Goal: Information Seeking & Learning: Learn about a topic

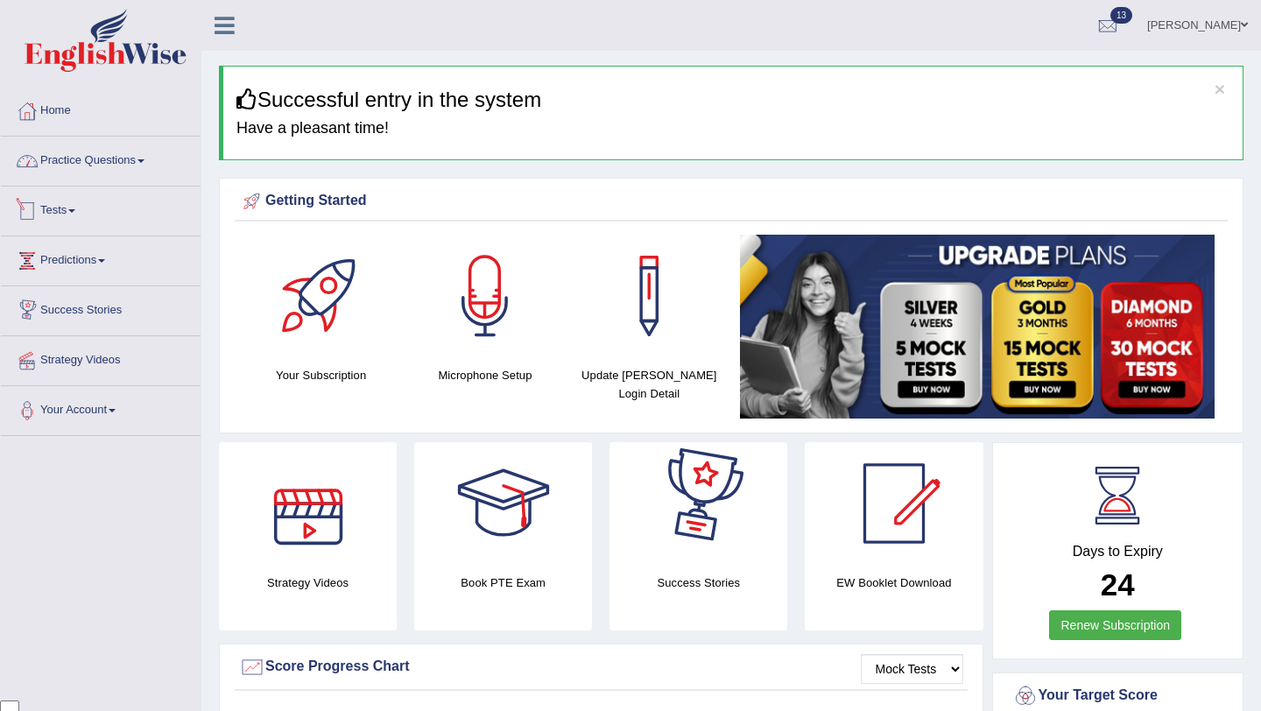
click at [146, 167] on link "Practice Questions" at bounding box center [101, 159] width 200 height 44
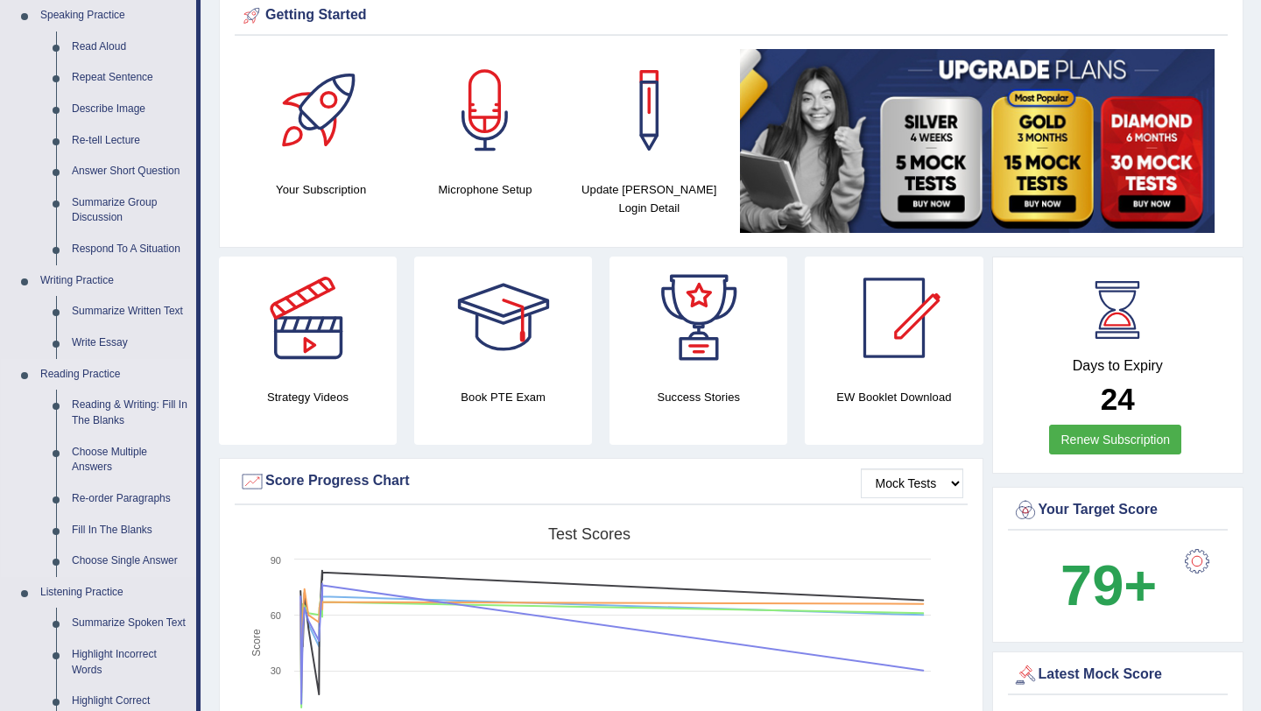
scroll to position [215, 0]
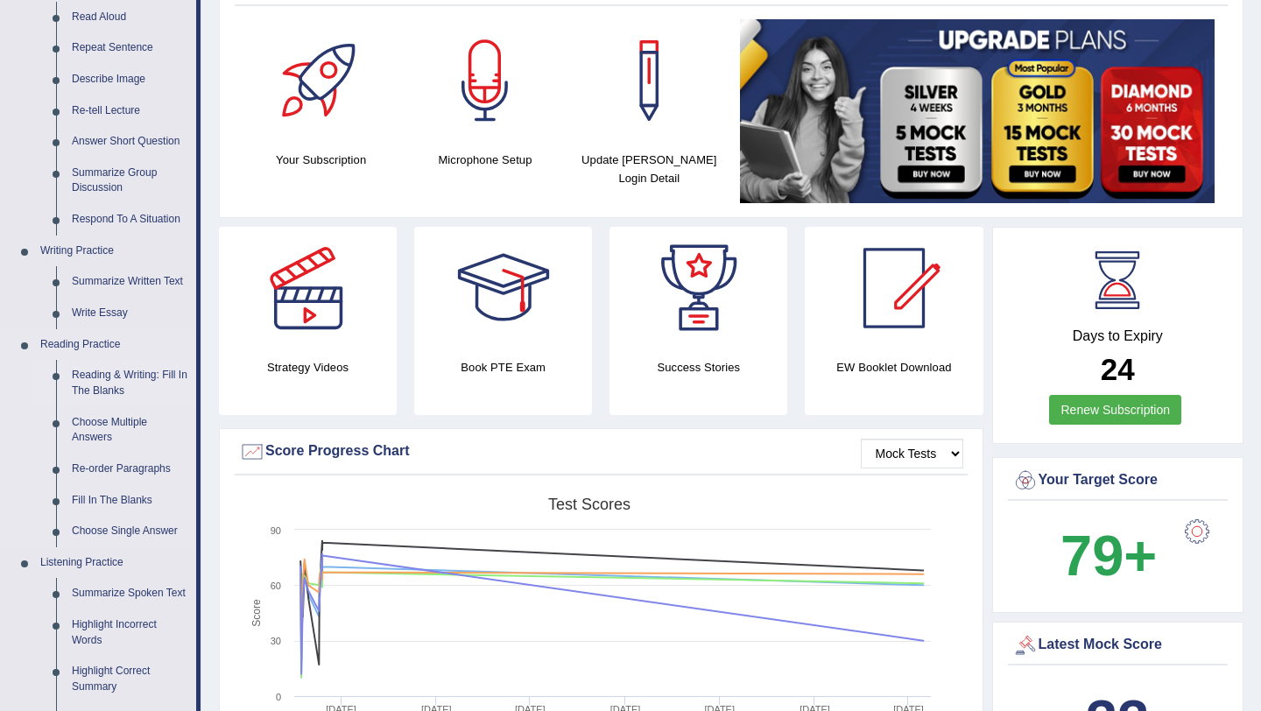
click at [146, 366] on link "Reading & Writing: Fill In The Blanks" at bounding box center [130, 383] width 132 height 46
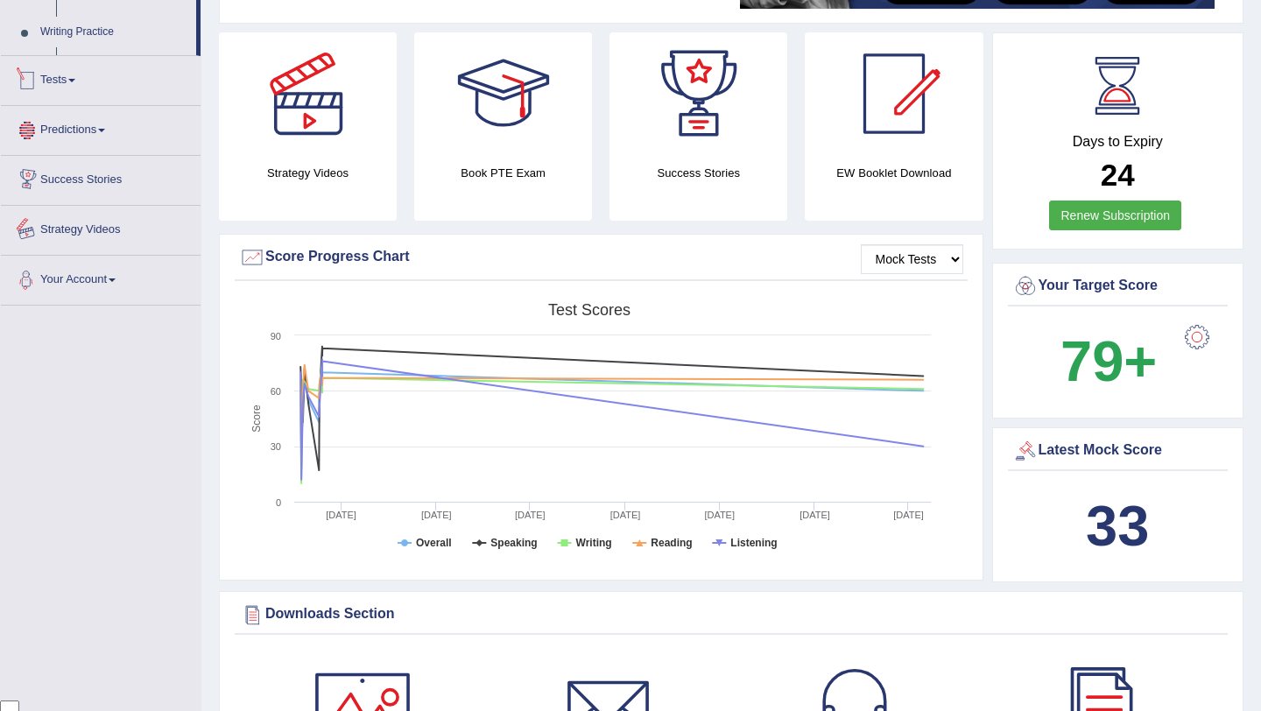
scroll to position [514, 0]
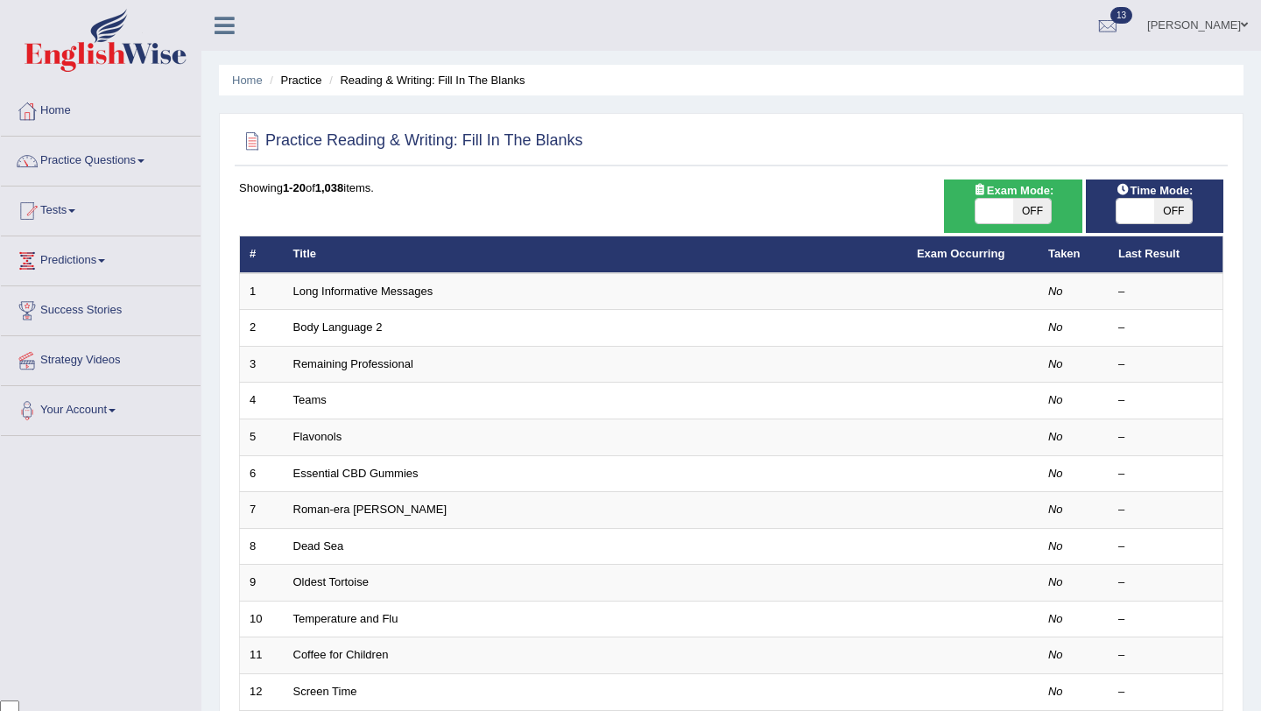
click at [1040, 212] on span "OFF" at bounding box center [1032, 211] width 38 height 25
checkbox input "true"
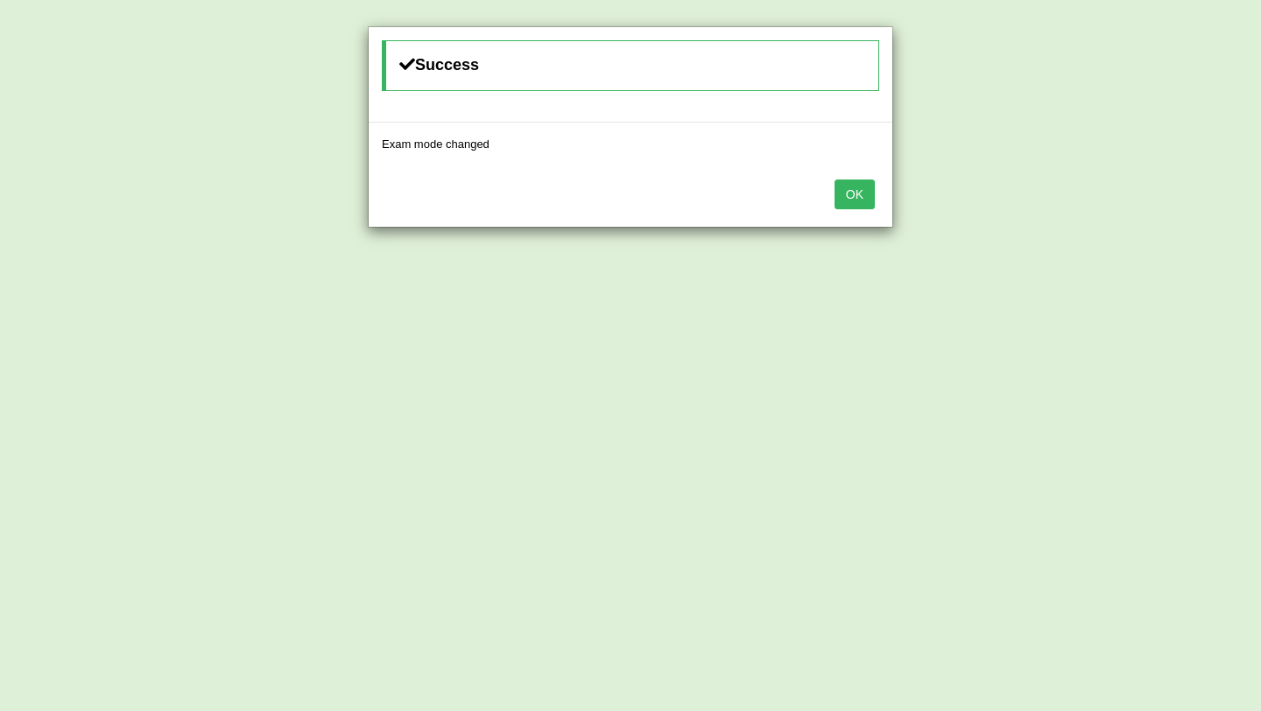
click at [855, 192] on button "OK" at bounding box center [854, 194] width 40 height 30
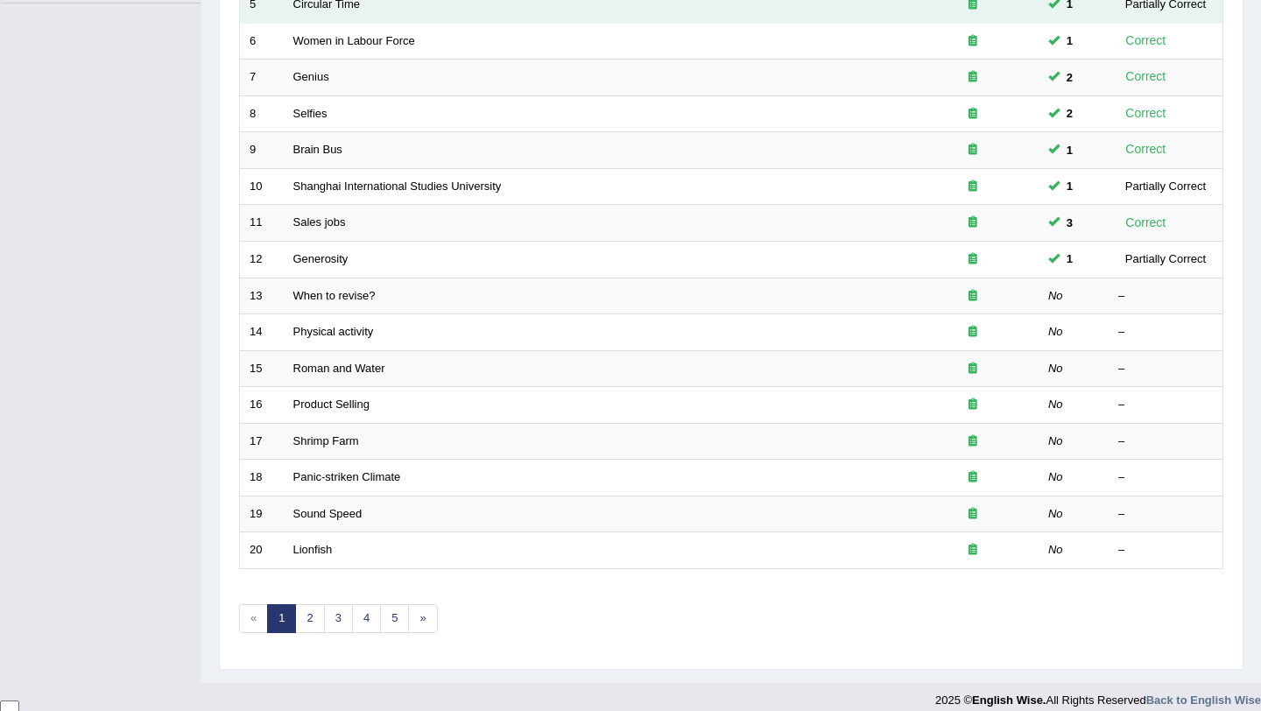
scroll to position [448, 0]
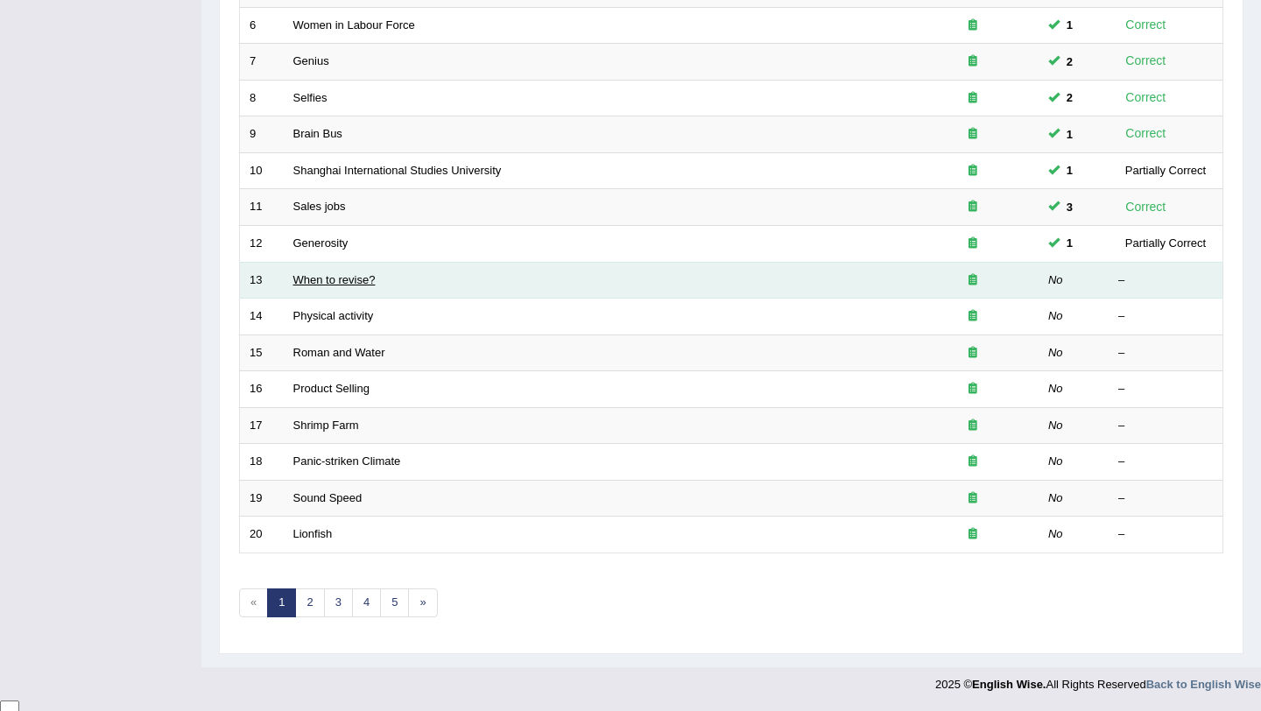
click at [306, 280] on link "When to revise?" at bounding box center [334, 279] width 82 height 13
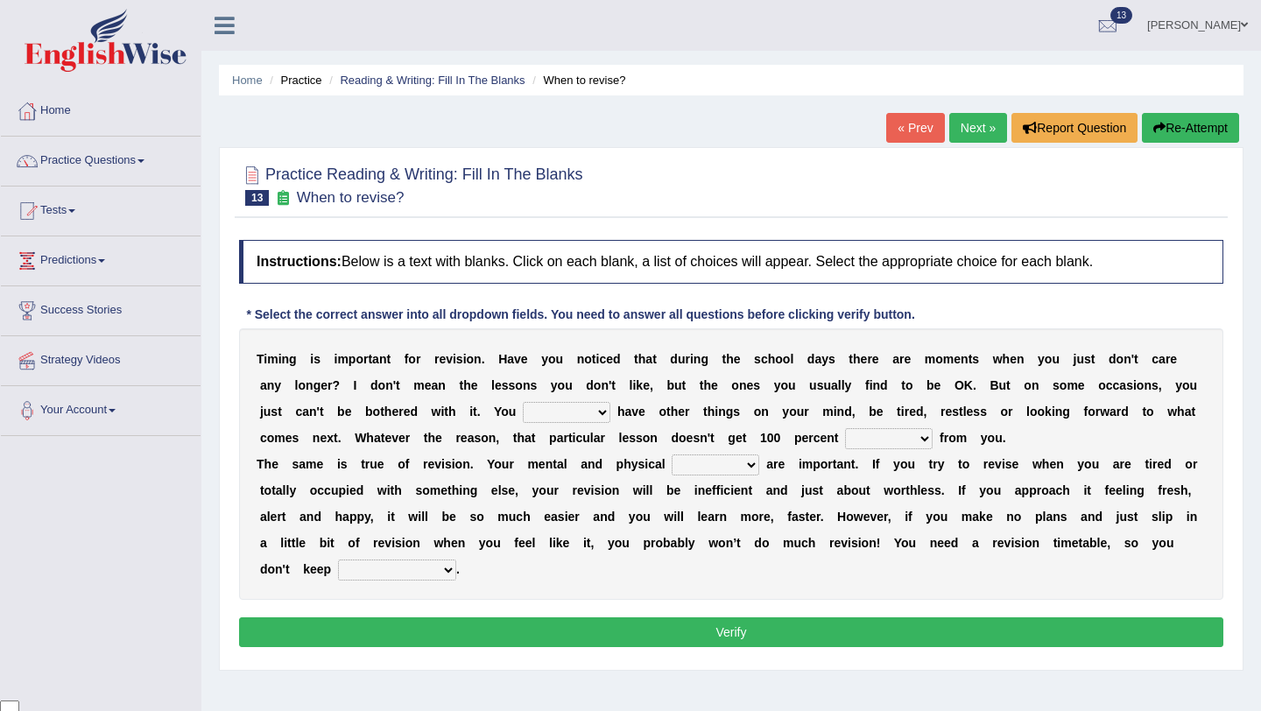
click at [606, 415] on select "may can will must" at bounding box center [567, 412] width 88 height 21
select select "may"
click at [601, 409] on select "may can will must" at bounding box center [567, 412] width 88 height 21
click at [931, 434] on select "effect afford effort affect" at bounding box center [889, 438] width 88 height 21
click at [932, 441] on select "effect afford effort affect" at bounding box center [889, 438] width 88 height 21
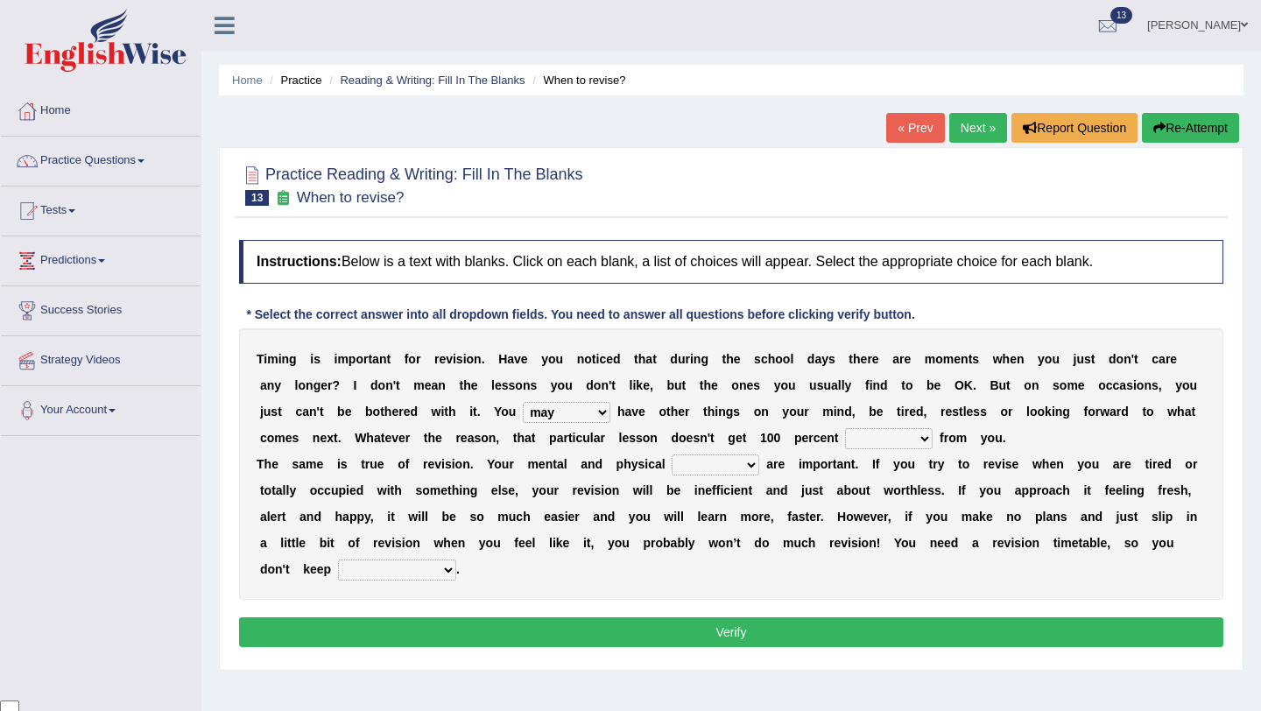
select select "effort"
click at [751, 460] on select "altitude strength attitudes talent" at bounding box center [715, 464] width 88 height 21
select select "strength"
click at [439, 573] on select "stopping it from putting it off giving it out getting it wrong" at bounding box center [397, 569] width 118 height 21
select select "getting it wrong"
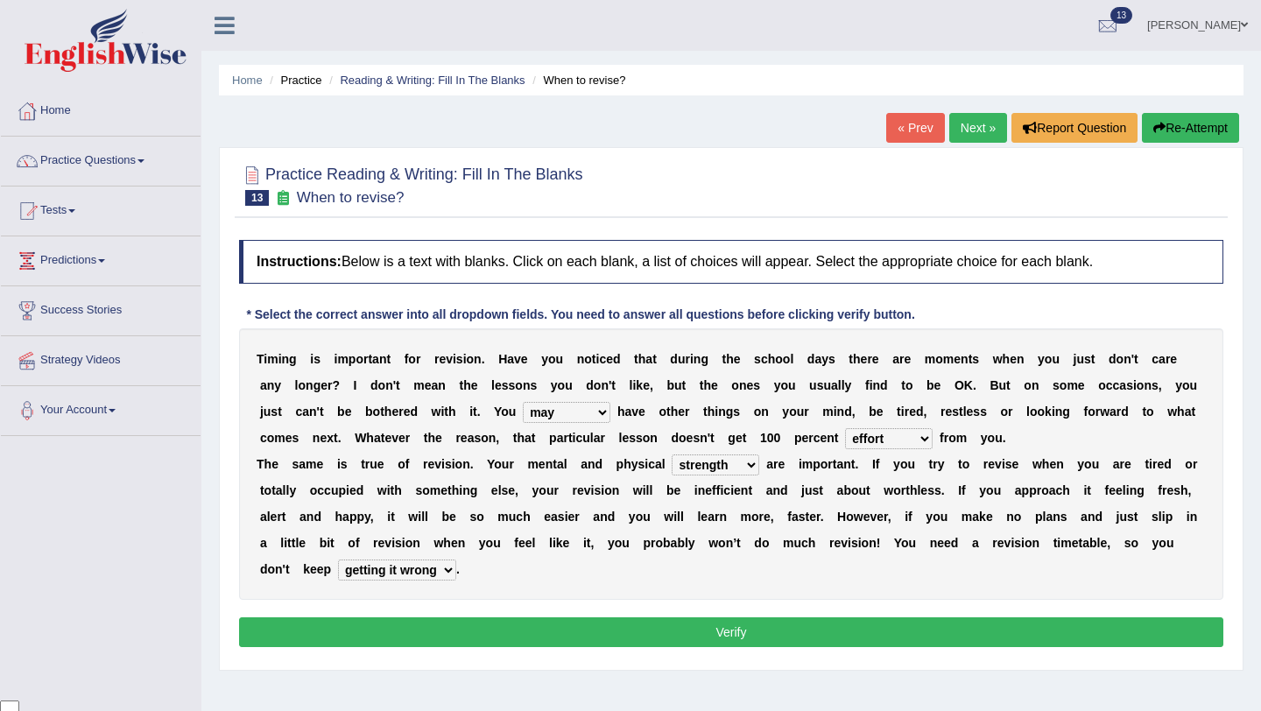
click at [712, 637] on button "Verify" at bounding box center [731, 632] width 984 height 30
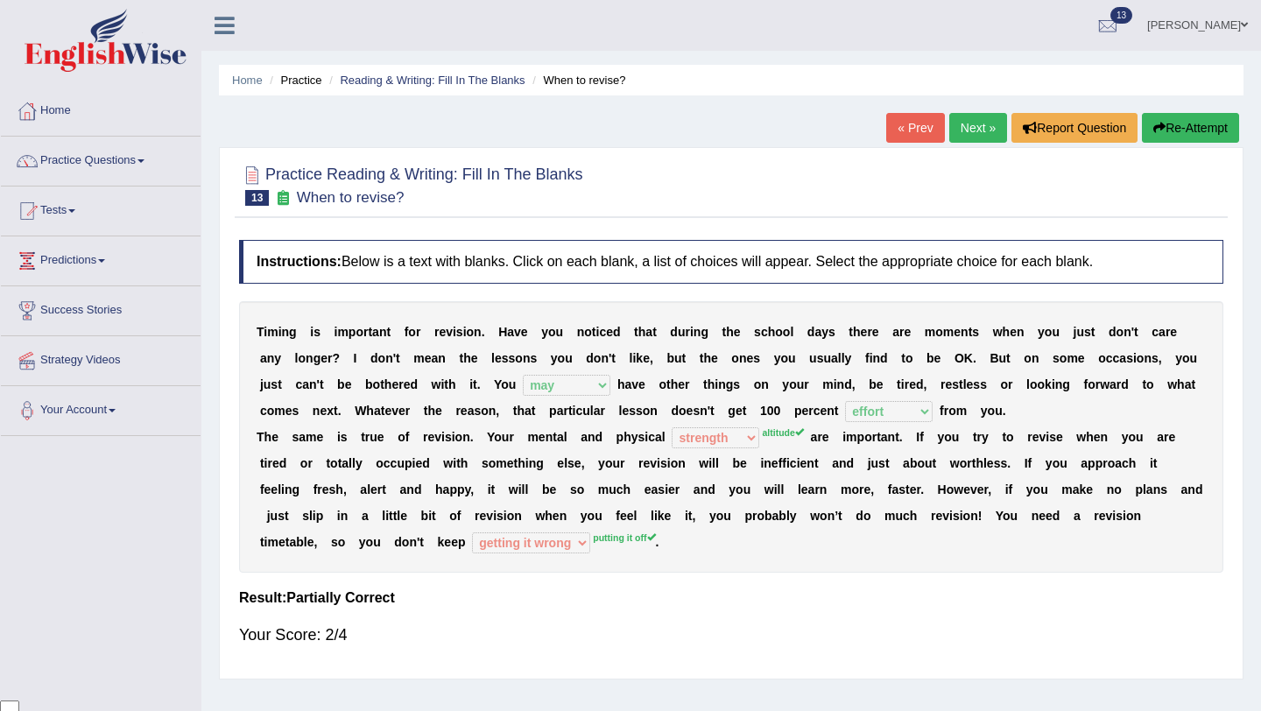
click at [1179, 135] on button "Re-Attempt" at bounding box center [1190, 128] width 97 height 30
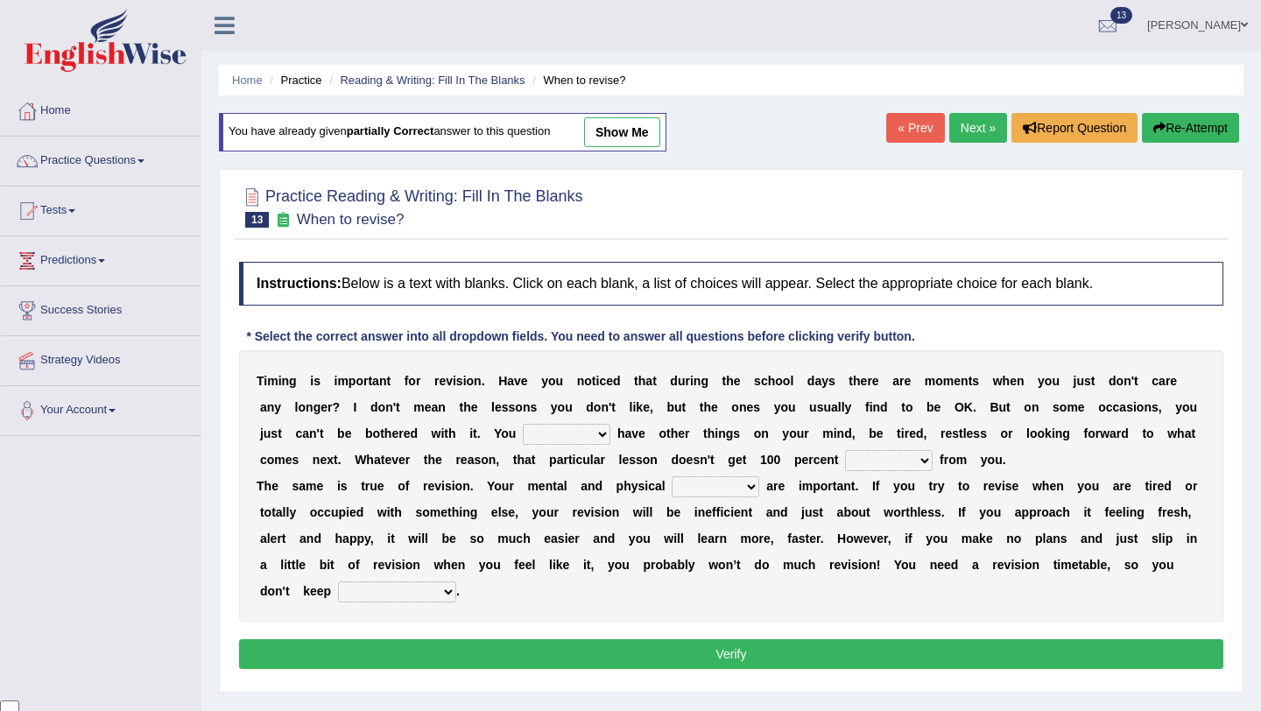
click at [606, 434] on select "may can will must" at bounding box center [567, 434] width 88 height 21
select select "may"
click at [924, 463] on select "effect afford effort affect" at bounding box center [889, 460] width 88 height 21
select select "effort"
click at [752, 480] on select "altitude strength attitudes talent" at bounding box center [715, 486] width 88 height 21
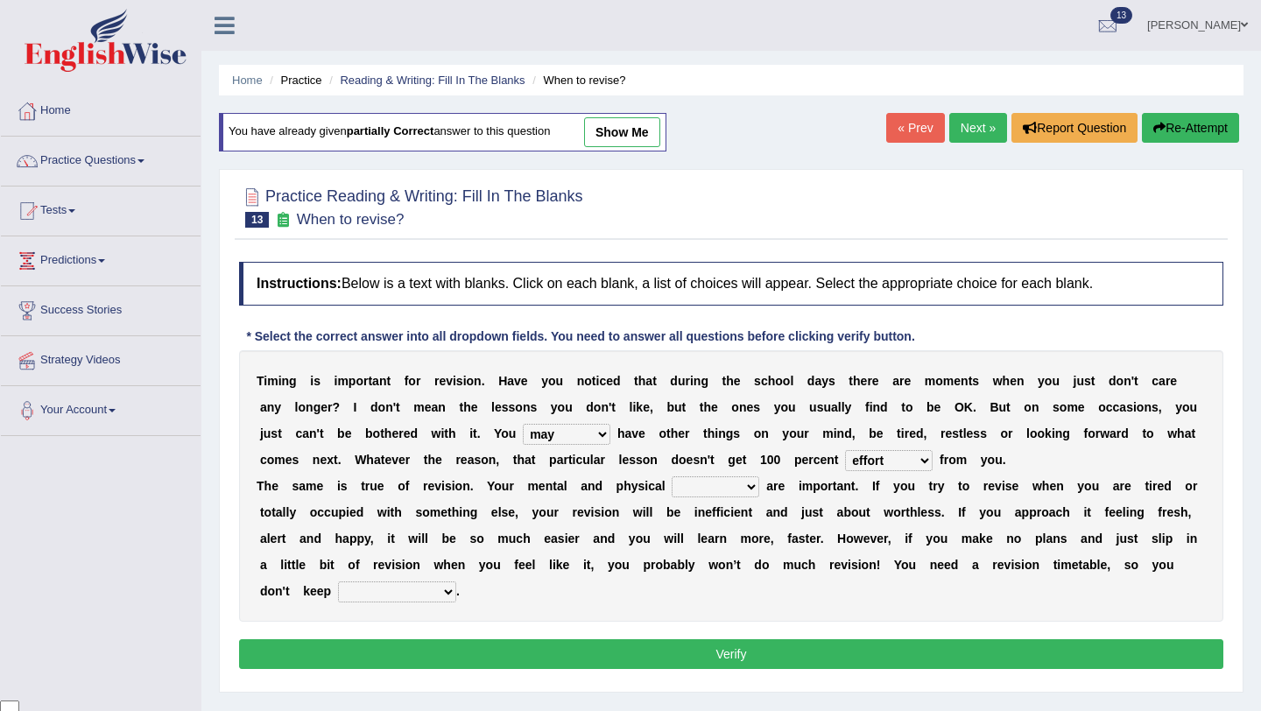
select select "altitude"
click at [750, 486] on select "altitude strength attitudes talent" at bounding box center [715, 486] width 88 height 21
click at [449, 587] on select "stopping it from putting it off giving it out getting it wrong" at bounding box center [397, 591] width 118 height 21
select select "putting it off"
click at [643, 658] on button "Verify" at bounding box center [731, 654] width 984 height 30
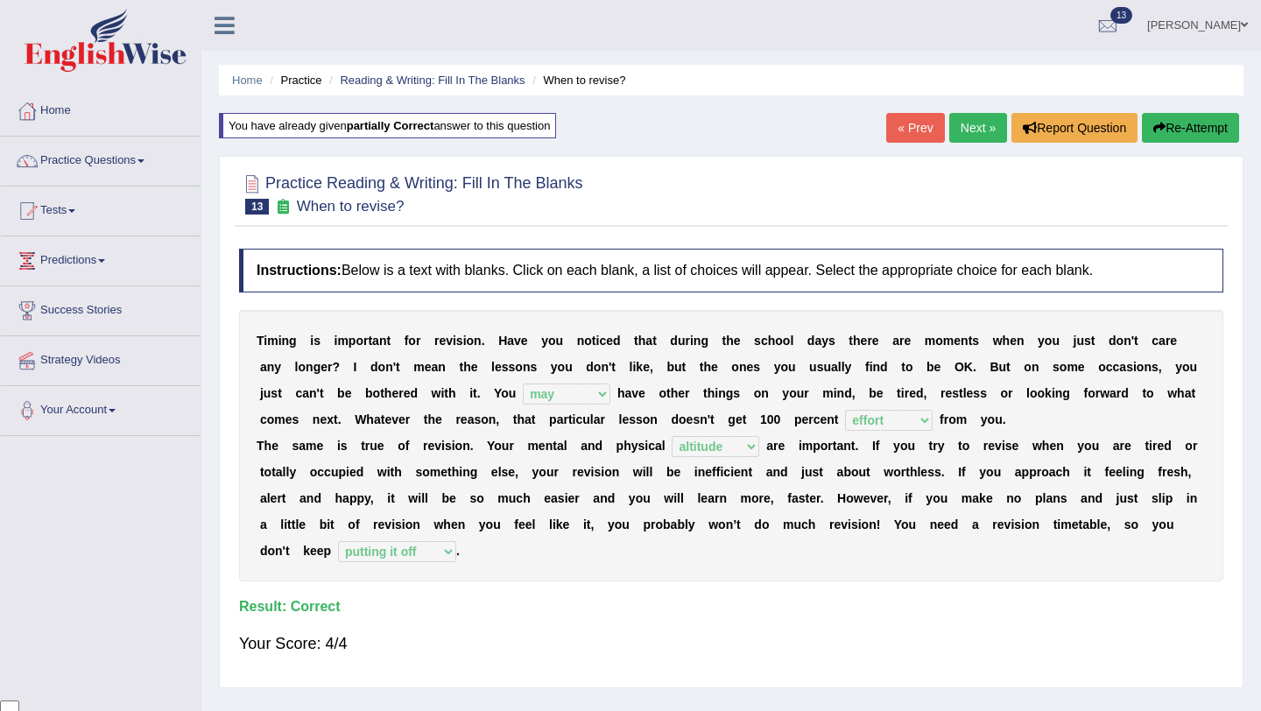
click at [965, 131] on link "Next »" at bounding box center [978, 128] width 58 height 30
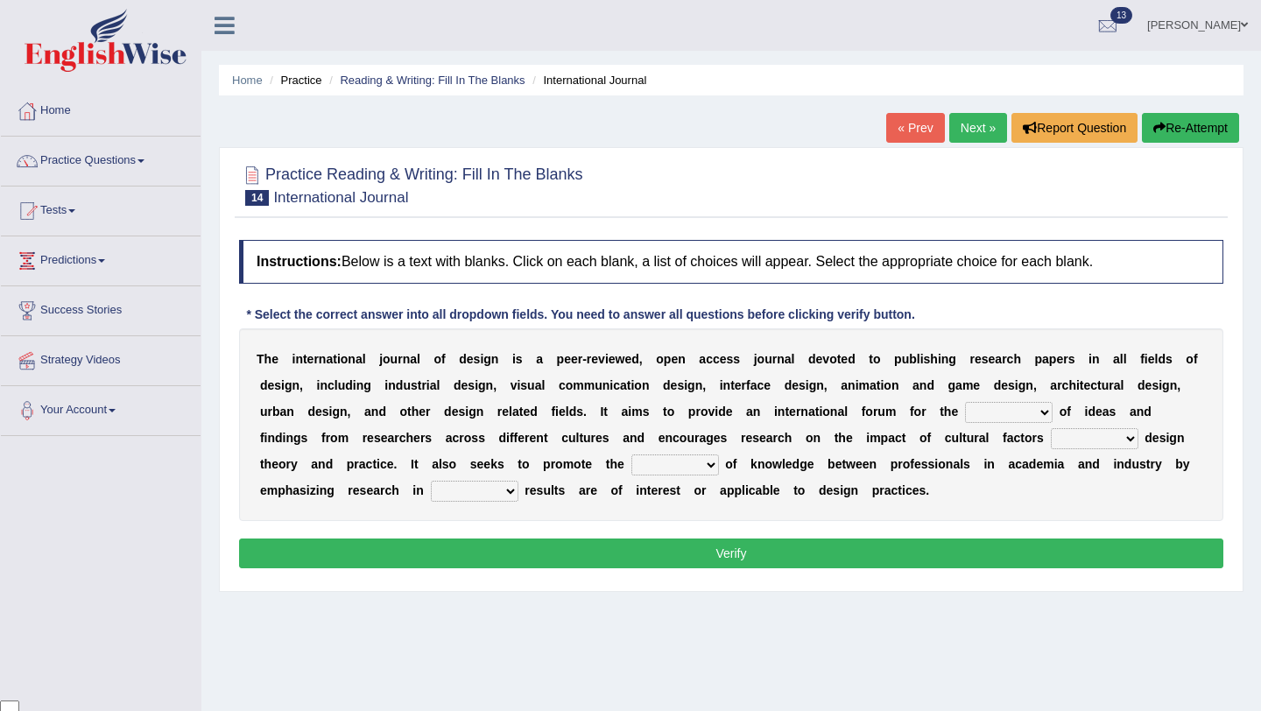
click at [1044, 409] on select "infliction change exchange occurence" at bounding box center [1009, 412] width 88 height 21
select select "exchange"
click at [1128, 438] on select "on without inside at" at bounding box center [1095, 438] width 88 height 21
select select "on"
click at [711, 466] on select "overlap transplant transfer estimation" at bounding box center [675, 464] width 88 height 21
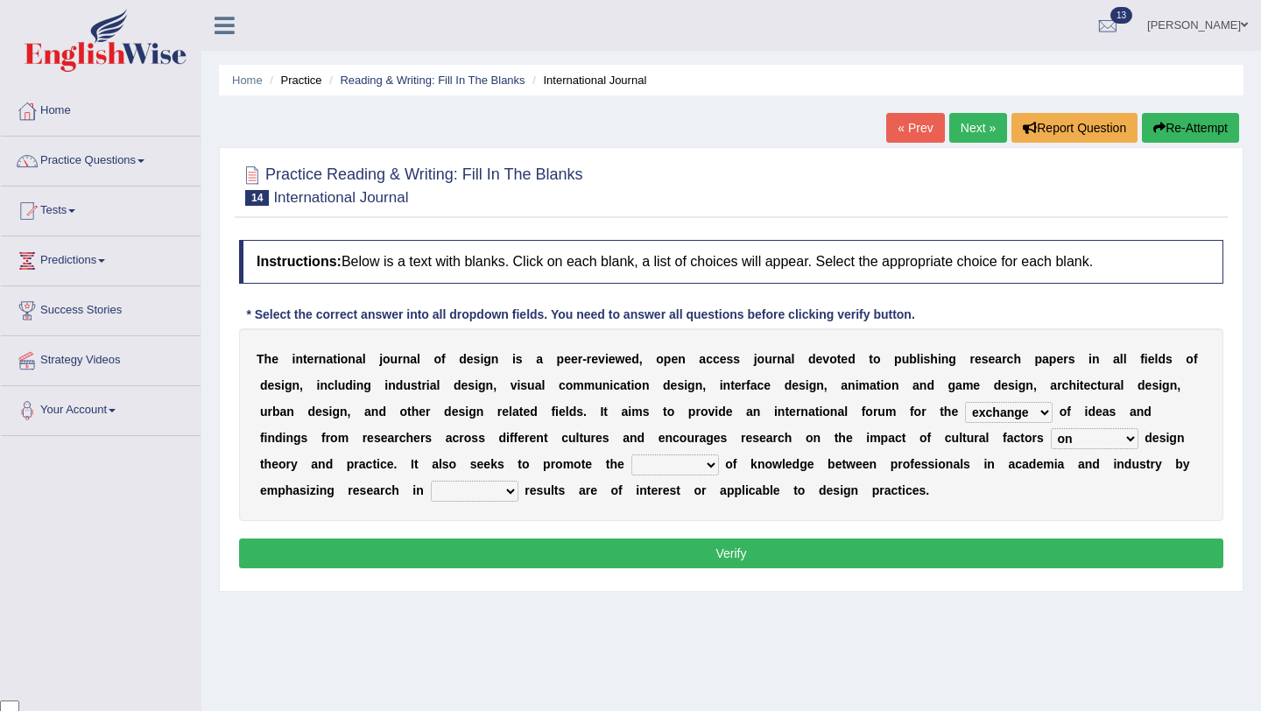
select select "transfer"
click at [504, 490] on select "the which that what" at bounding box center [475, 491] width 88 height 21
select select "which"
click at [601, 555] on button "Verify" at bounding box center [731, 553] width 984 height 30
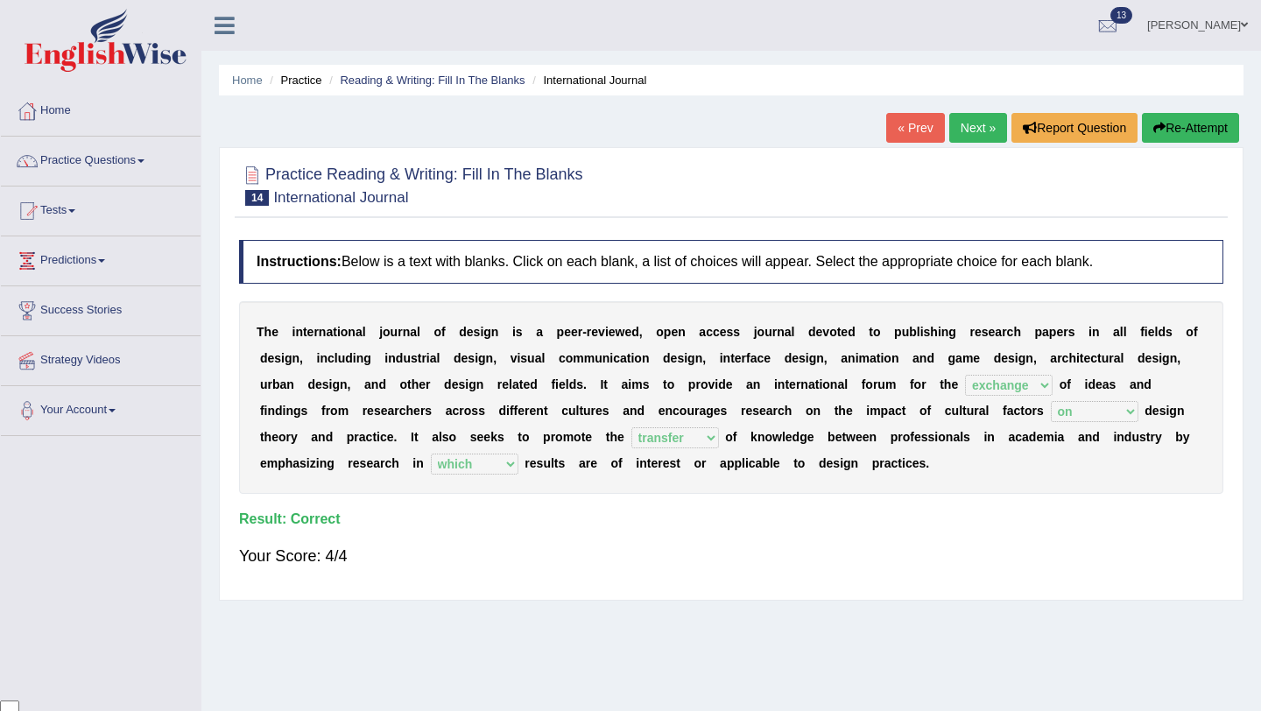
click at [977, 137] on link "Next »" at bounding box center [978, 128] width 58 height 30
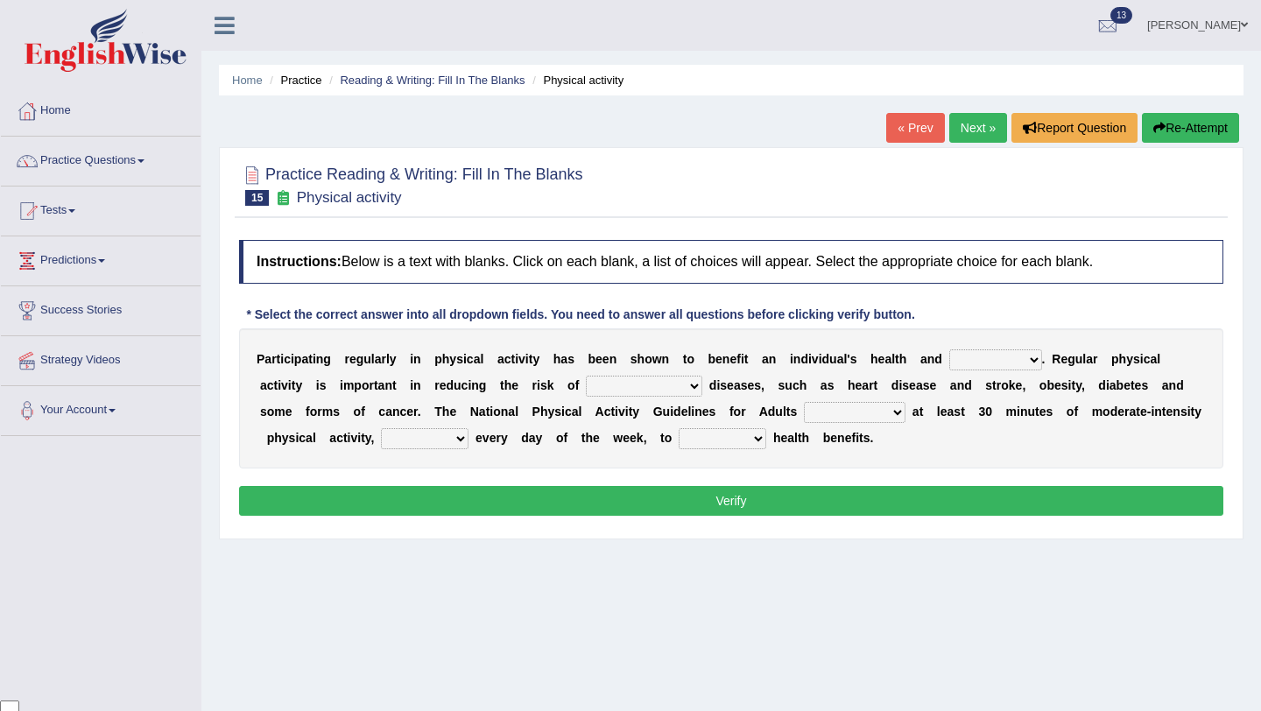
click at [1026, 359] on select "values immortality expectation wellbeing" at bounding box center [995, 359] width 93 height 21
select select "wellbeing"
click at [690, 387] on select "chronic contraindicated untouched detectable" at bounding box center [644, 386] width 116 height 21
select select "chronic"
click at [899, 411] on select "excludes recommends denotes defies" at bounding box center [855, 412] width 102 height 21
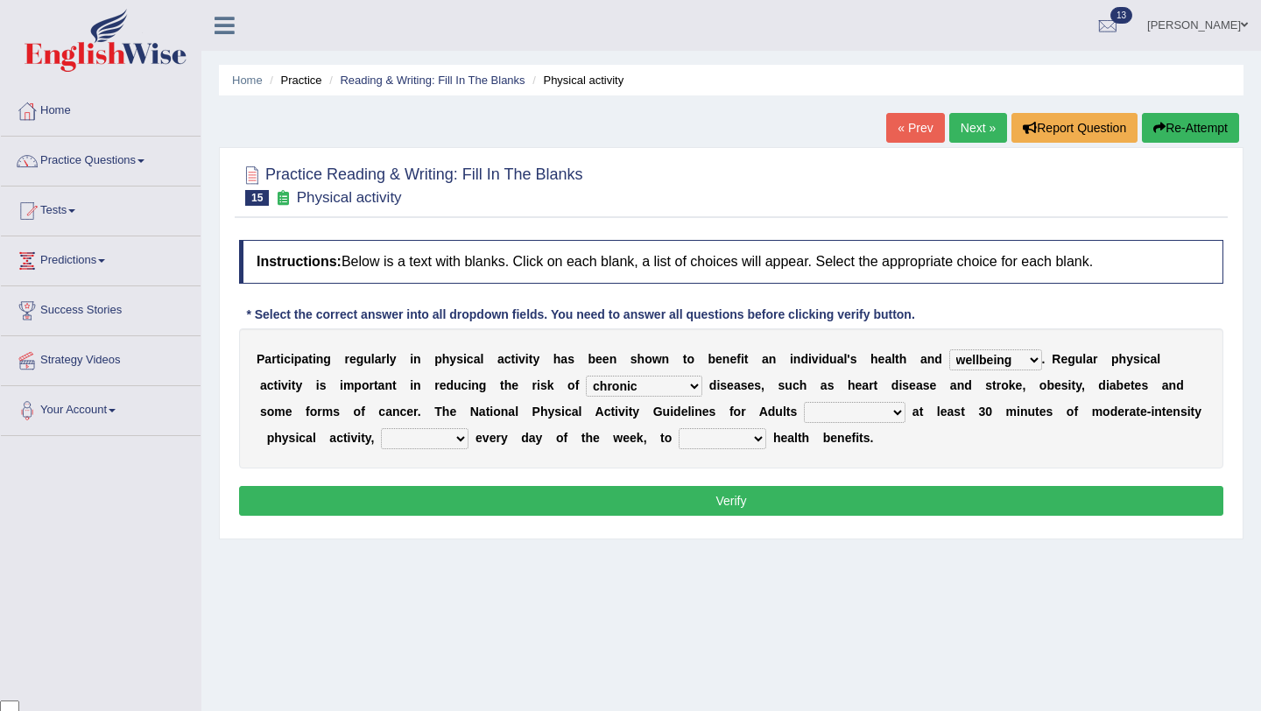
select select "recommends"
click at [460, 435] on select "relatively absolutely preferably namely" at bounding box center [425, 438] width 88 height 21
select select "preferably"
click at [757, 435] on select "charge obtain weigh estimate" at bounding box center [722, 438] width 88 height 21
select select "obtain"
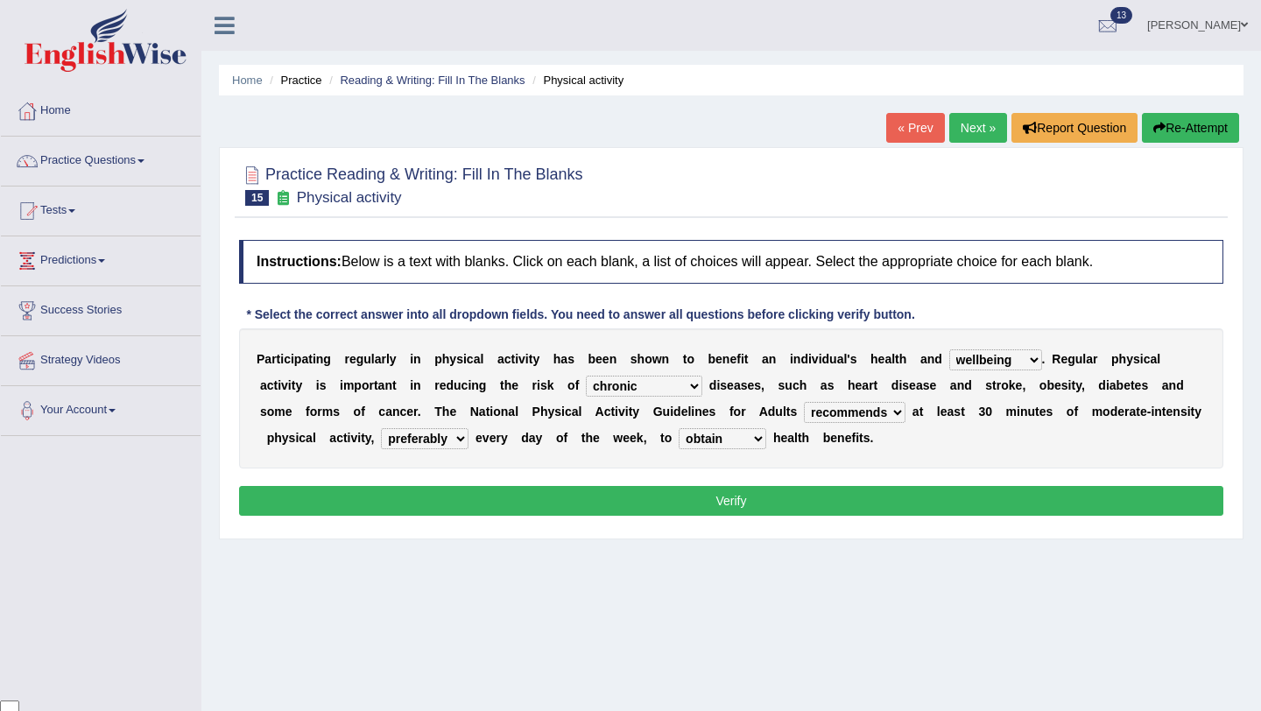
click at [711, 495] on button "Verify" at bounding box center [731, 501] width 984 height 30
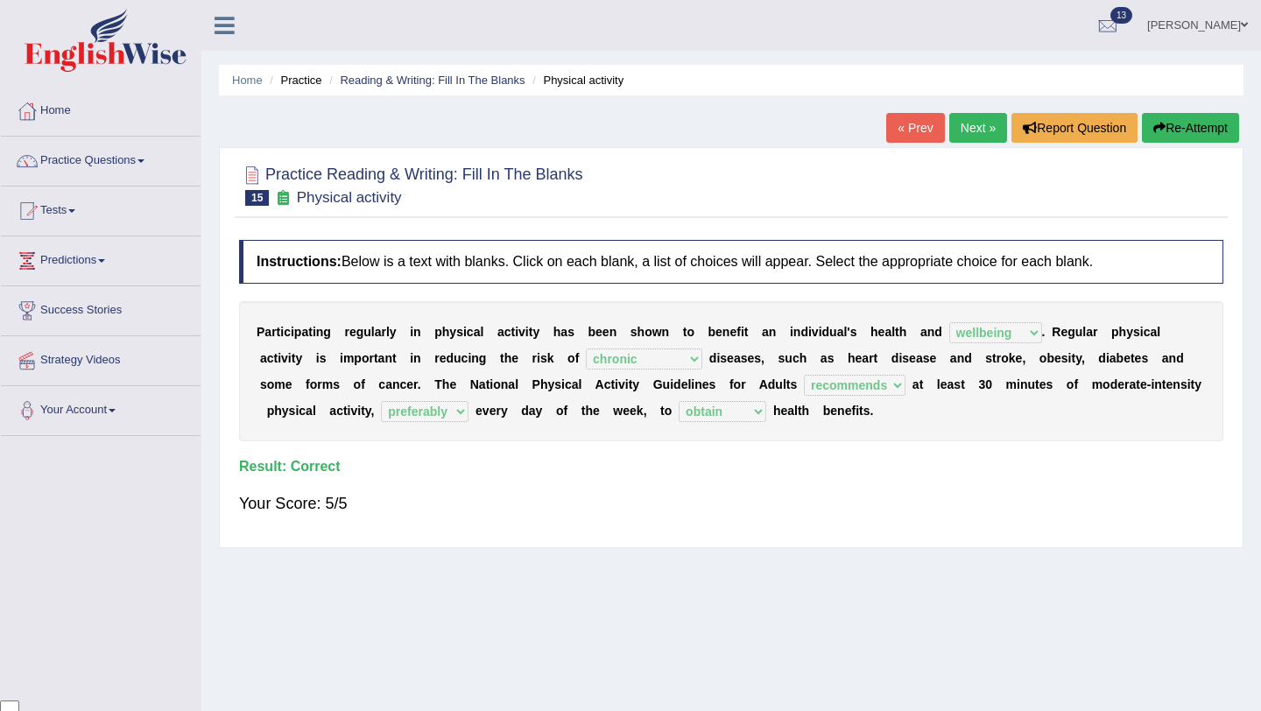
drag, startPoint x: 971, startPoint y: 144, endPoint x: 972, endPoint y: 134, distance: 9.7
click at [972, 142] on div "« Prev Next » Report Question Re-Attempt" at bounding box center [1064, 130] width 357 height 34
click at [970, 124] on link "Next »" at bounding box center [978, 128] width 58 height 30
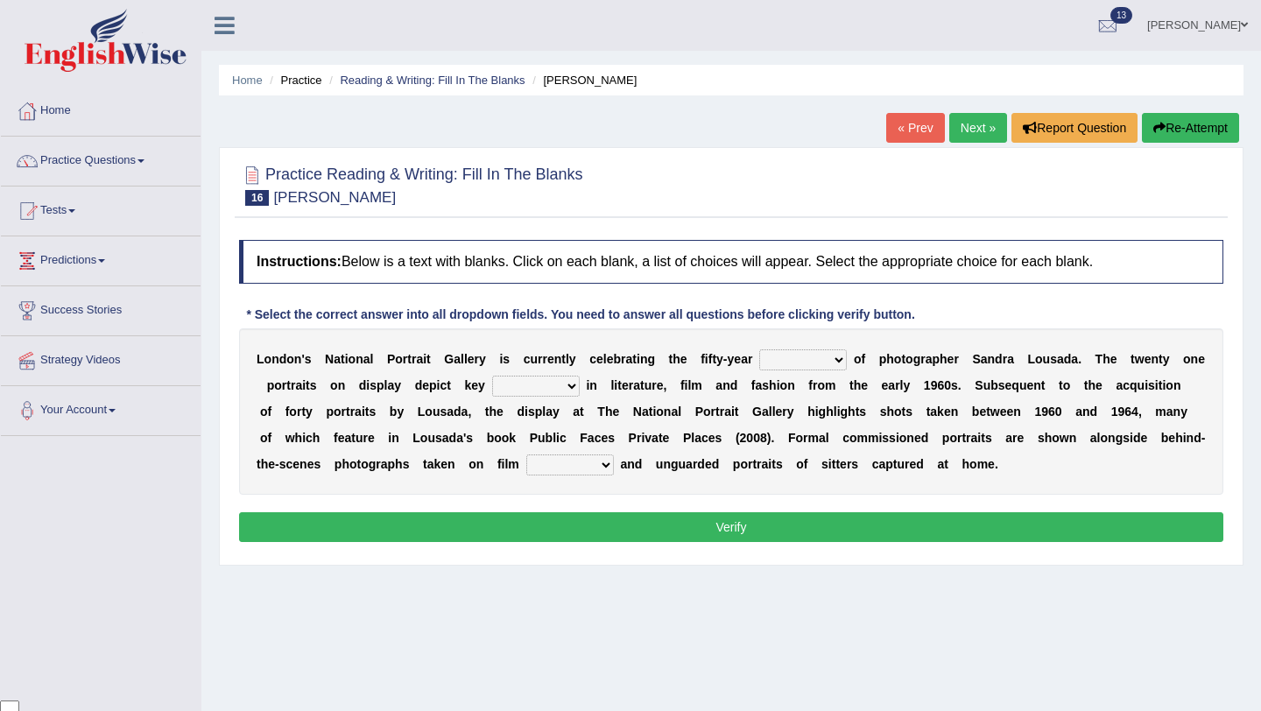
click at [839, 360] on select "invitation promotion training career" at bounding box center [803, 359] width 88 height 21
select select "career"
click at [578, 381] on select "figures gadgets fashions genres" at bounding box center [536, 386] width 88 height 21
select select "genres"
click at [580, 466] on select "gists sets tickets aisles" at bounding box center [570, 464] width 88 height 21
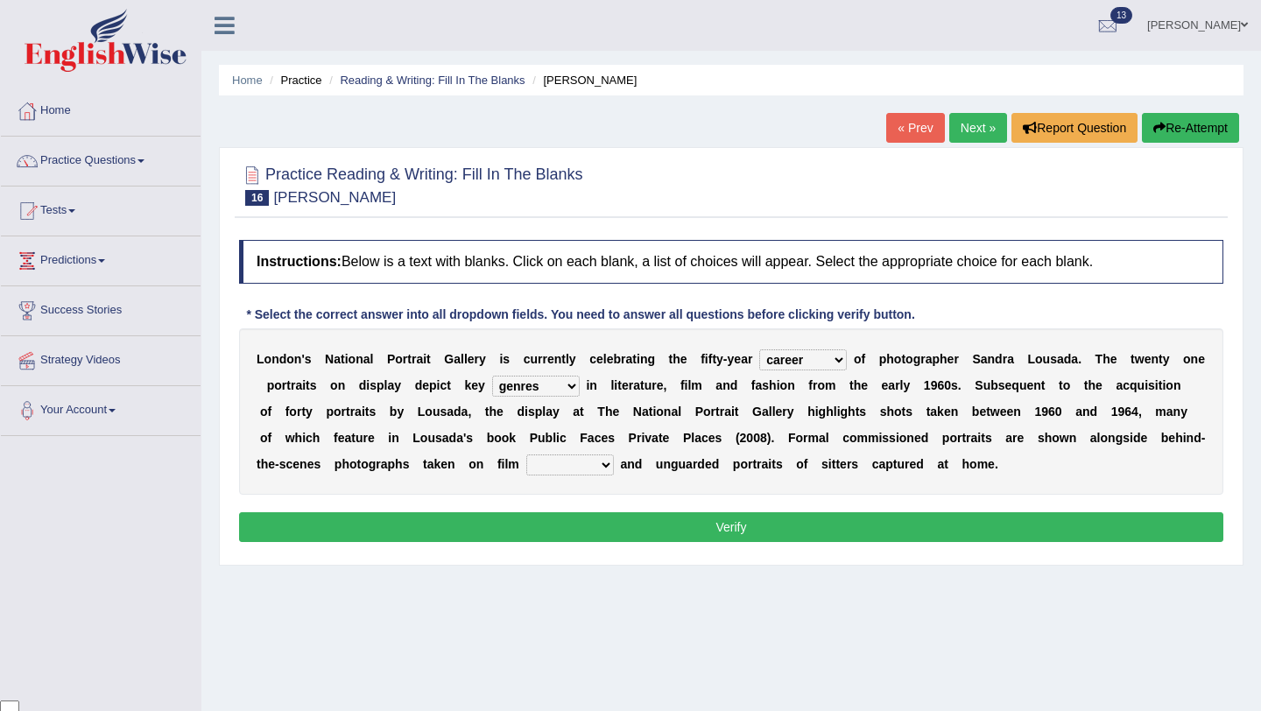
select select "sets"
click at [606, 524] on button "Verify" at bounding box center [731, 527] width 984 height 30
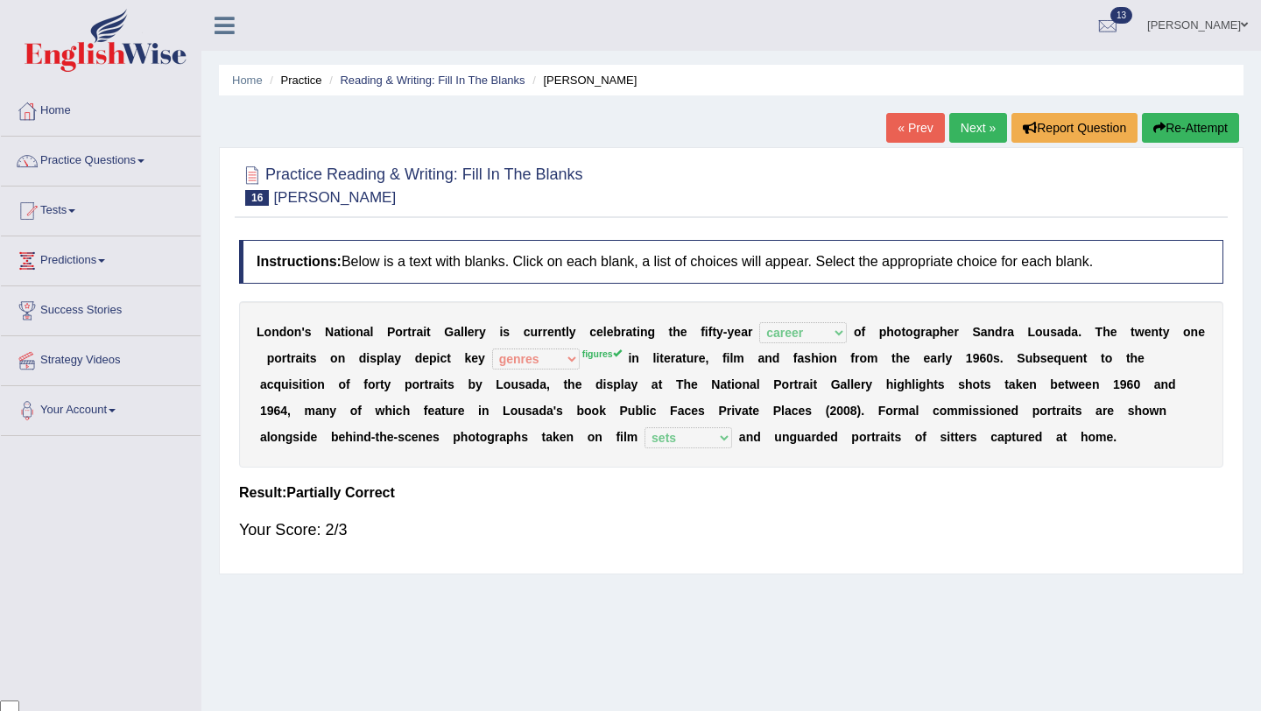
click at [979, 131] on link "Next »" at bounding box center [978, 128] width 58 height 30
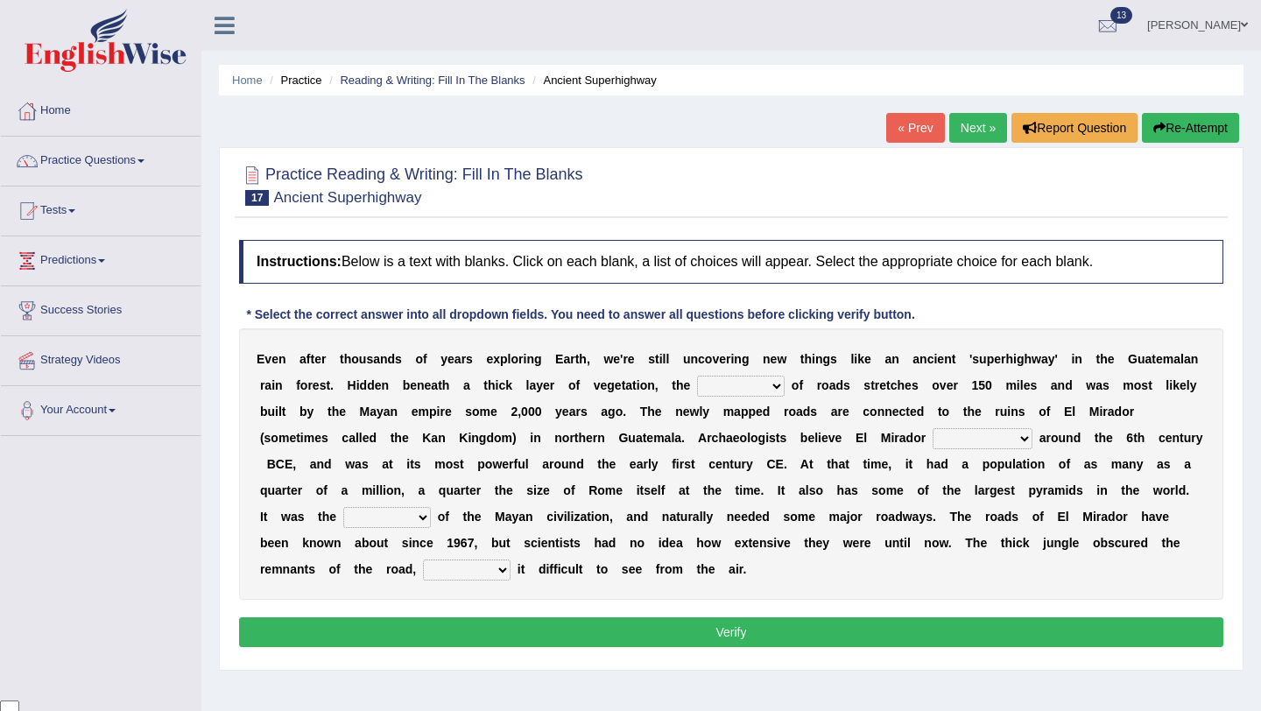
click at [777, 385] on select "network surface interface width" at bounding box center [741, 386] width 88 height 21
select select "network"
click at [781, 381] on select "network surface interface width" at bounding box center [741, 386] width 88 height 21
click at [1022, 433] on select "has founded founded was founded was found" at bounding box center [982, 438] width 100 height 21
click at [1024, 438] on select "has founded founded was founded was found" at bounding box center [982, 438] width 100 height 21
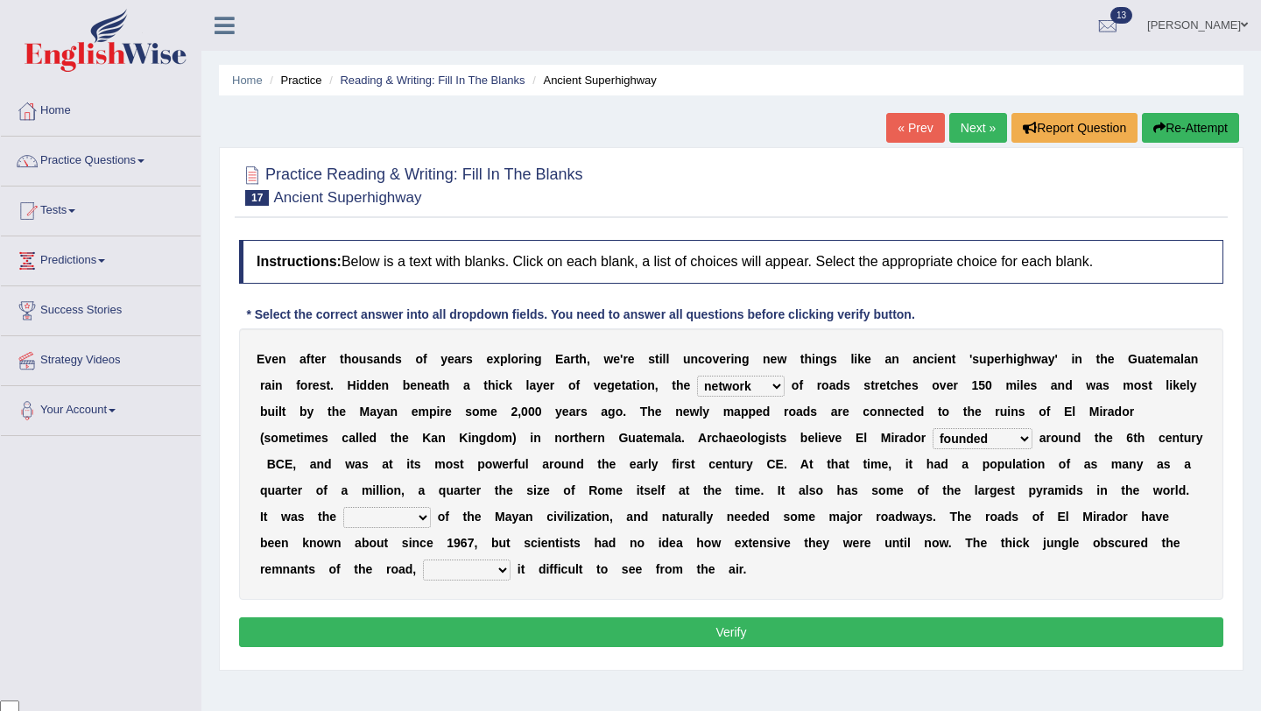
select select "was founded"
click at [426, 519] on select "volume heart column facet" at bounding box center [387, 517] width 88 height 21
select select "heart"
click at [498, 569] on select "makes making make made" at bounding box center [467, 569] width 88 height 21
select select "making"
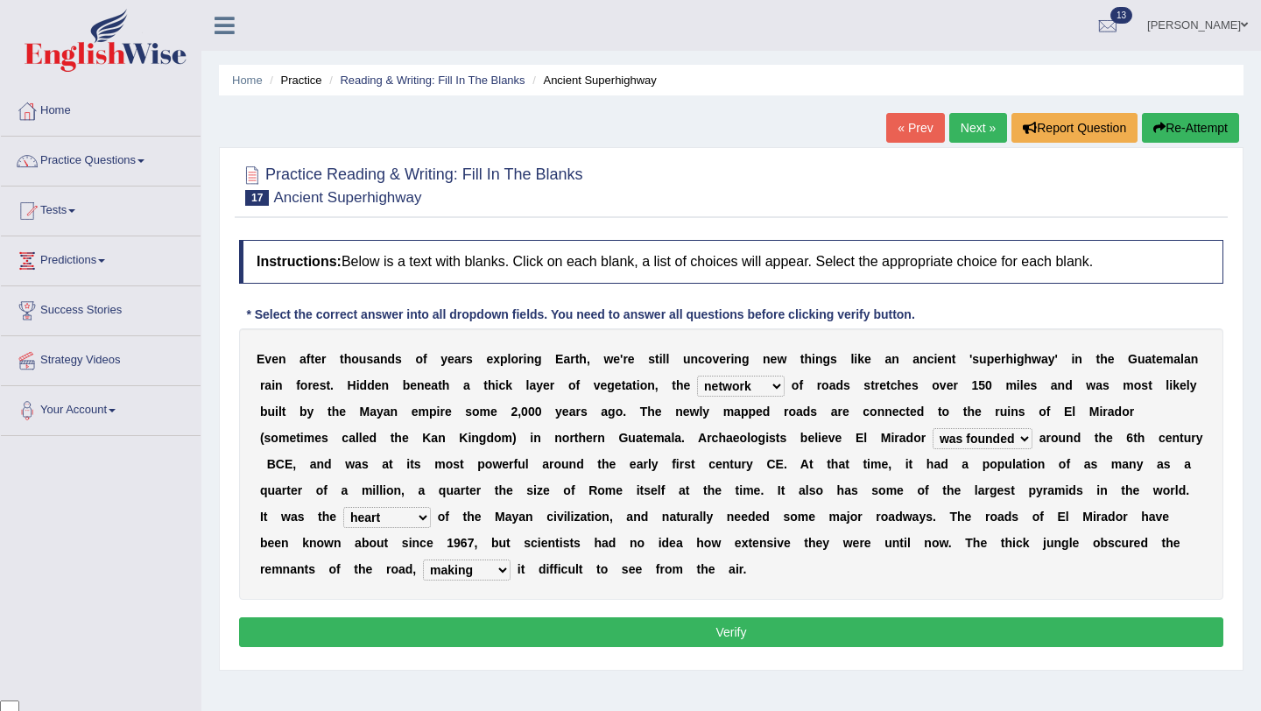
click at [630, 629] on button "Verify" at bounding box center [731, 632] width 984 height 30
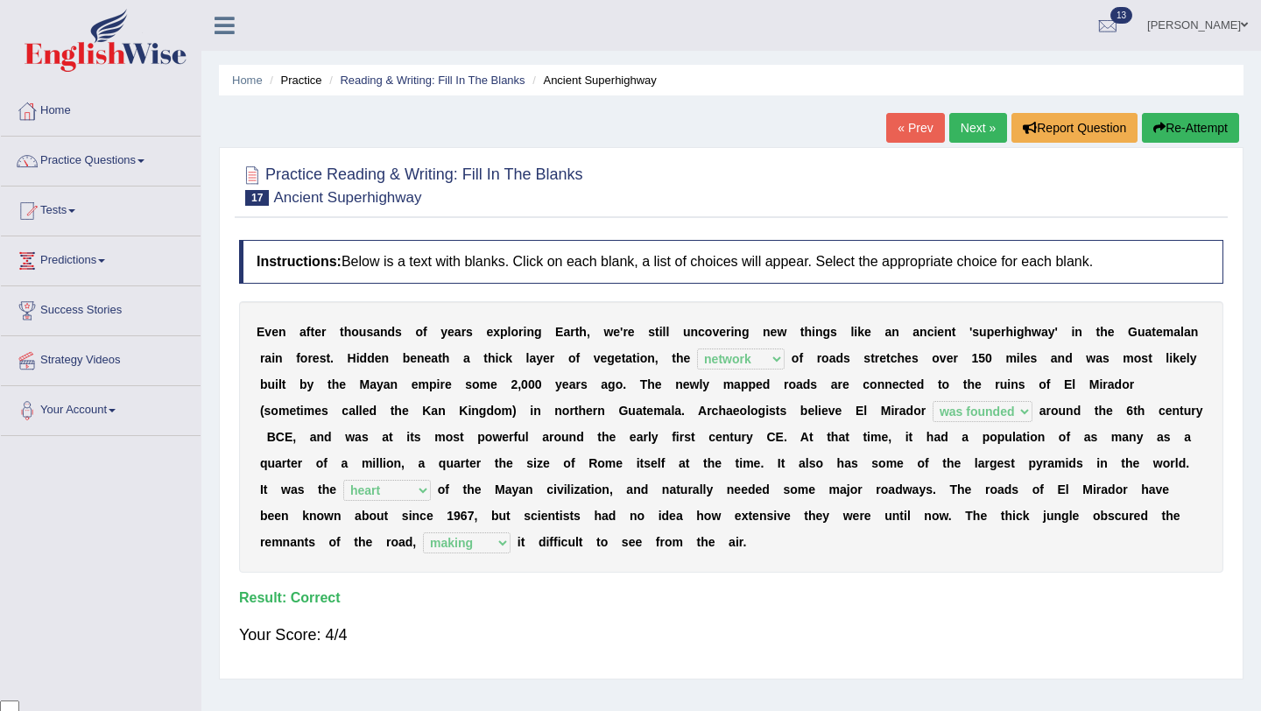
click at [970, 122] on link "Next »" at bounding box center [978, 128] width 58 height 30
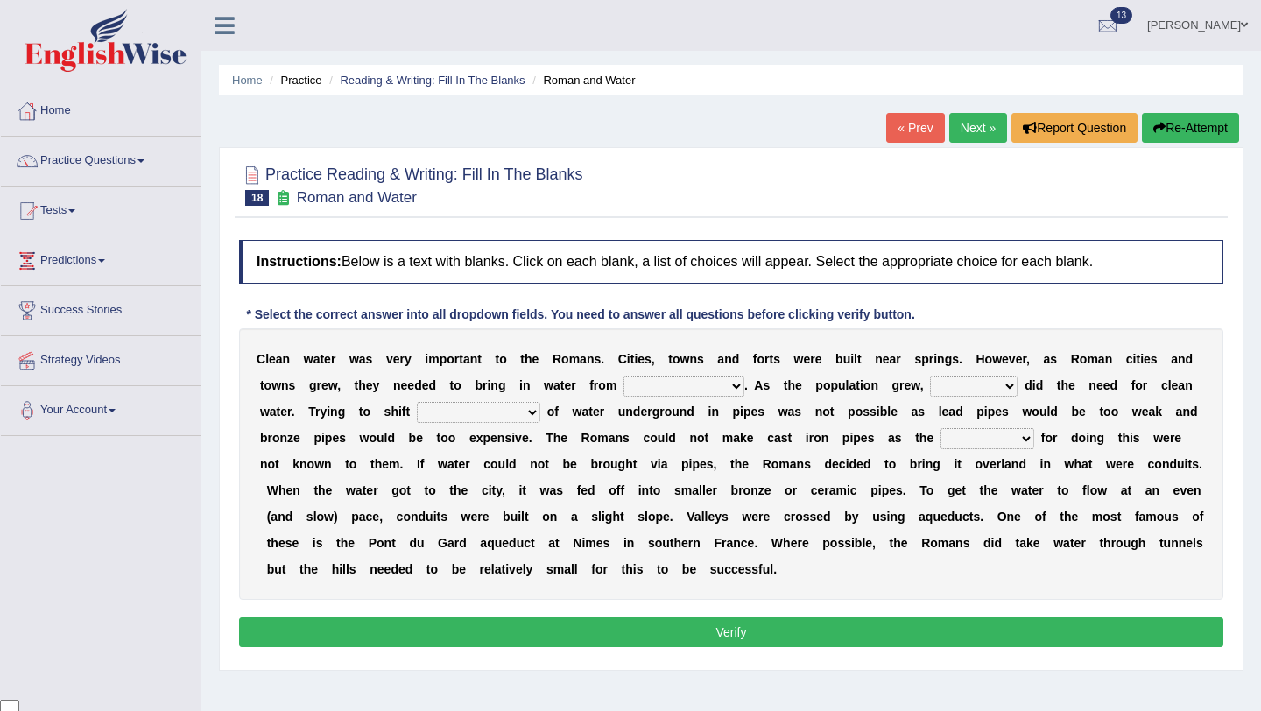
click at [746, 385] on b "." at bounding box center [746, 385] width 4 height 14
click at [725, 390] on select "further afield these origins different parts specific sources" at bounding box center [683, 386] width 121 height 21
select select "these origins"
click at [1008, 380] on select "as well so how thus" at bounding box center [974, 386] width 88 height 21
select select "so"
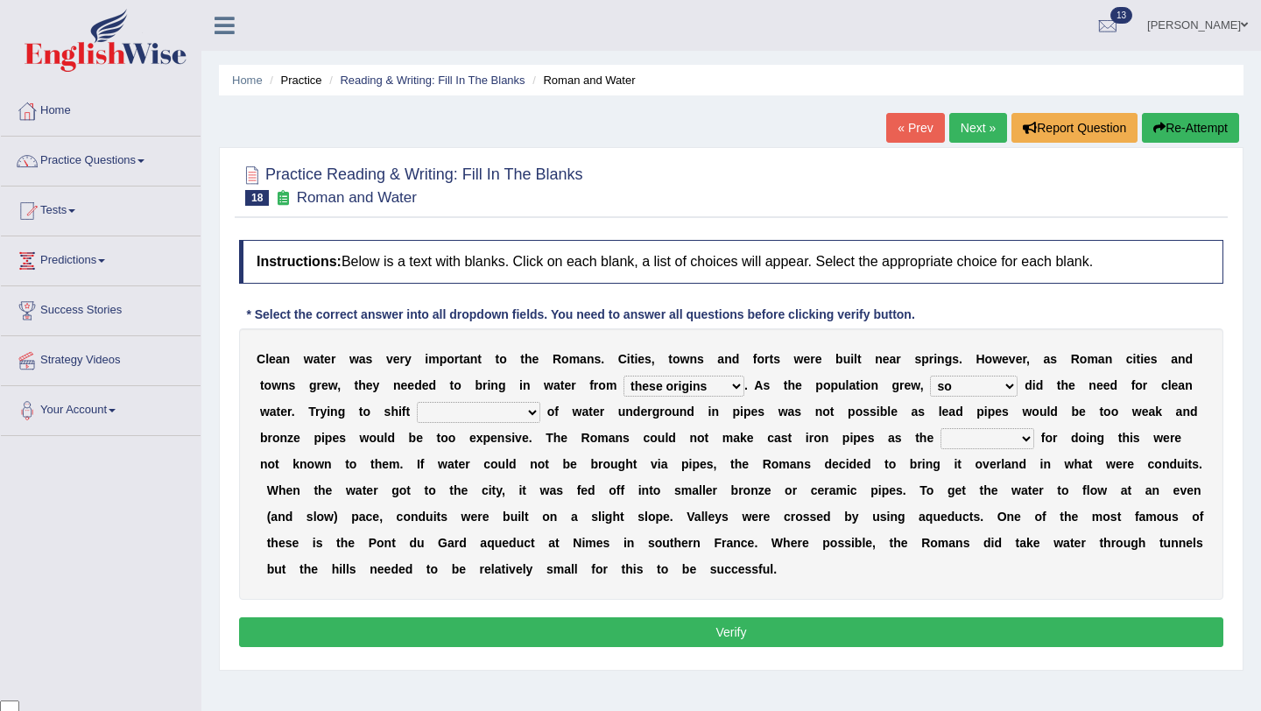
click at [527, 414] on select "few loads improper intakes relative levels large volumes" at bounding box center [478, 412] width 123 height 21
select select "large volumes"
click at [1023, 439] on select "spans scales proportions techniques" at bounding box center [987, 438] width 94 height 21
select select "techniques"
click at [867, 634] on button "Verify" at bounding box center [731, 632] width 984 height 30
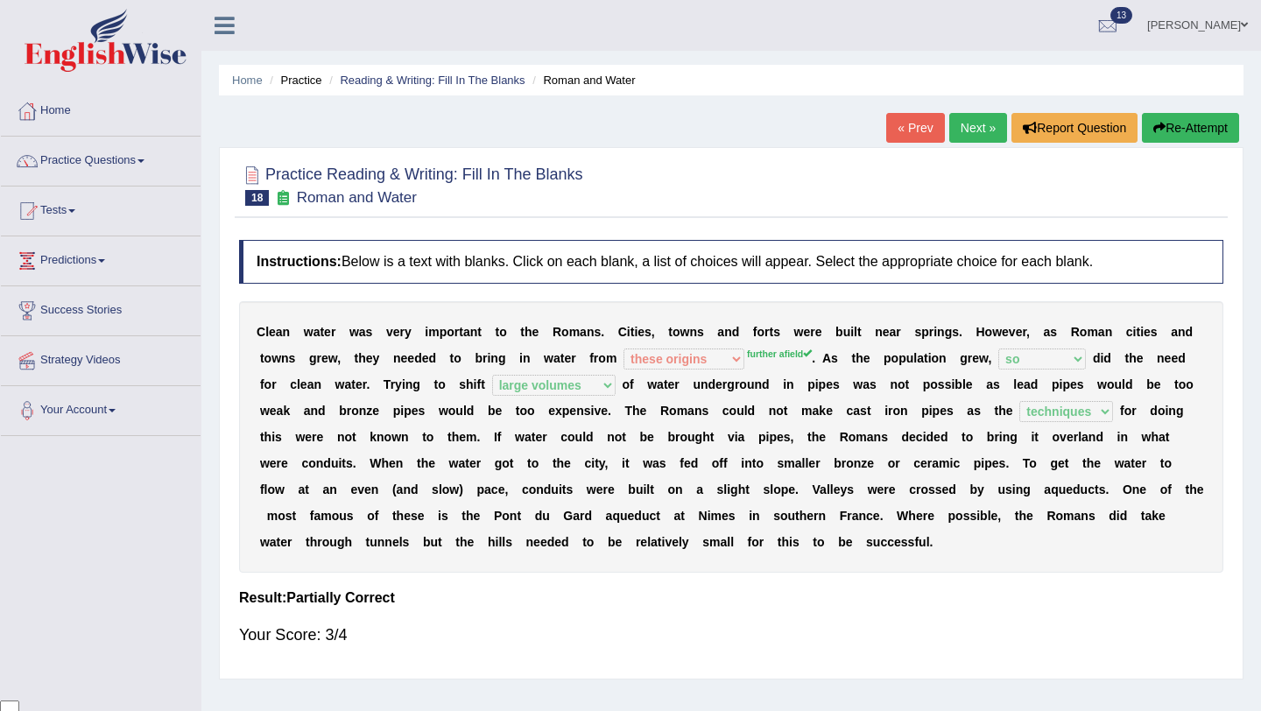
click at [973, 130] on link "Next »" at bounding box center [978, 128] width 58 height 30
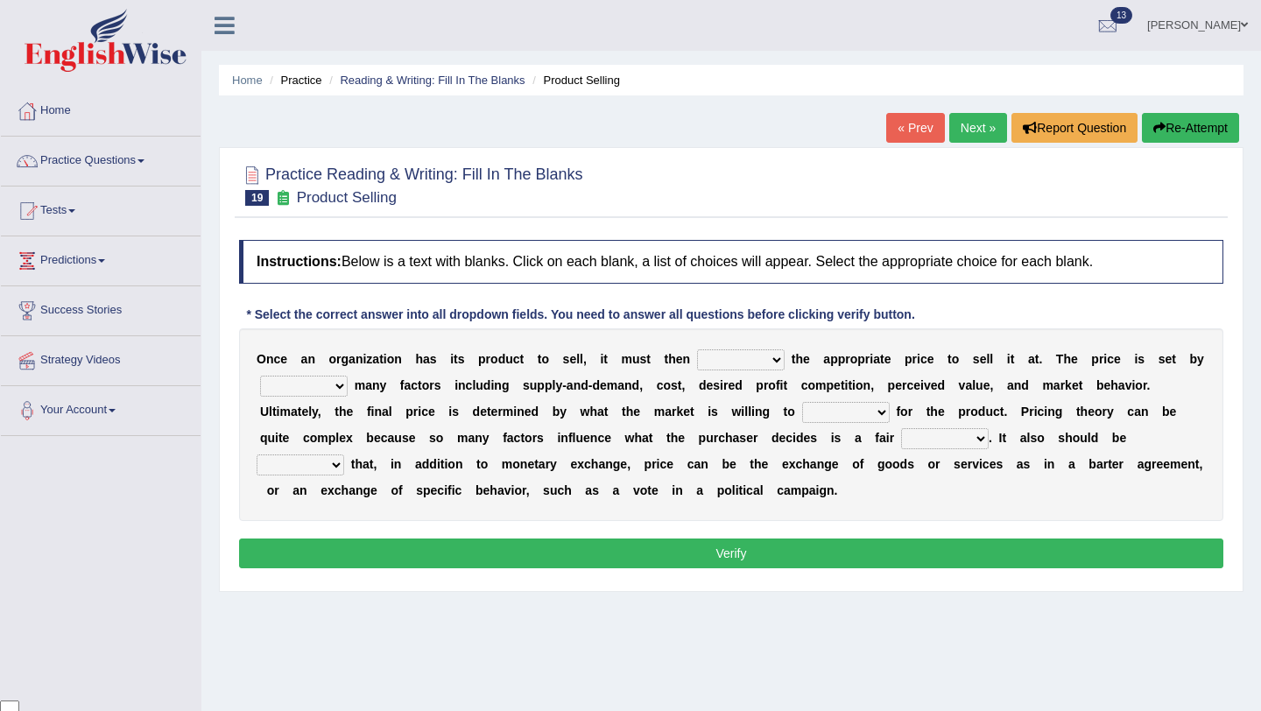
click at [770, 362] on select "tolerate determine fabricate fancy" at bounding box center [741, 359] width 88 height 21
select select "determine"
click at [334, 383] on select "comparing begetting balancing offsetting" at bounding box center [304, 386] width 88 height 21
select select "comparing"
click at [880, 416] on select "consign design exchange prepare" at bounding box center [846, 412] width 88 height 21
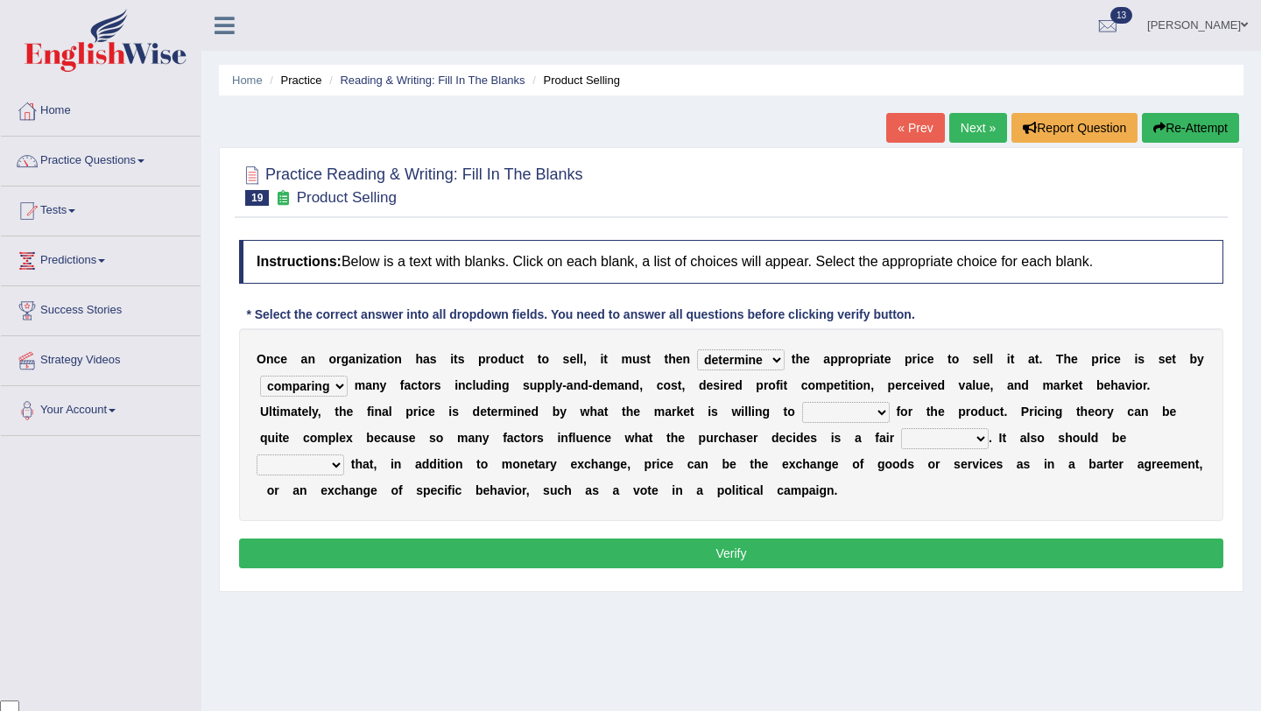
select select "exchange"
click at [982, 439] on select "addition shape content value" at bounding box center [945, 438] width 88 height 21
select select "value"
click at [335, 459] on select "explained enlarged overrated noted" at bounding box center [300, 464] width 88 height 21
select select "noted"
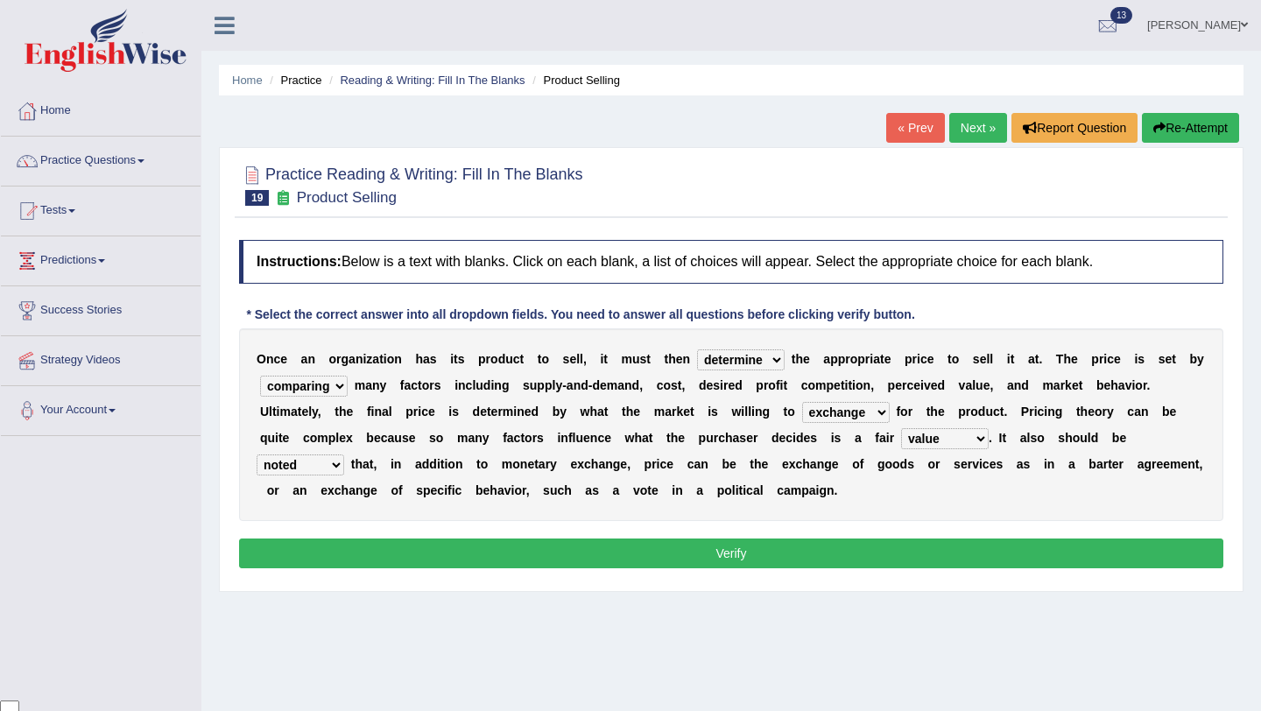
click at [465, 542] on button "Verify" at bounding box center [731, 553] width 984 height 30
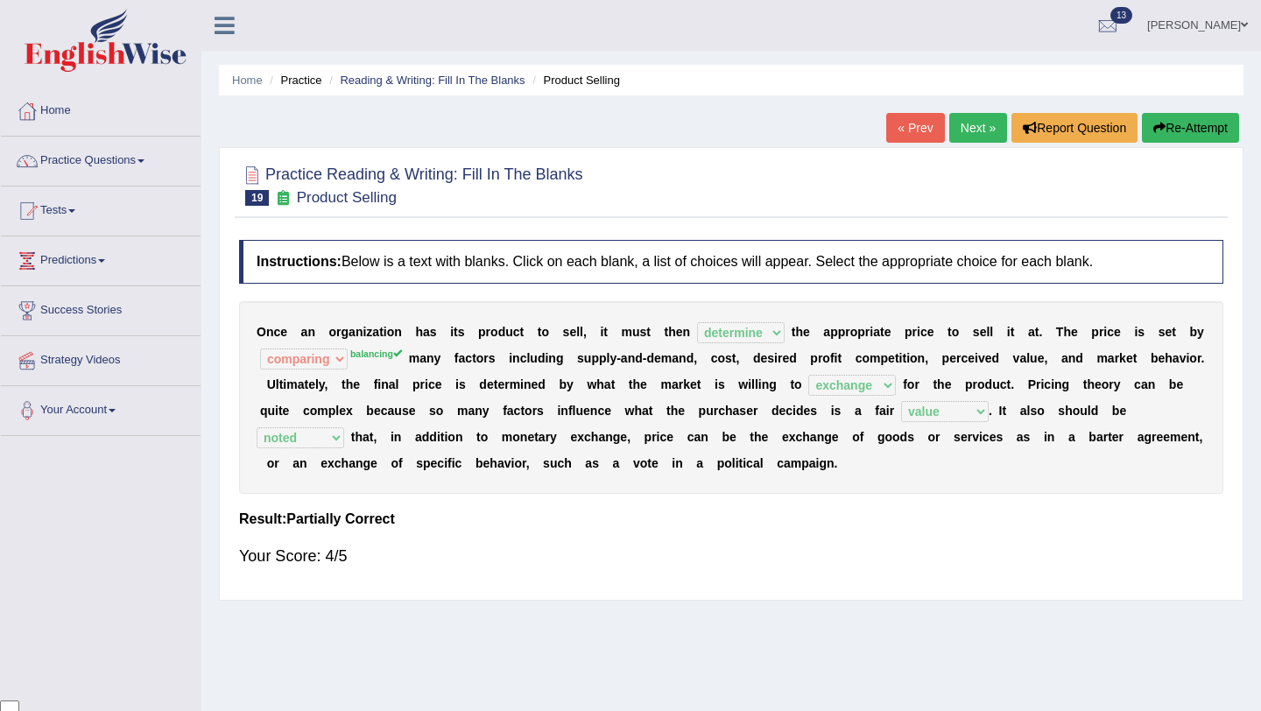
click at [973, 136] on link "Next »" at bounding box center [978, 128] width 58 height 30
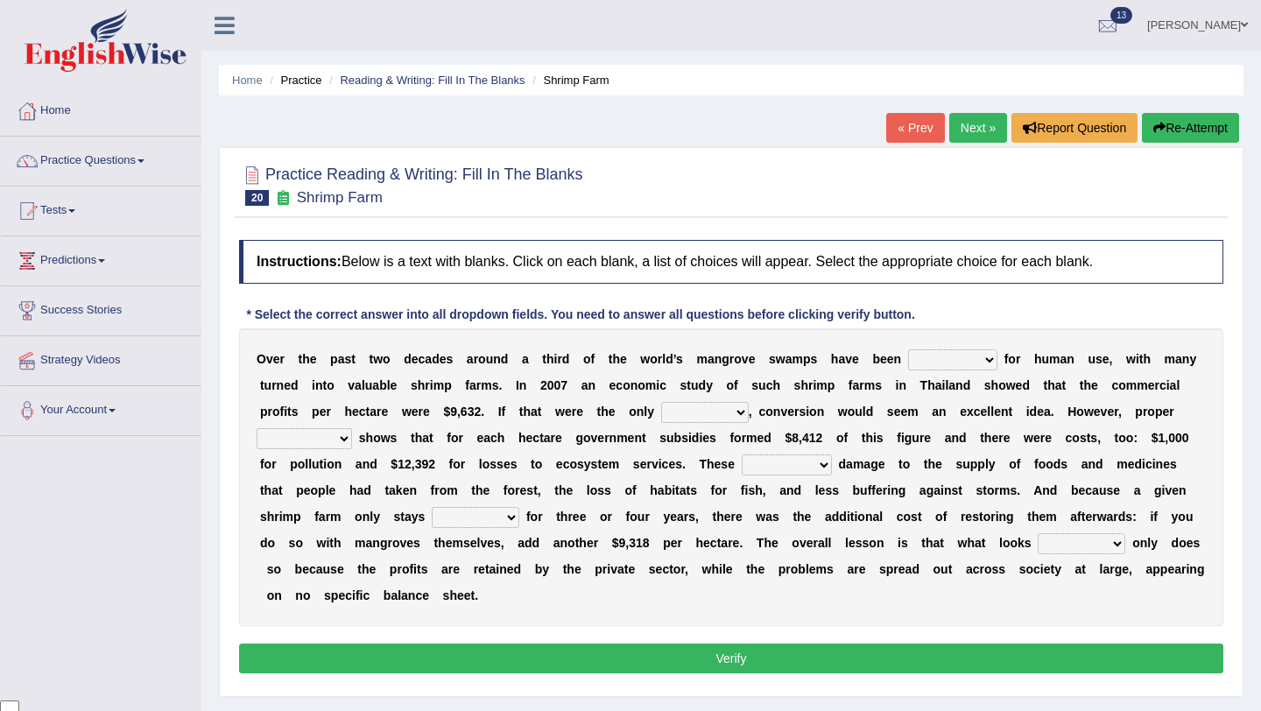
click at [992, 355] on select "rearranged exchanged conserved converted" at bounding box center [952, 359] width 89 height 21
select select "conserved"
click at [744, 410] on select "index eliment choice factor" at bounding box center [705, 412] width 88 height 21
click at [742, 415] on select "index eliment choice factor" at bounding box center [705, 412] width 88 height 21
select select "factor"
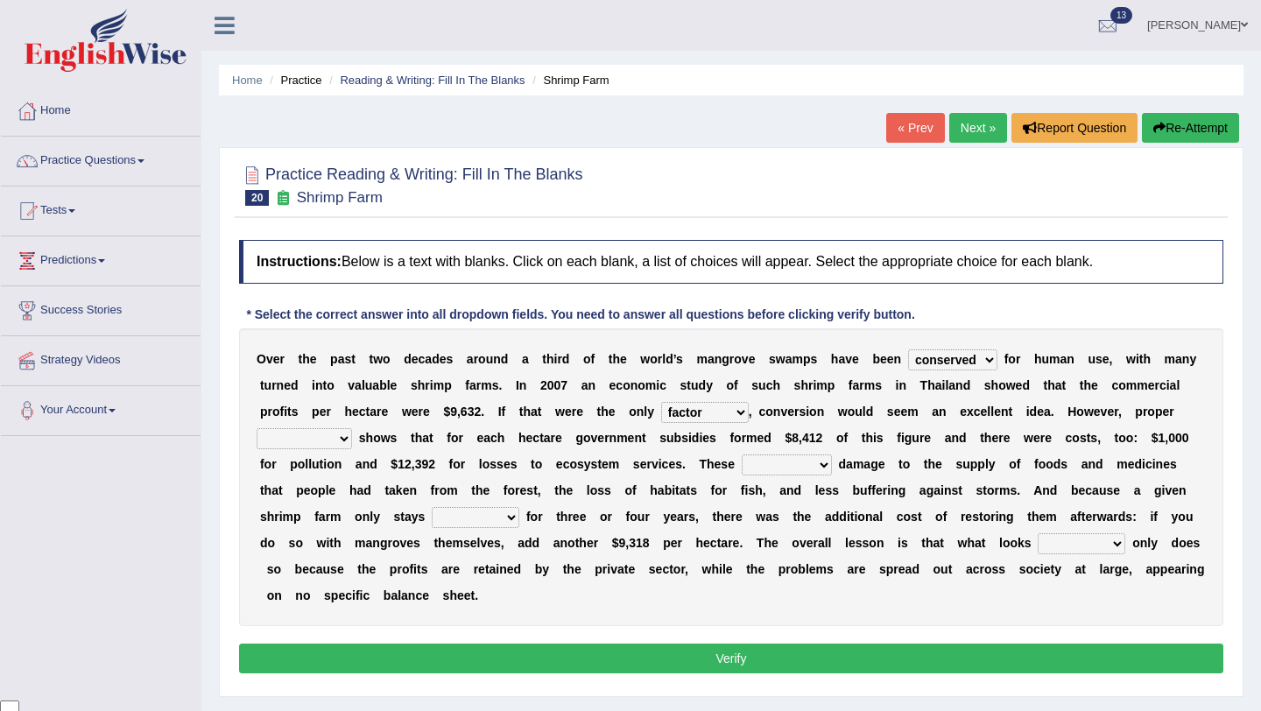
click at [348, 437] on select "accounting percentage aggregation division" at bounding box center [303, 438] width 95 height 21
select select "accounting"
click at [822, 467] on select "comprised uneven neglected augmented" at bounding box center [786, 464] width 90 height 21
select select "comprised"
click at [509, 519] on select "interactive distinctive productive collective" at bounding box center [476, 517] width 88 height 21
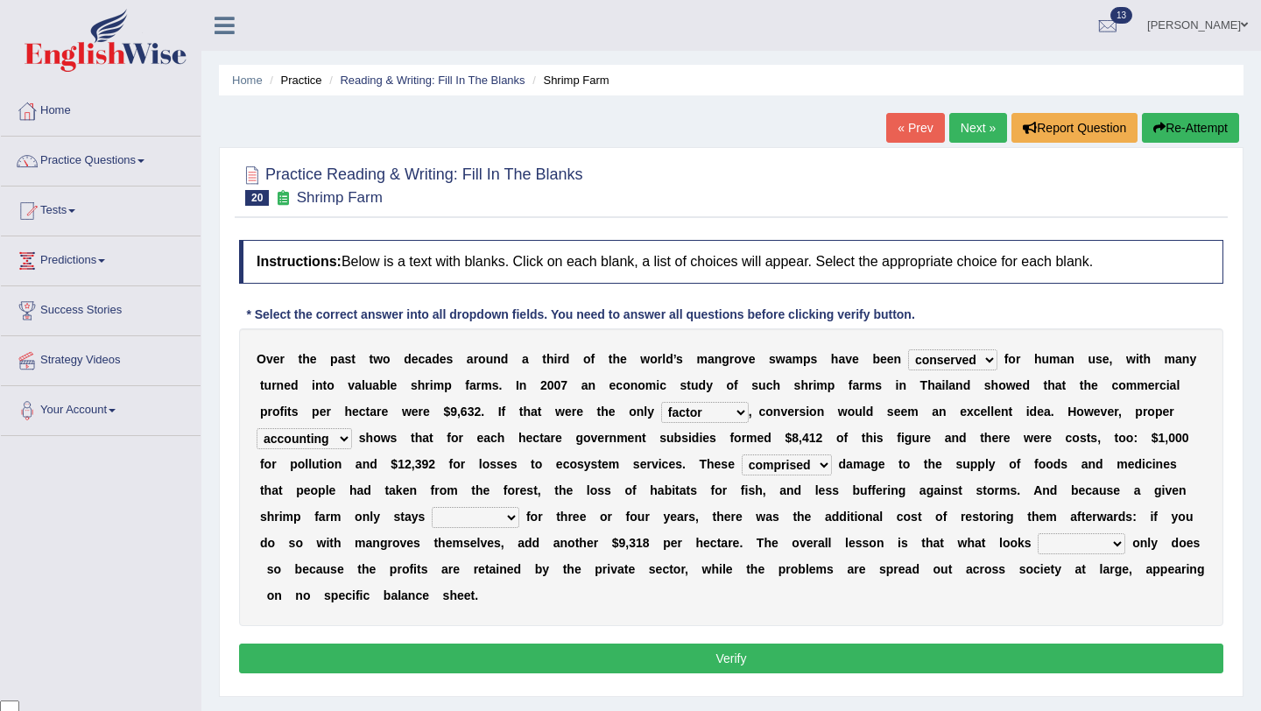
select select "productive"
click at [1118, 542] on select "beneficial immediate modest moderate" at bounding box center [1081, 543] width 88 height 21
click at [1118, 544] on select "beneficial immediate modest moderate" at bounding box center [1081, 543] width 88 height 21
click at [1116, 545] on select "beneficial immediate modest moderate" at bounding box center [1081, 543] width 88 height 21
select select "modest"
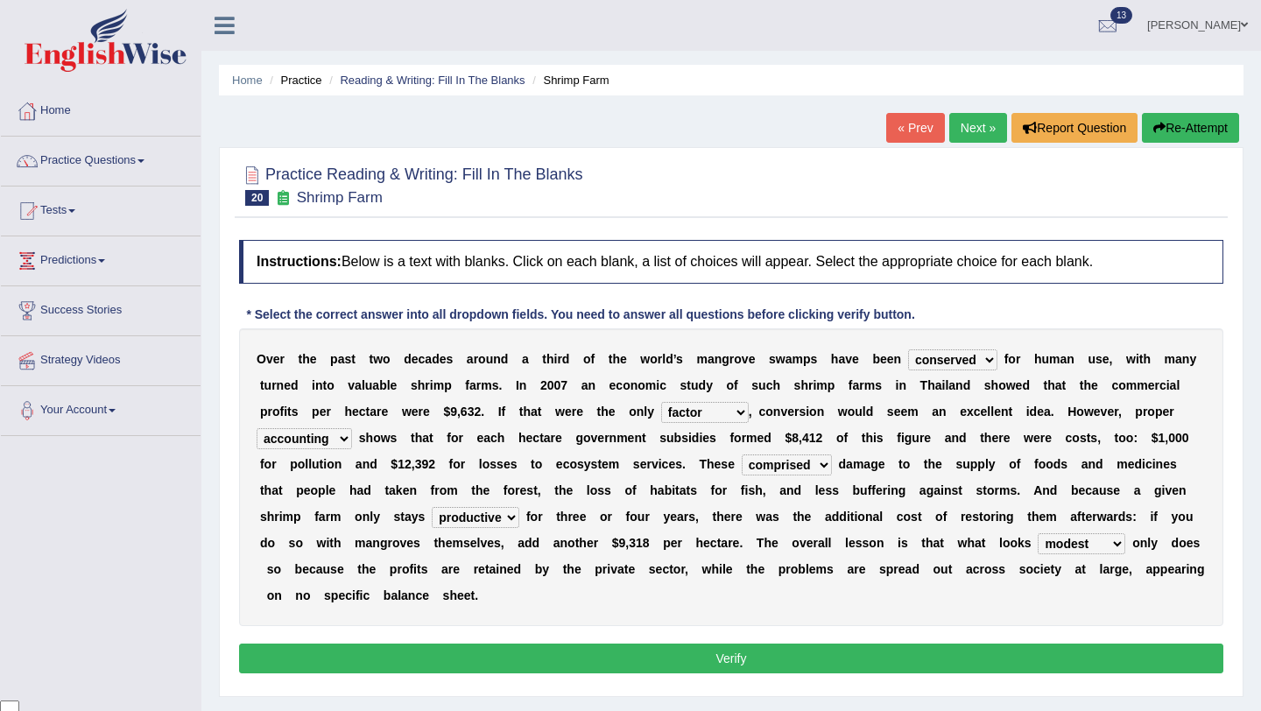
click at [909, 650] on button "Verify" at bounding box center [731, 658] width 984 height 30
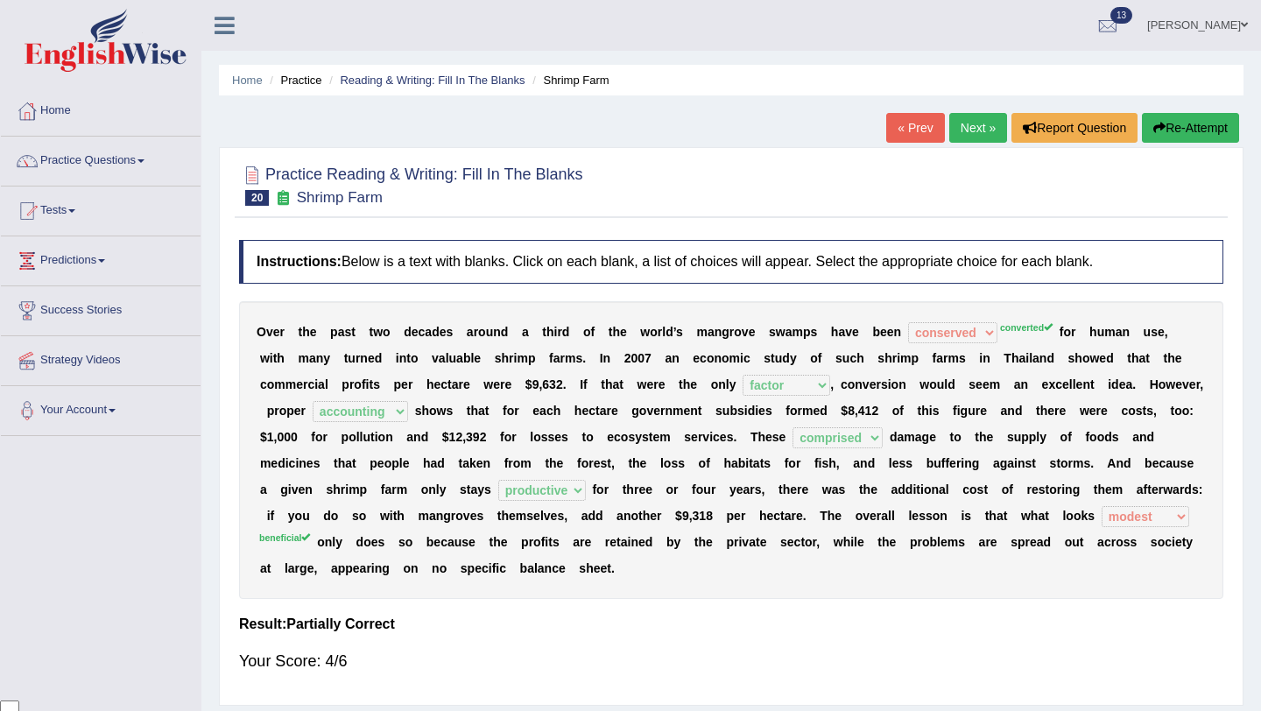
click at [980, 129] on link "Next »" at bounding box center [978, 128] width 58 height 30
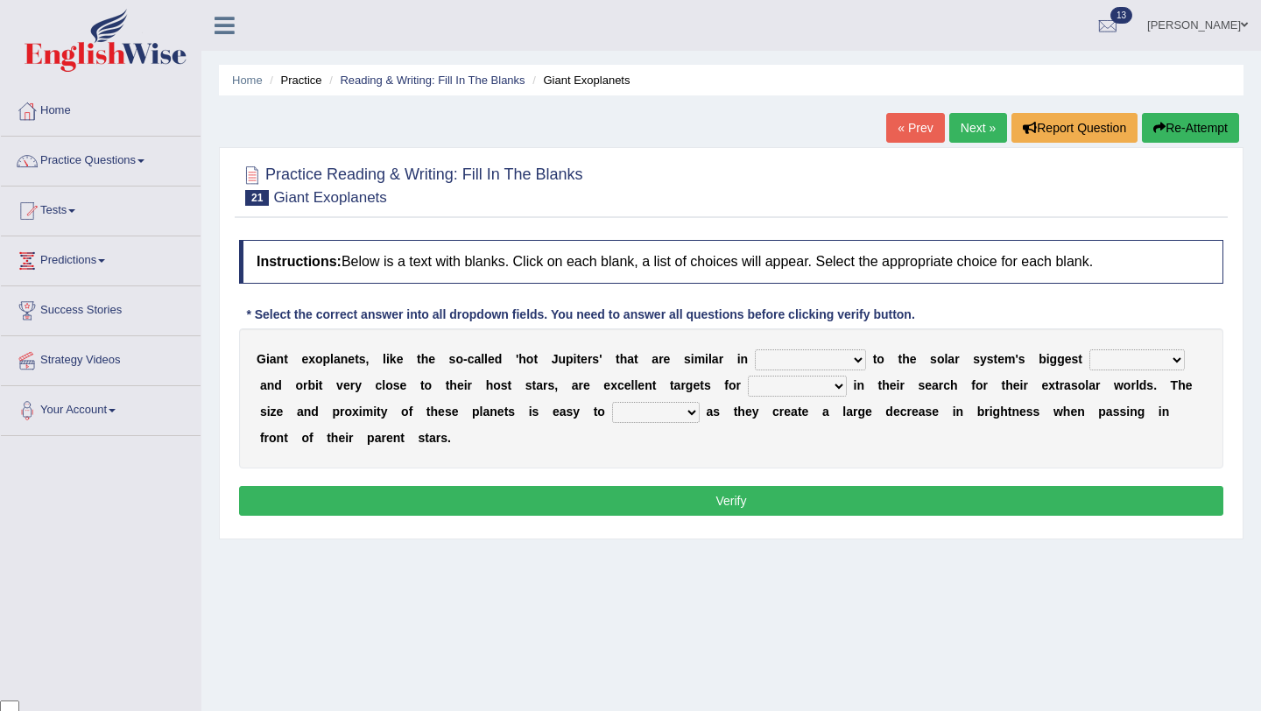
click at [861, 359] on select "borders expressions shapes characteristics" at bounding box center [810, 359] width 111 height 21
click at [1174, 357] on select "frame subordinate planet comet" at bounding box center [1136, 359] width 95 height 21
select select "planet"
click at [1173, 362] on select "frame subordinate planet comet" at bounding box center [1136, 359] width 95 height 21
click at [865, 359] on select "borders expressions shapes characteristics" at bounding box center [810, 359] width 111 height 21
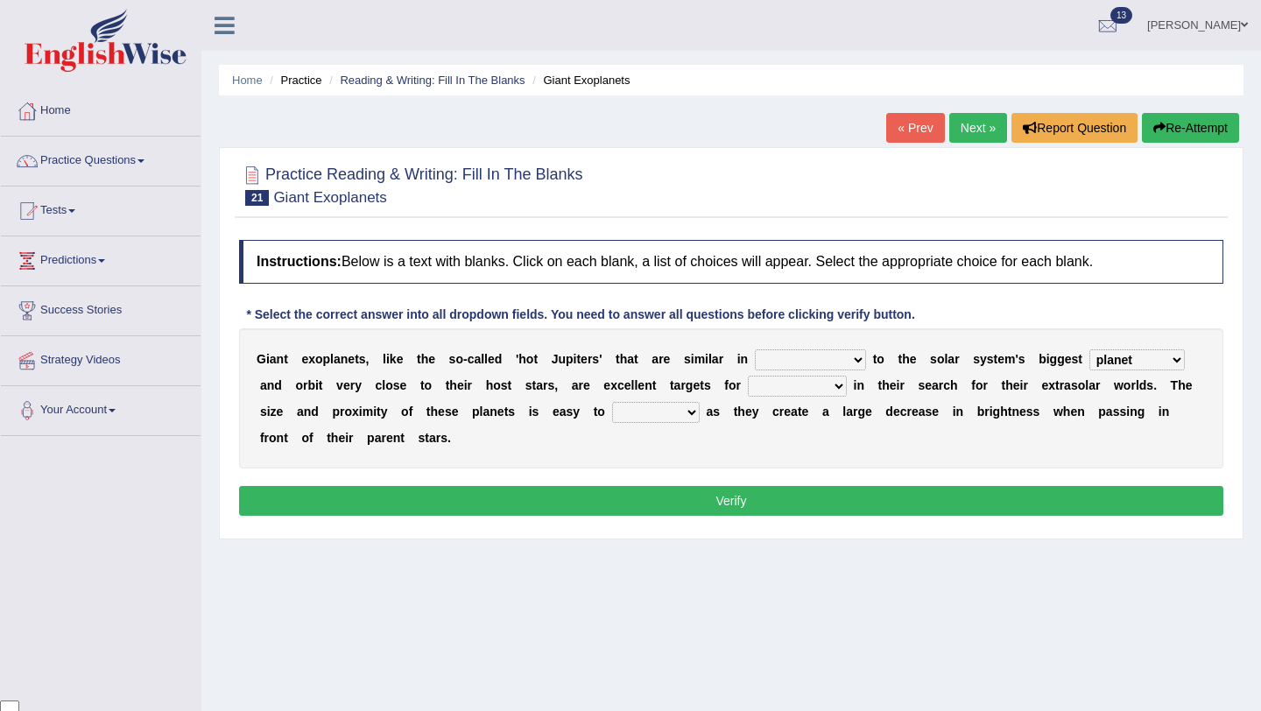
select select "shapes"
click at [837, 384] on select "members astronomers parties makers" at bounding box center [797, 386] width 99 height 21
select select "astronomers"
click at [687, 412] on select "detect denounce deflect direct" at bounding box center [656, 412] width 88 height 21
select select "detect"
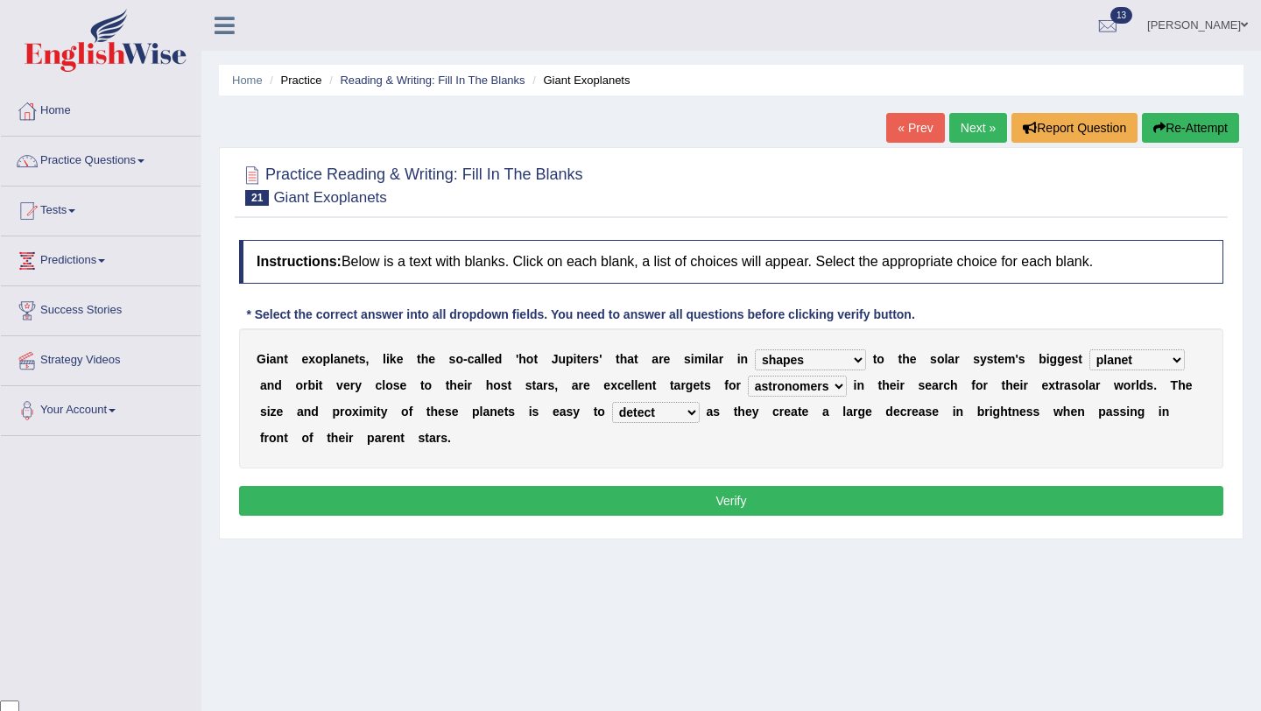
click at [704, 495] on button "Verify" at bounding box center [731, 501] width 984 height 30
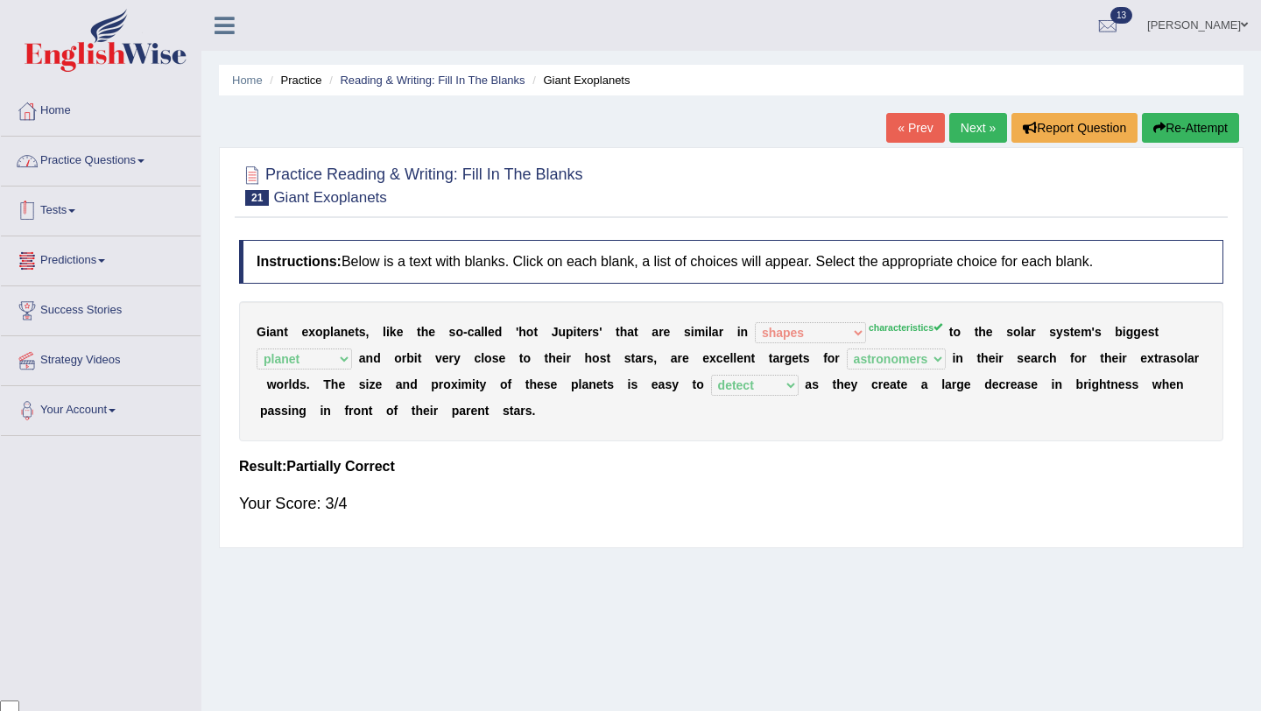
click at [152, 151] on link "Practice Questions" at bounding box center [101, 159] width 200 height 44
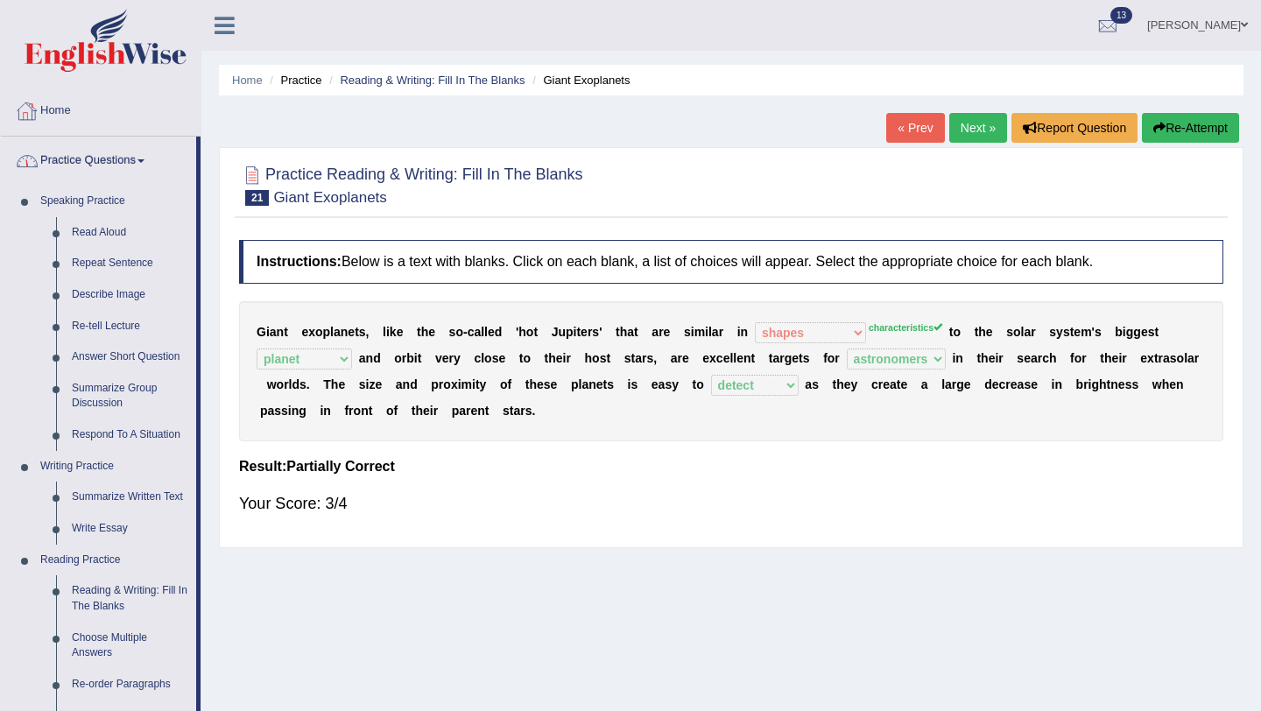
click at [74, 113] on link "Home" at bounding box center [101, 109] width 200 height 44
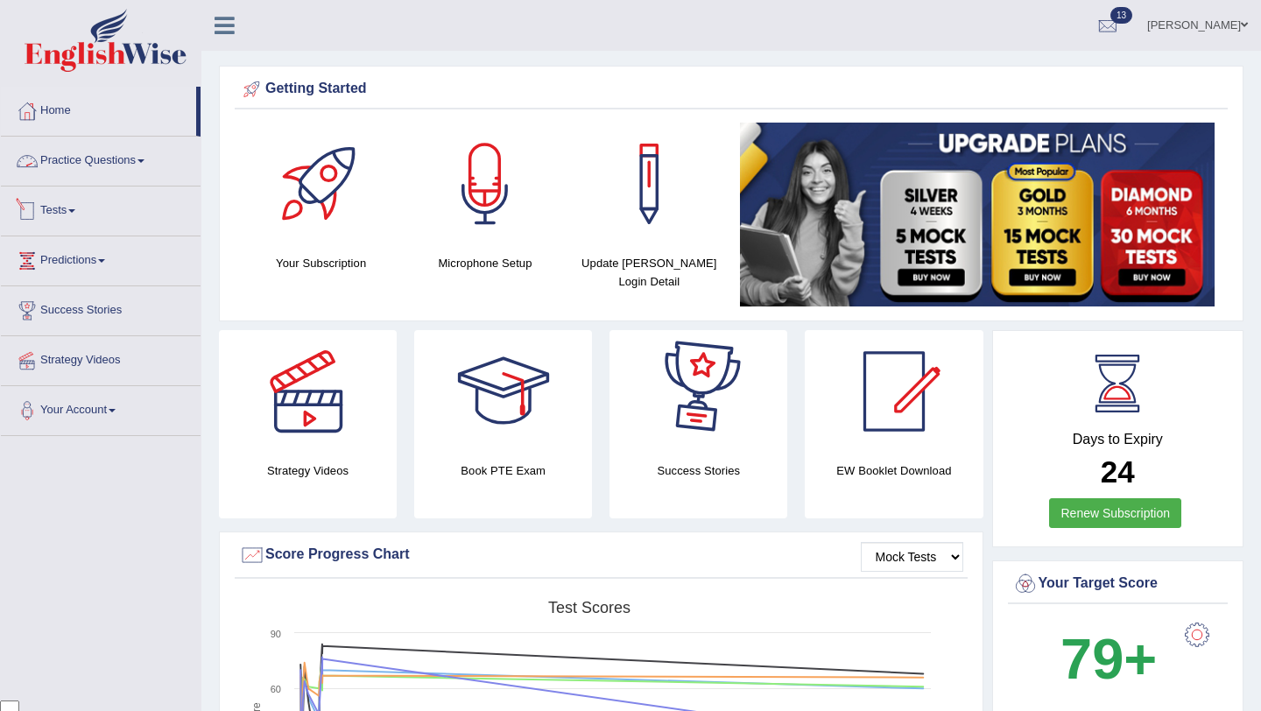
click at [144, 165] on link "Practice Questions" at bounding box center [101, 159] width 200 height 44
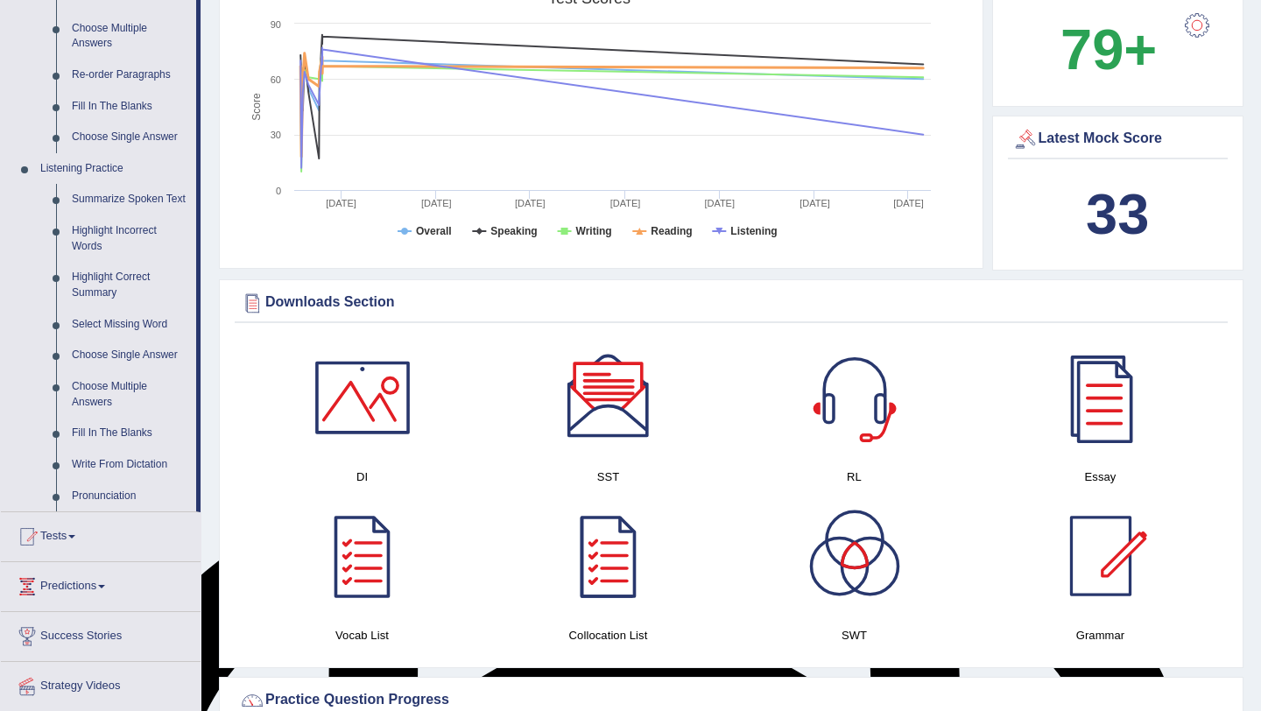
scroll to position [589, 0]
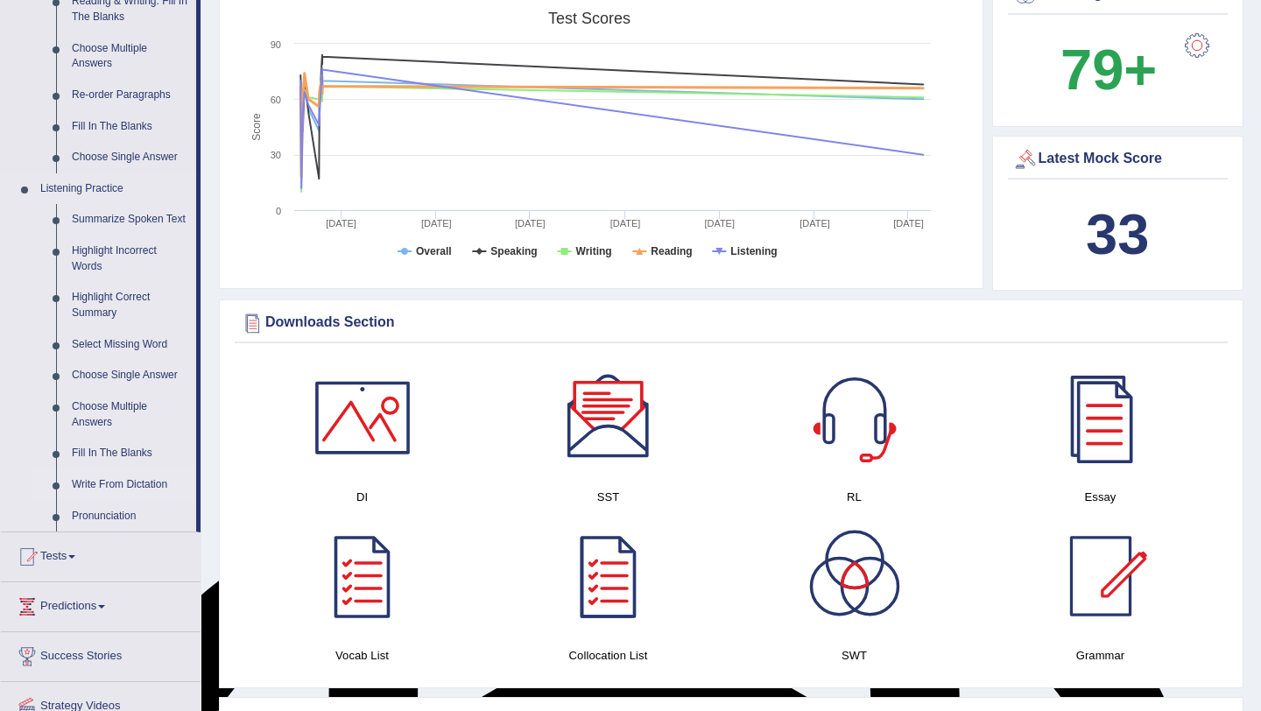
click at [141, 501] on link "Write From Dictation" at bounding box center [130, 485] width 132 height 32
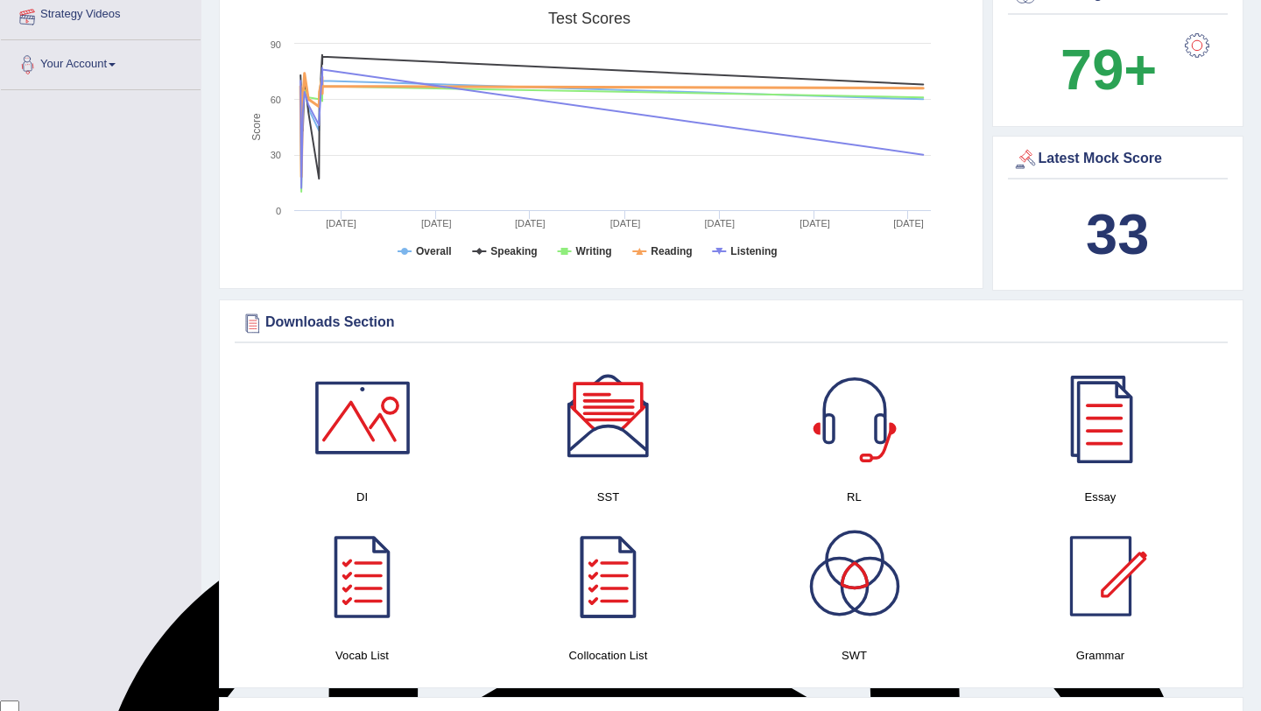
scroll to position [246, 0]
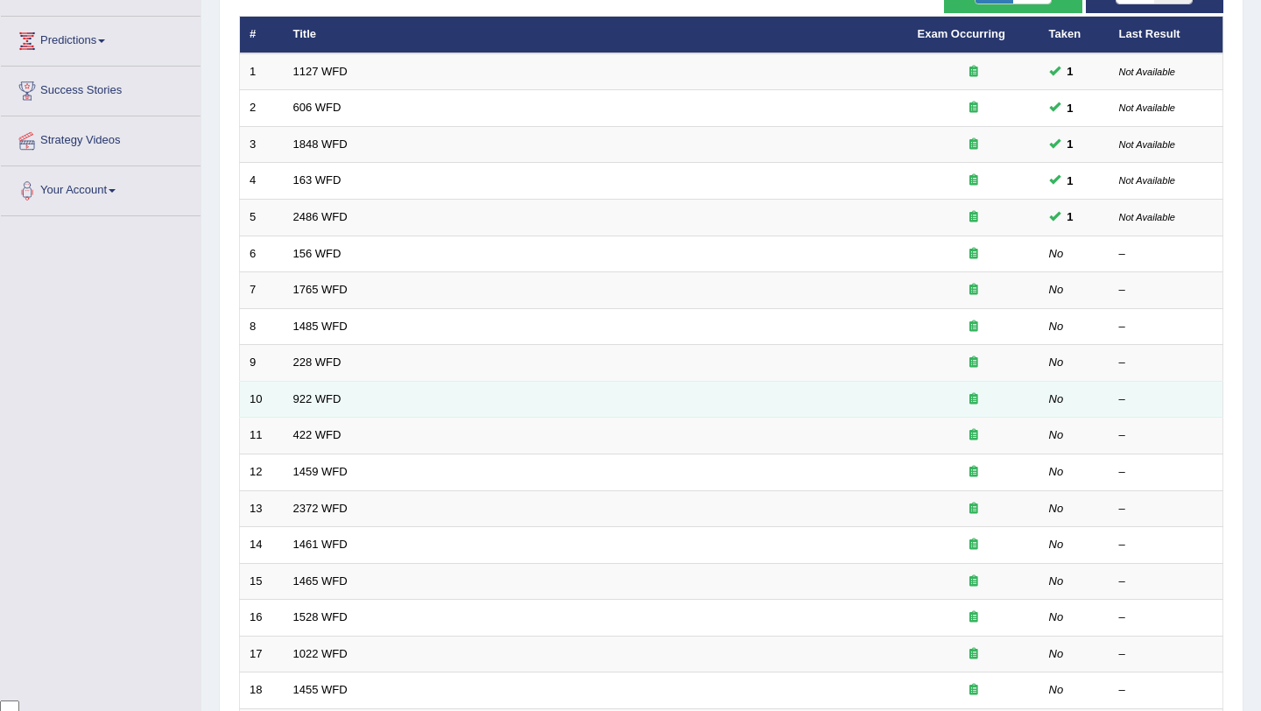
scroll to position [213, 0]
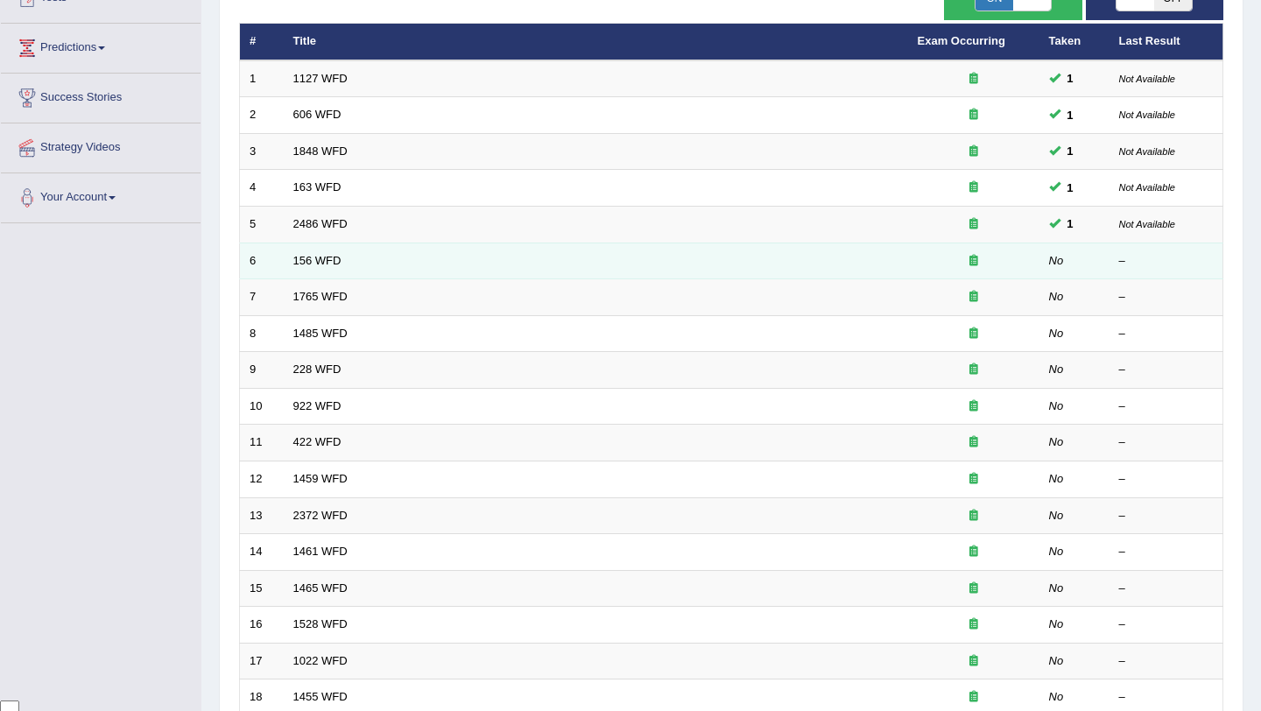
click at [331, 252] on td "156 WFD" at bounding box center [596, 260] width 624 height 37
click at [325, 261] on link "156 WFD" at bounding box center [317, 260] width 48 height 13
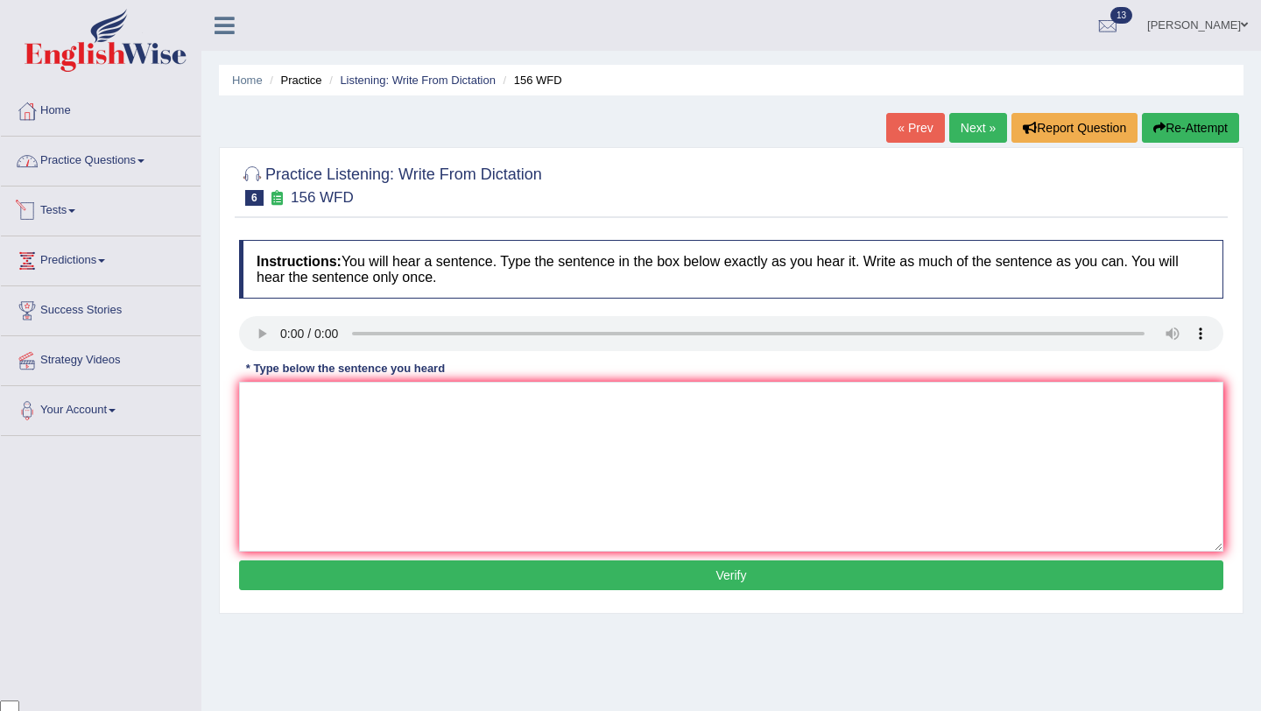
click at [141, 168] on link "Practice Questions" at bounding box center [101, 159] width 200 height 44
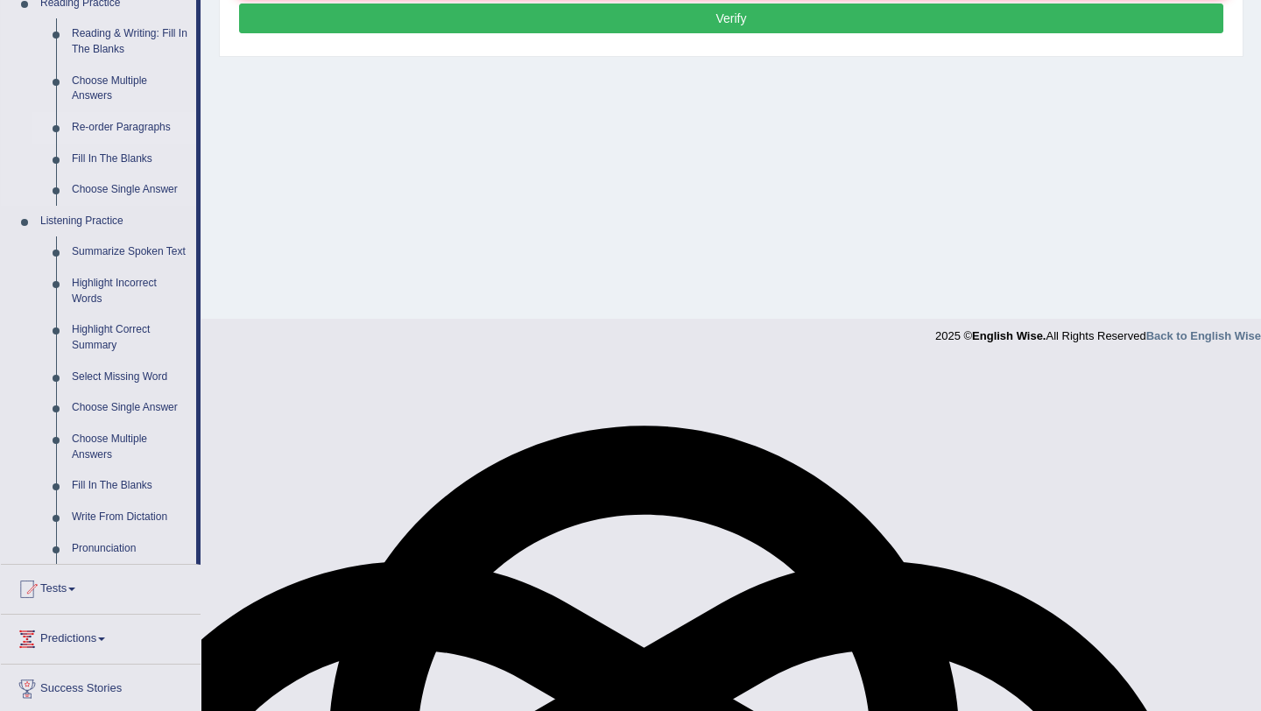
scroll to position [677, 0]
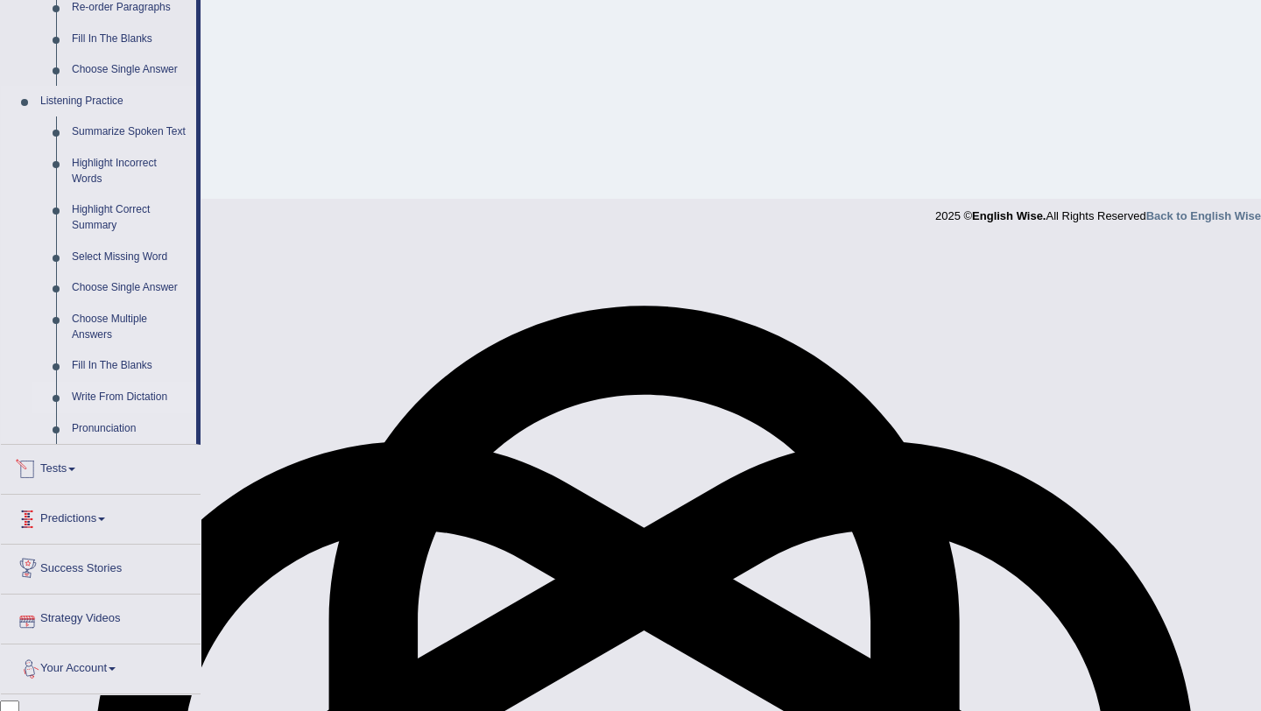
click at [151, 413] on link "Write From Dictation" at bounding box center [130, 398] width 132 height 32
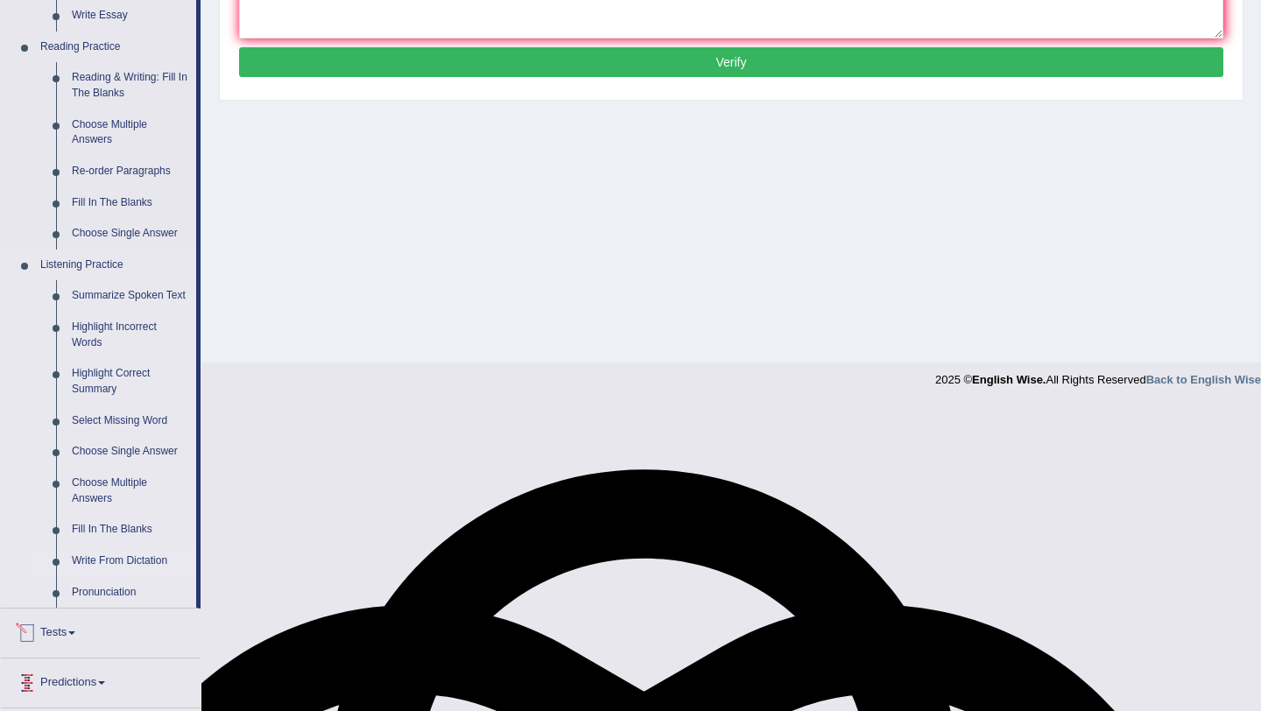
scroll to position [208, 0]
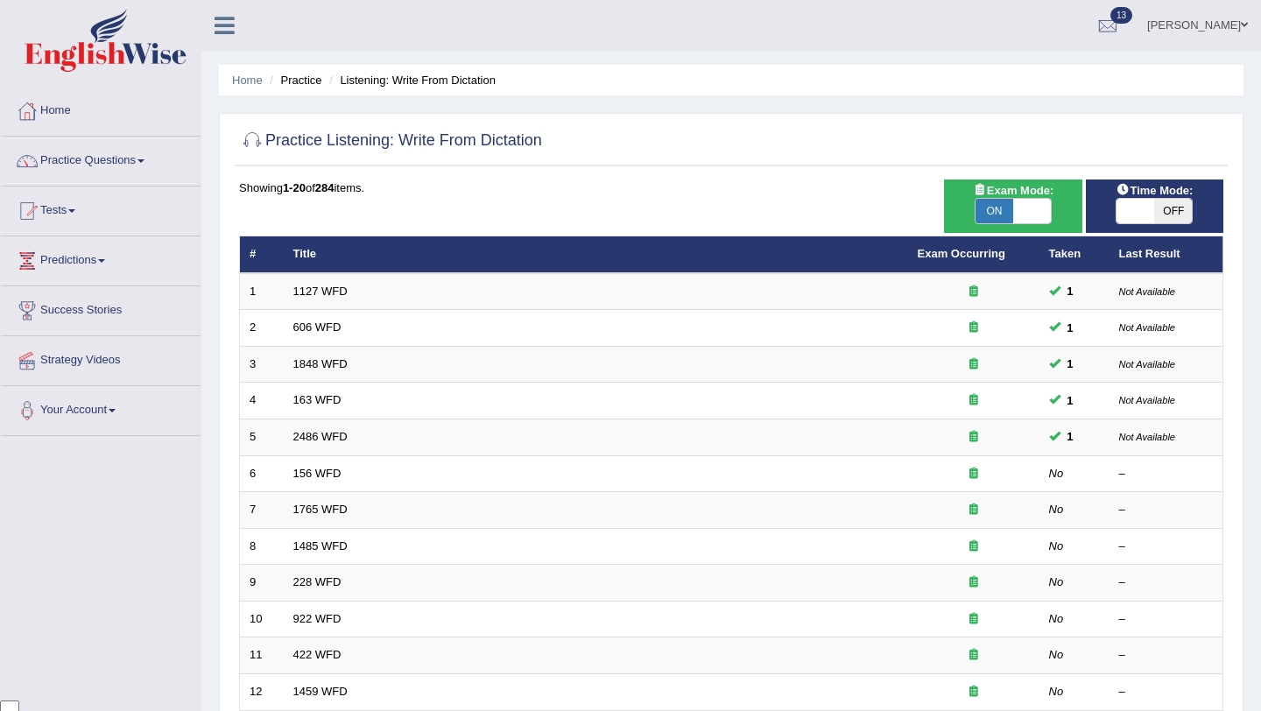
click at [1166, 217] on span "OFF" at bounding box center [1173, 211] width 38 height 25
checkbox input "true"
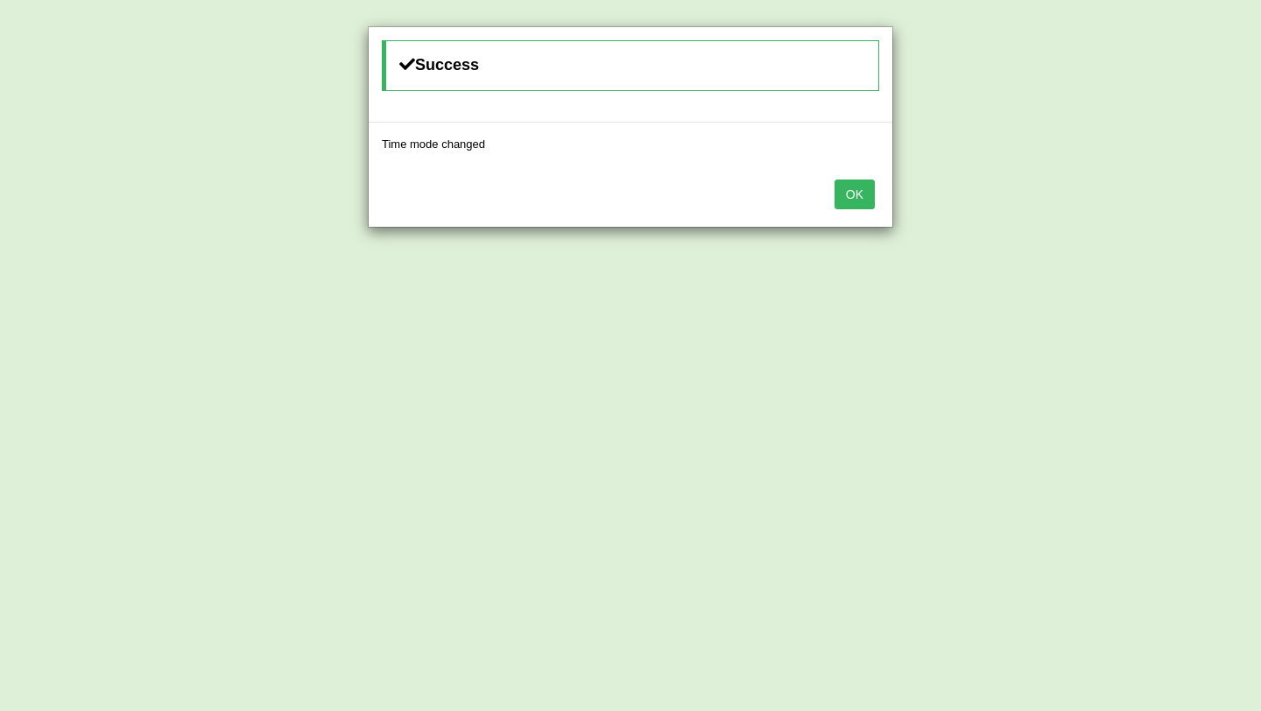
click at [844, 187] on button "OK" at bounding box center [854, 194] width 40 height 30
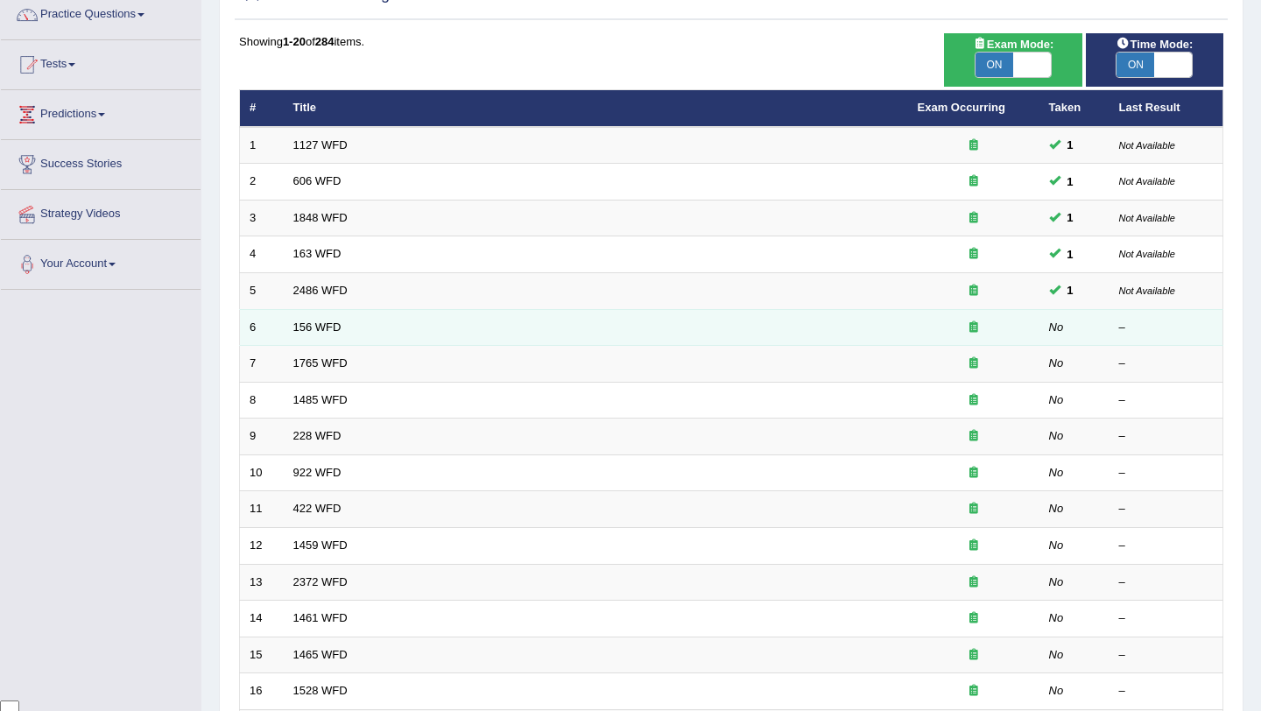
scroll to position [144, 0]
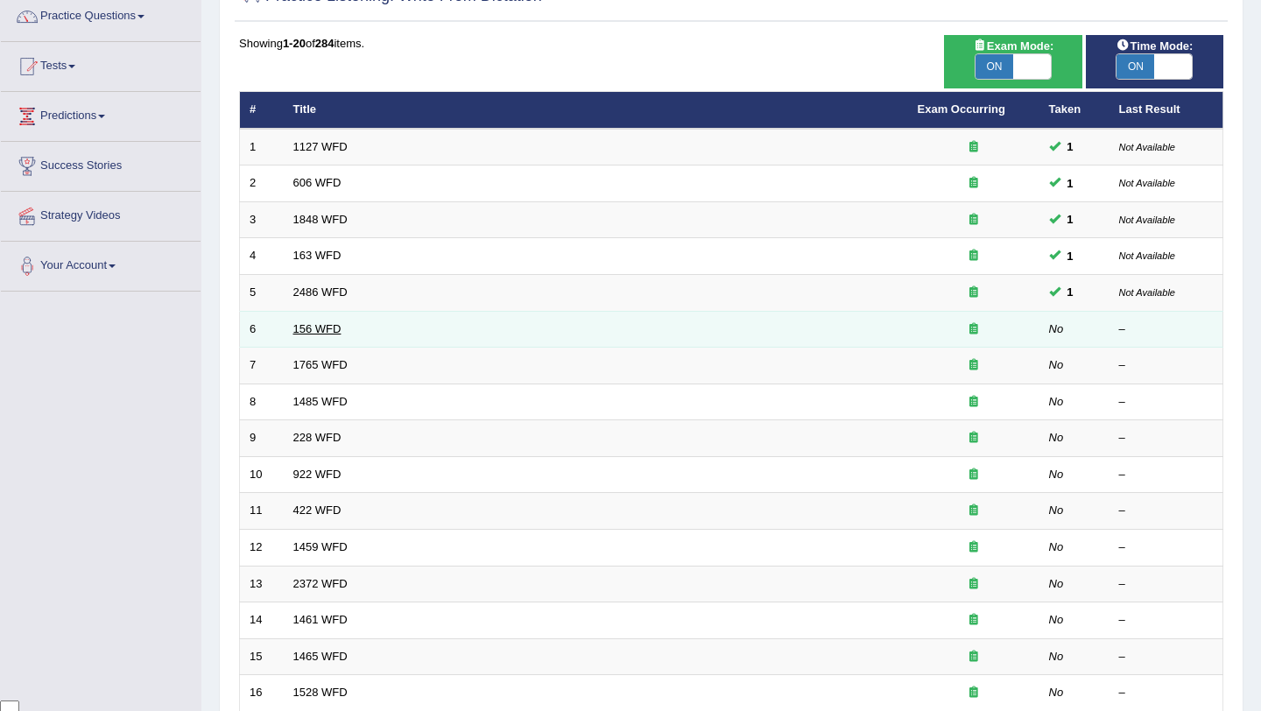
click at [327, 329] on link "156 WFD" at bounding box center [317, 328] width 48 height 13
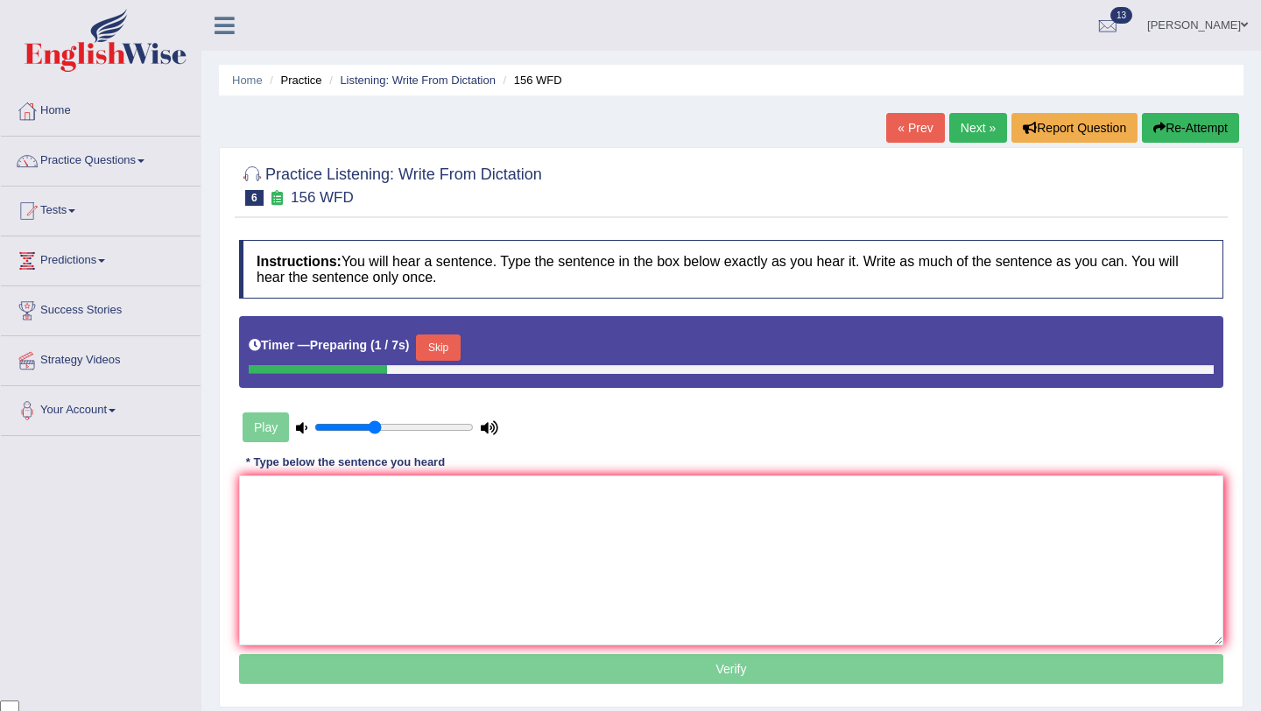
click at [450, 349] on button "Skip" at bounding box center [438, 347] width 44 height 26
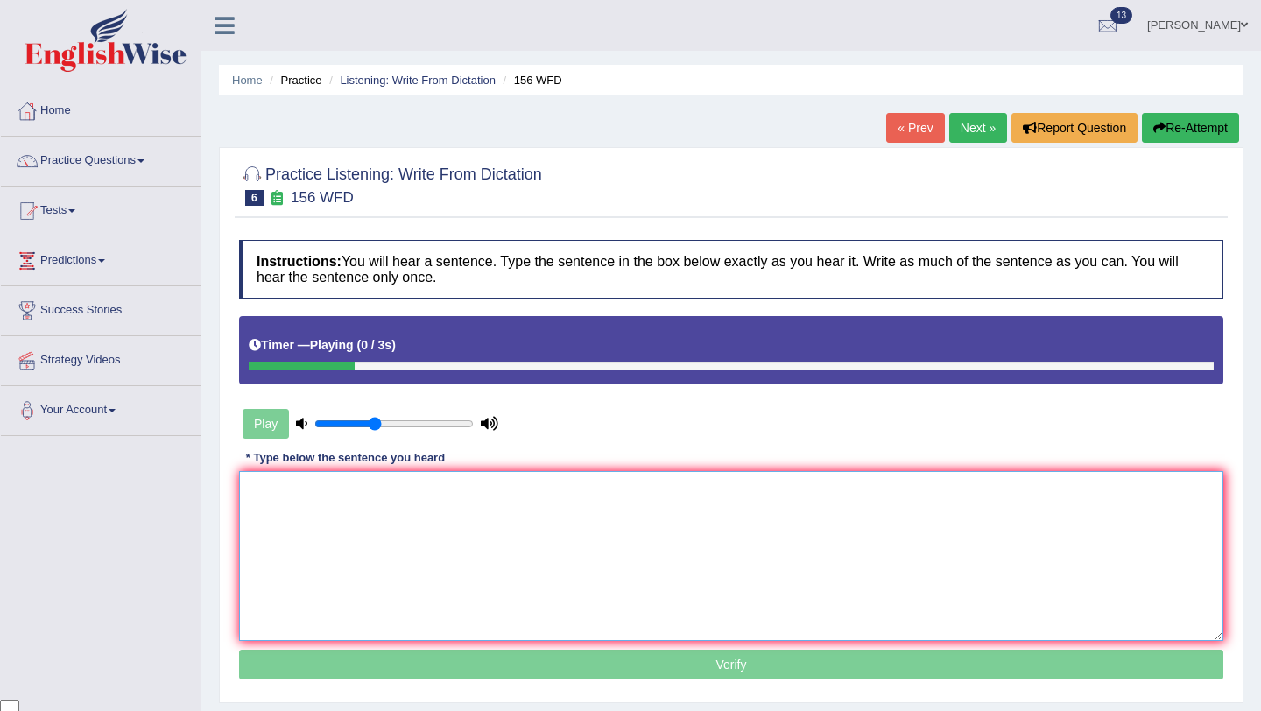
click at [418, 536] on textarea at bounding box center [731, 556] width 984 height 170
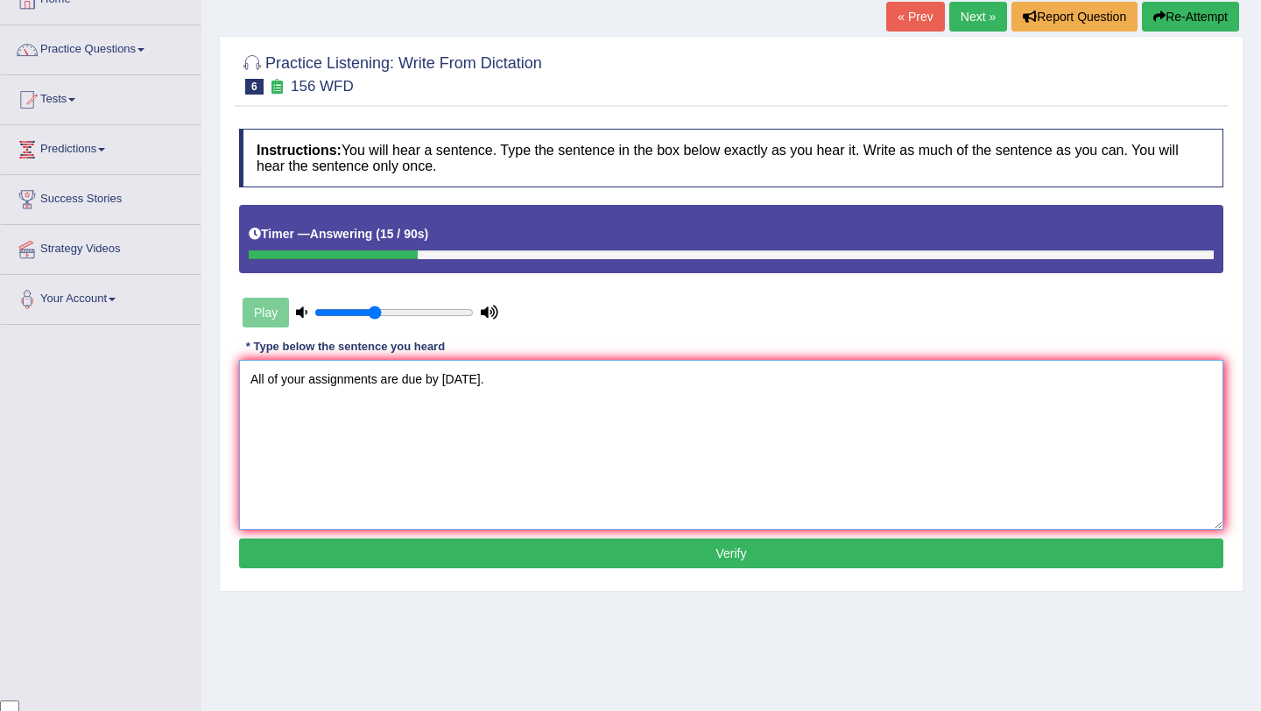
scroll to position [162, 0]
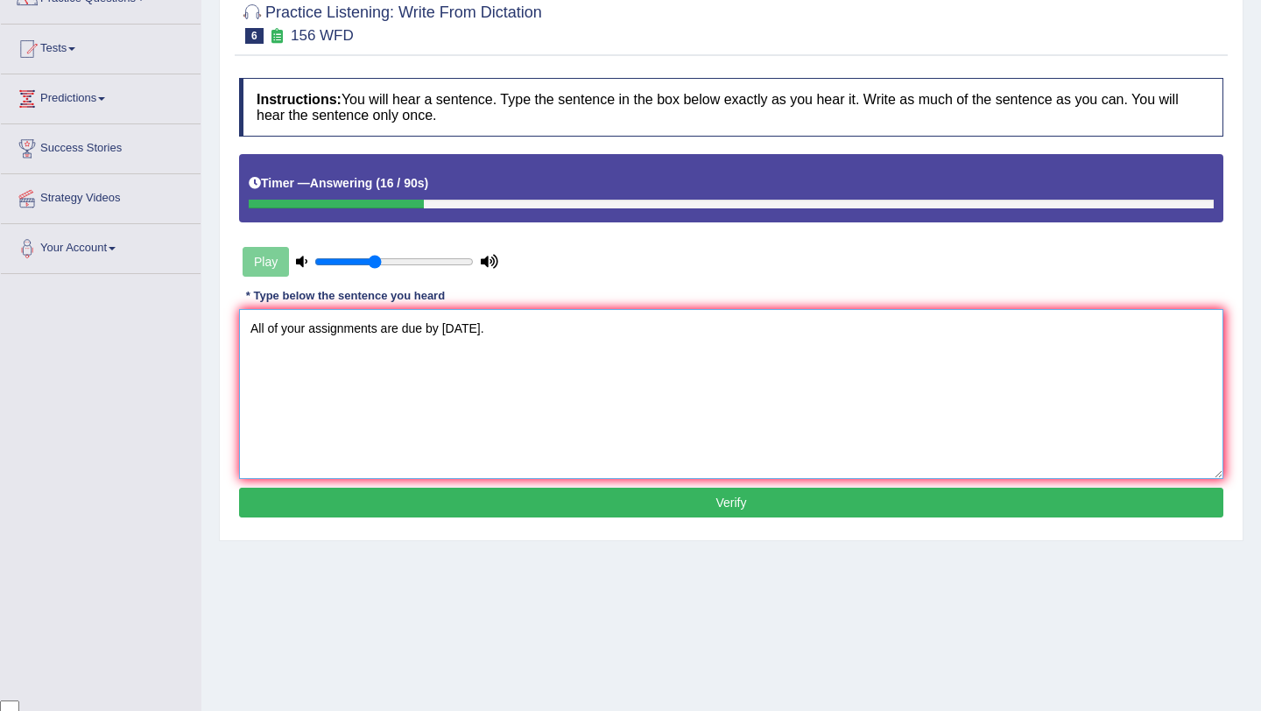
type textarea "All of your assignments are due by tomorrow."
click at [674, 500] on button "Verify" at bounding box center [731, 503] width 984 height 30
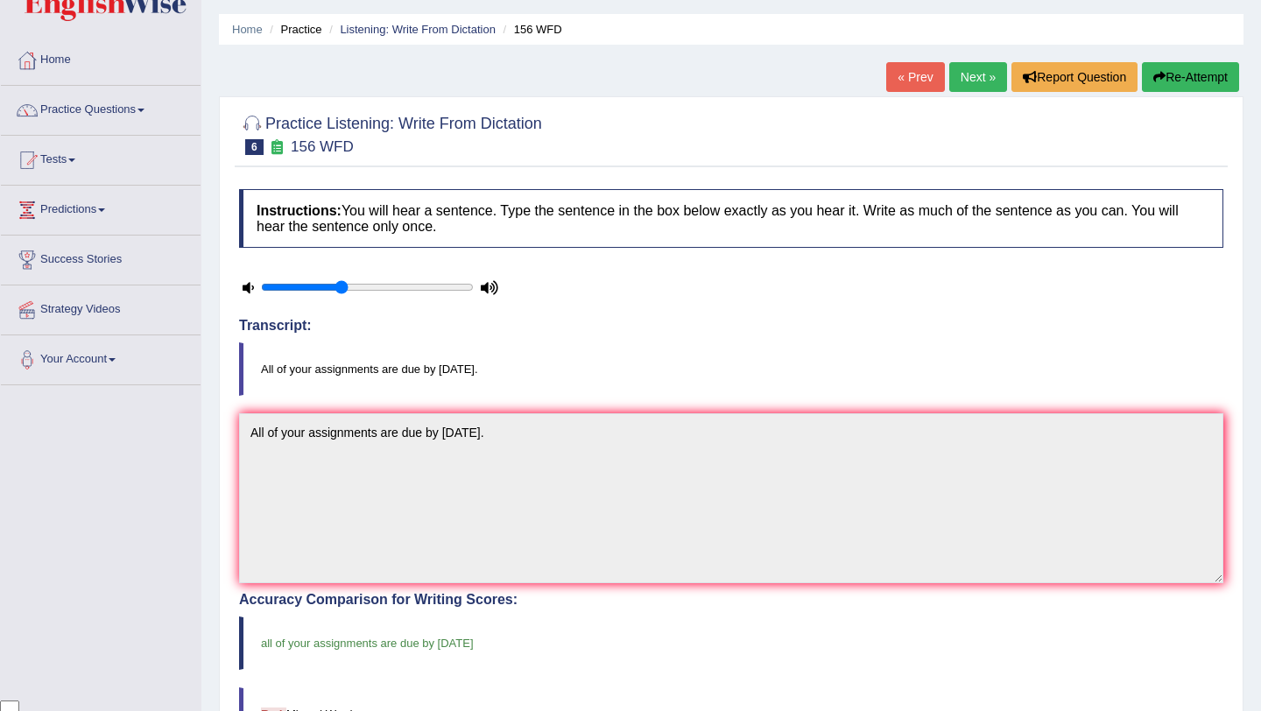
scroll to position [48, 0]
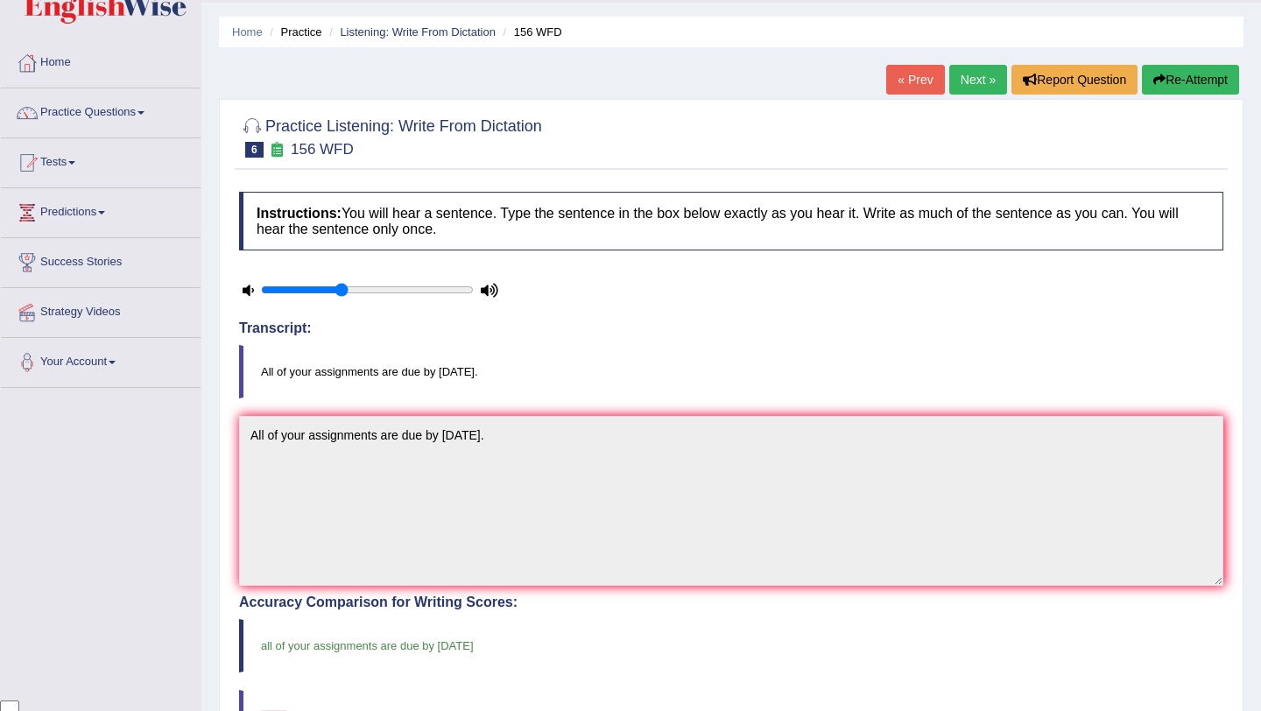
click at [973, 86] on link "Next »" at bounding box center [978, 80] width 58 height 30
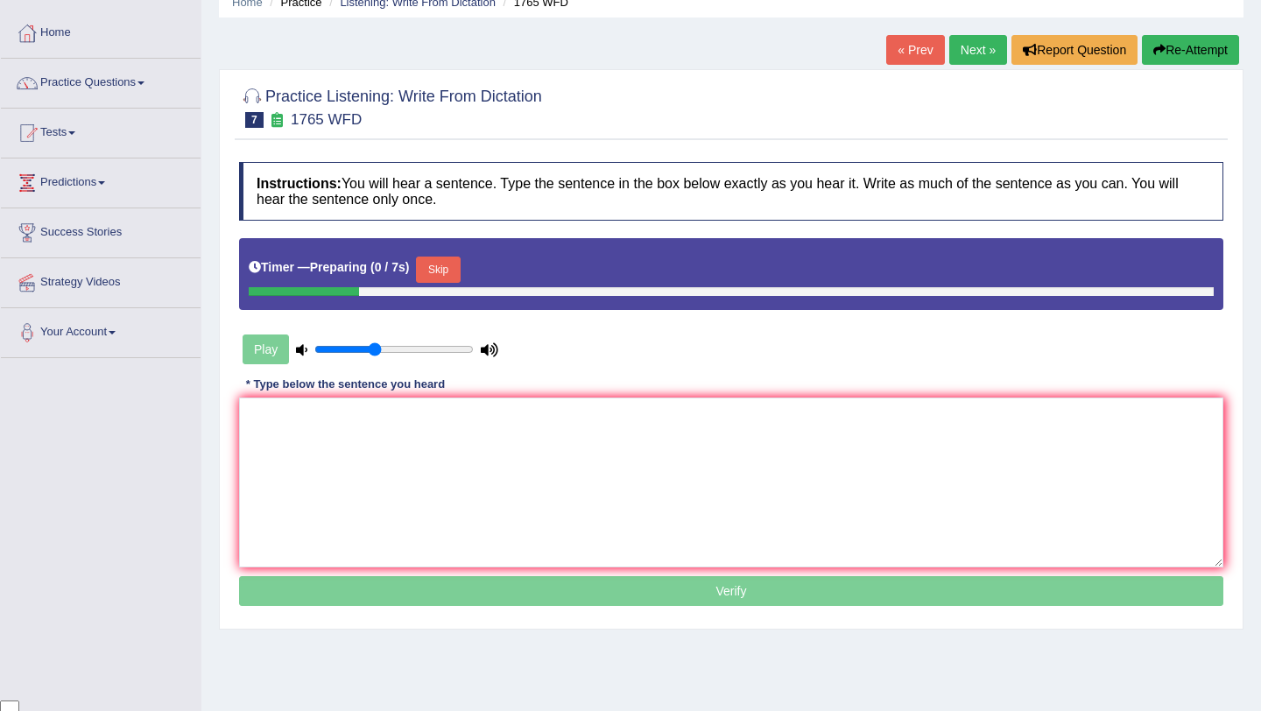
scroll to position [92, 0]
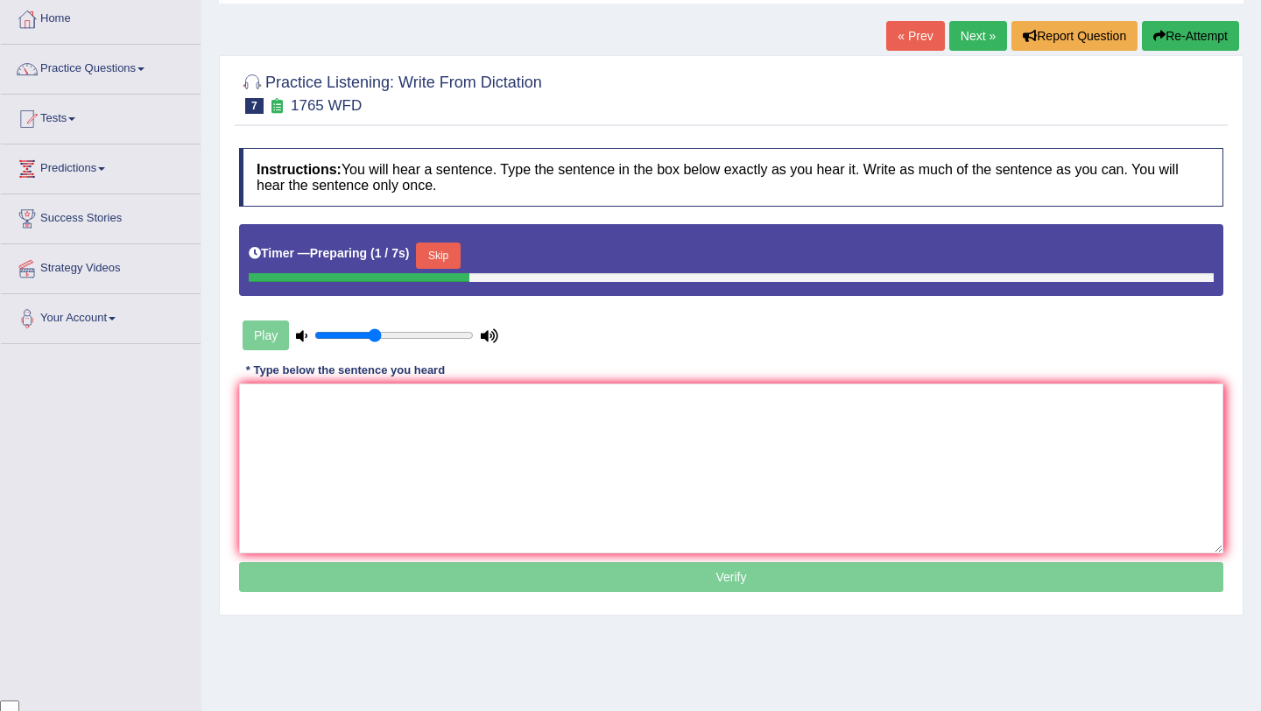
click at [439, 255] on button "Skip" at bounding box center [438, 255] width 44 height 26
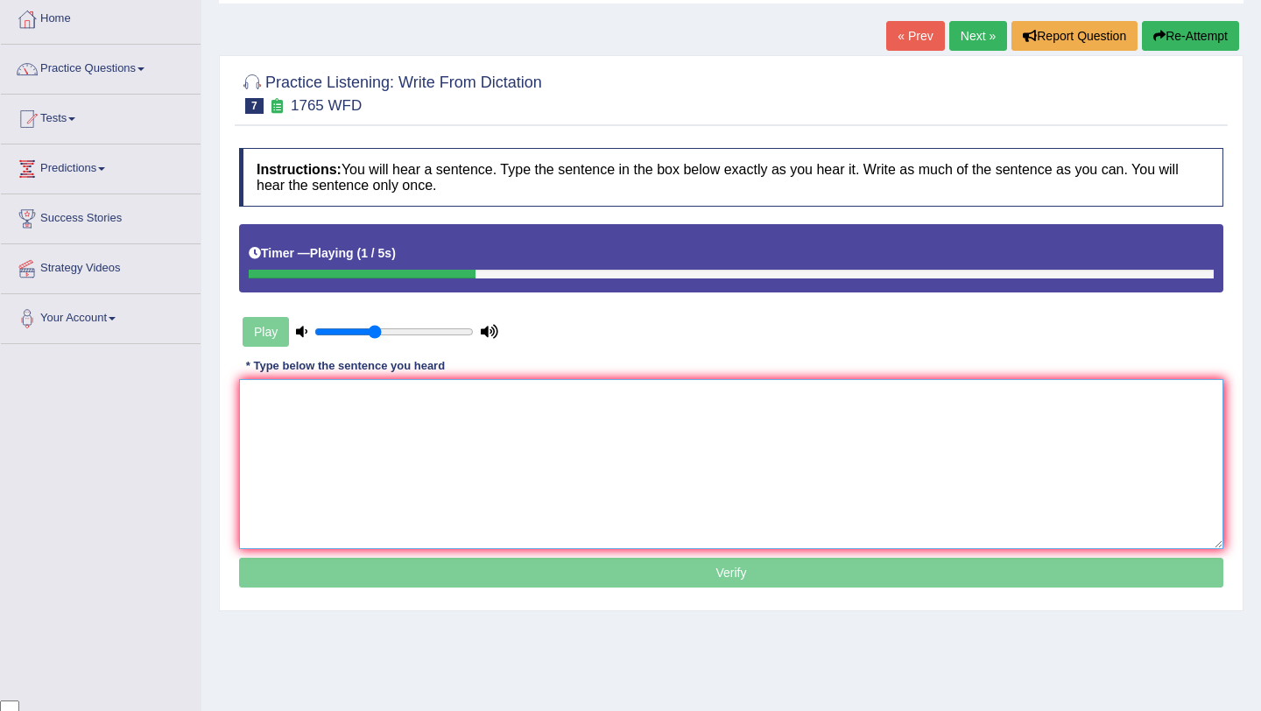
click at [420, 452] on textarea at bounding box center [731, 464] width 984 height 170
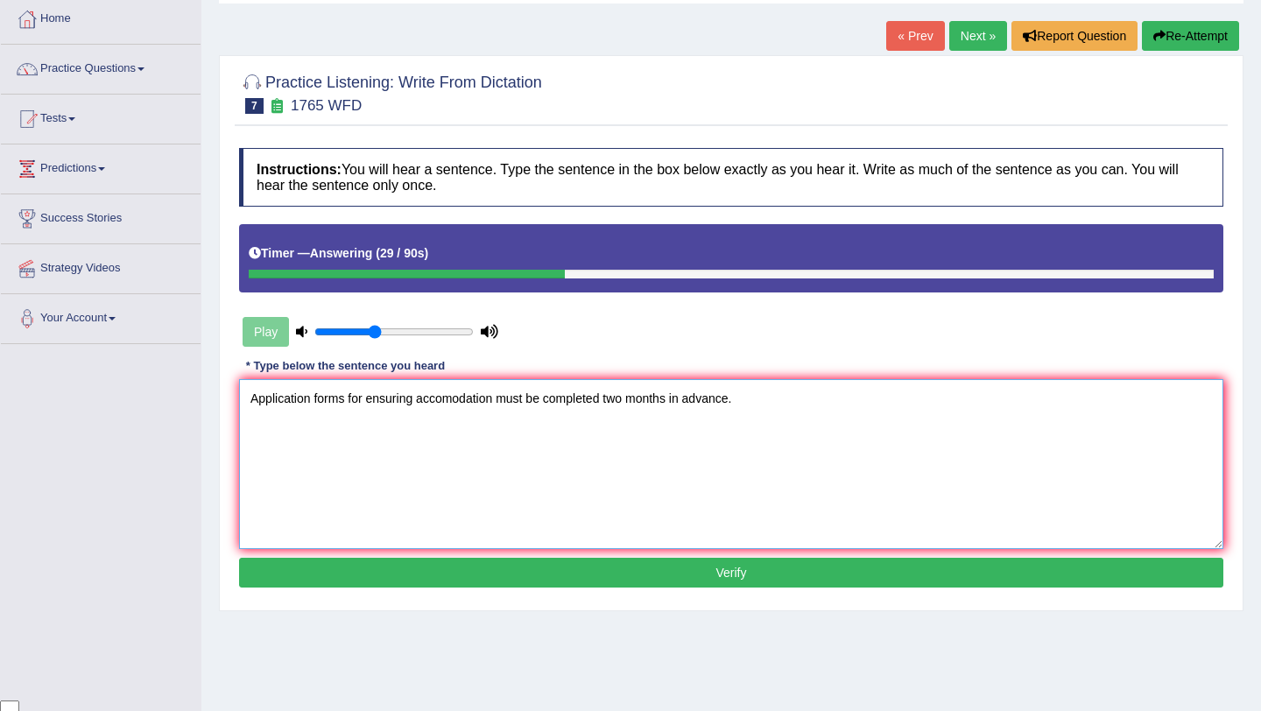
click at [367, 402] on textarea "Application forms for ensuring accomodation must be completed two months in adv…" at bounding box center [731, 464] width 984 height 170
type textarea "Application forms for assuring ensuring accomodation must be completed two mont…"
click at [707, 566] on button "Verify" at bounding box center [731, 573] width 984 height 30
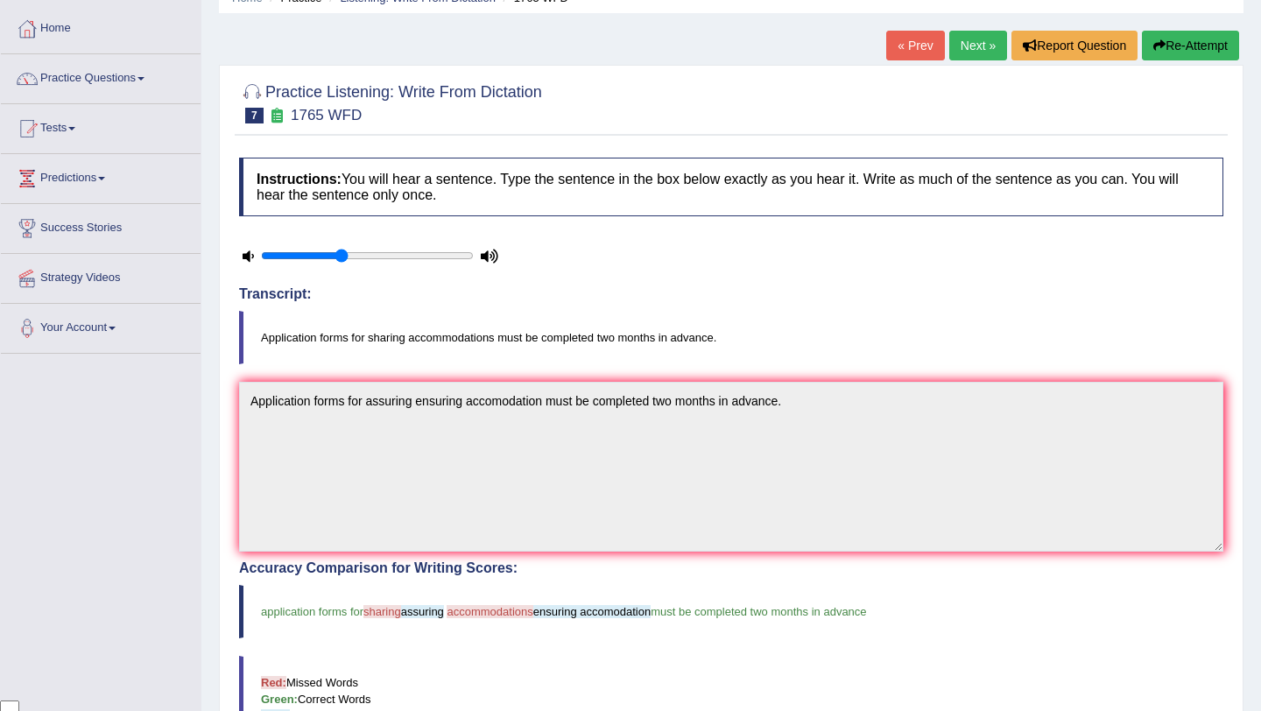
scroll to position [77, 0]
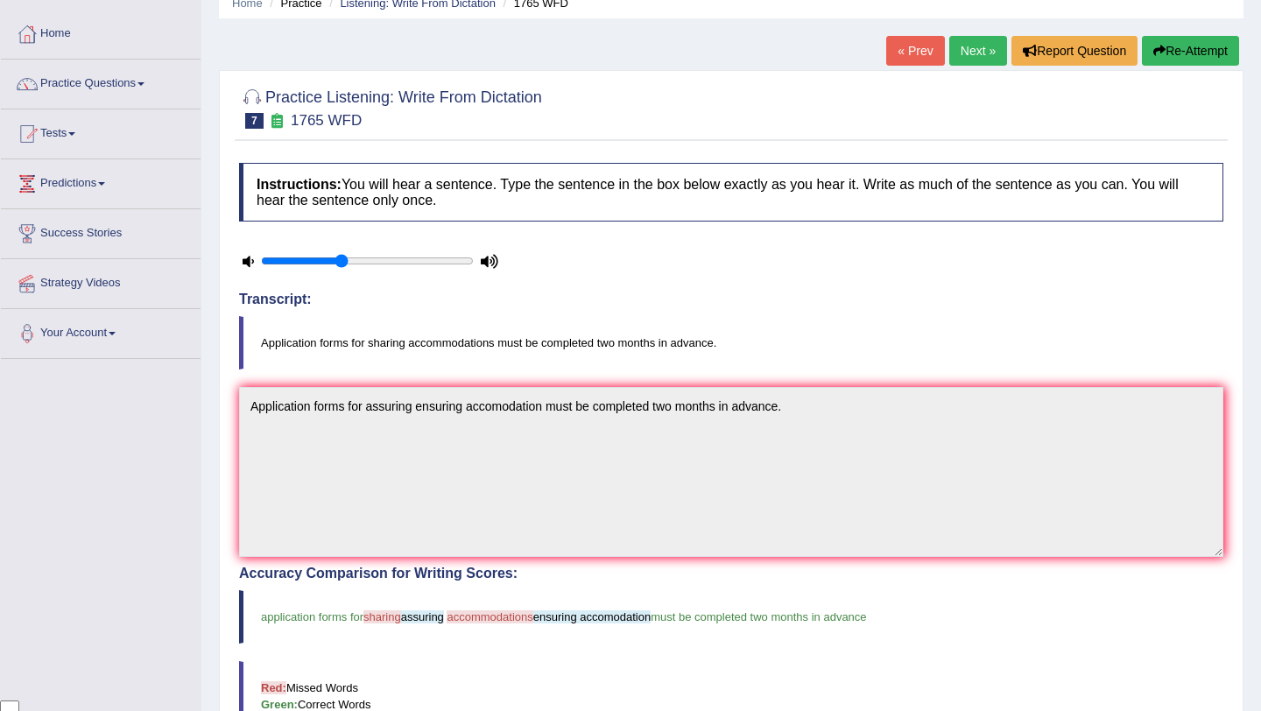
click at [1196, 60] on button "Re-Attempt" at bounding box center [1190, 51] width 97 height 30
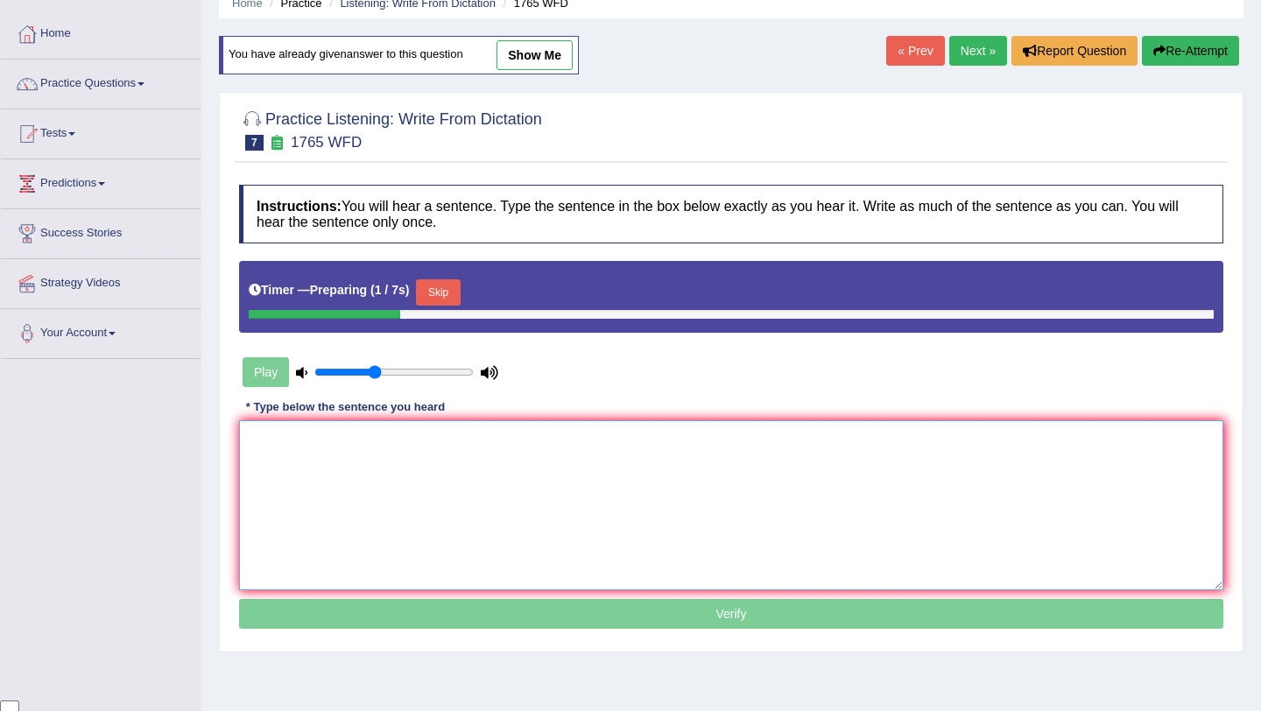
click at [508, 477] on textarea at bounding box center [731, 505] width 984 height 170
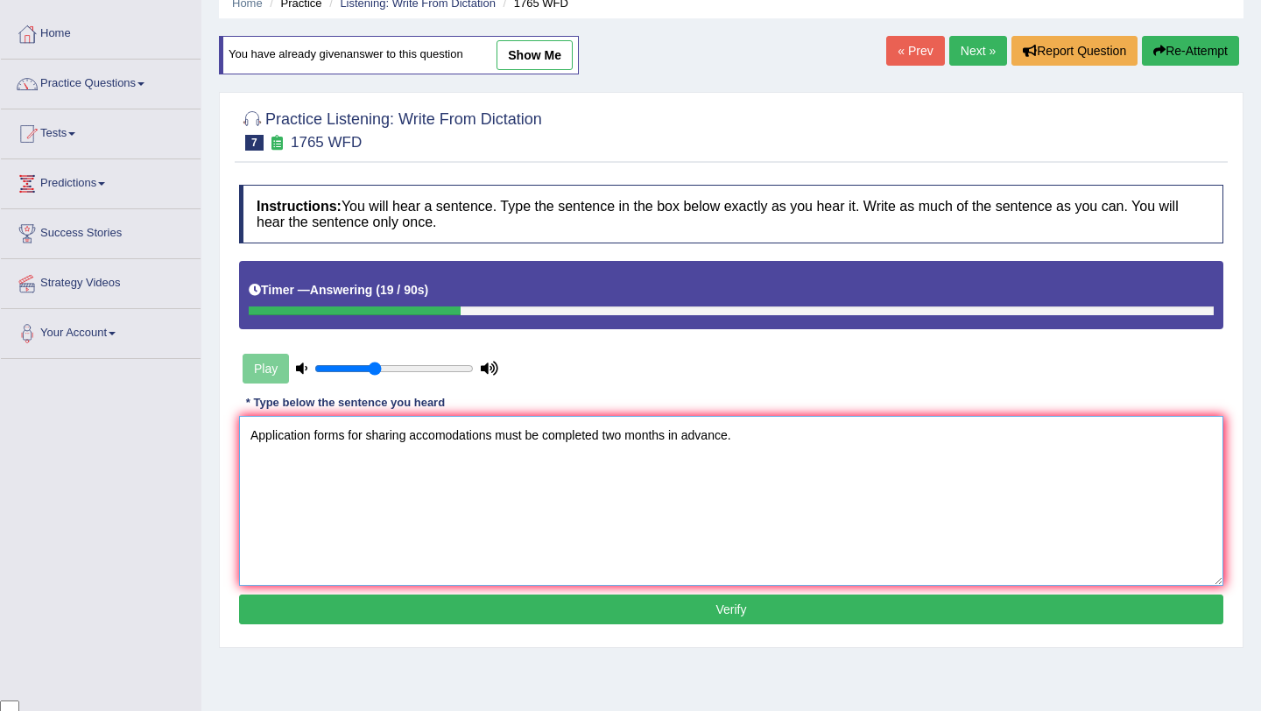
type textarea "Application forms for sharing accomodations must be completed two months in adv…"
click at [761, 606] on button "Verify" at bounding box center [731, 609] width 984 height 30
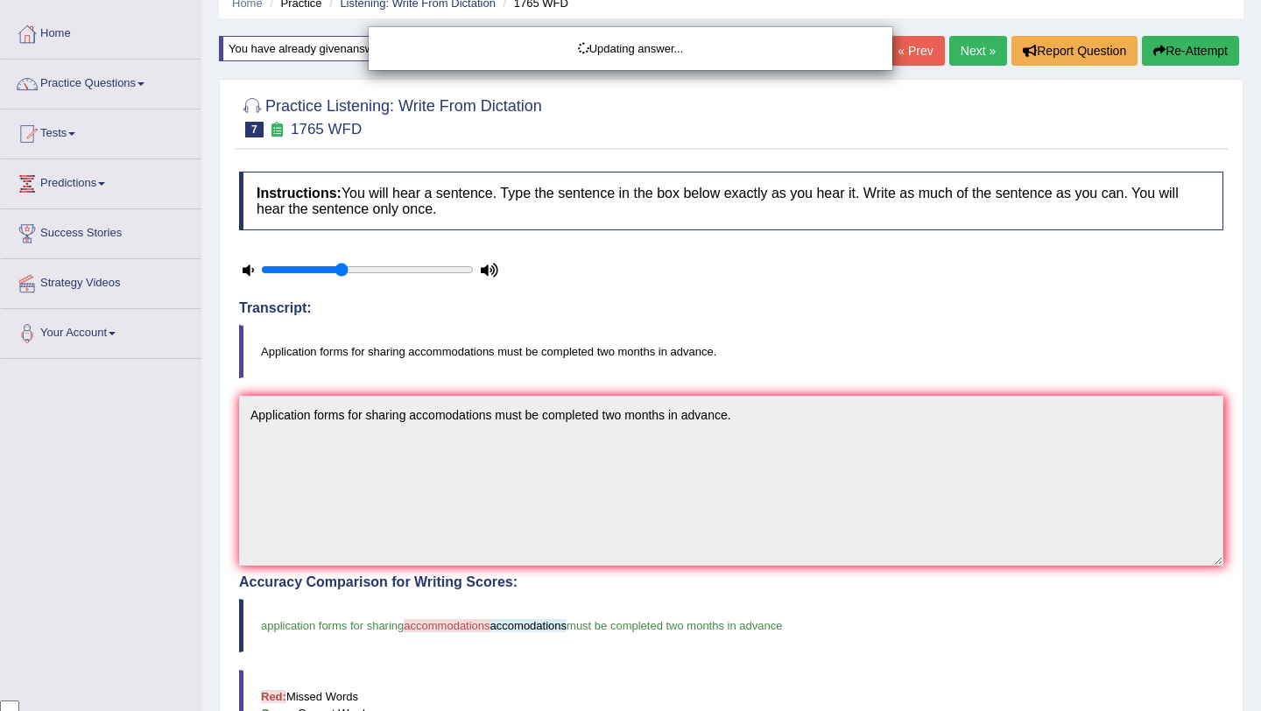
scroll to position [82, 0]
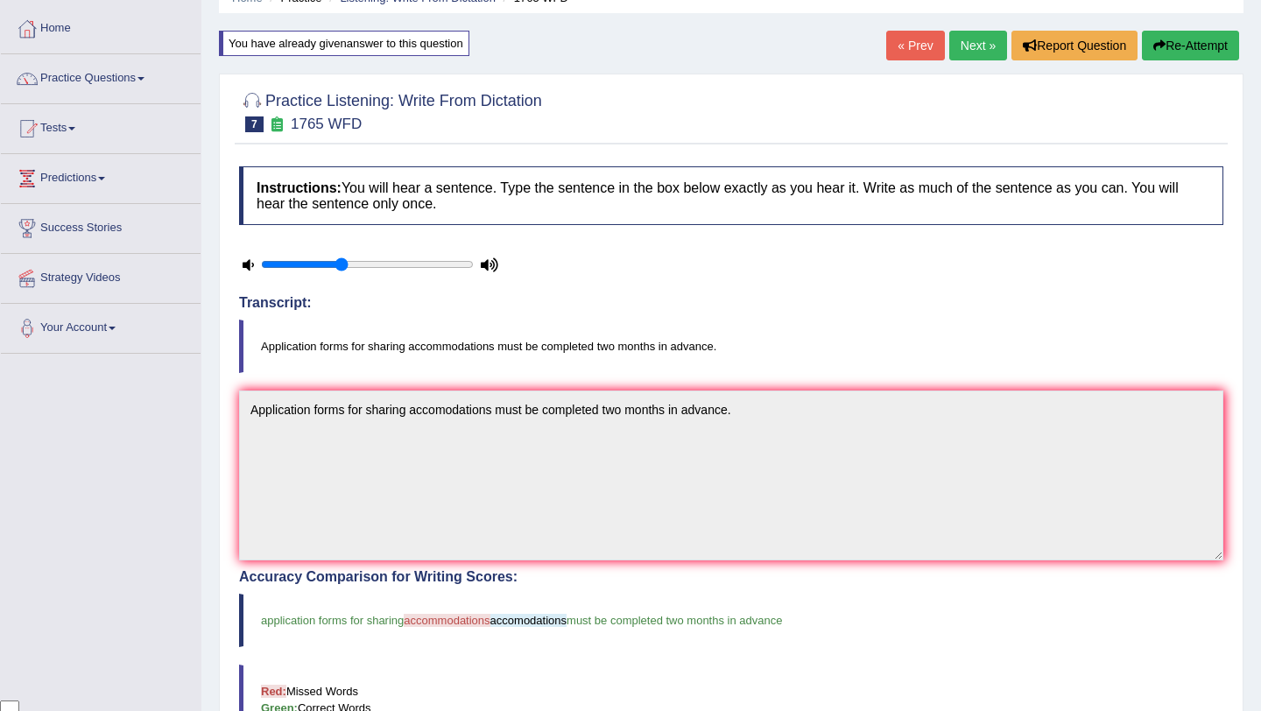
click at [974, 44] on link "Next »" at bounding box center [978, 46] width 58 height 30
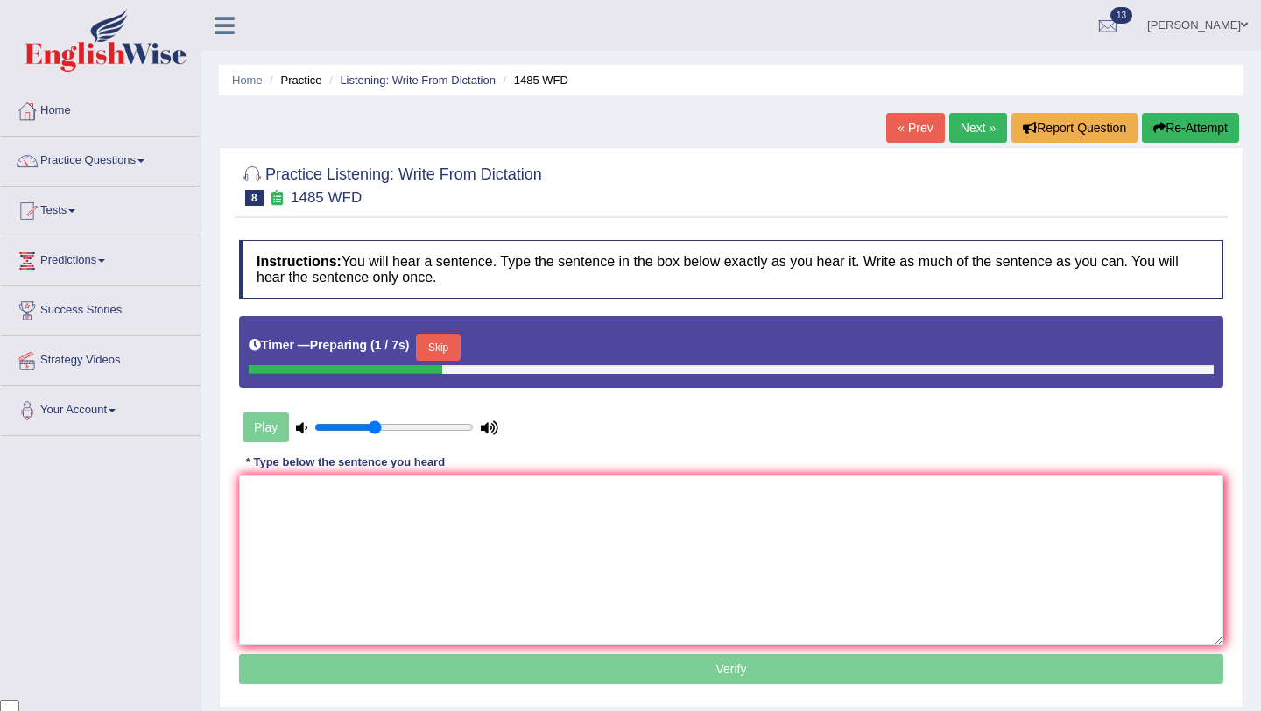
click at [454, 345] on button "Skip" at bounding box center [438, 347] width 44 height 26
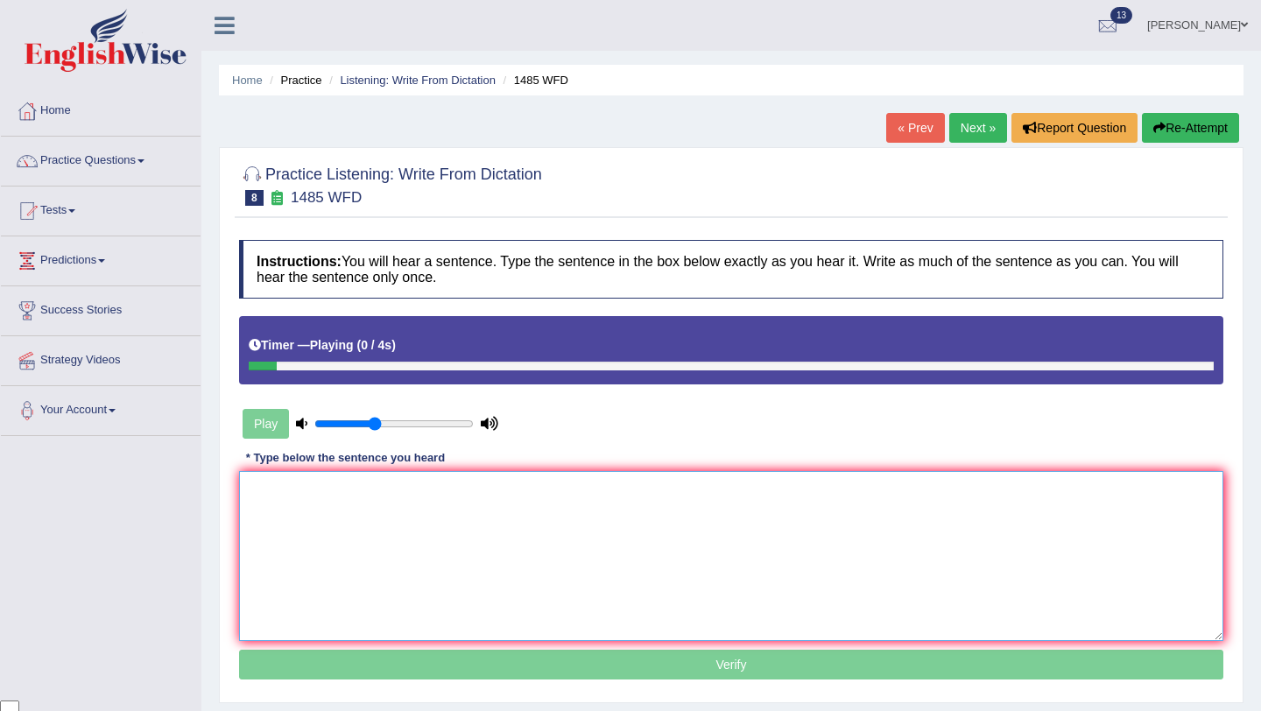
click at [397, 546] on textarea at bounding box center [731, 556] width 984 height 170
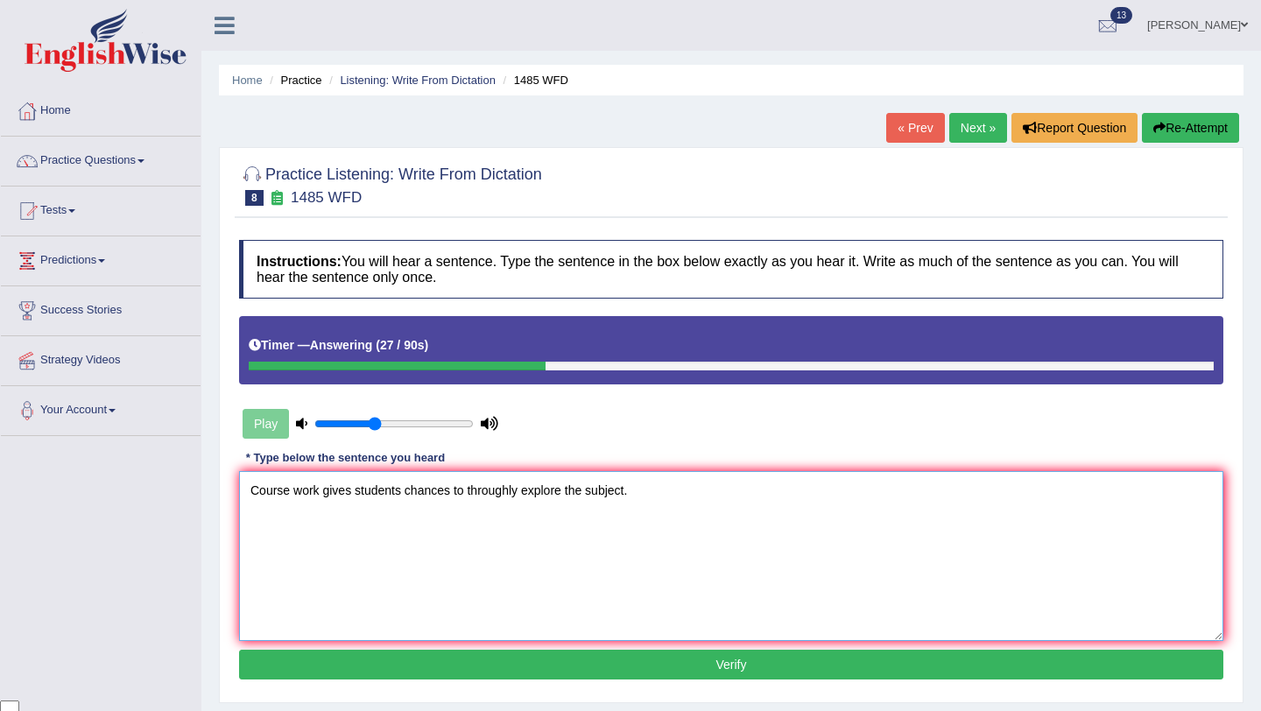
click at [404, 495] on textarea "Course work gives students chances to throughly explore the subject." at bounding box center [731, 556] width 984 height 170
type textarea "Course work gives students student chances to throughly explore the subject."
click at [603, 671] on button "Verify" at bounding box center [731, 665] width 984 height 30
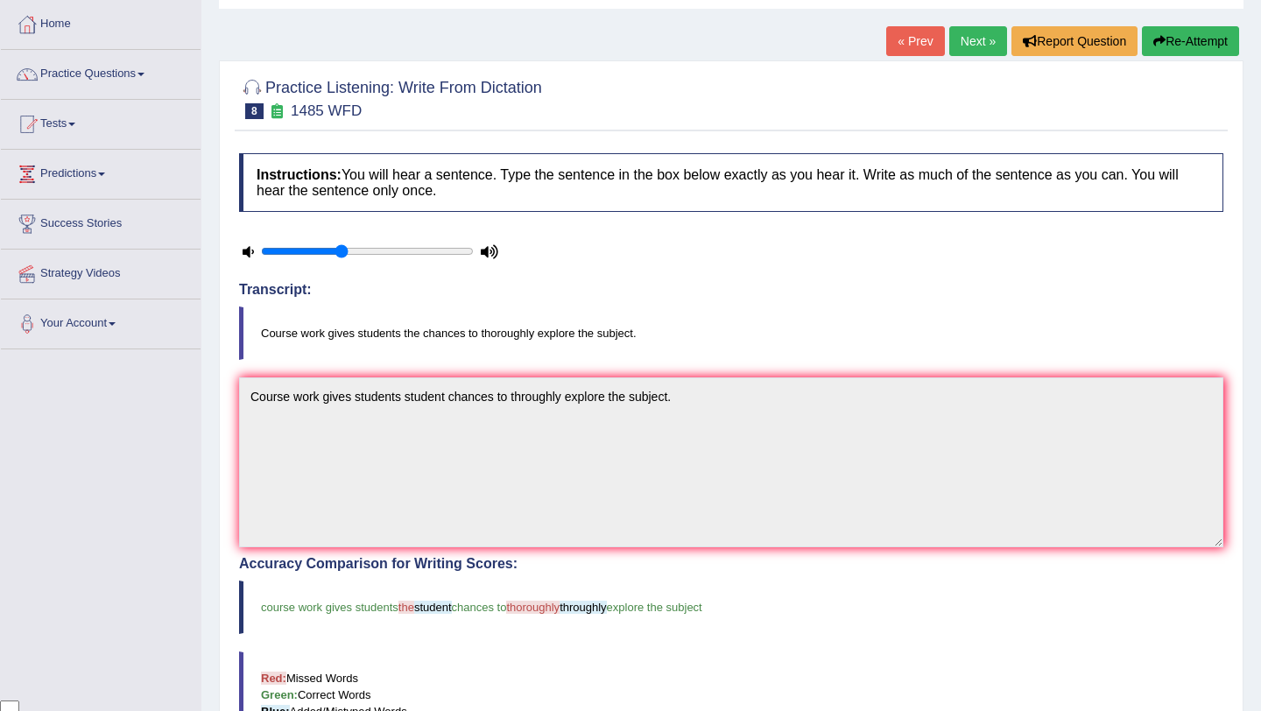
scroll to position [72, 0]
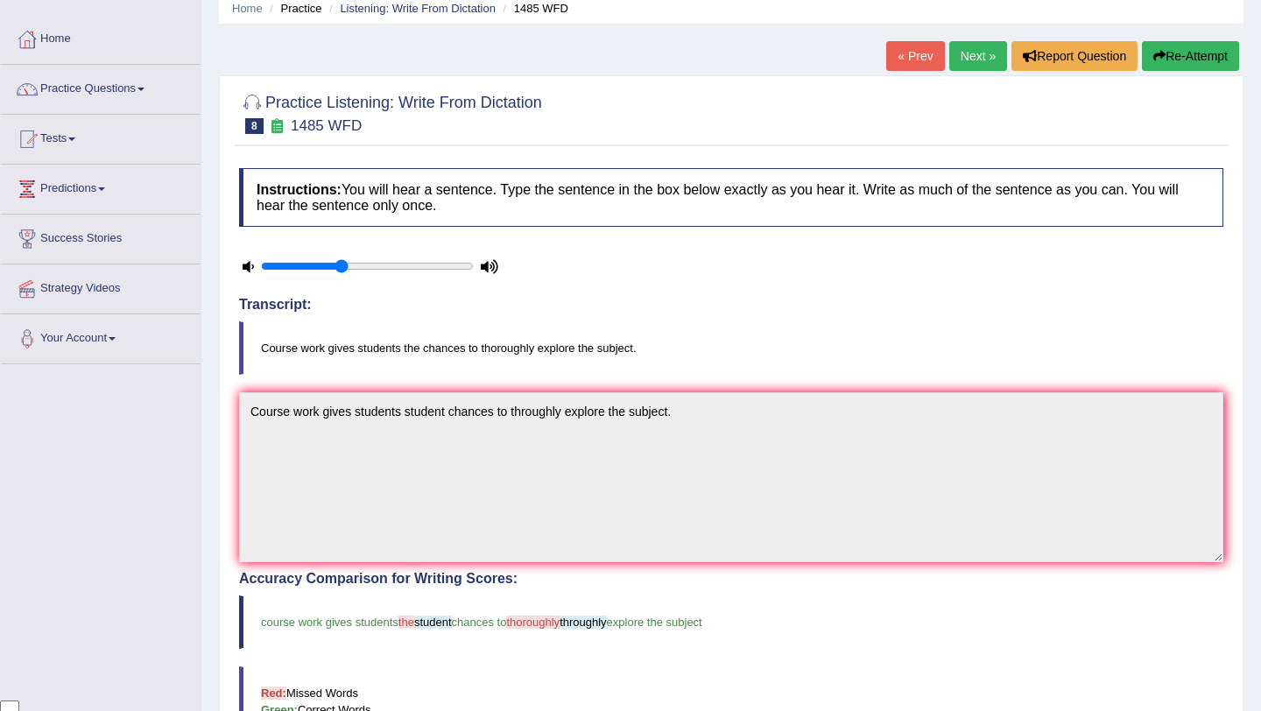
click at [962, 44] on link "Next »" at bounding box center [978, 56] width 58 height 30
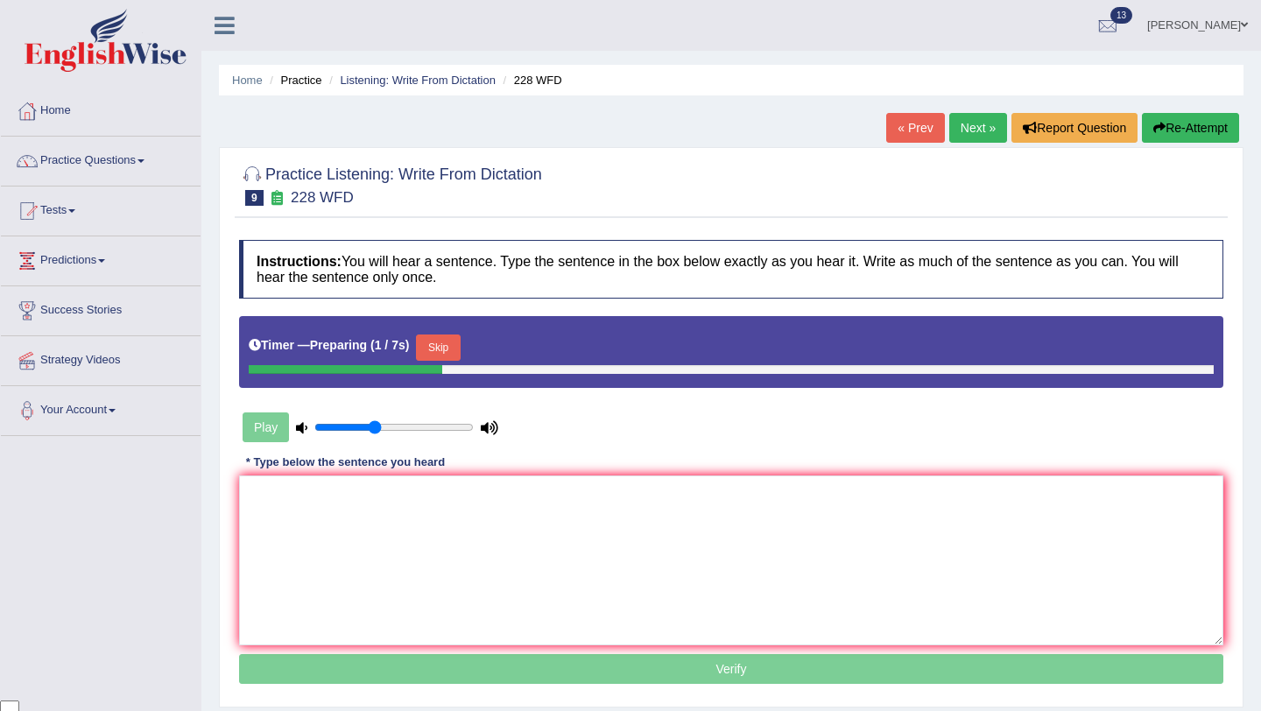
click at [442, 355] on button "Skip" at bounding box center [438, 347] width 44 height 26
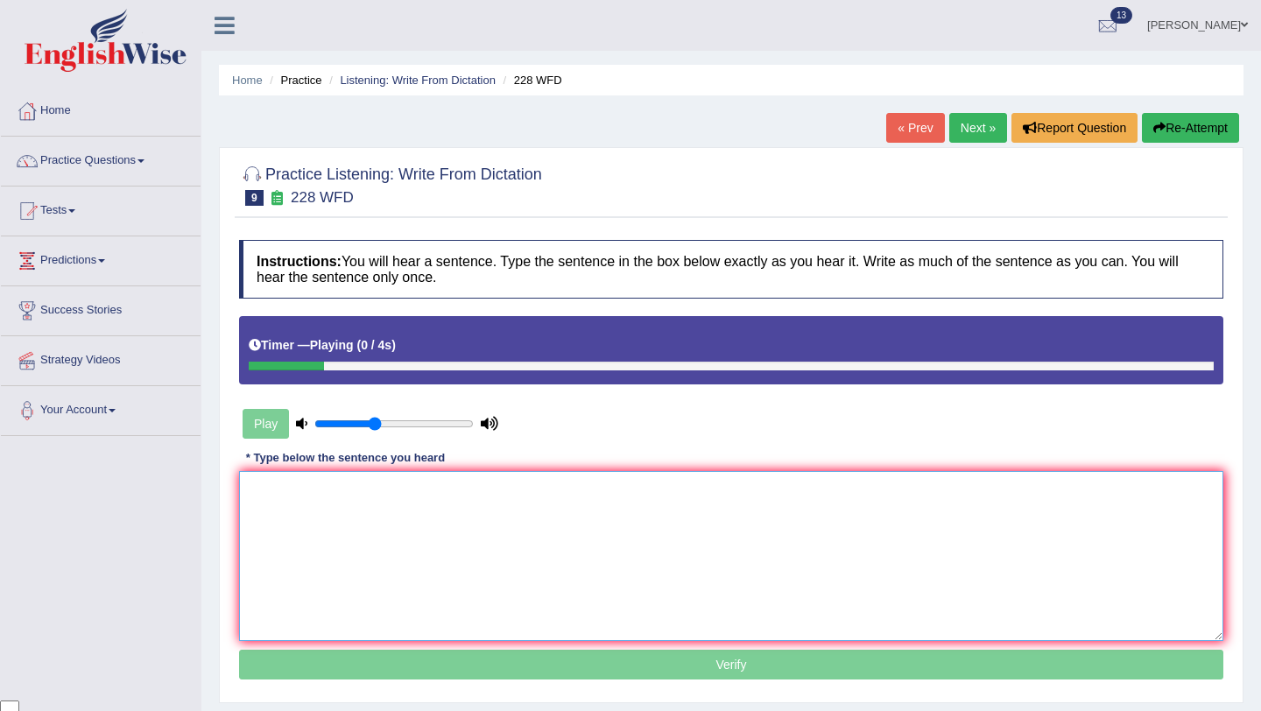
click at [421, 517] on textarea at bounding box center [731, 556] width 984 height 170
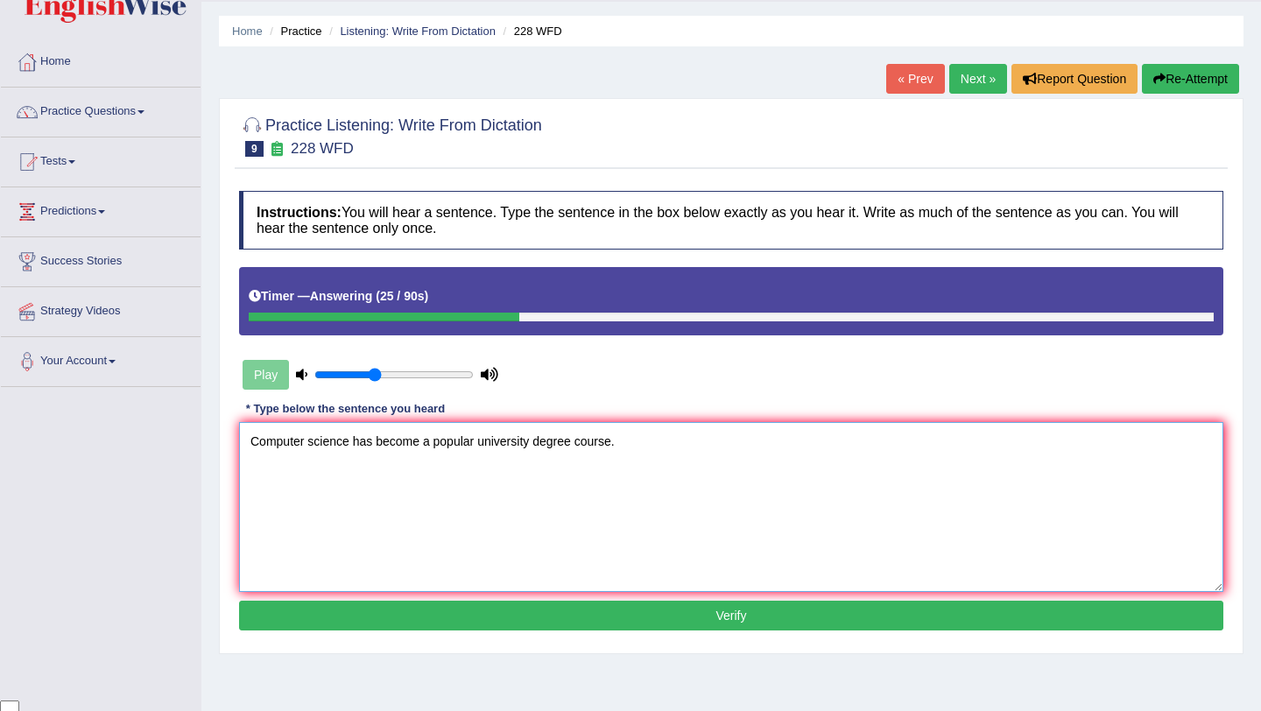
scroll to position [54, 0]
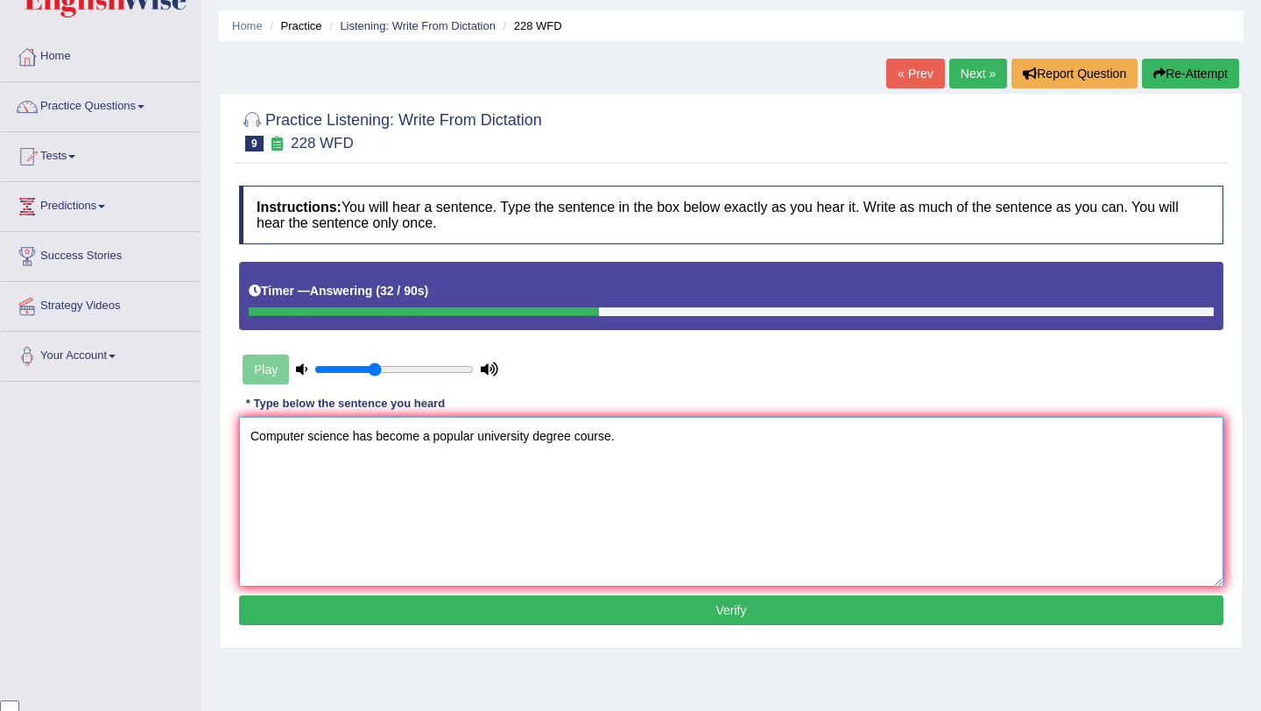
type textarea "Computer science has become a popular university degree course."
click at [625, 606] on button "Verify" at bounding box center [731, 610] width 984 height 30
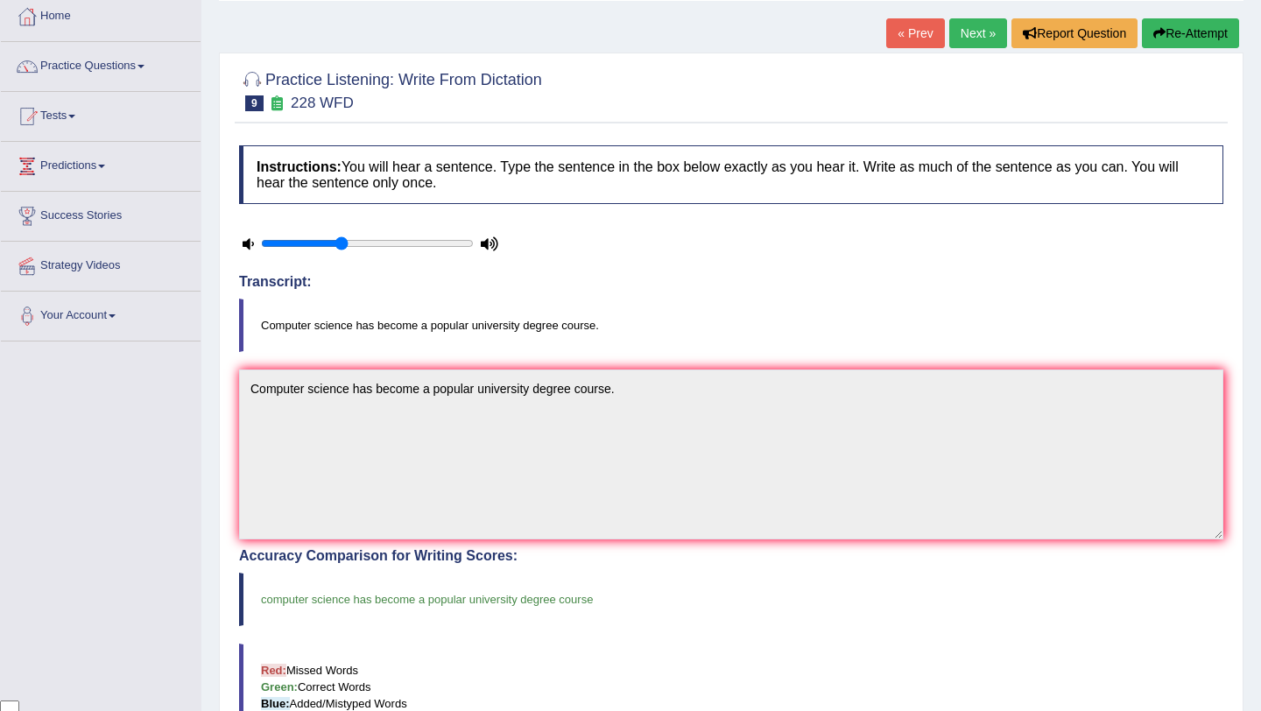
scroll to position [0, 0]
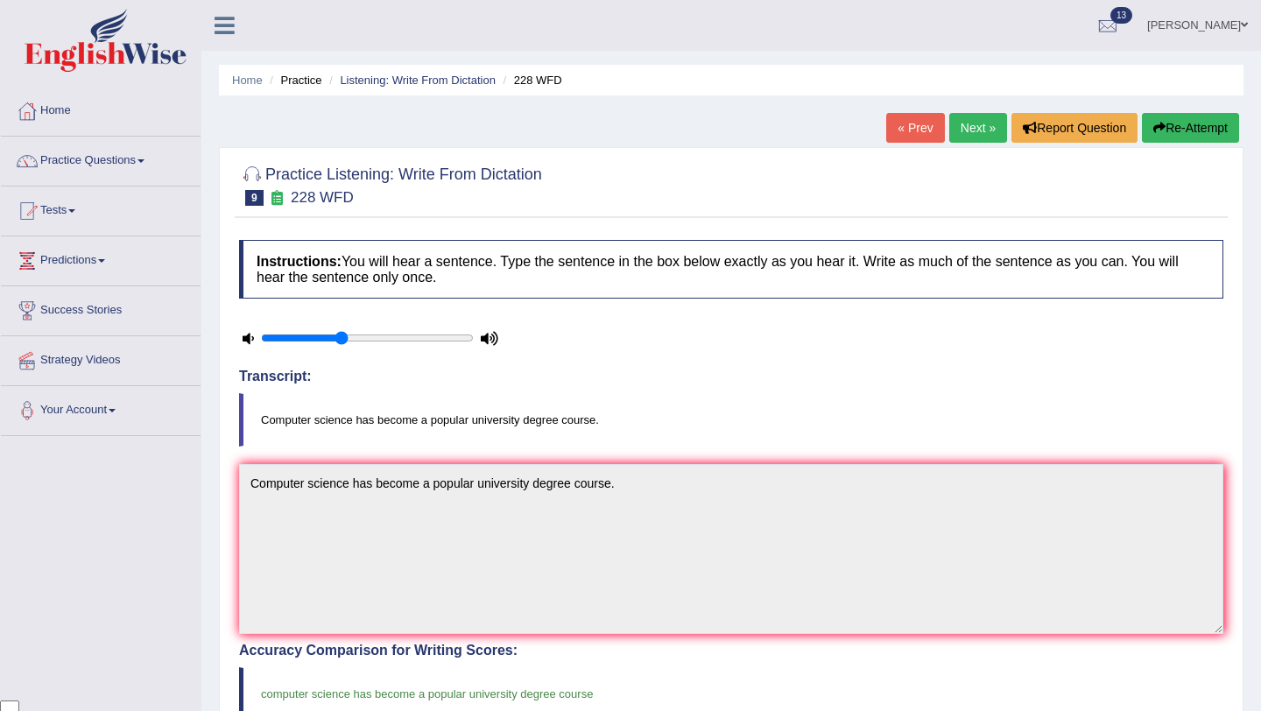
click at [962, 129] on link "Next »" at bounding box center [978, 128] width 58 height 30
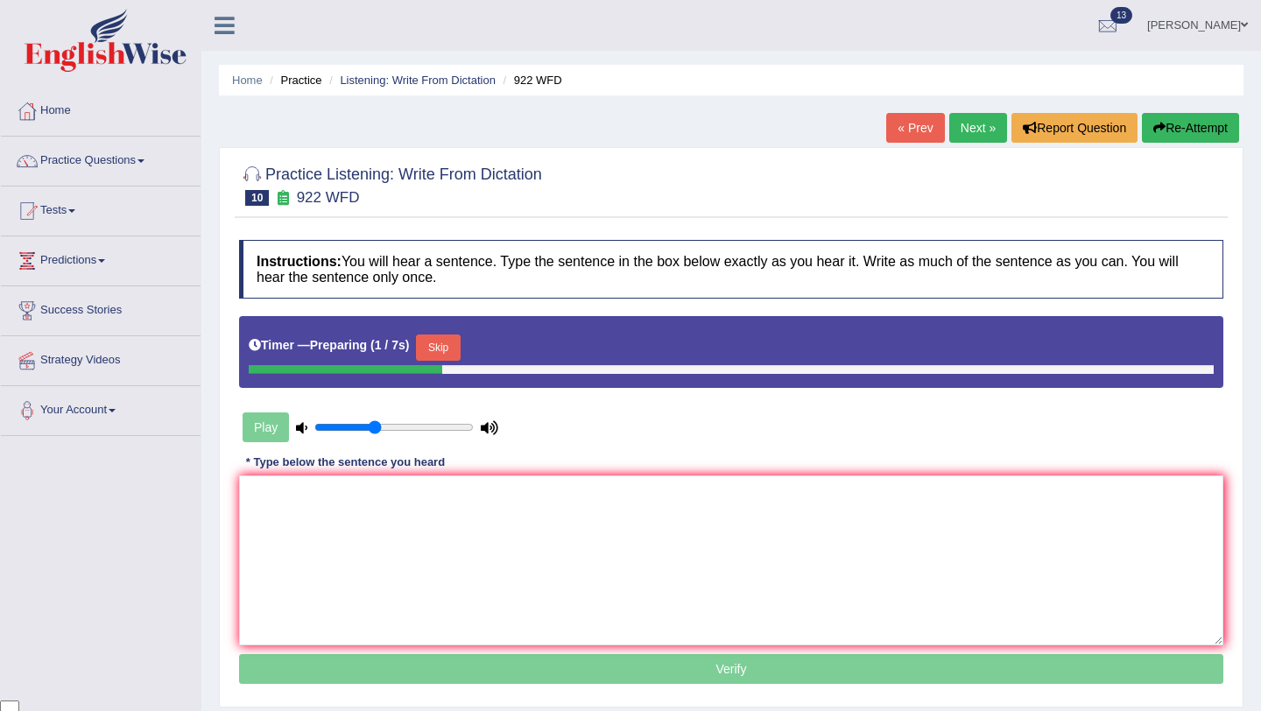
click at [451, 348] on button "Skip" at bounding box center [438, 347] width 44 height 26
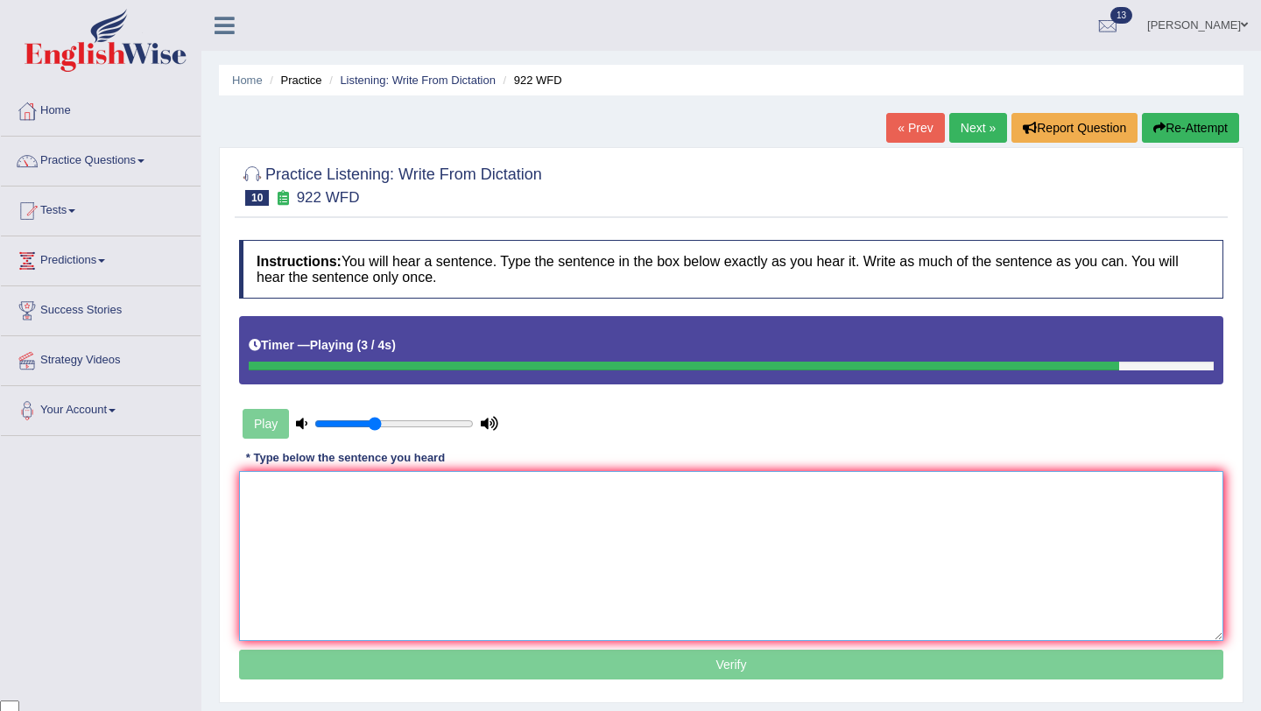
click at [378, 509] on textarea at bounding box center [731, 556] width 984 height 170
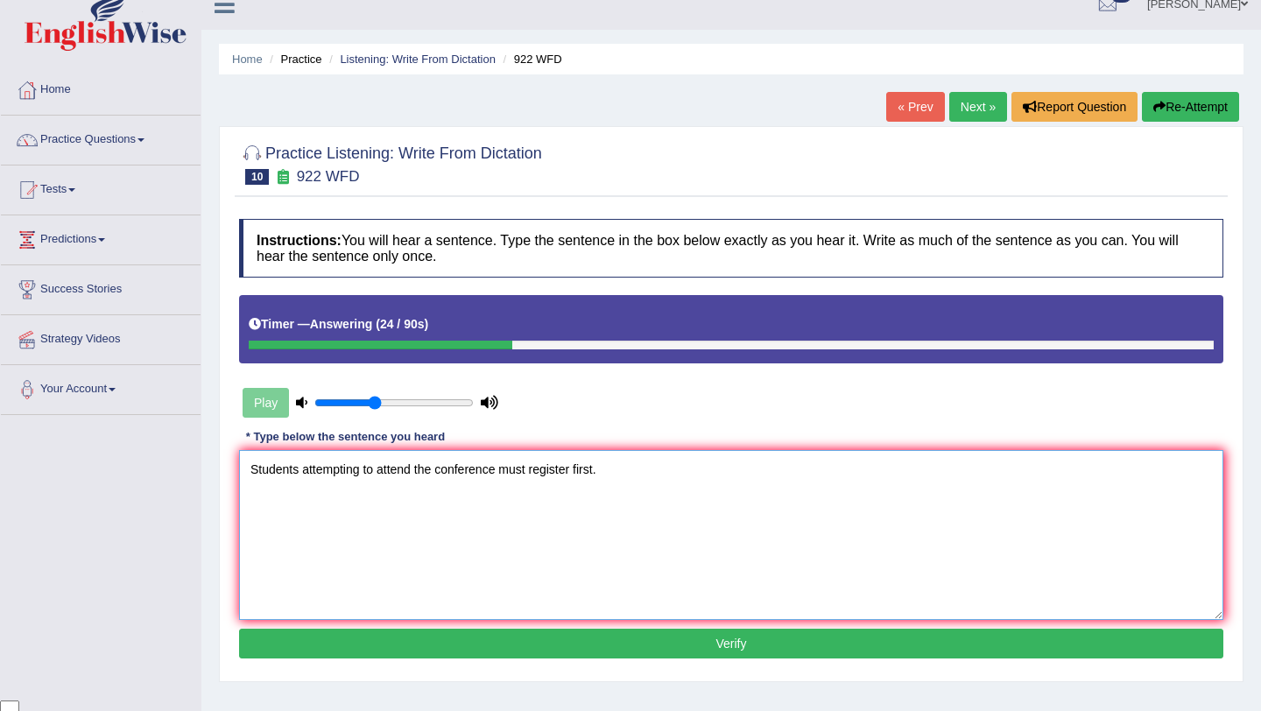
scroll to position [25, 0]
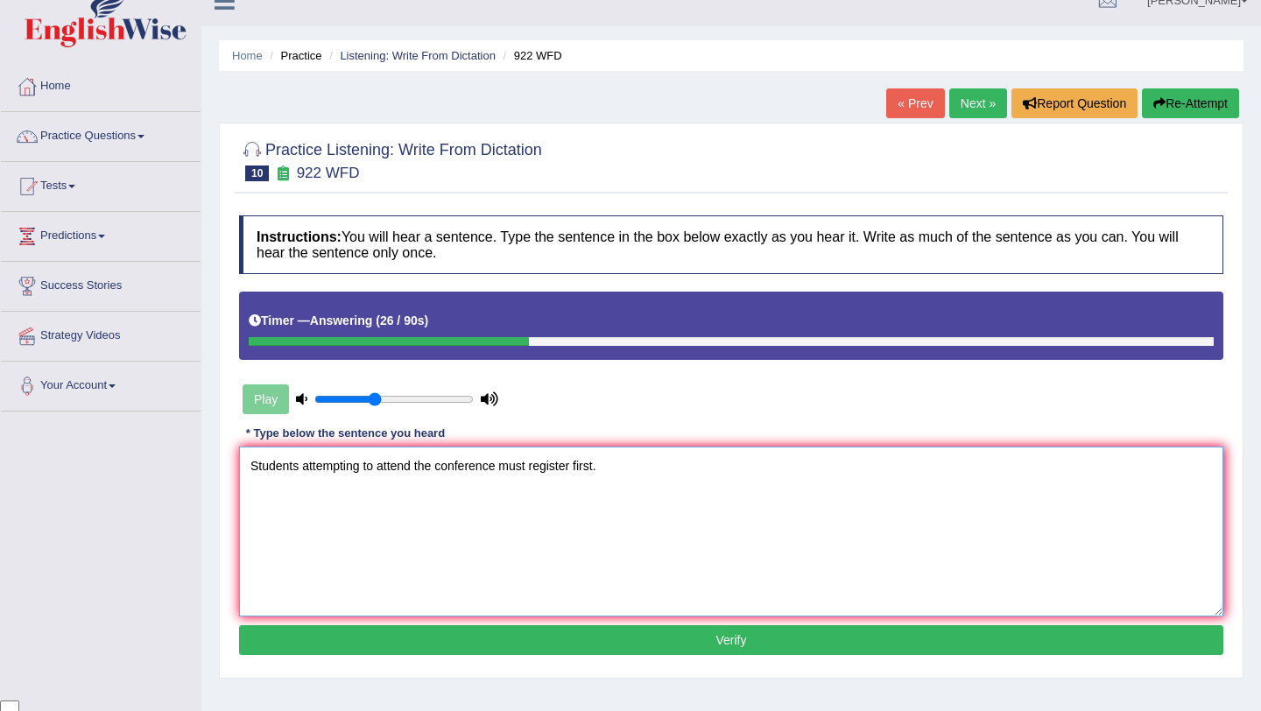
type textarea "Students attempting to attend the conference must register first."
click at [611, 642] on button "Verify" at bounding box center [731, 640] width 984 height 30
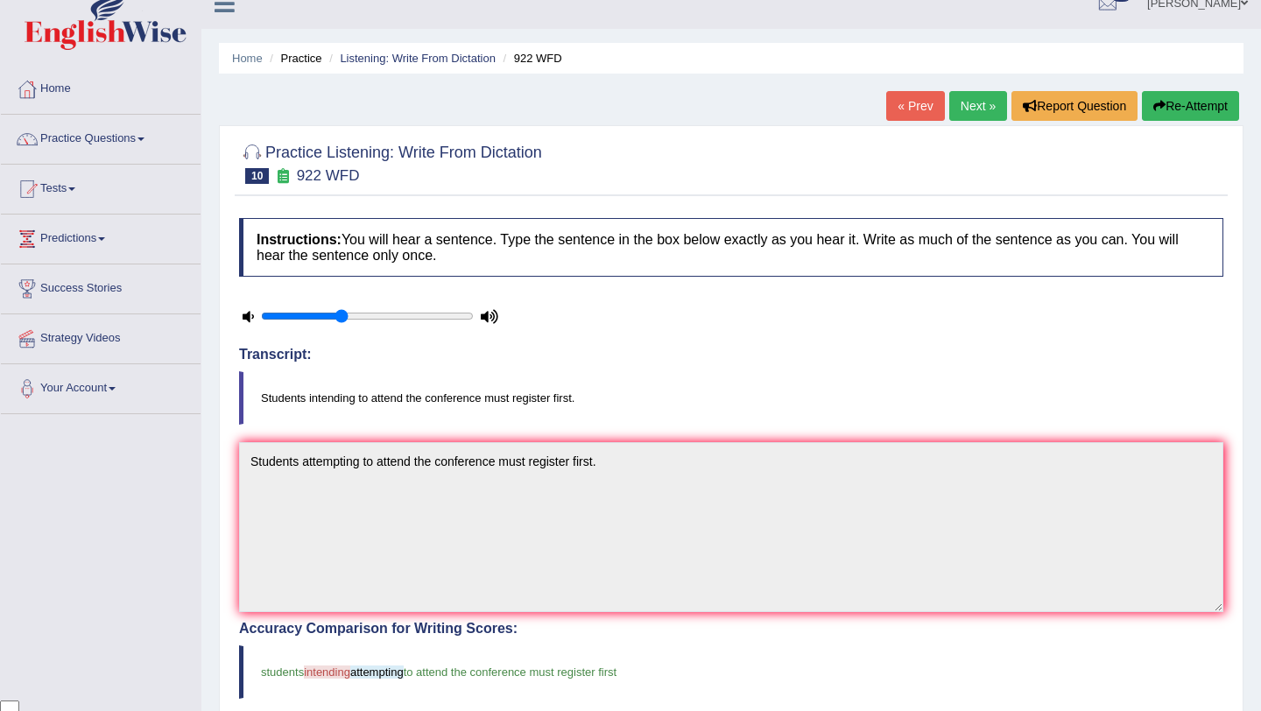
scroll to position [0, 0]
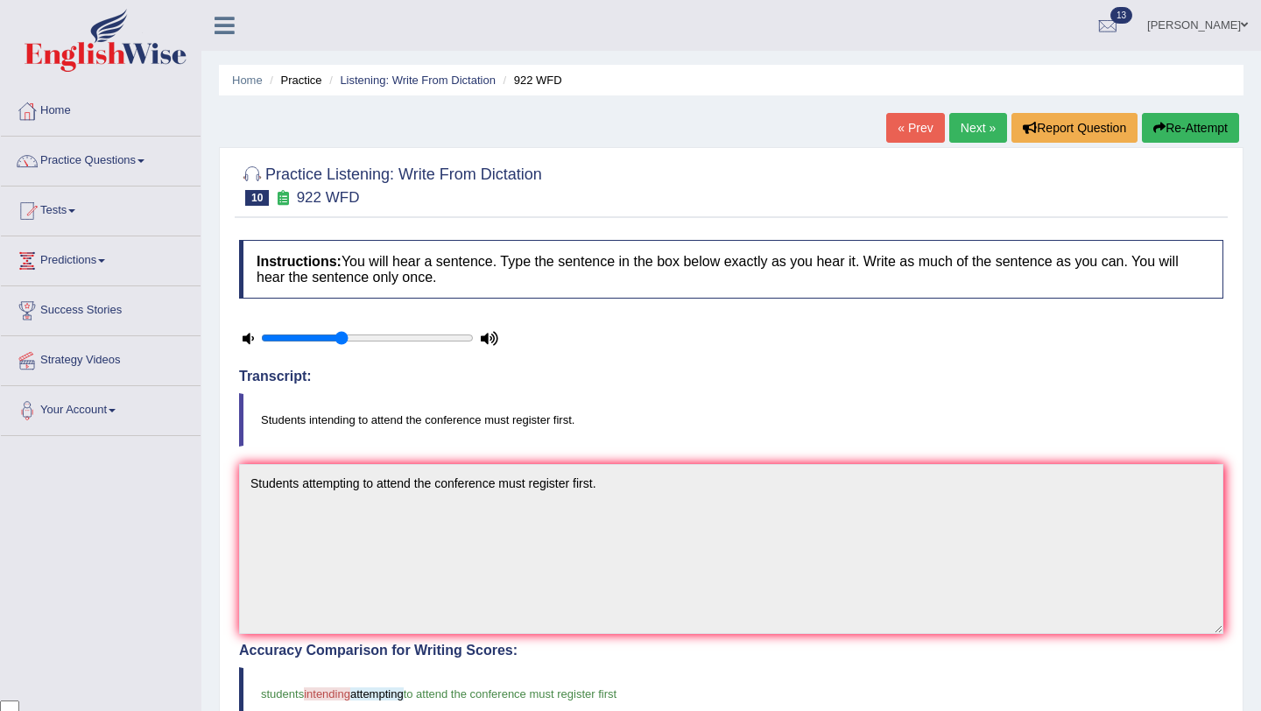
click at [973, 126] on link "Next »" at bounding box center [978, 128] width 58 height 30
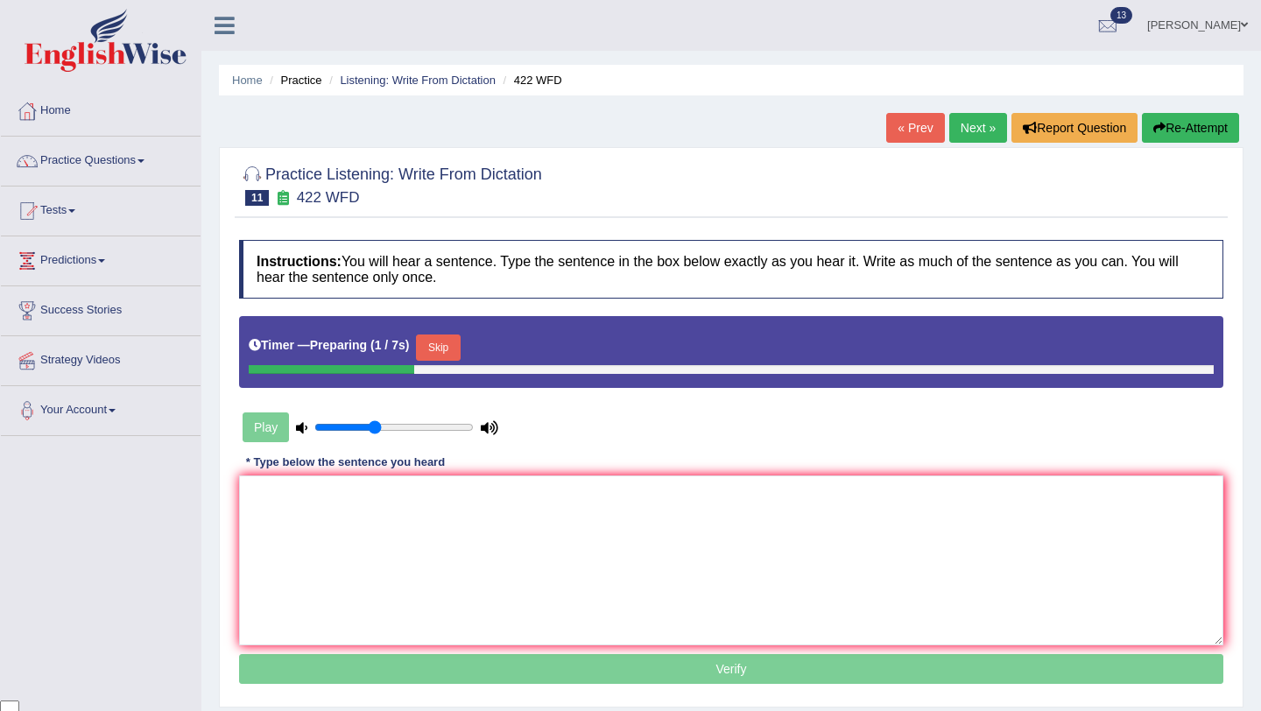
click at [451, 343] on button "Skip" at bounding box center [438, 347] width 44 height 26
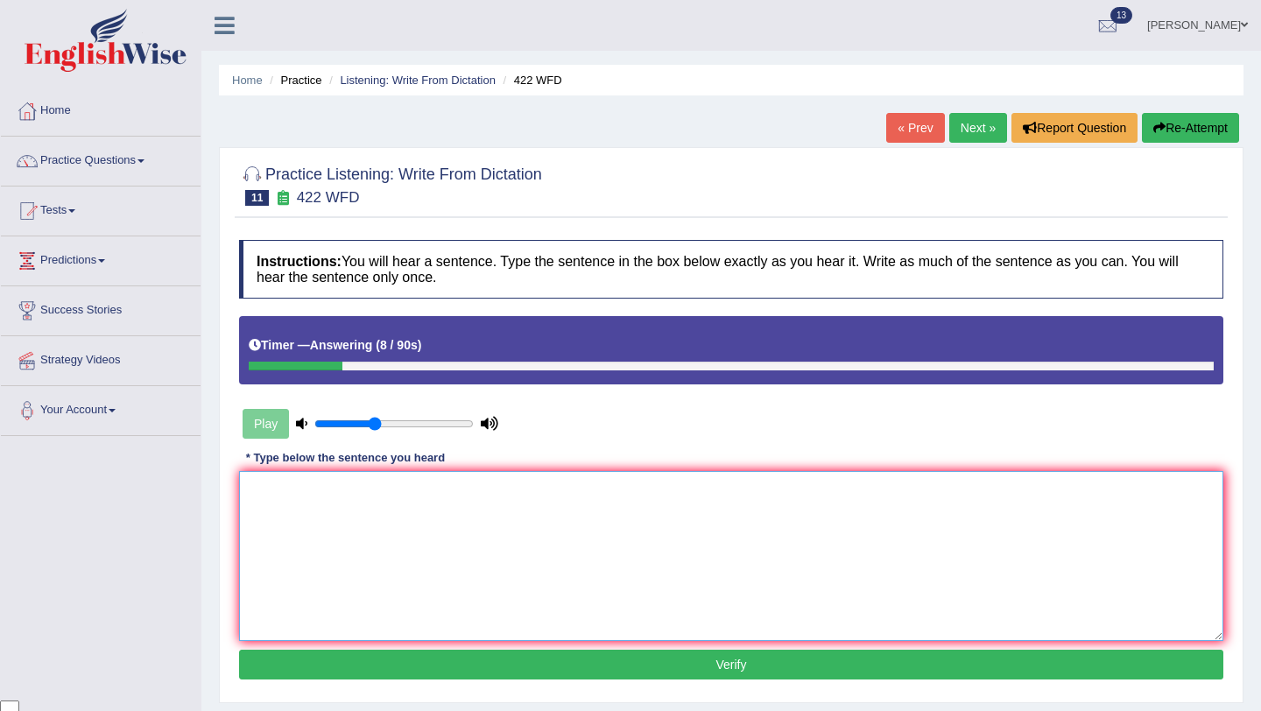
click at [338, 517] on textarea at bounding box center [731, 556] width 984 height 170
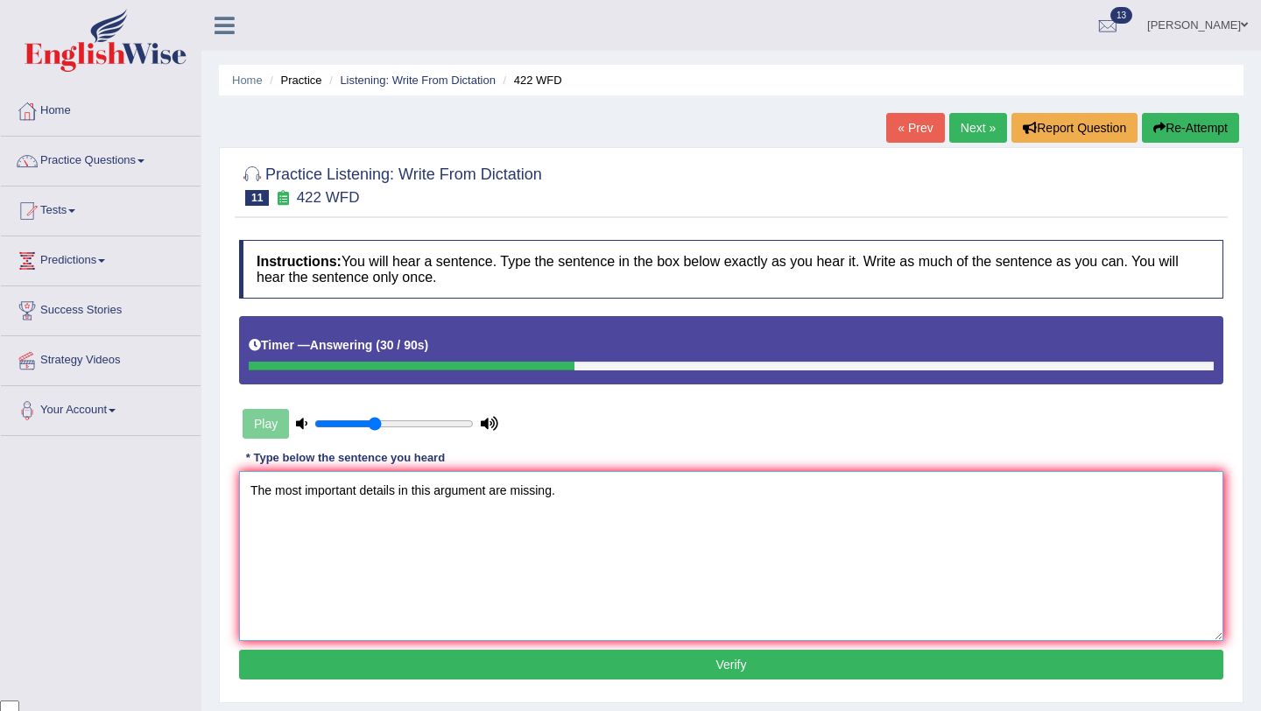
type textarea "The most important details in this argument are missing."
click at [532, 678] on button "Verify" at bounding box center [731, 665] width 984 height 30
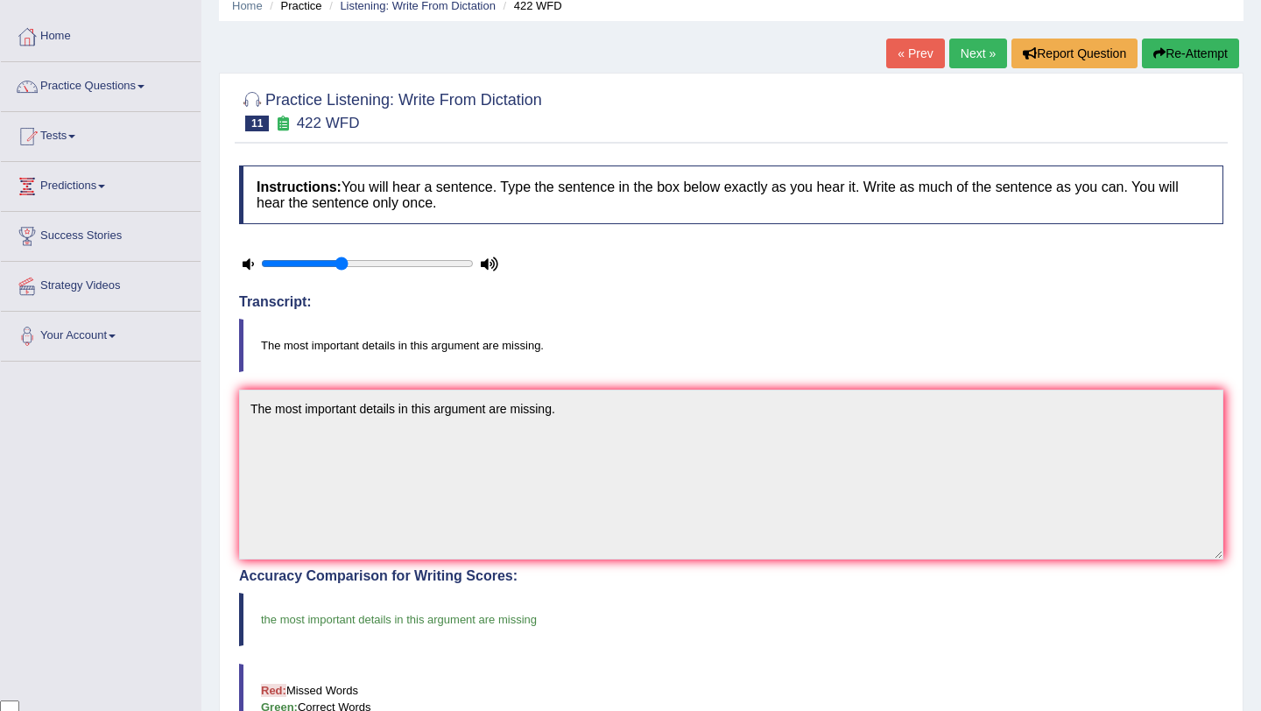
scroll to position [52, 0]
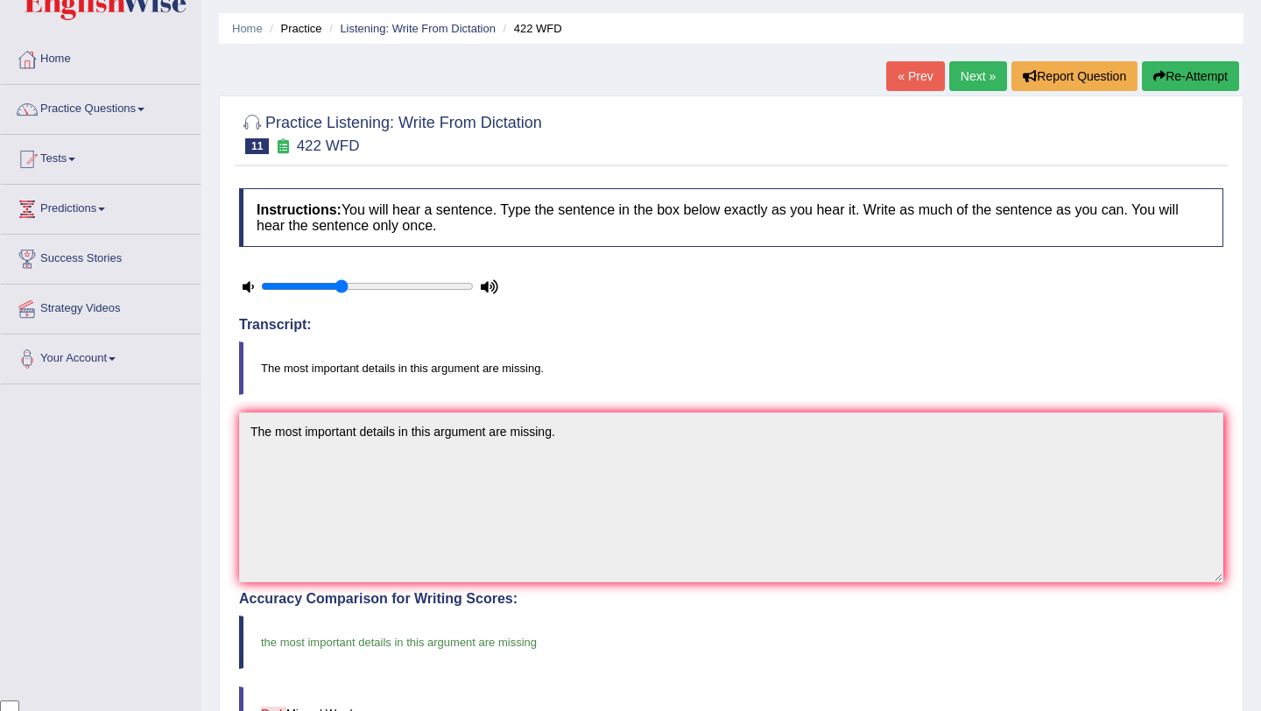
click at [971, 86] on link "Next »" at bounding box center [978, 76] width 58 height 30
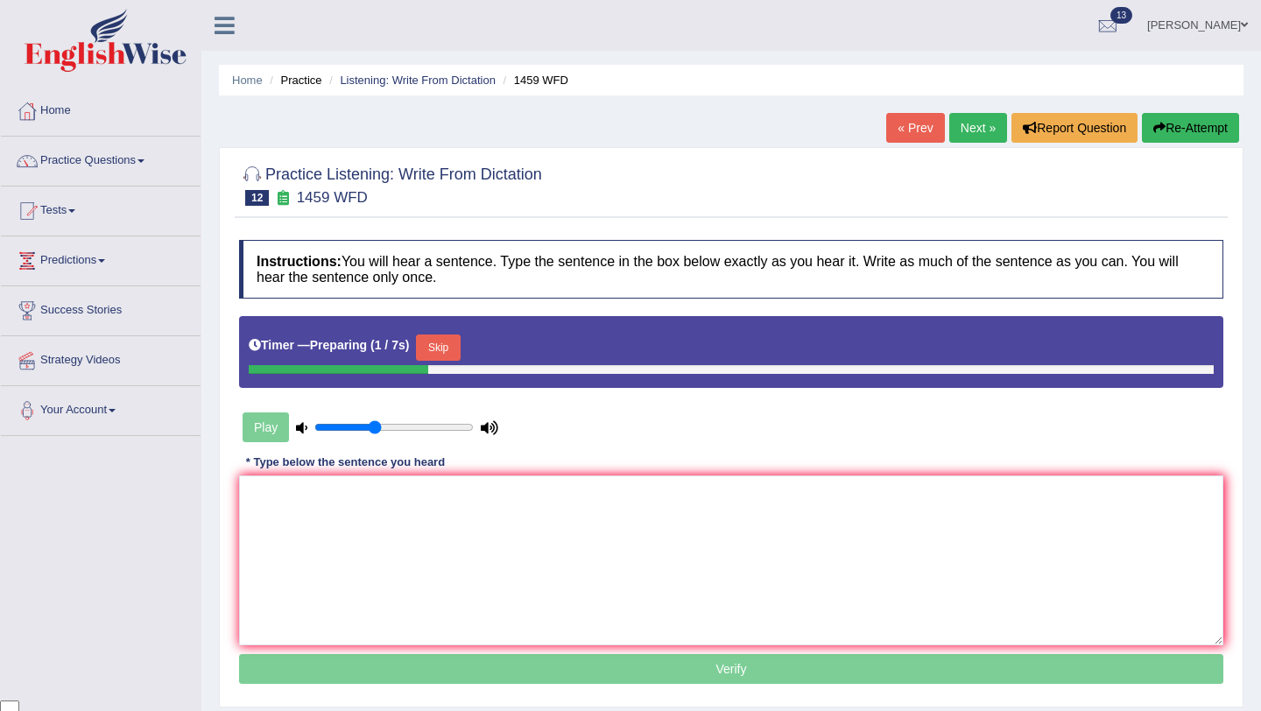
click at [451, 353] on button "Skip" at bounding box center [438, 347] width 44 height 26
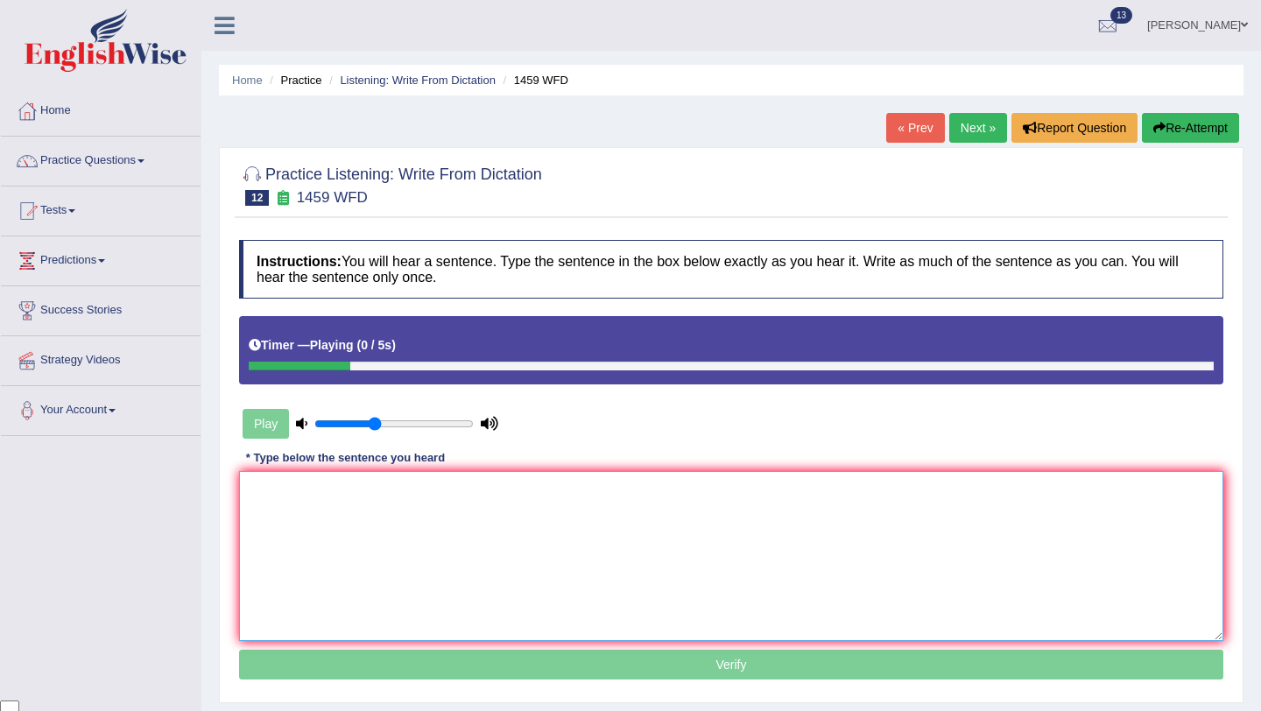
click at [437, 532] on textarea at bounding box center [731, 556] width 984 height 170
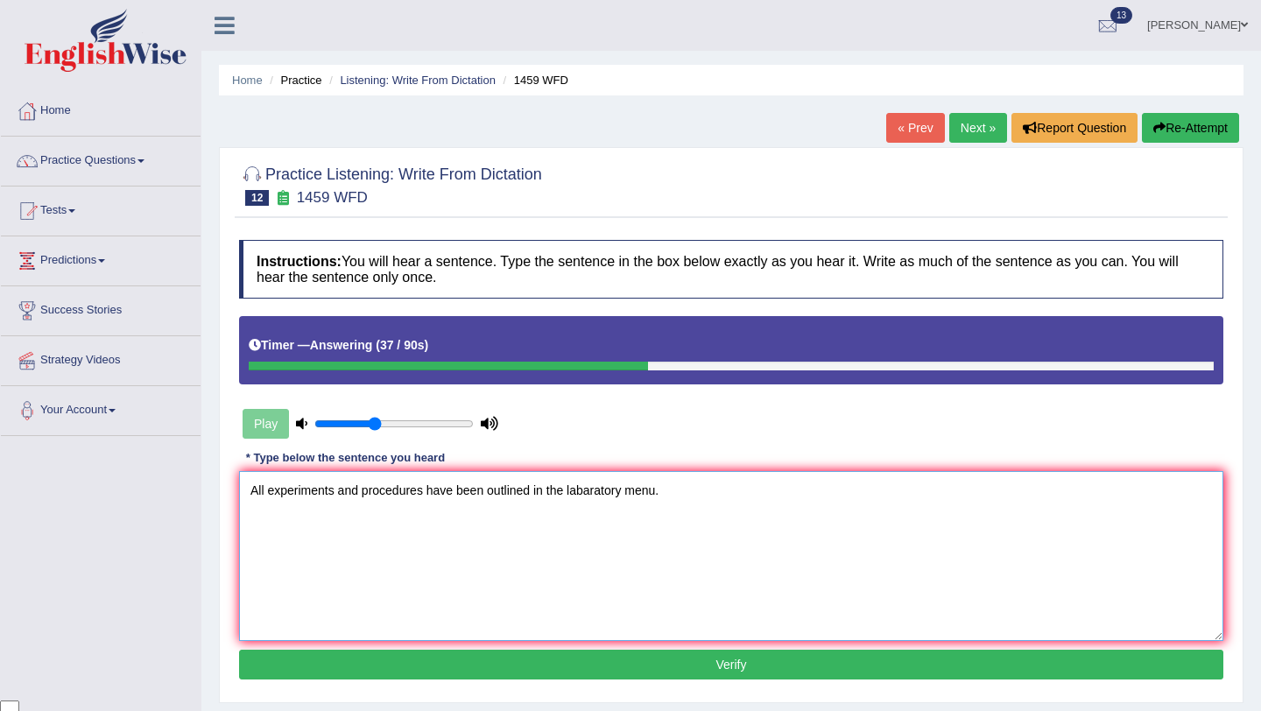
click at [592, 496] on textarea "All experiments and procedures have been outlined in the labaratory menu." at bounding box center [731, 556] width 984 height 170
type textarea "All experiments and procedures have been outlined in the labratory menu."
click at [678, 664] on button "Verify" at bounding box center [731, 665] width 984 height 30
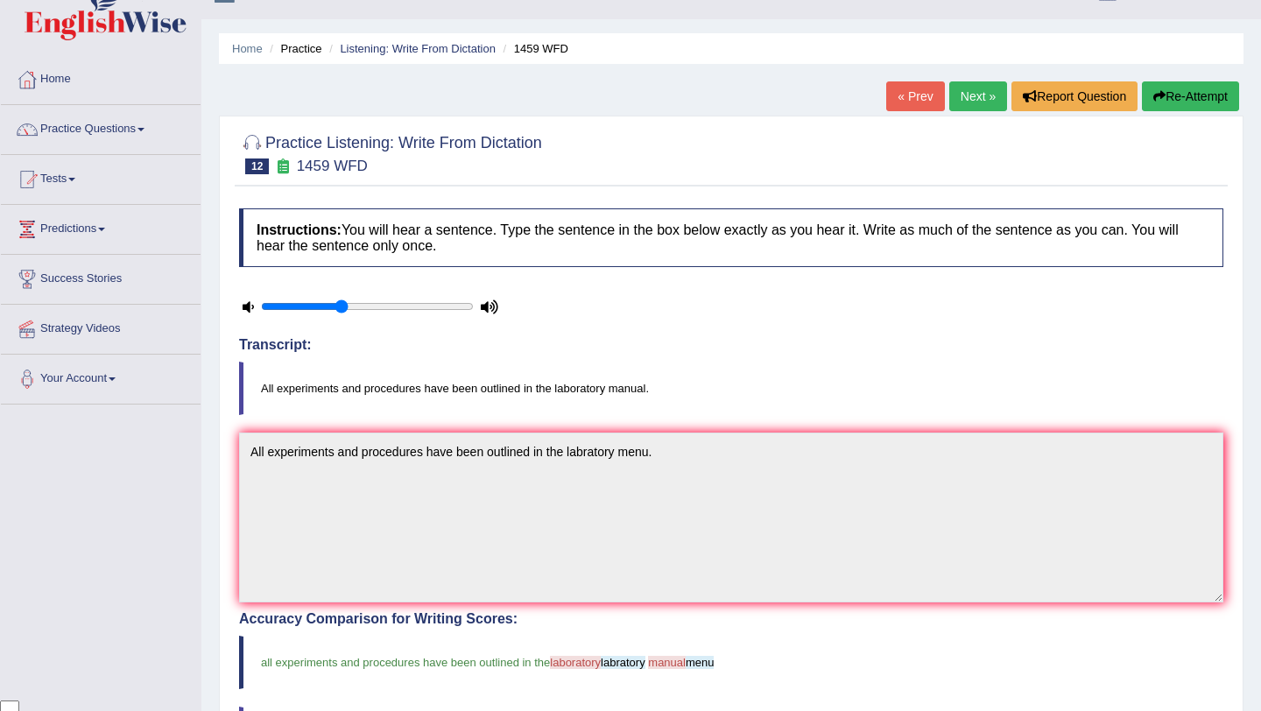
scroll to position [31, 0]
click at [969, 103] on link "Next »" at bounding box center [978, 97] width 58 height 30
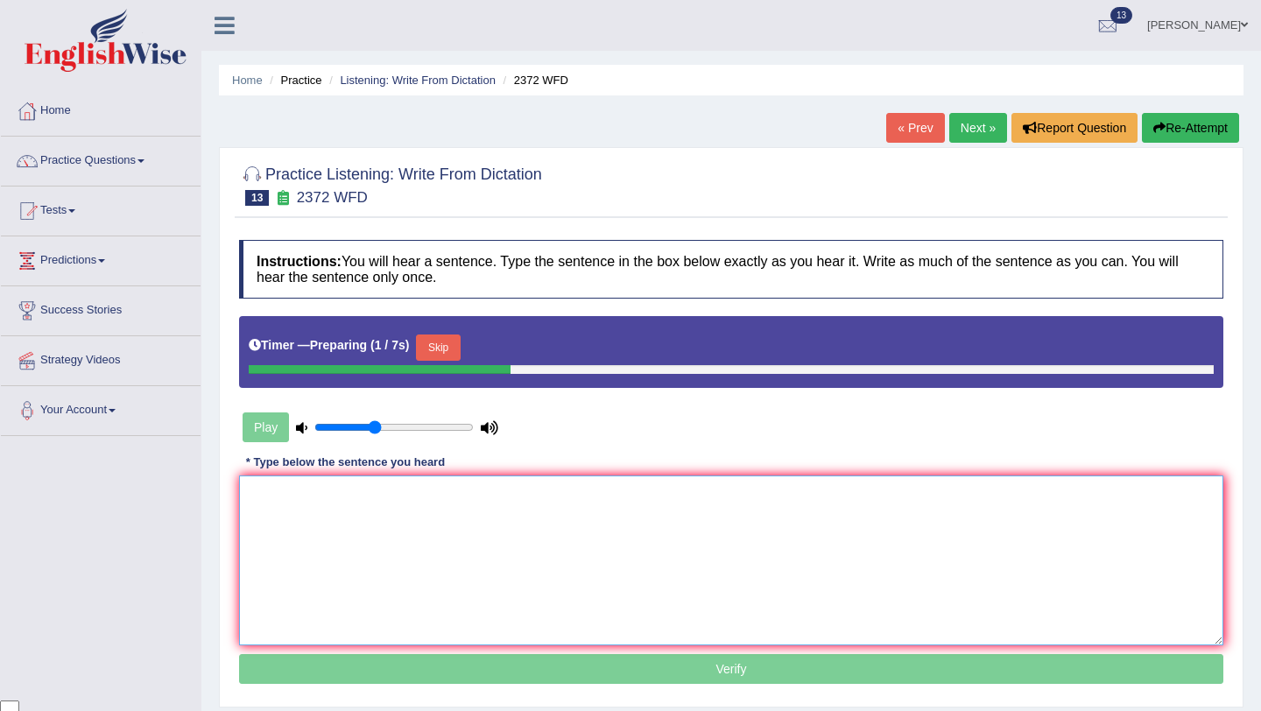
click at [457, 506] on textarea at bounding box center [731, 560] width 984 height 170
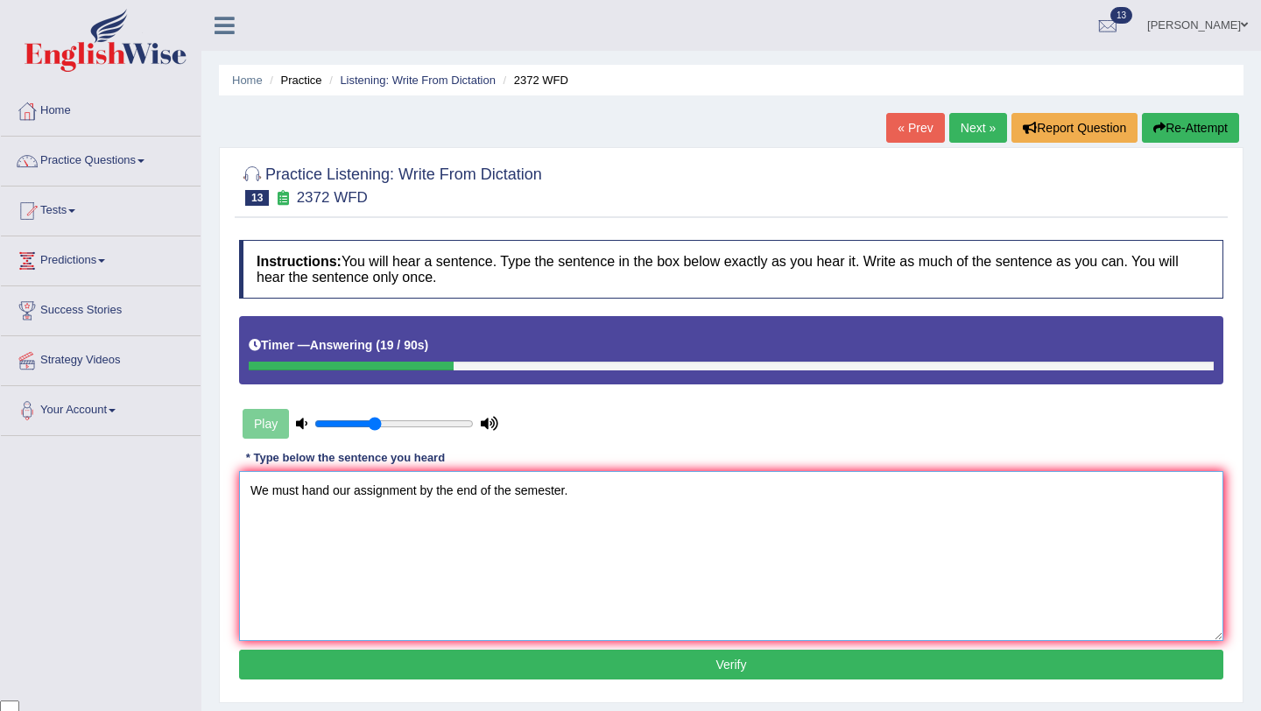
click at [335, 496] on textarea "We must hand our assignment by the end of the semester." at bounding box center [731, 556] width 984 height 170
type textarea "We must hand in our assignment by the end of the semester."
click at [650, 657] on button "Verify" at bounding box center [731, 665] width 984 height 30
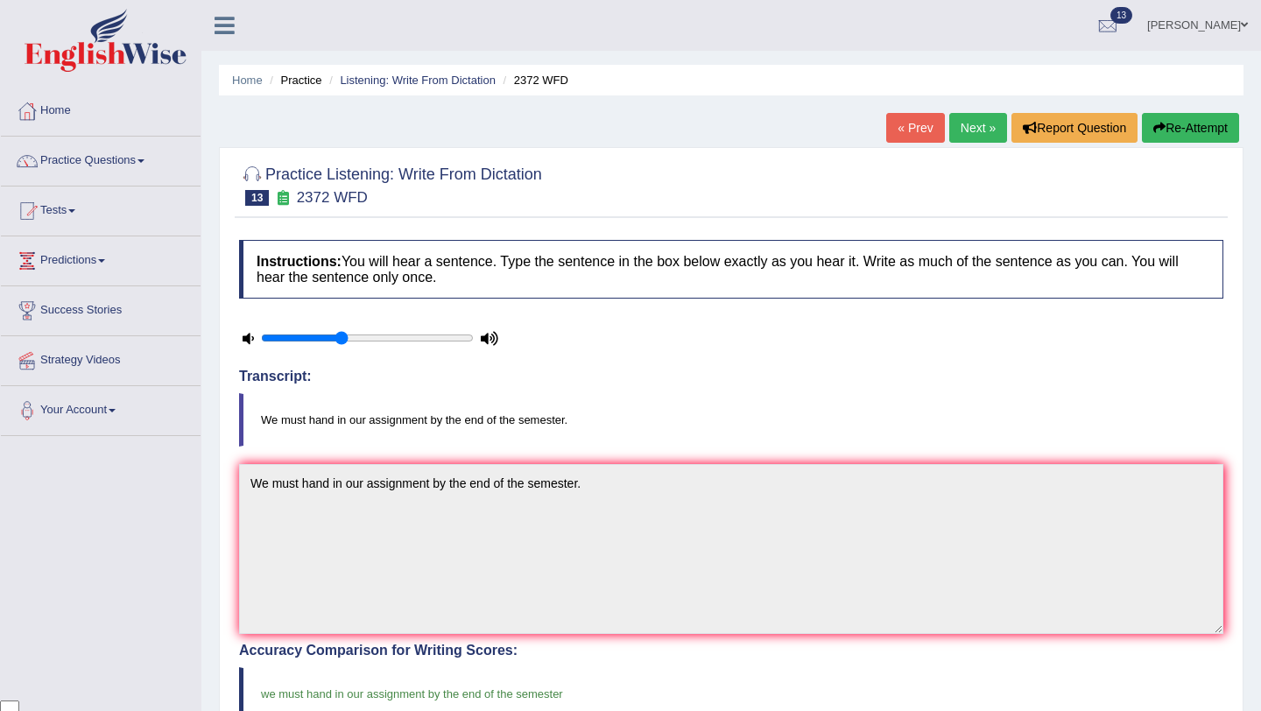
click at [965, 133] on link "Next »" at bounding box center [978, 128] width 58 height 30
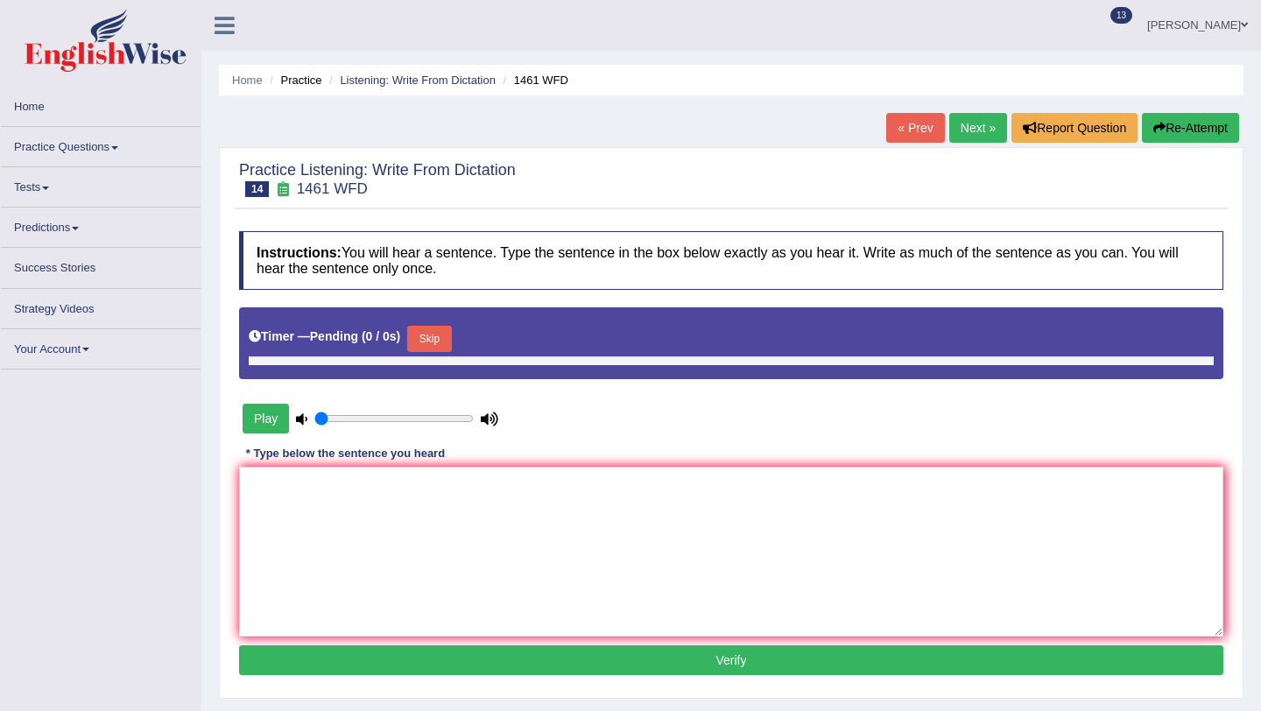
type input "0.4"
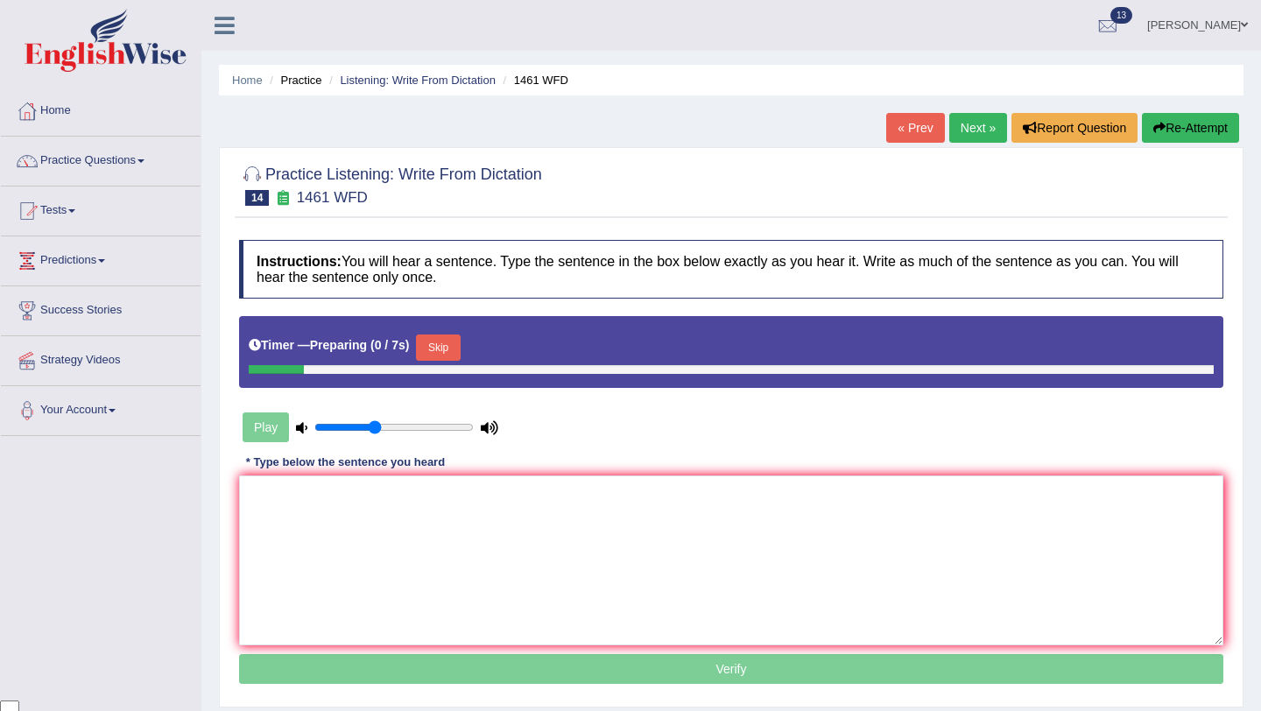
click at [452, 348] on button "Skip" at bounding box center [438, 347] width 44 height 26
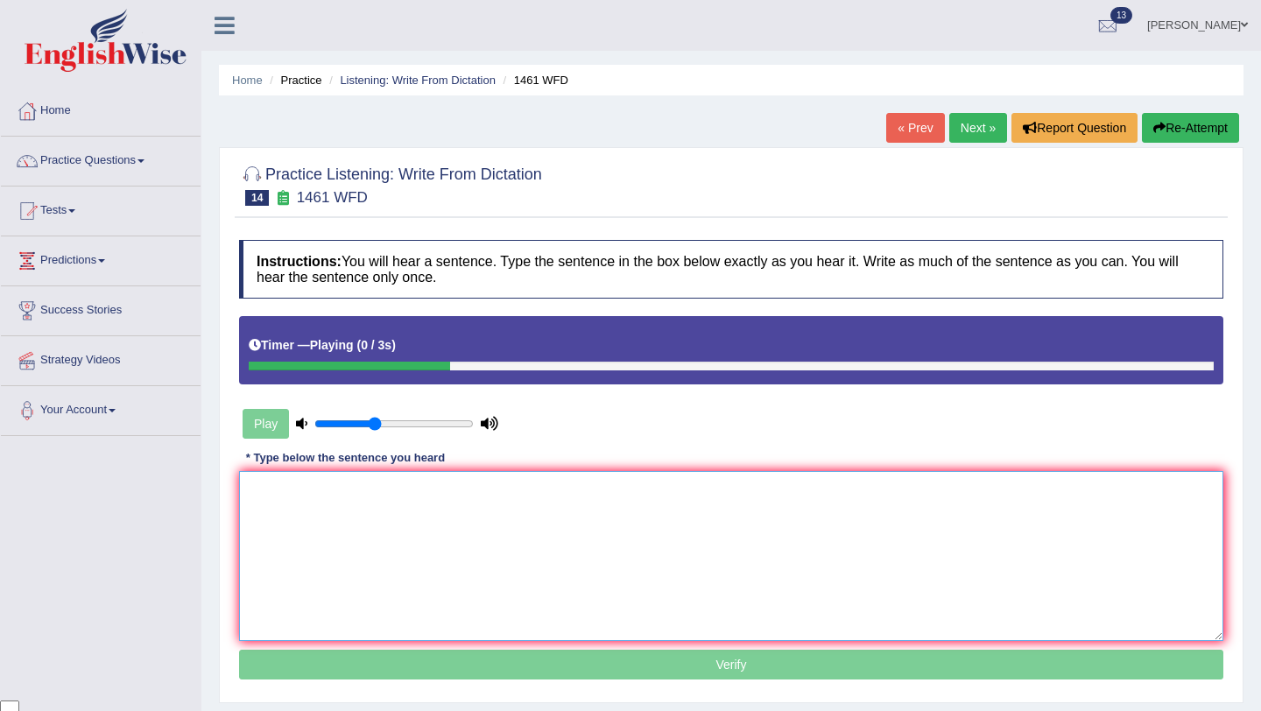
click at [443, 521] on textarea at bounding box center [731, 556] width 984 height 170
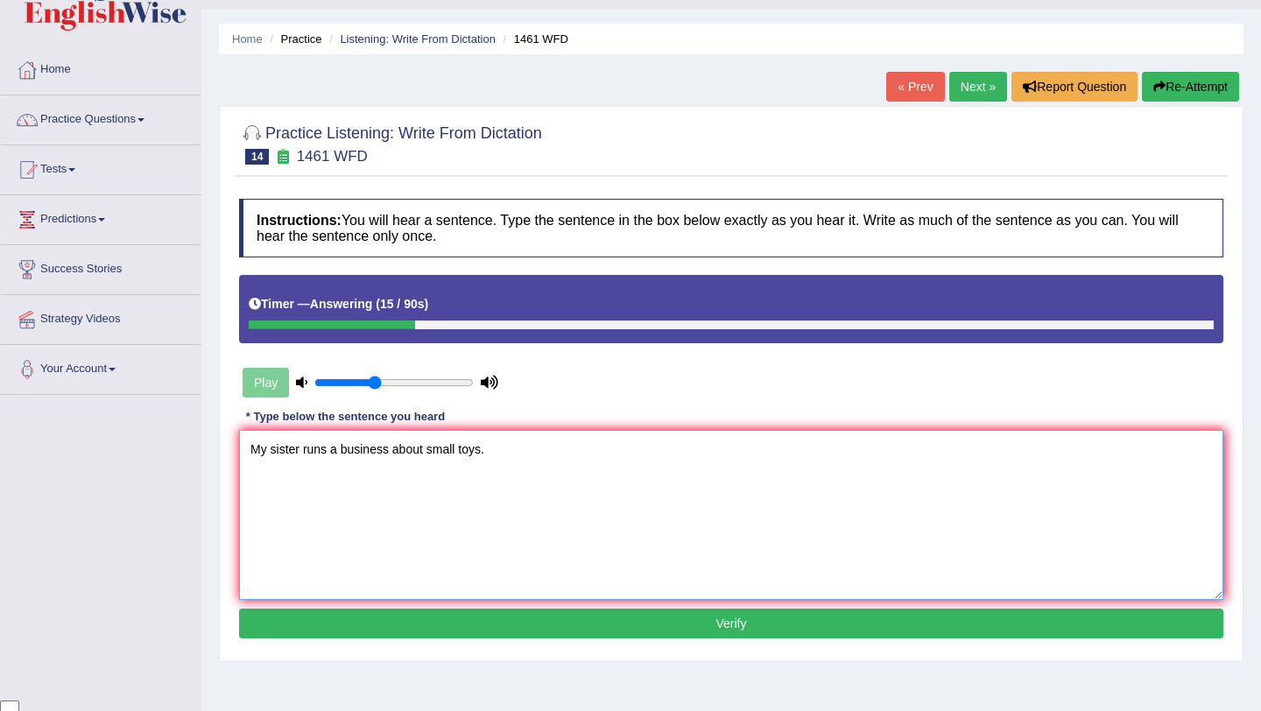
scroll to position [52, 0]
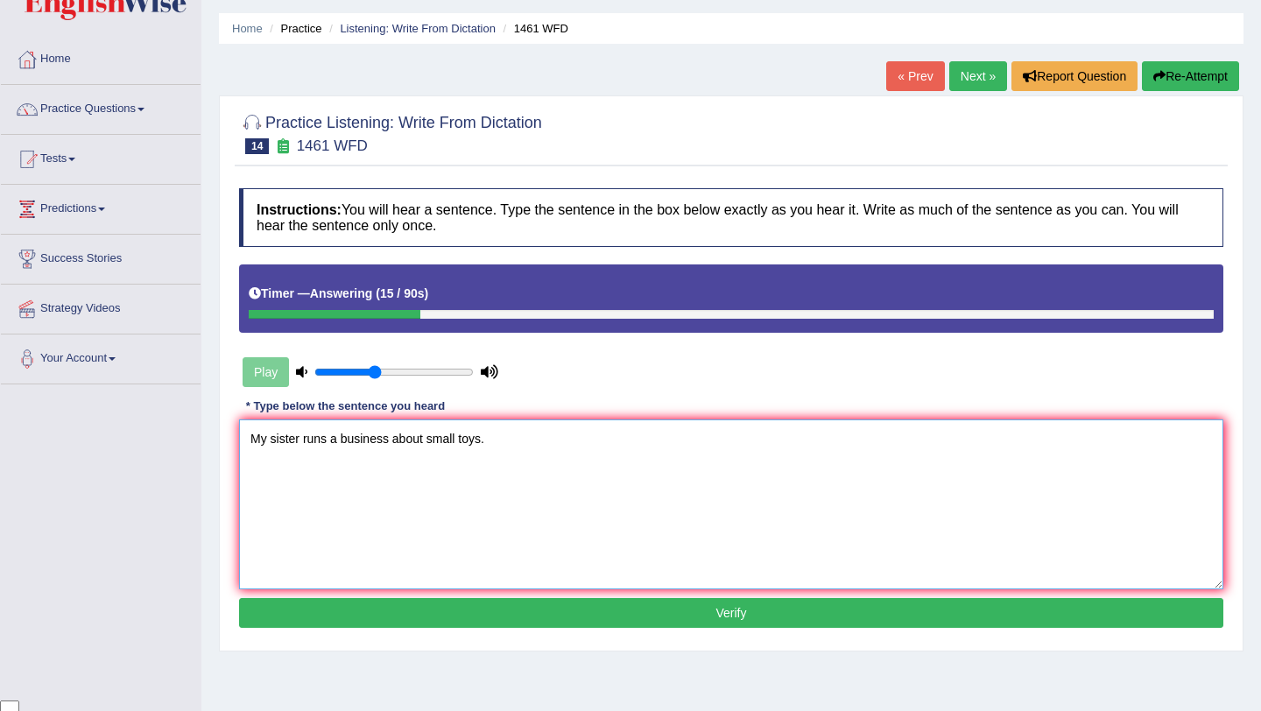
type textarea "My sister runs a business about small toys."
click at [623, 615] on button "Verify" at bounding box center [731, 613] width 984 height 30
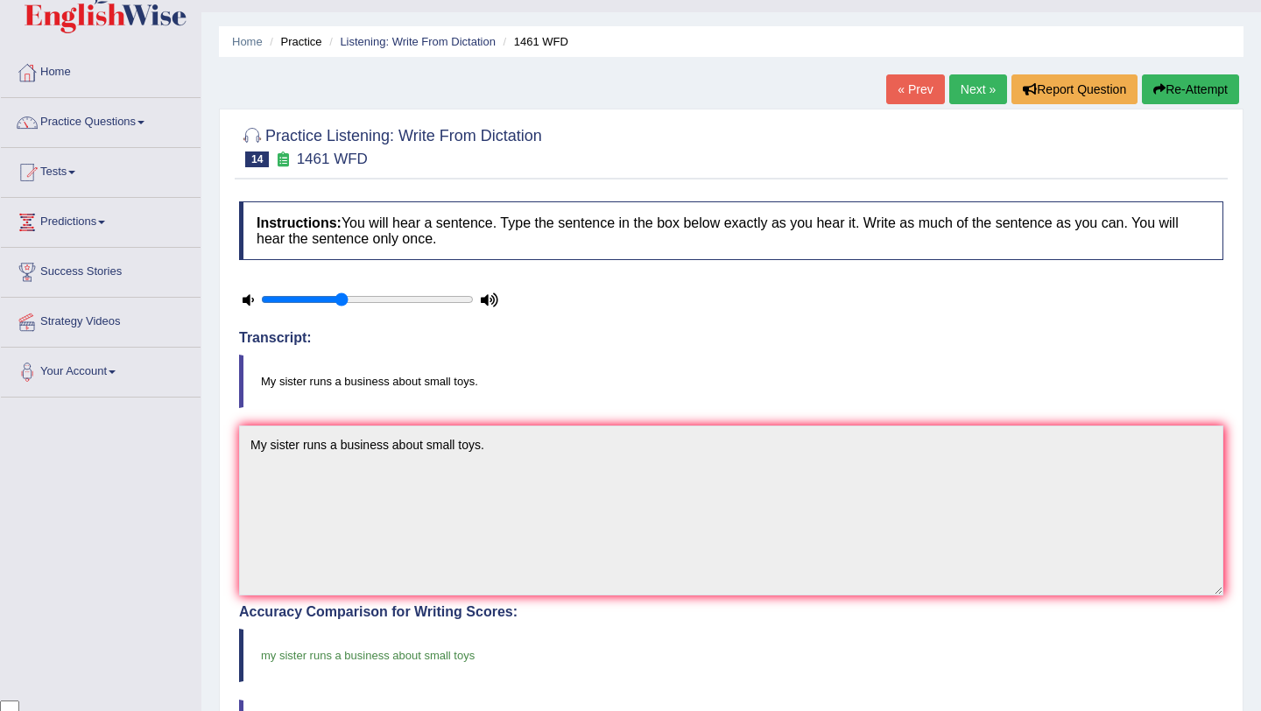
scroll to position [0, 0]
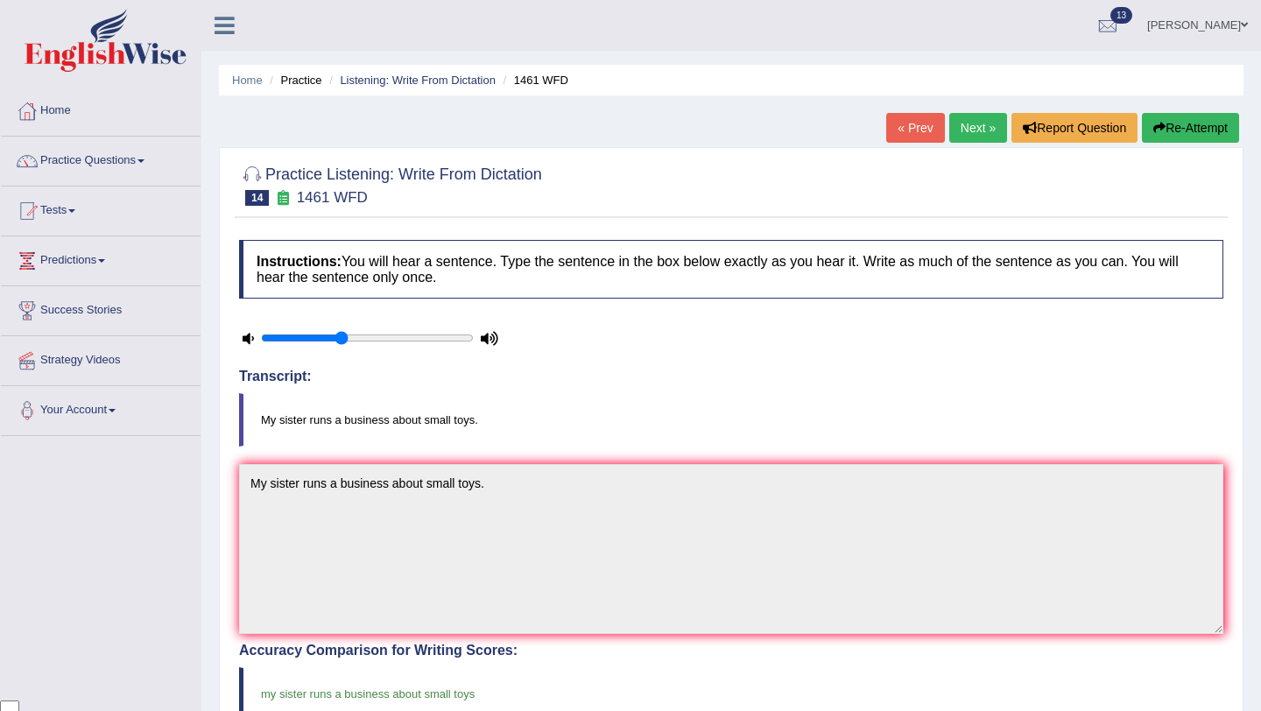
click at [975, 129] on link "Next »" at bounding box center [978, 128] width 58 height 30
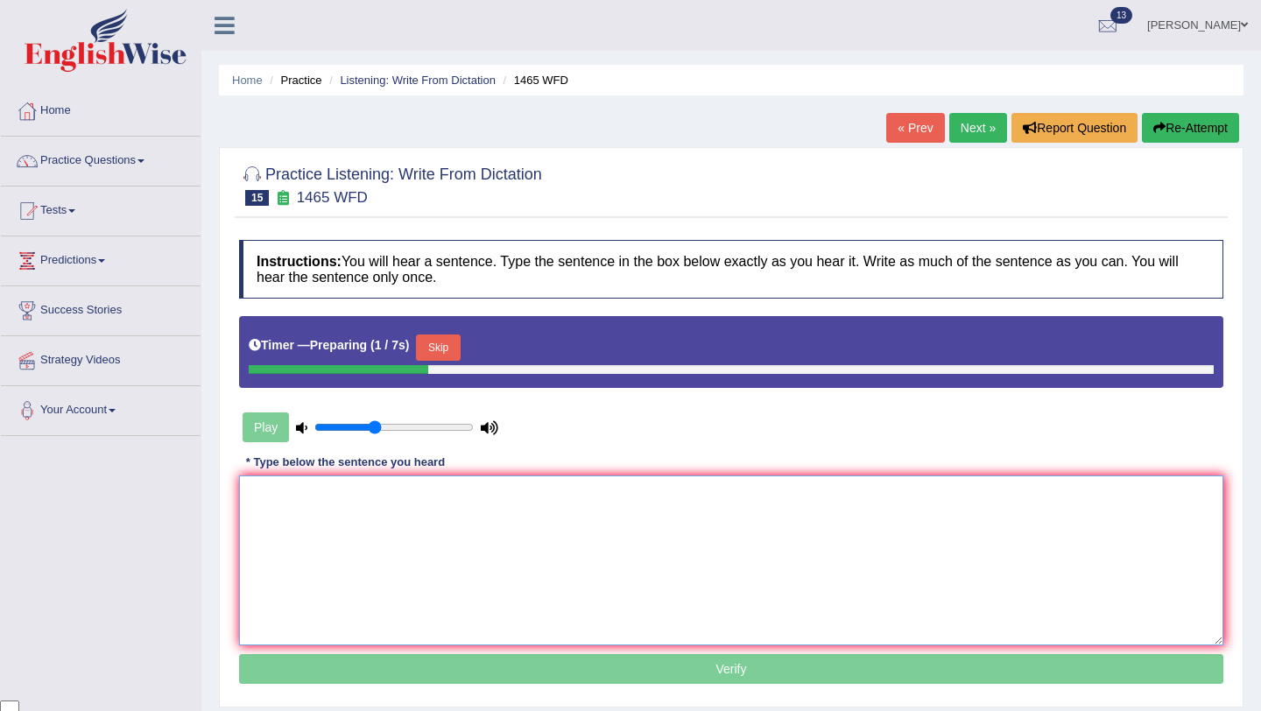
click at [517, 511] on textarea at bounding box center [731, 560] width 984 height 170
click at [450, 348] on button "Skip" at bounding box center [438, 347] width 44 height 26
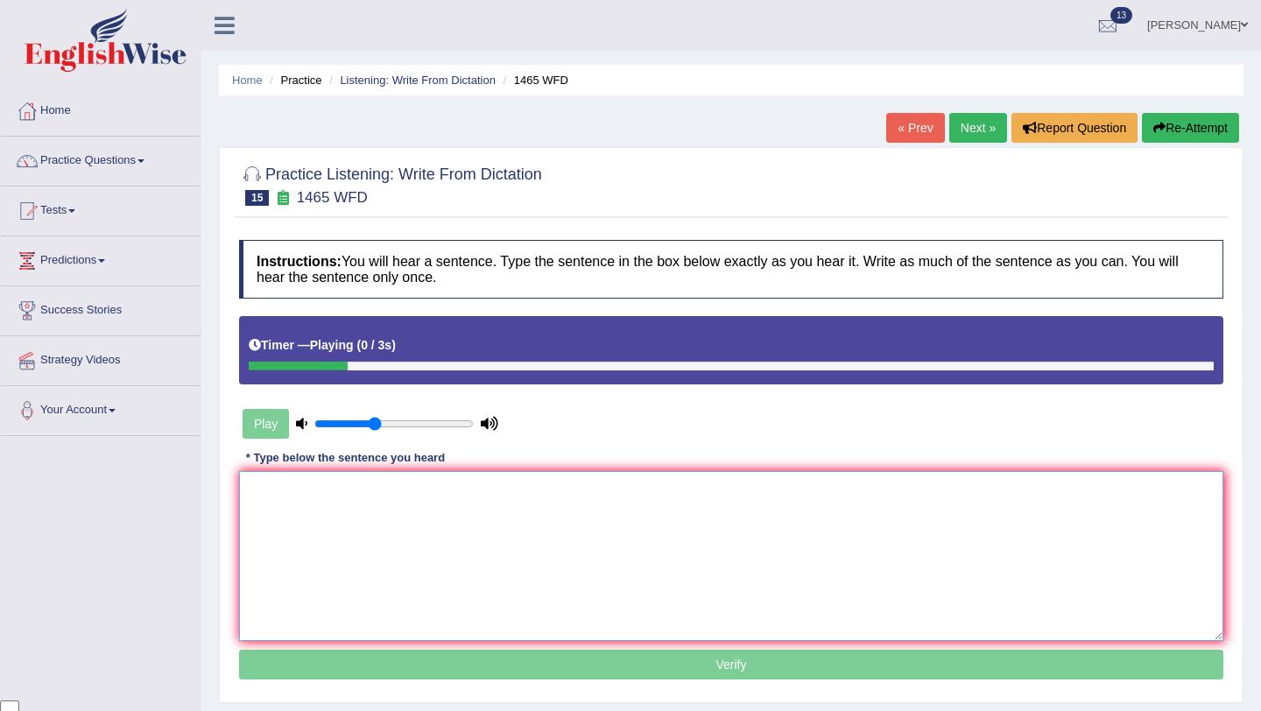
click at [432, 492] on textarea at bounding box center [731, 556] width 984 height 170
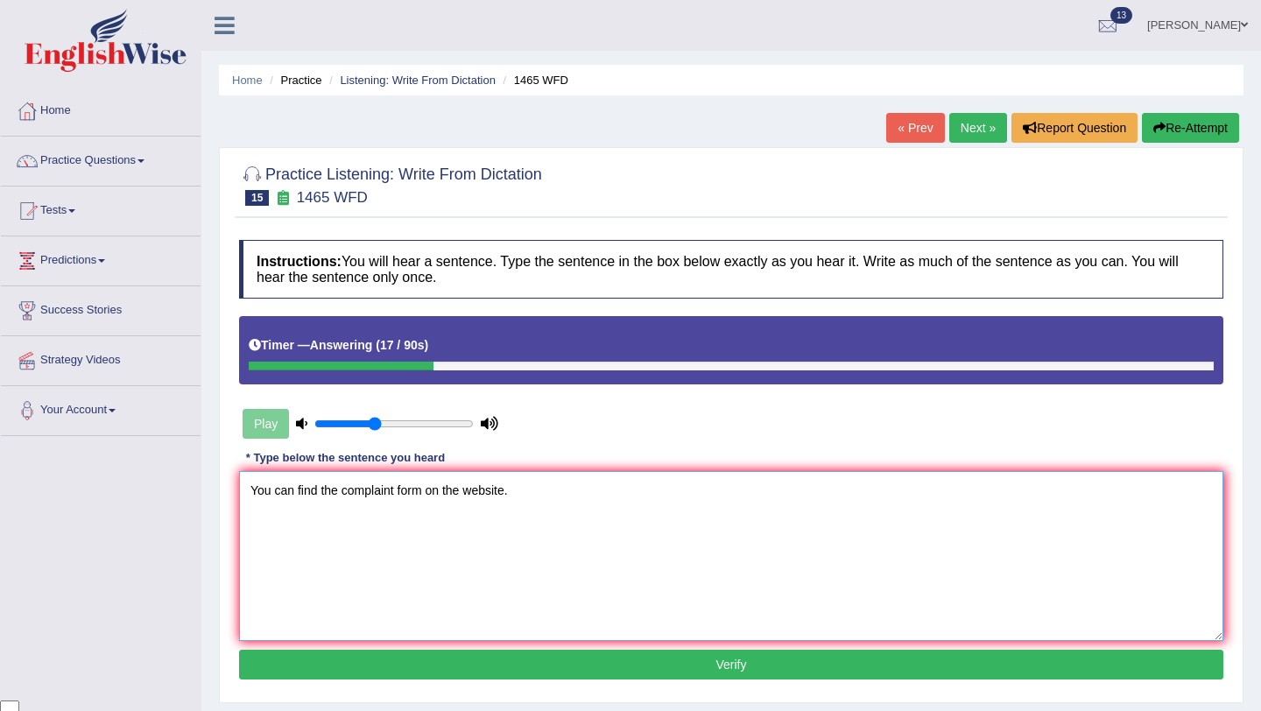
click at [430, 489] on textarea "You can find the complaint form on the website." at bounding box center [731, 556] width 984 height 170
type textarea "You can find the complaint form in on the website."
click at [618, 670] on button "Verify" at bounding box center [731, 665] width 984 height 30
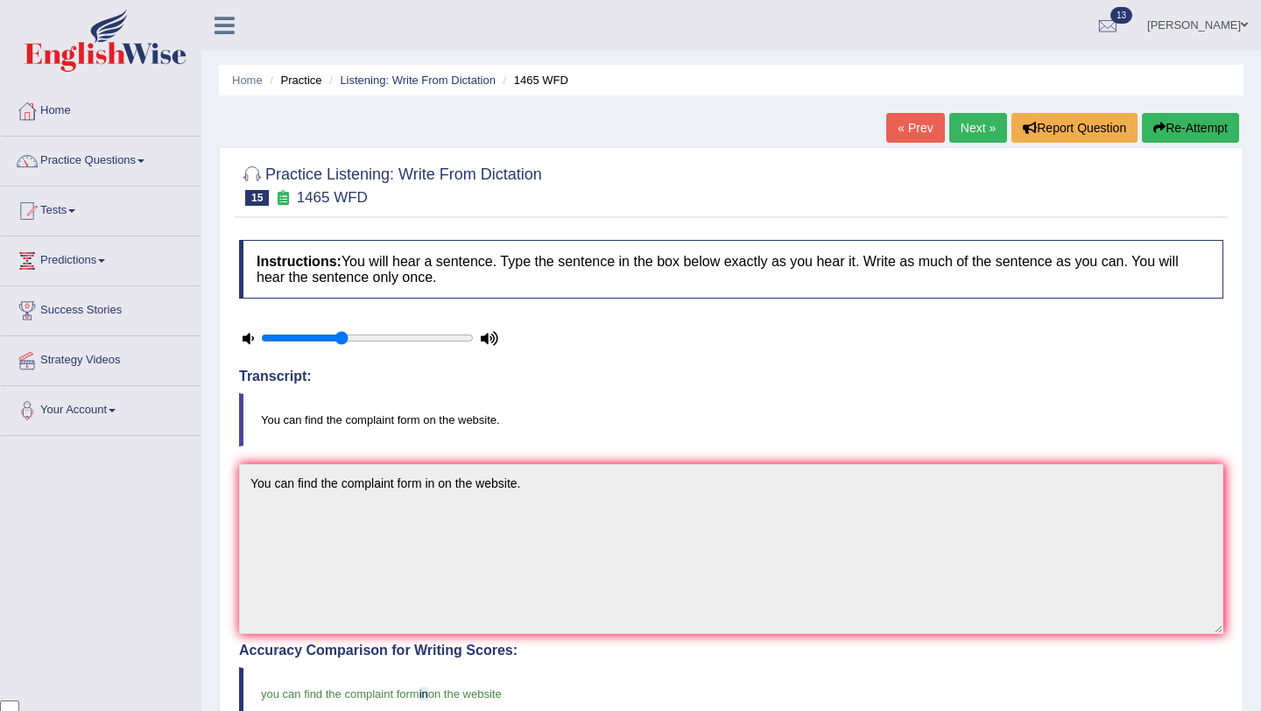
click at [972, 119] on link "Next »" at bounding box center [978, 128] width 58 height 30
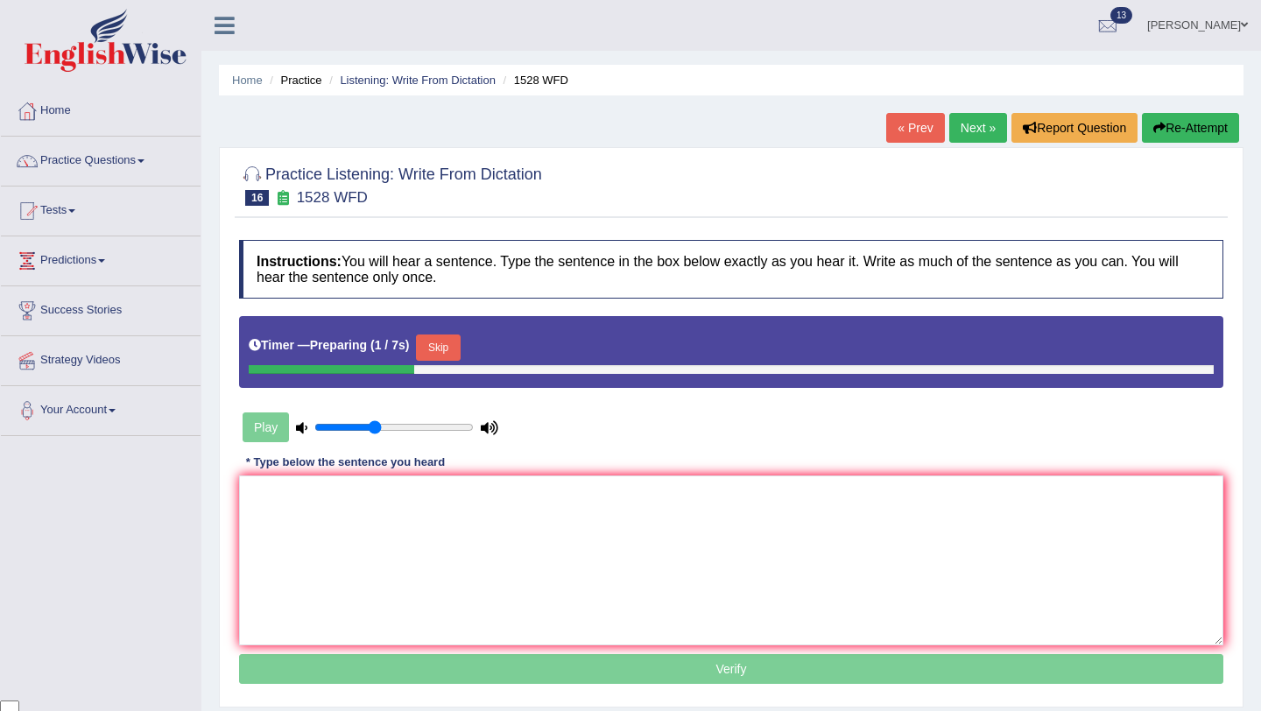
click at [442, 346] on button "Skip" at bounding box center [438, 347] width 44 height 26
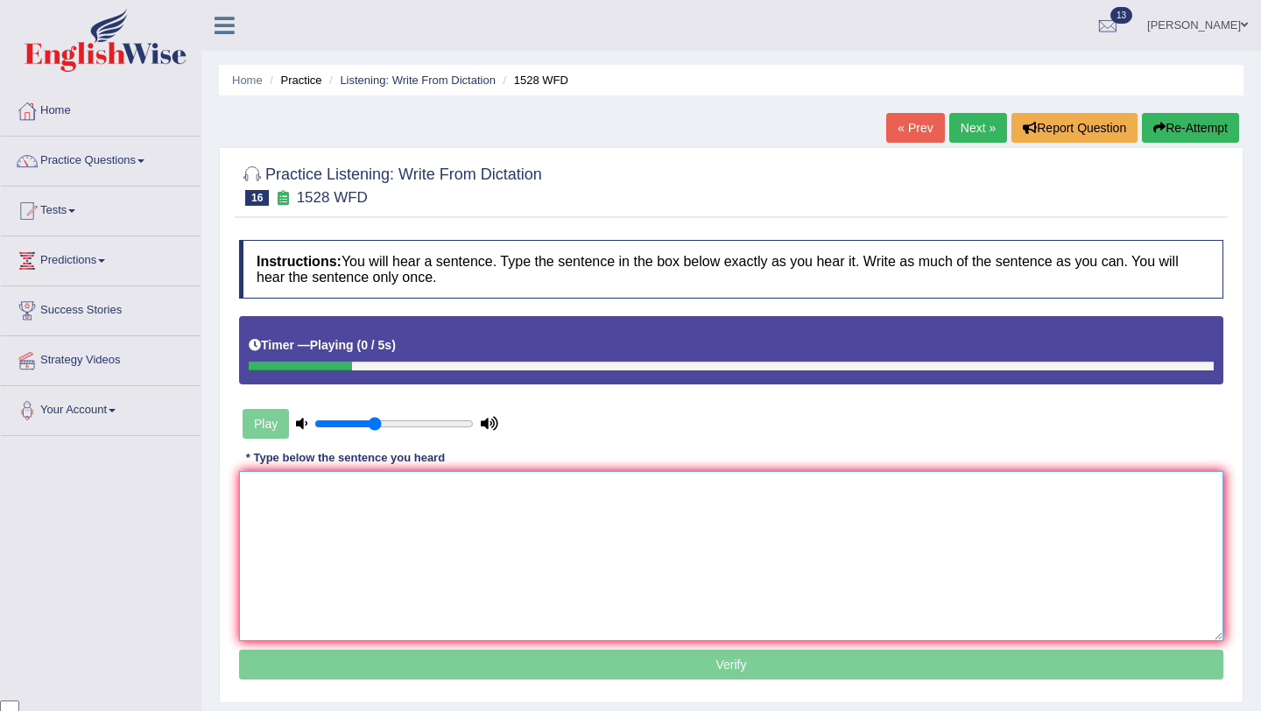
click at [431, 533] on textarea at bounding box center [731, 556] width 984 height 170
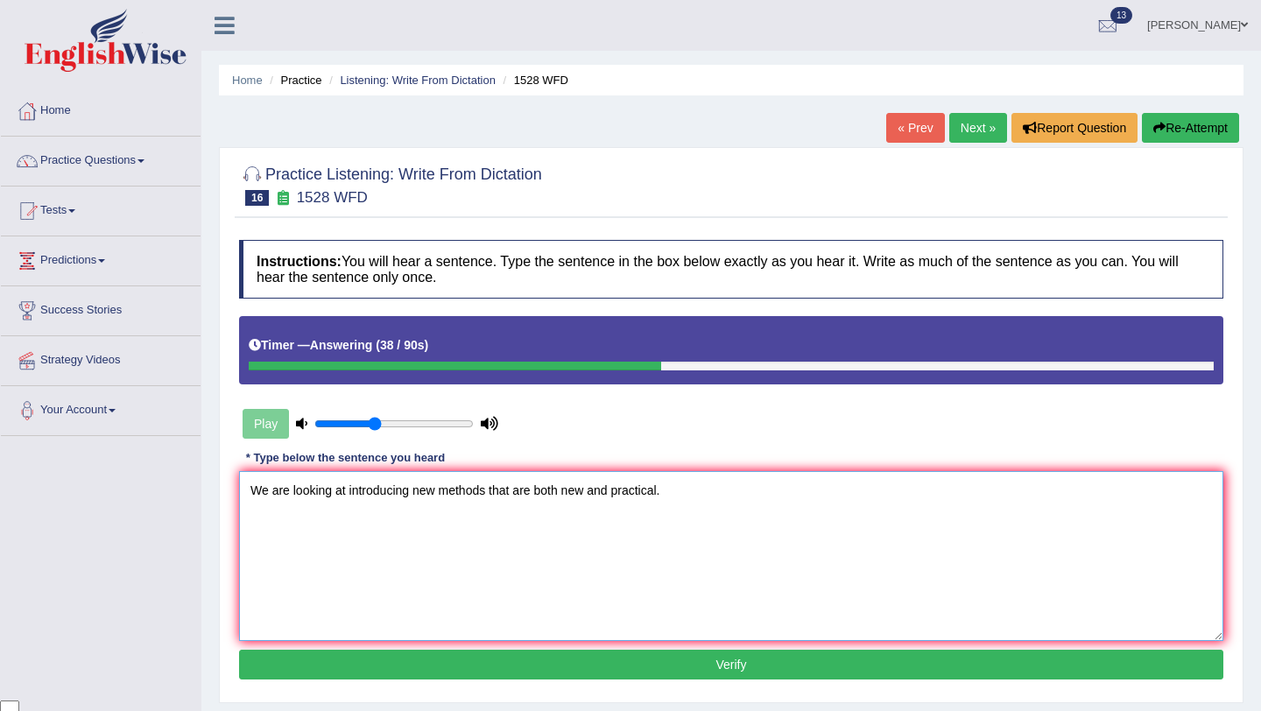
click at [588, 495] on textarea "We are looking at introducing new methods that are both new and practical." at bounding box center [731, 556] width 984 height 170
type textarea "We are looking at introducing new methods that are both engaging and practical."
click at [744, 666] on button "Verify" at bounding box center [731, 665] width 984 height 30
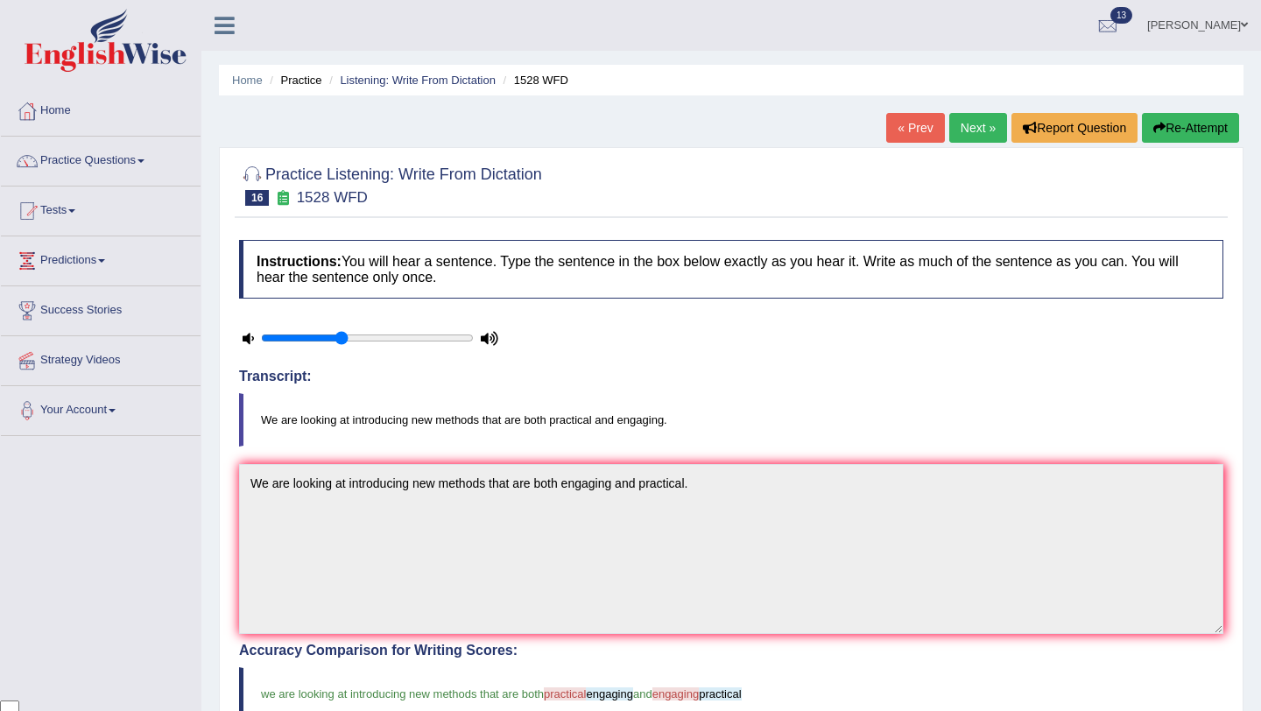
click at [965, 130] on link "Next »" at bounding box center [978, 128] width 58 height 30
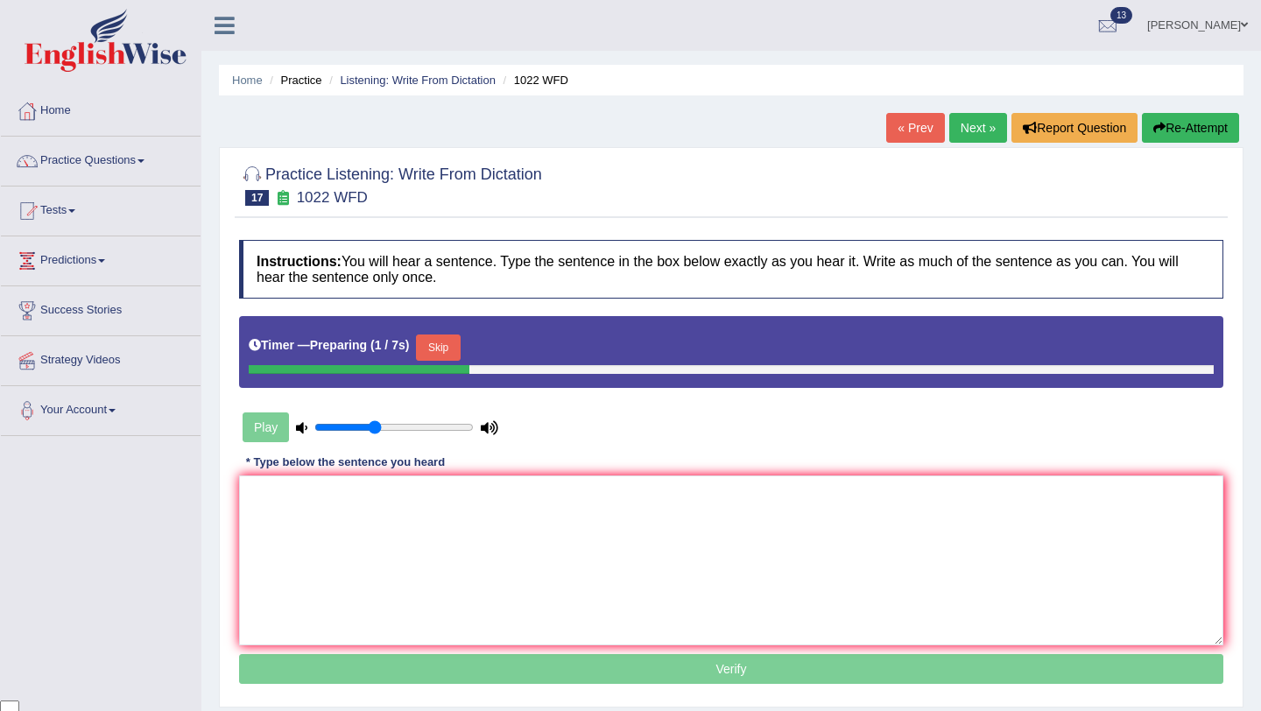
click at [452, 347] on button "Skip" at bounding box center [438, 347] width 44 height 26
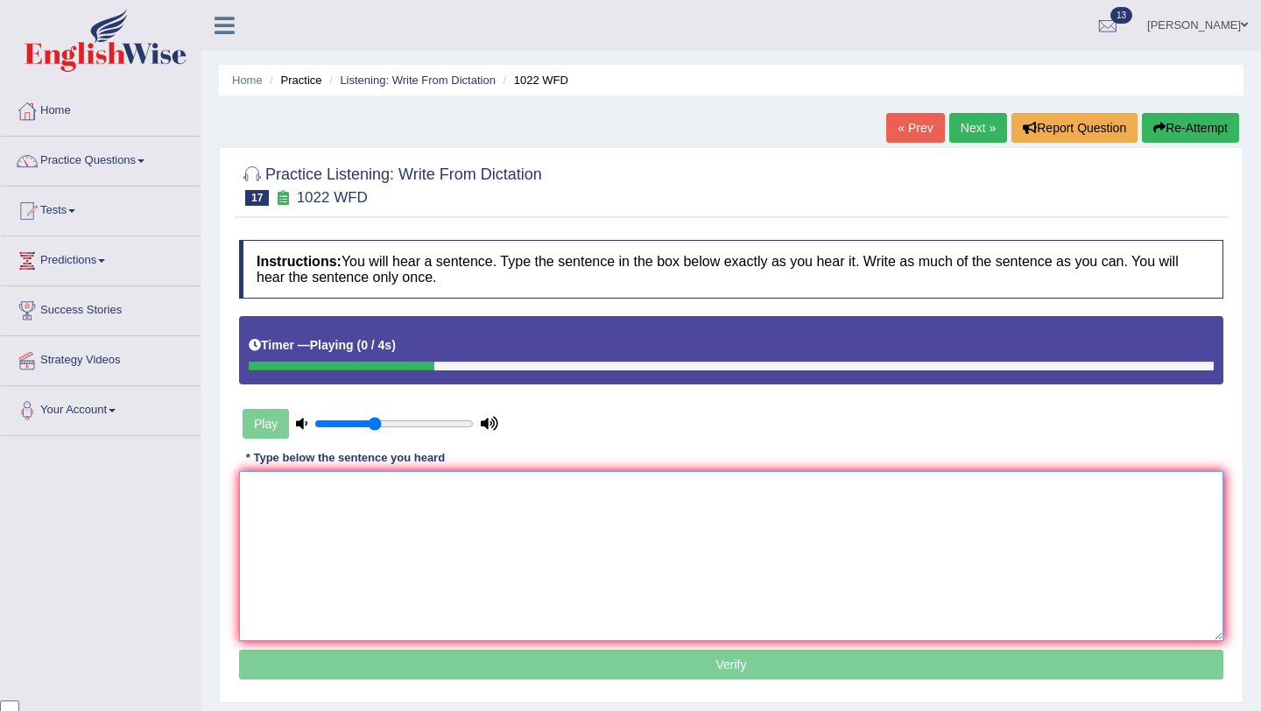
click at [470, 531] on textarea at bounding box center [731, 556] width 984 height 170
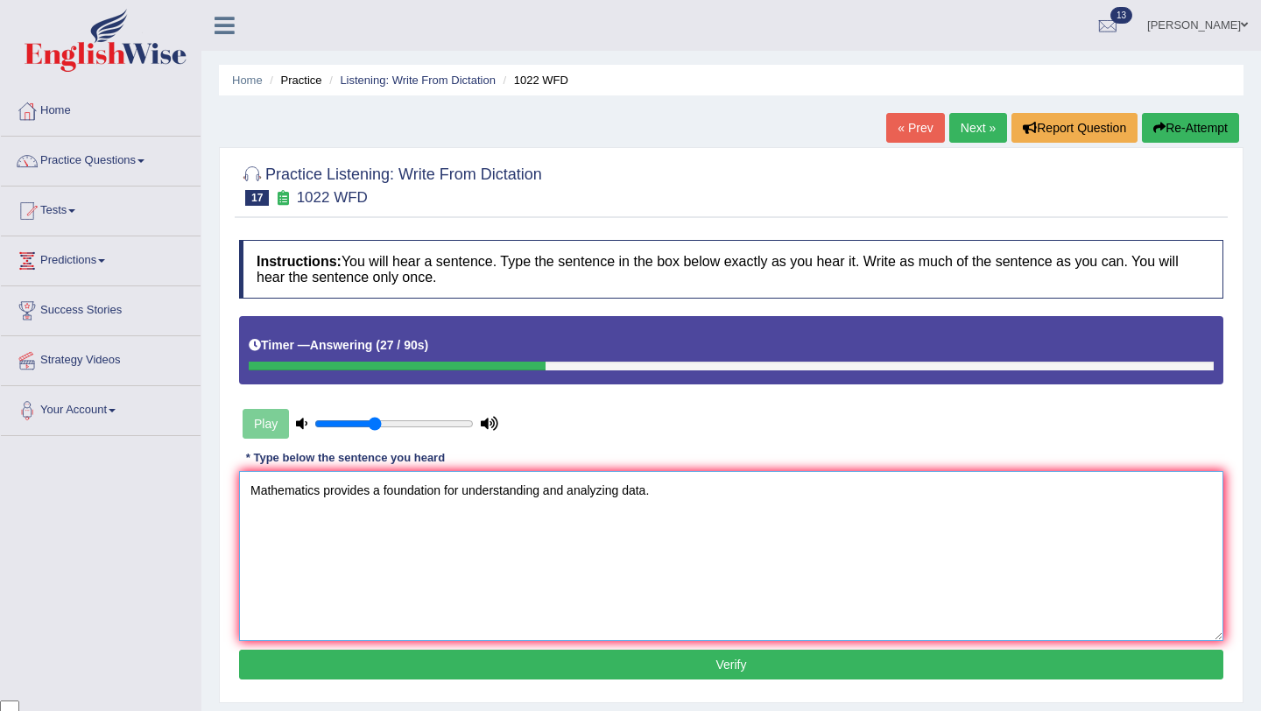
click at [463, 493] on textarea "Mathematics provides a foundation for understanding and analyzing data." at bounding box center [731, 556] width 984 height 170
click at [650, 494] on textarea "Mathematics provides a foundation for both understanding and analyzing data." at bounding box center [731, 556] width 984 height 170
type textarea "Mathematics provides a foundation for both understanding and analyzing analysin…"
click at [684, 661] on button "Verify" at bounding box center [731, 665] width 984 height 30
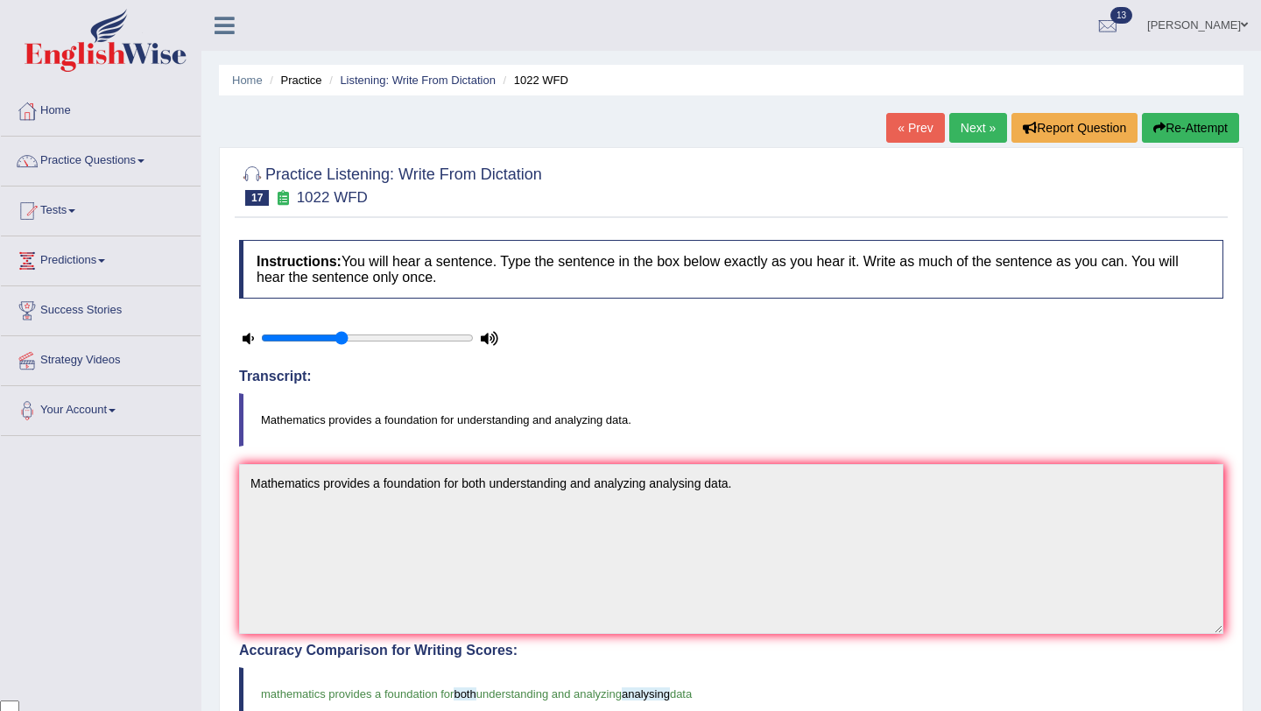
click at [963, 125] on link "Next »" at bounding box center [978, 128] width 58 height 30
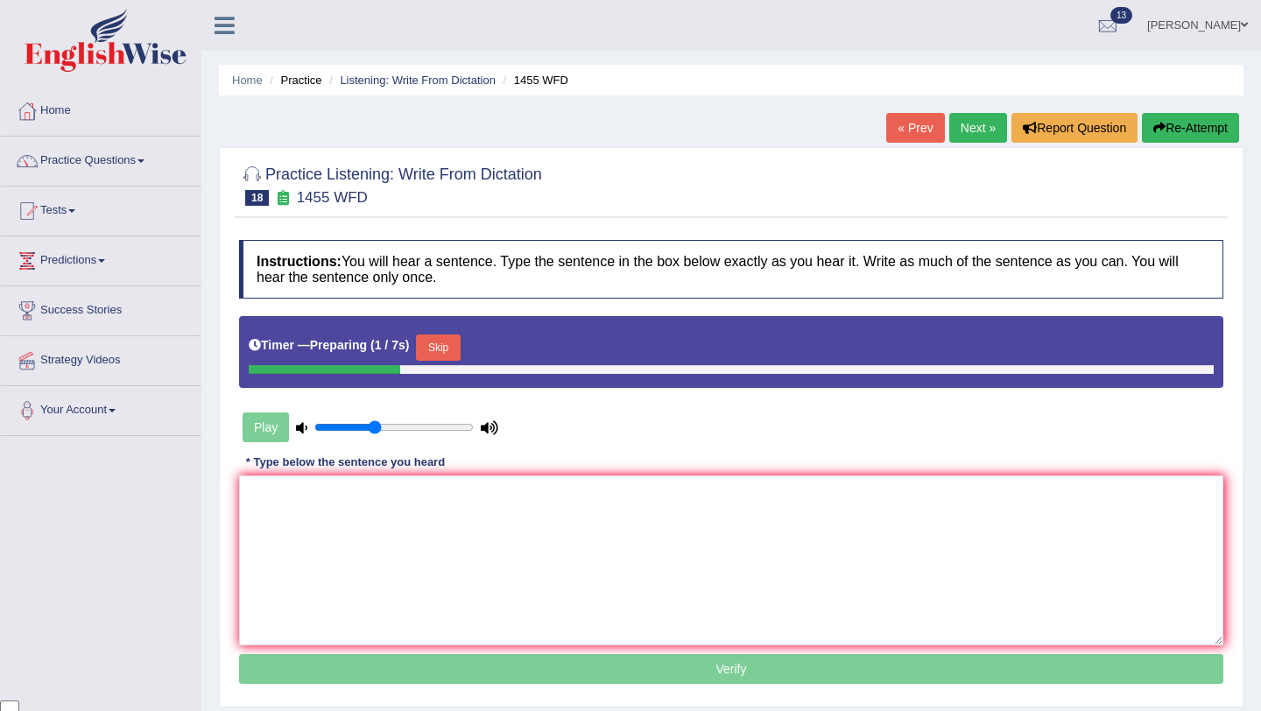
click at [460, 342] on button "Skip" at bounding box center [438, 347] width 44 height 26
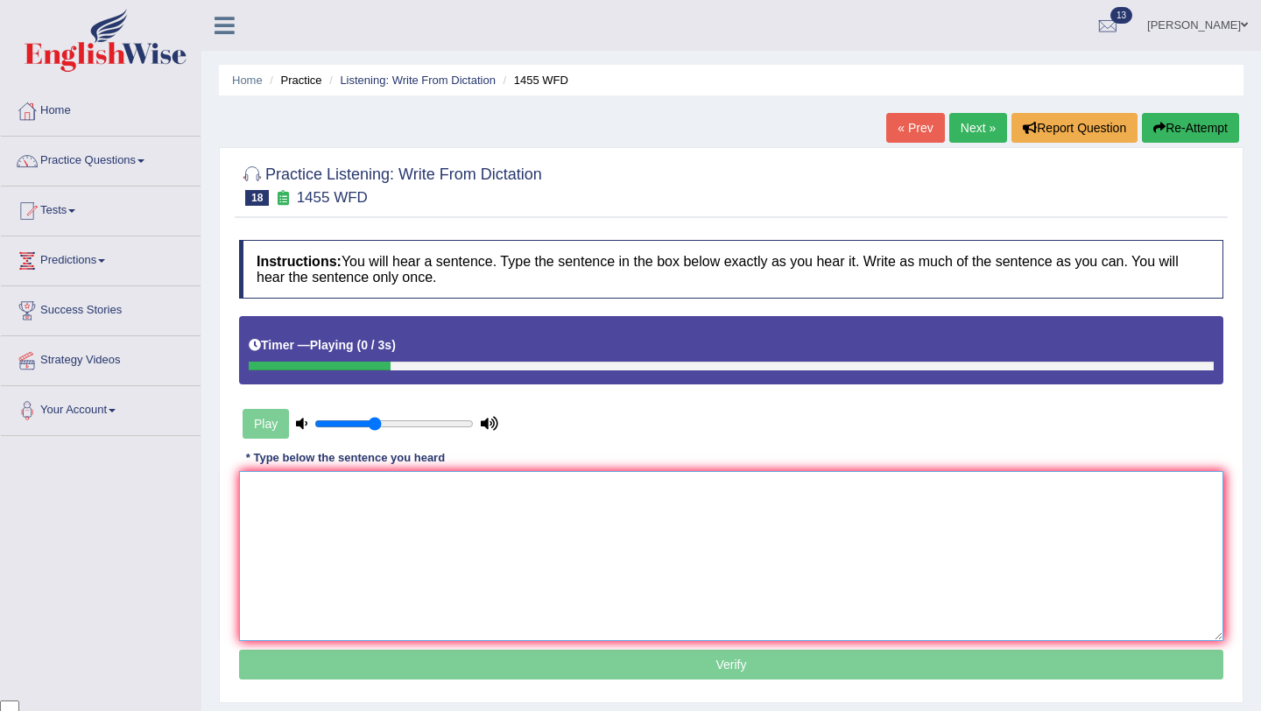
click at [485, 549] on textarea at bounding box center [731, 556] width 984 height 170
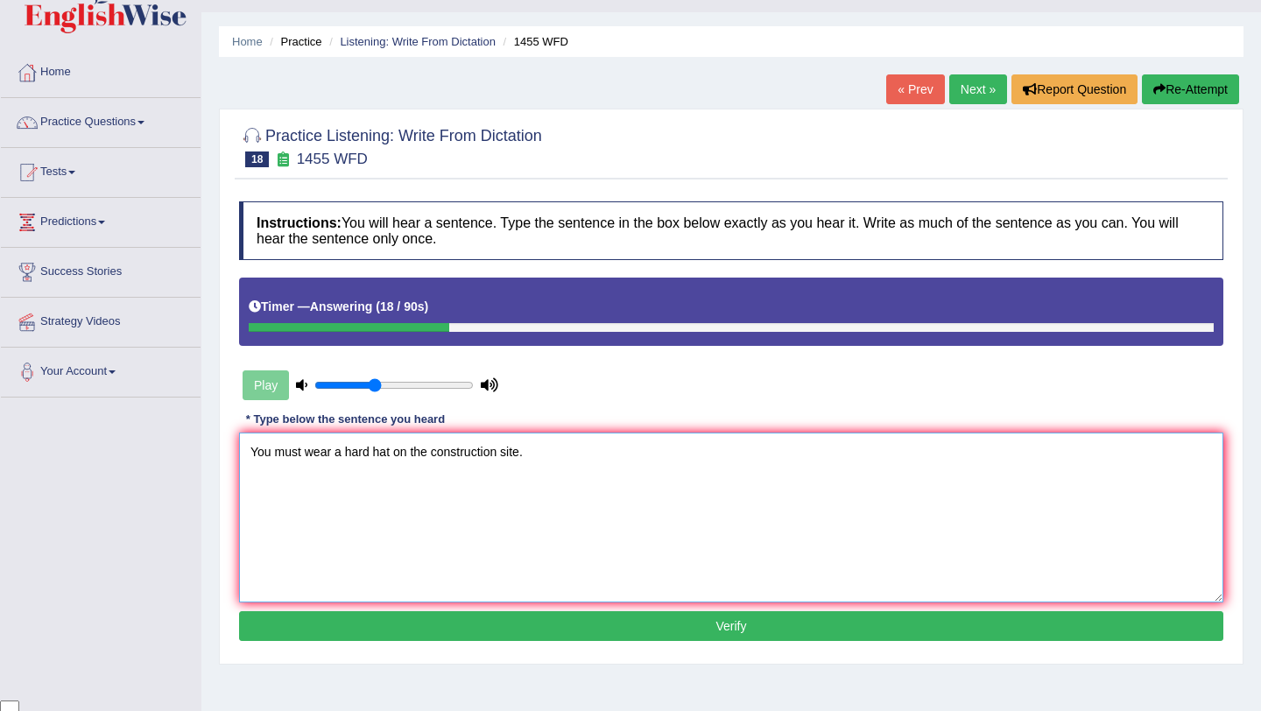
scroll to position [43, 0]
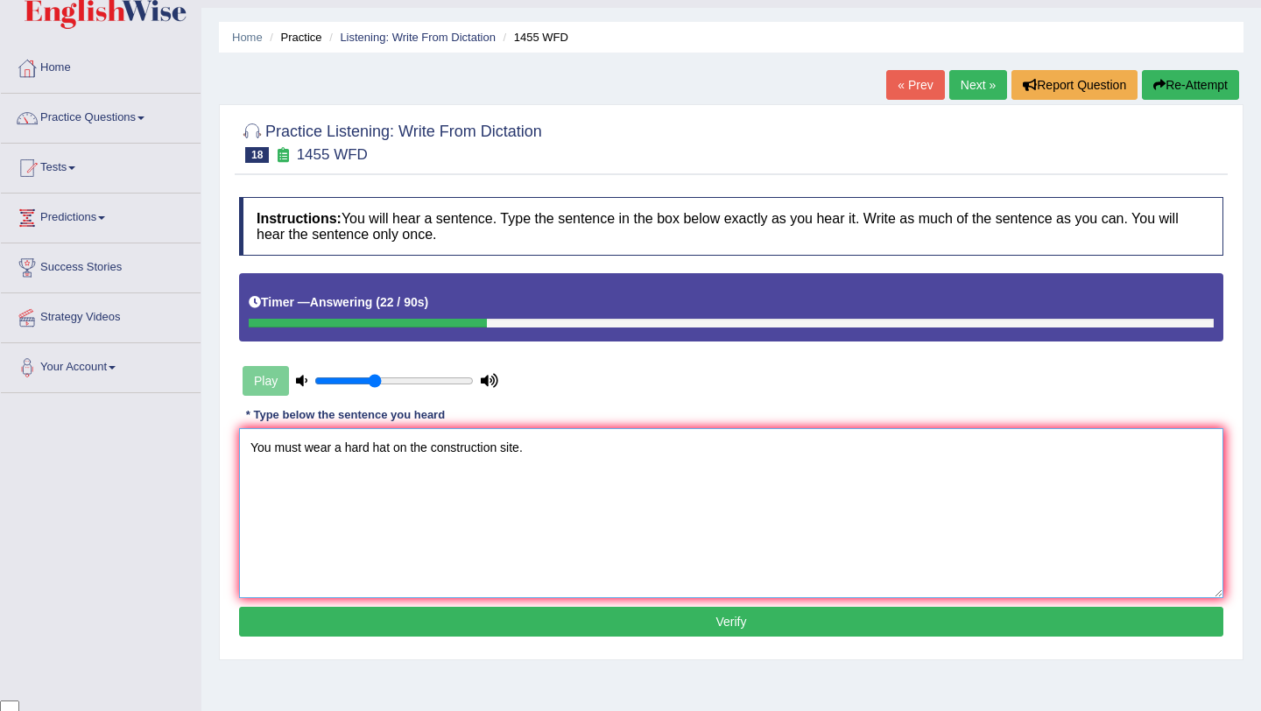
type textarea "You must wear a hard hat on the construction site."
click at [707, 625] on button "Verify" at bounding box center [731, 622] width 984 height 30
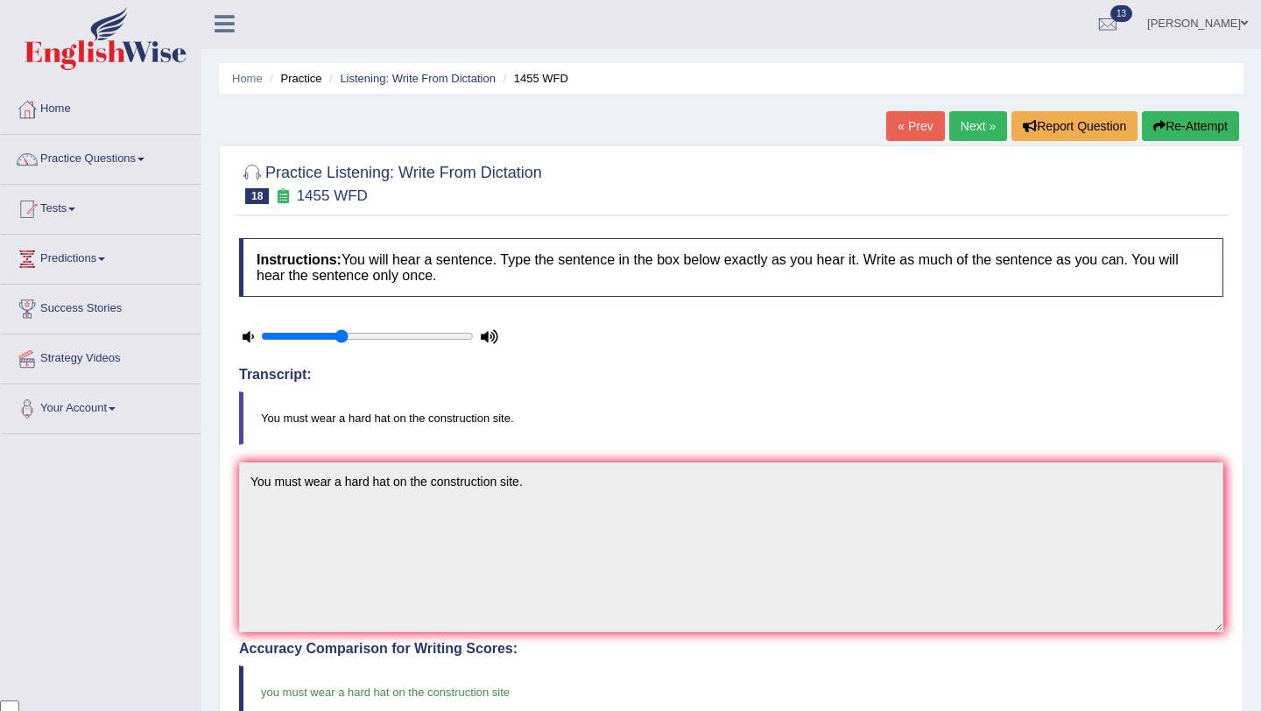
scroll to position [0, 0]
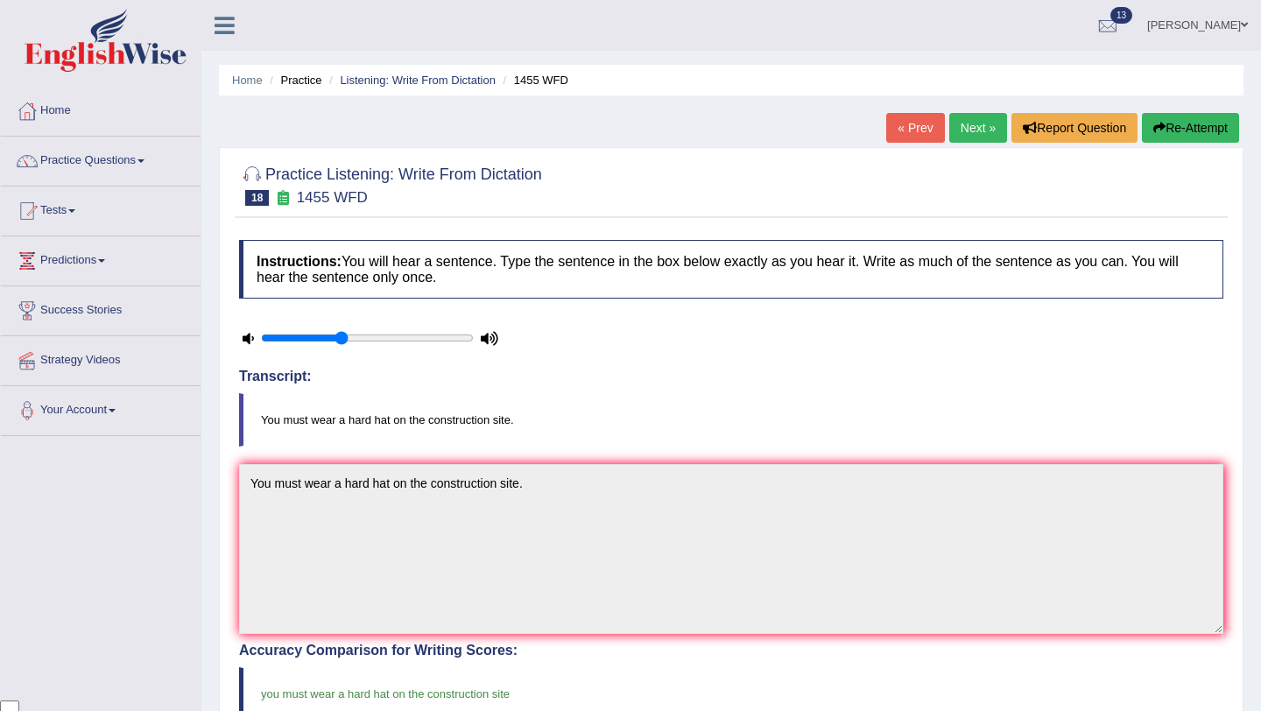
click at [959, 115] on link "Next »" at bounding box center [978, 128] width 58 height 30
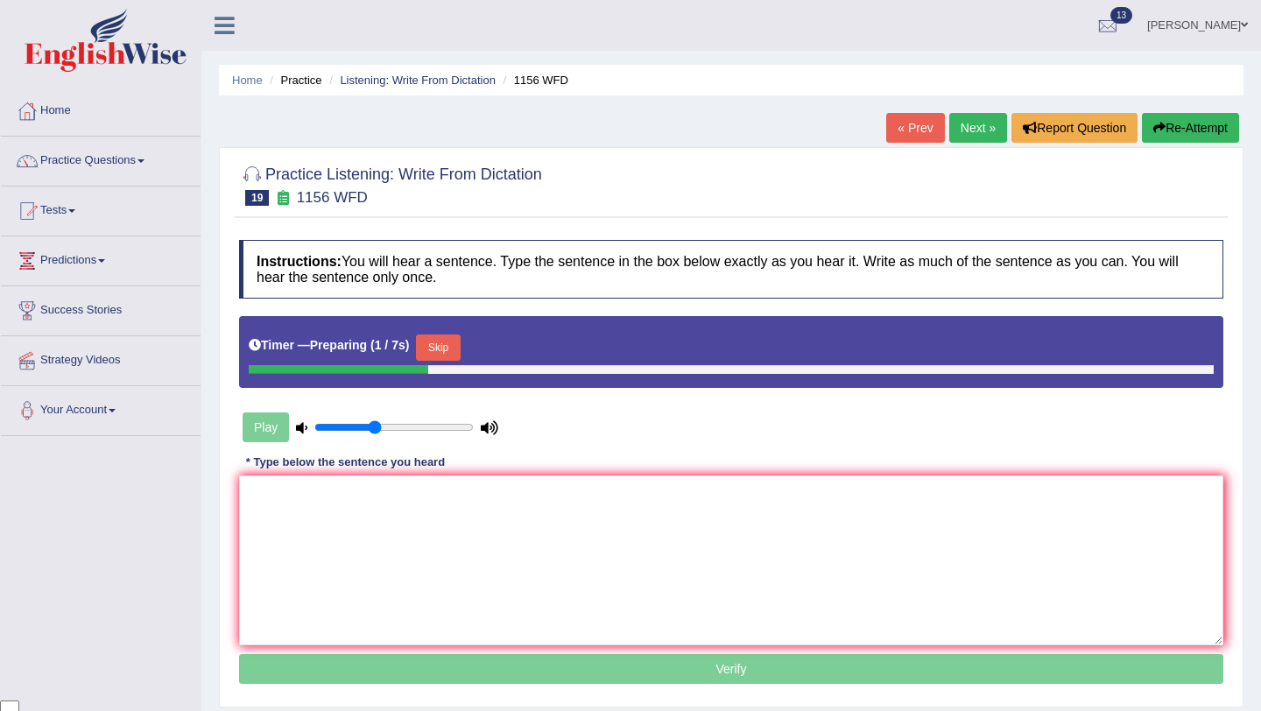
click at [453, 347] on button "Skip" at bounding box center [438, 347] width 44 height 26
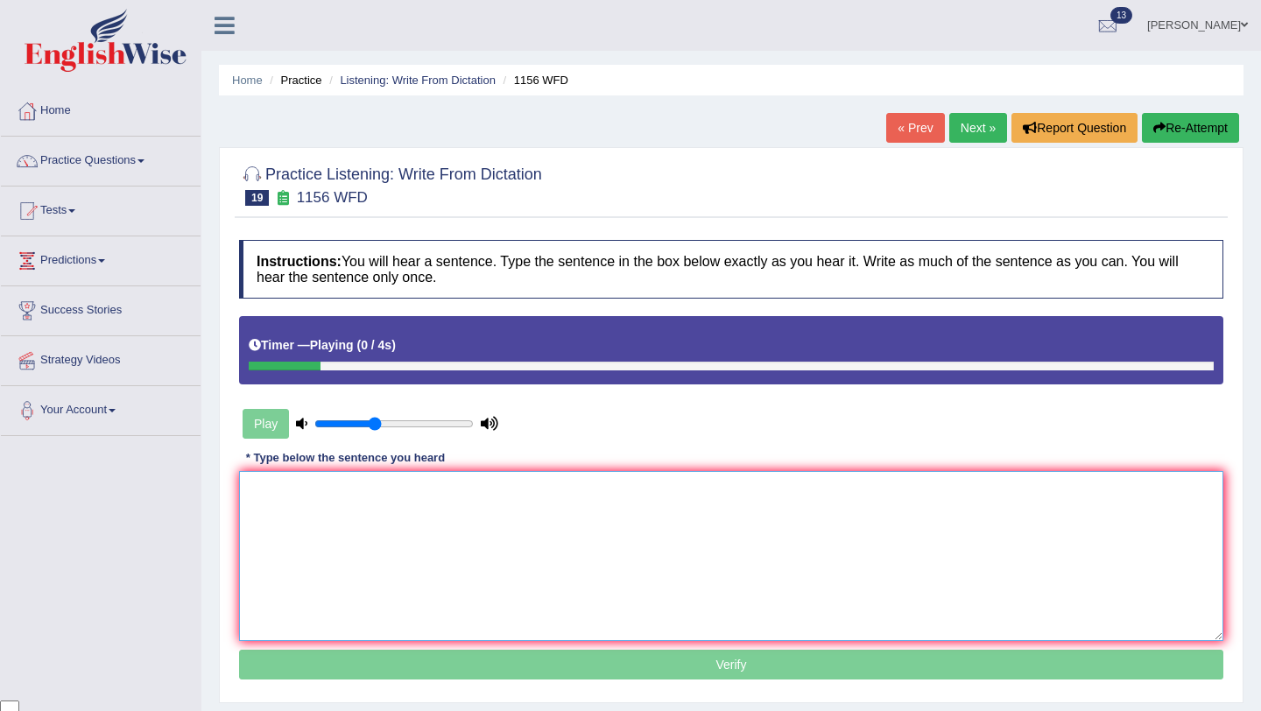
click at [452, 517] on textarea at bounding box center [731, 556] width 984 height 170
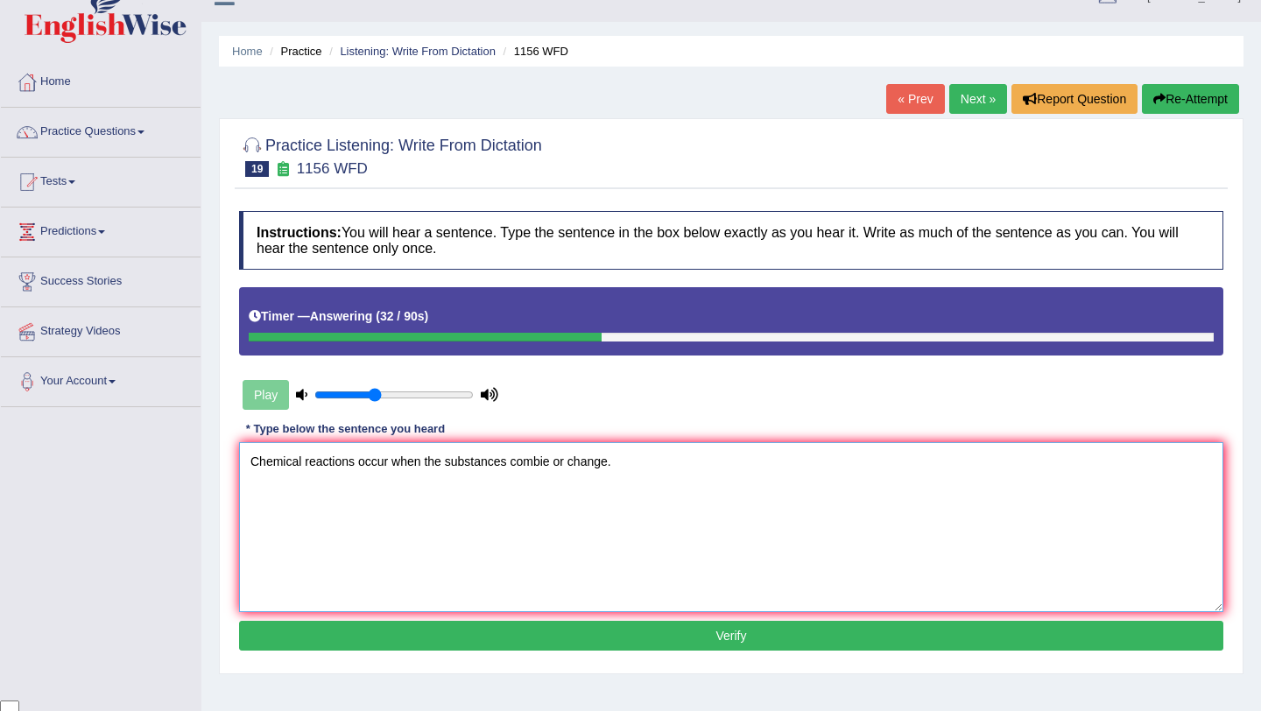
scroll to position [43, 0]
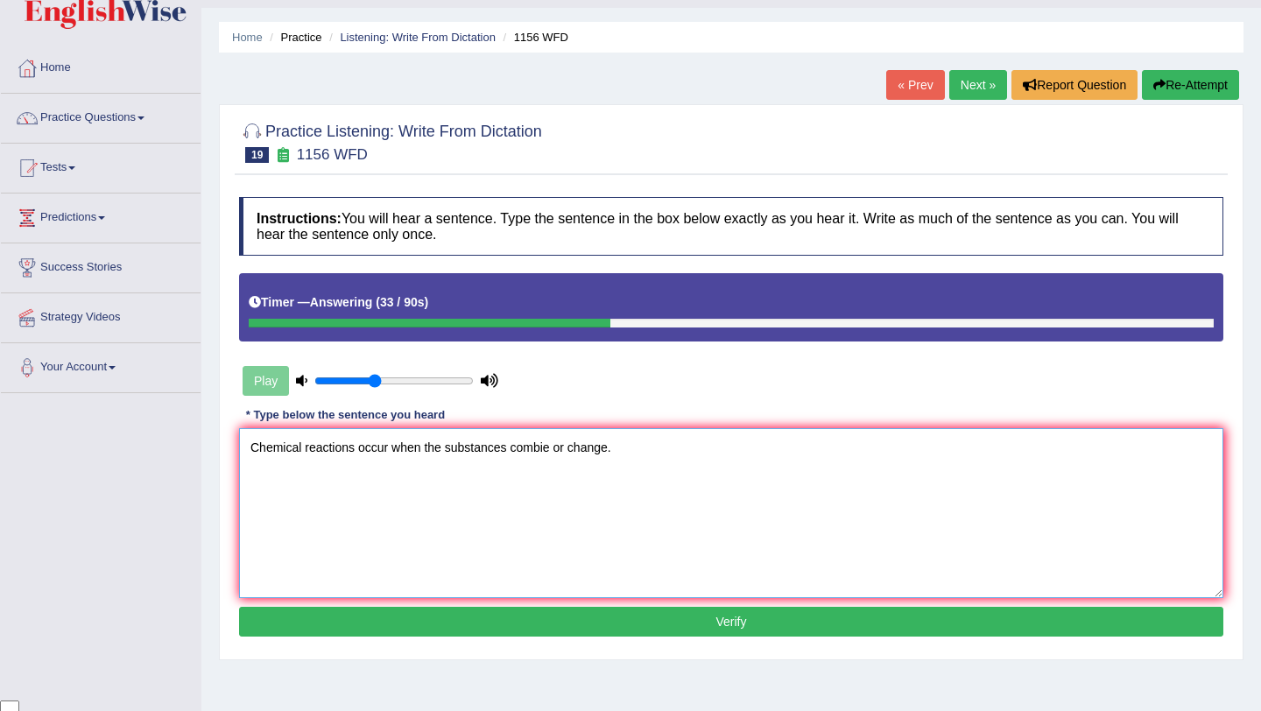
type textarea "Chemical reactions occur when the substances combie or change."
click at [633, 617] on button "Verify" at bounding box center [731, 622] width 984 height 30
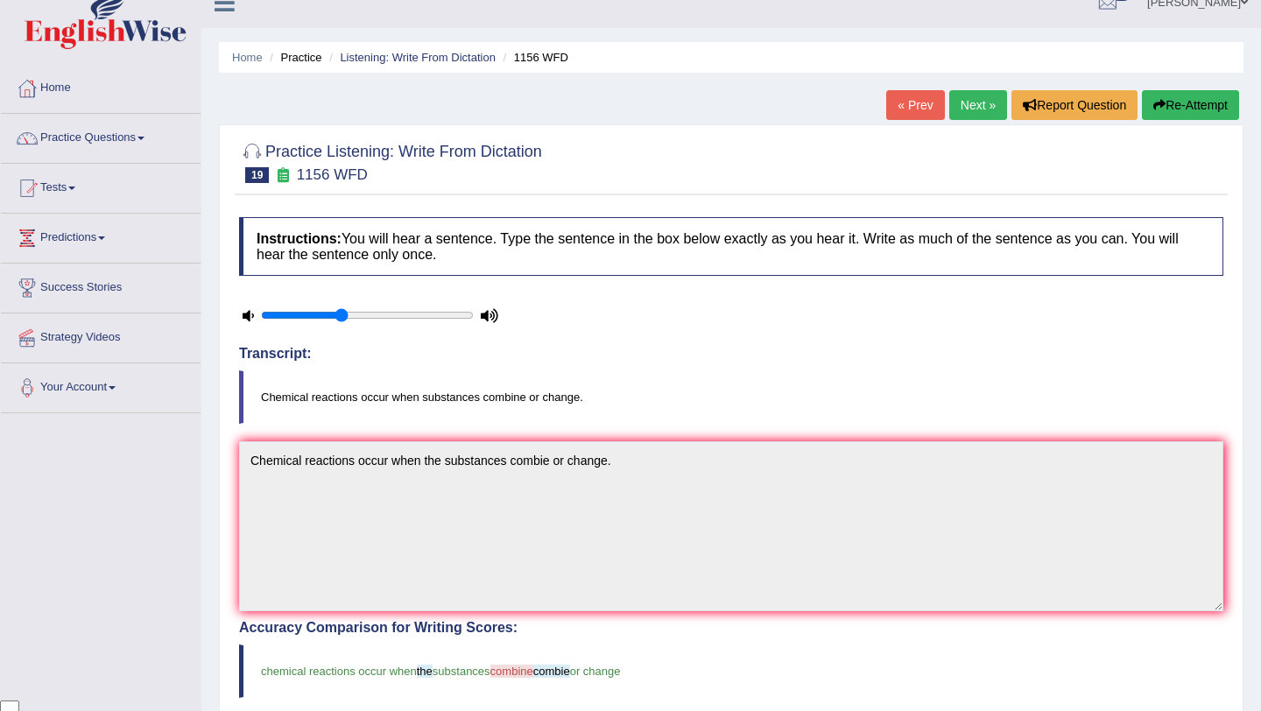
scroll to position [20, 0]
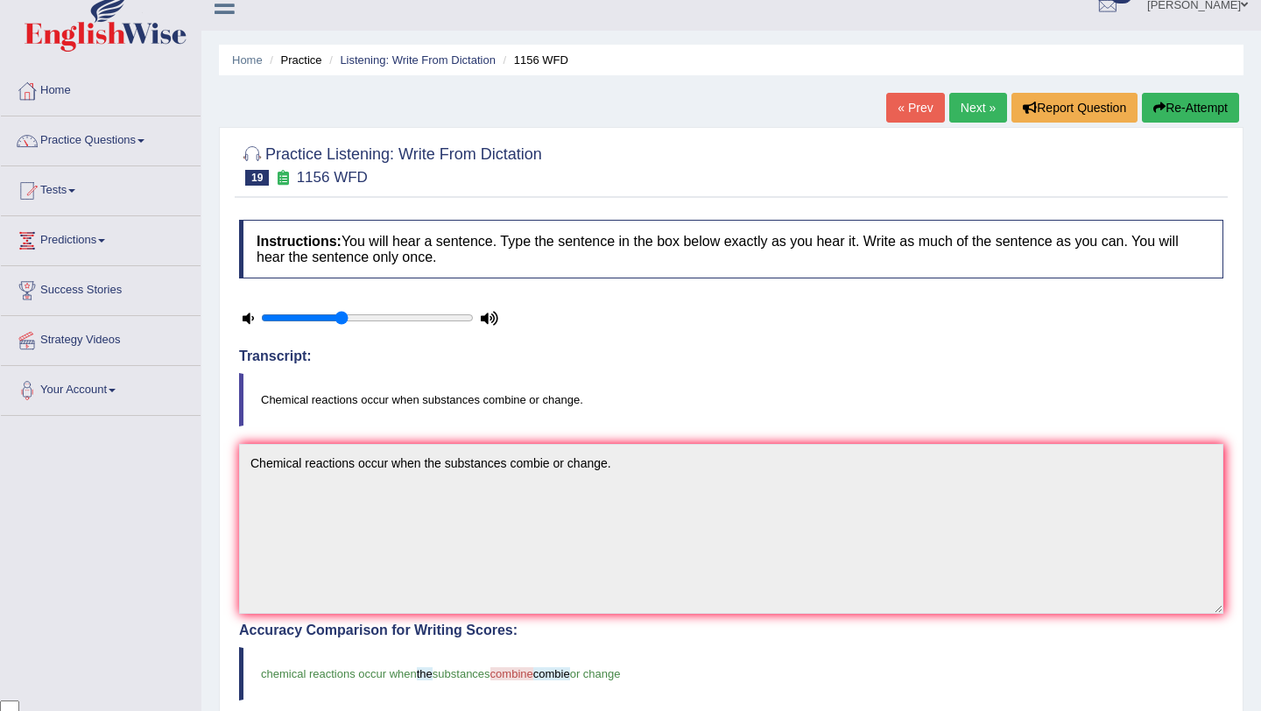
click at [971, 109] on link "Next »" at bounding box center [978, 108] width 58 height 30
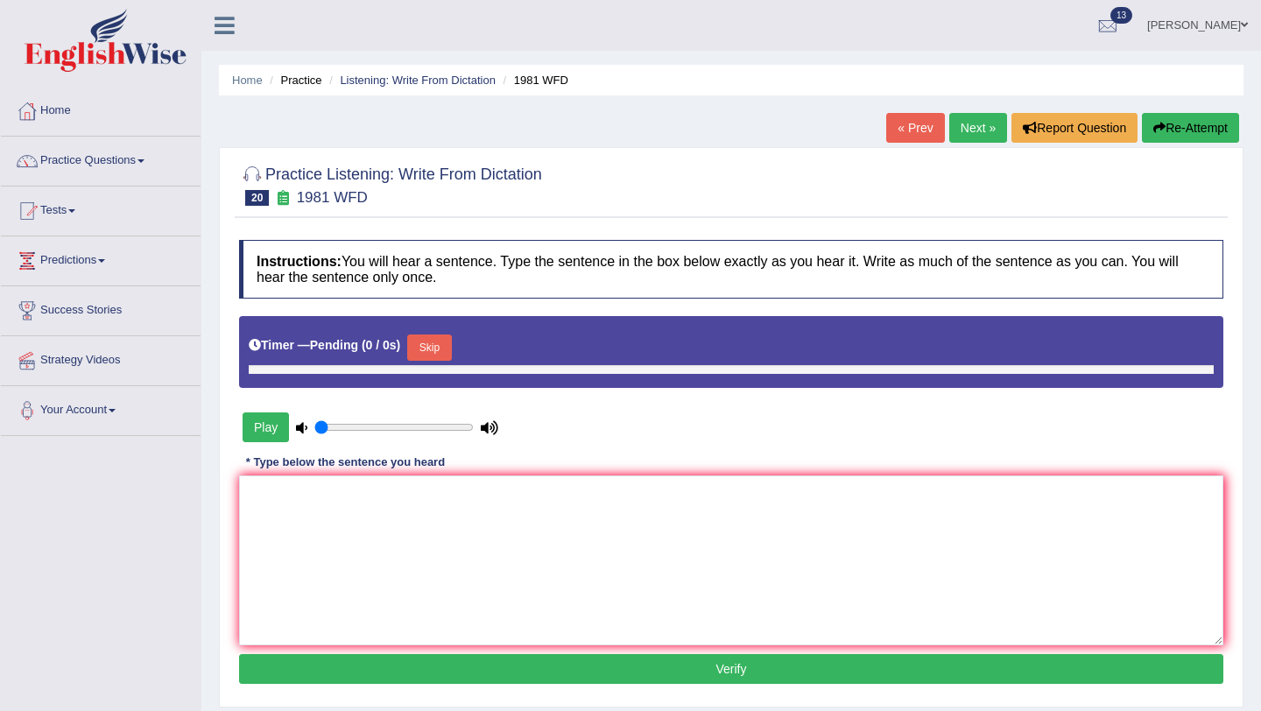
type input "0.4"
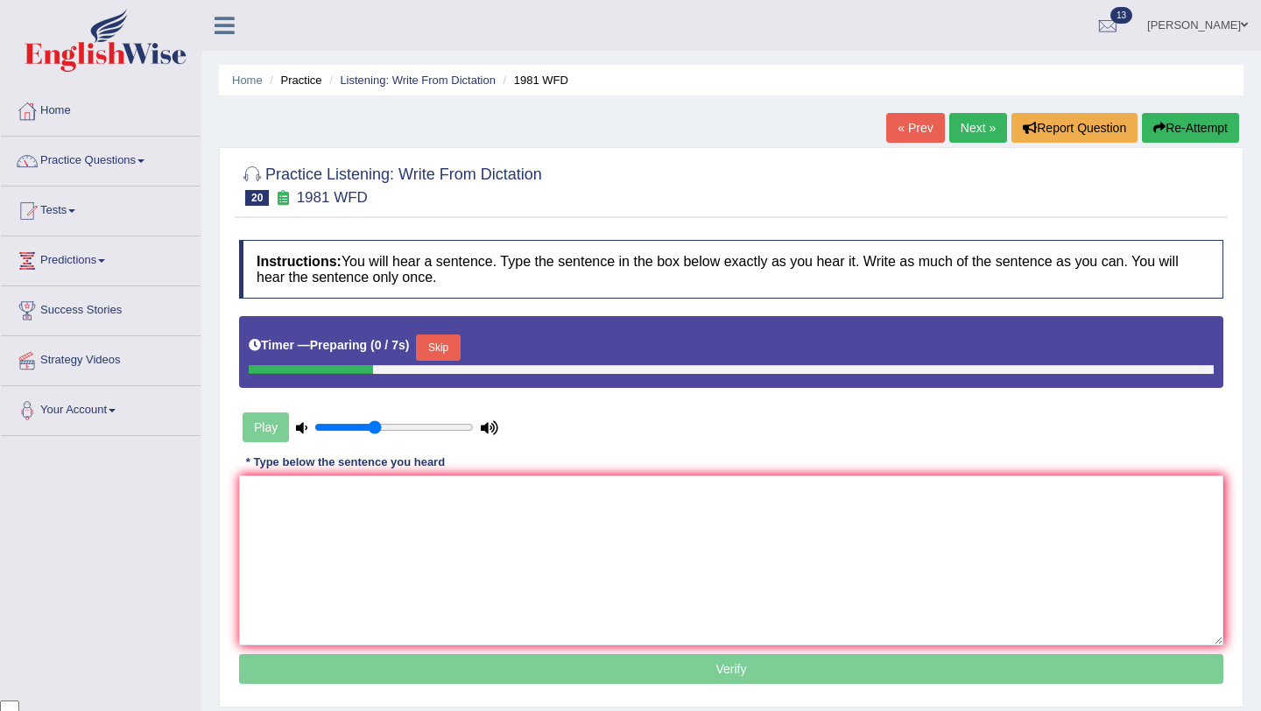
click at [437, 346] on button "Skip" at bounding box center [438, 347] width 44 height 26
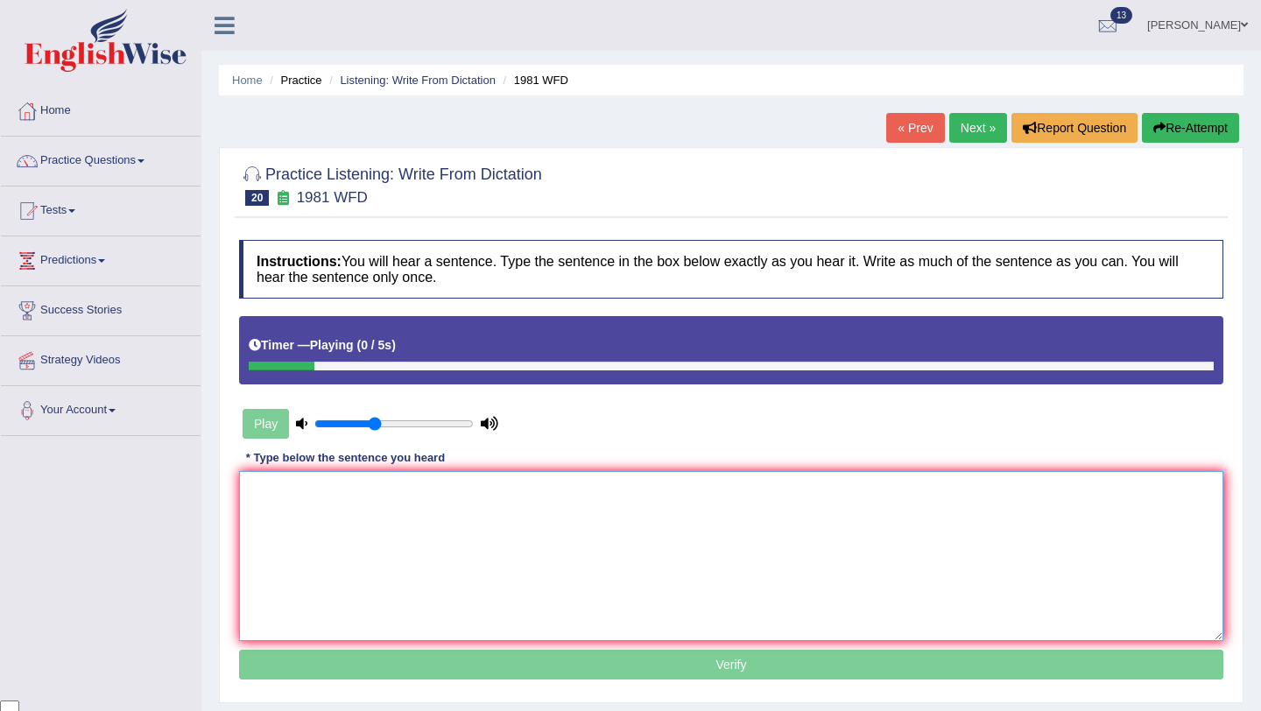
click at [419, 505] on textarea at bounding box center [731, 556] width 984 height 170
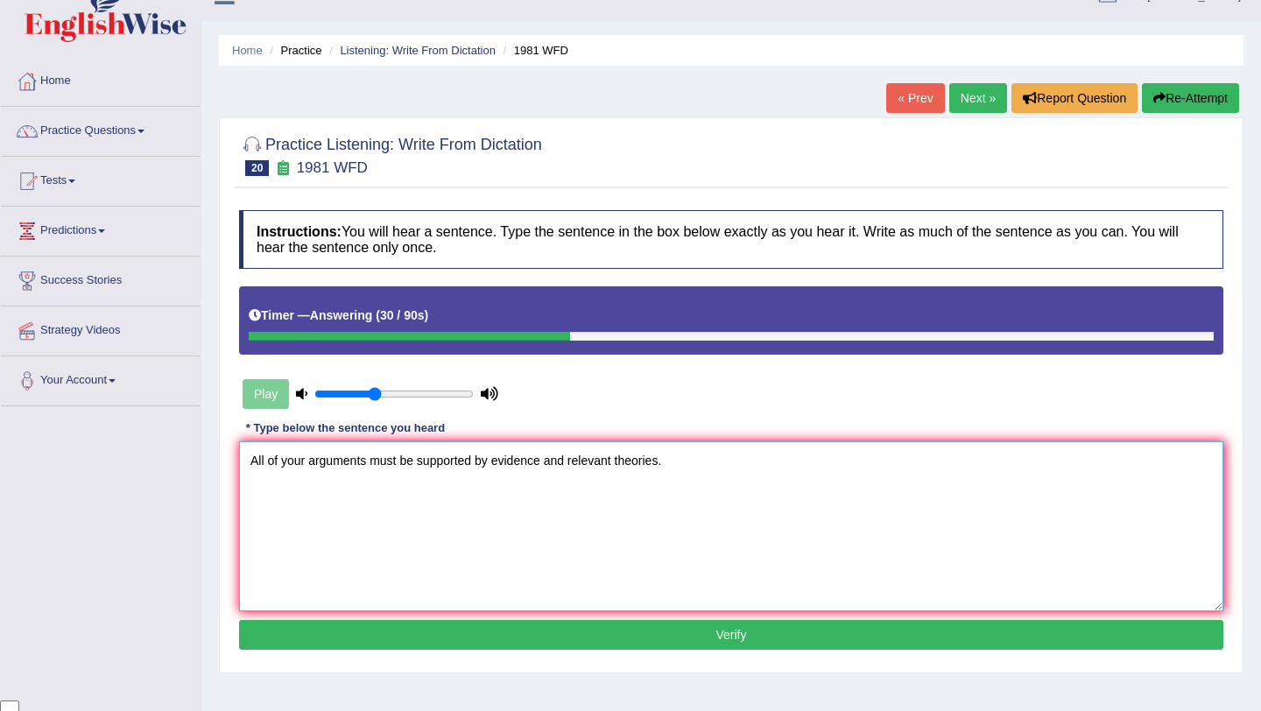
scroll to position [39, 0]
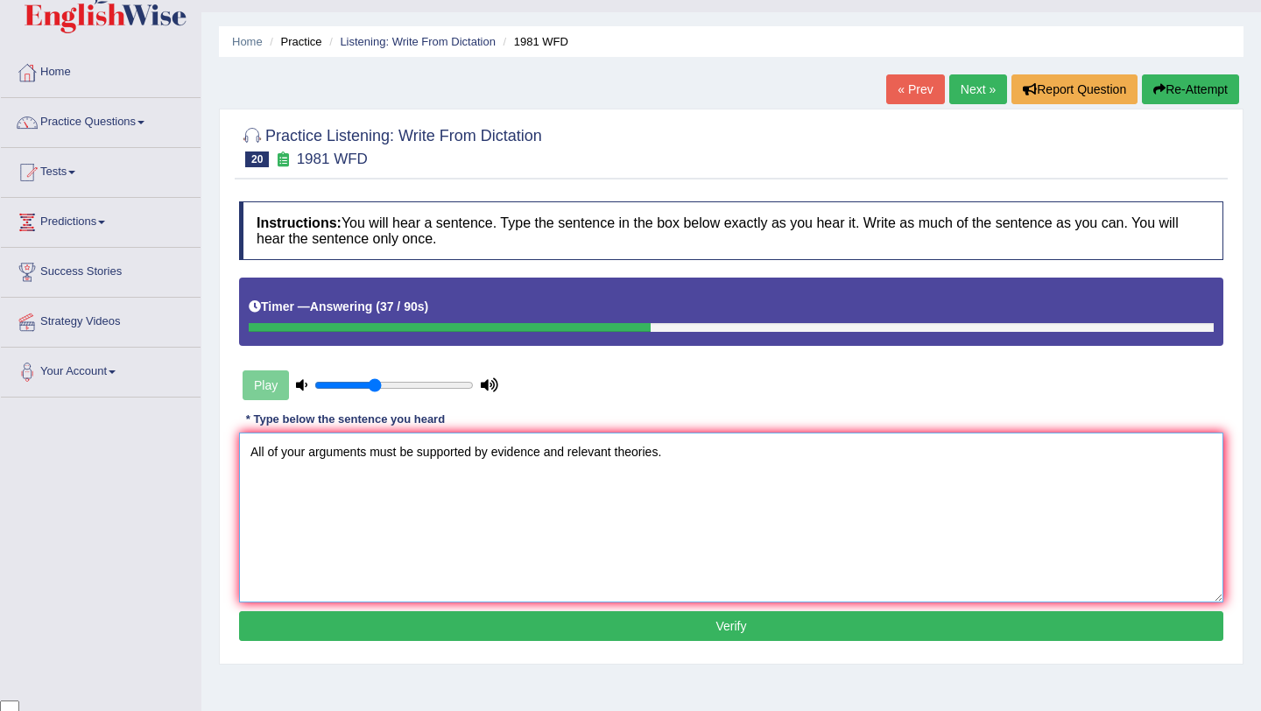
type textarea "All of your arguments must be supported by evidence and relevant theories."
click at [594, 616] on button "Verify" at bounding box center [731, 626] width 984 height 30
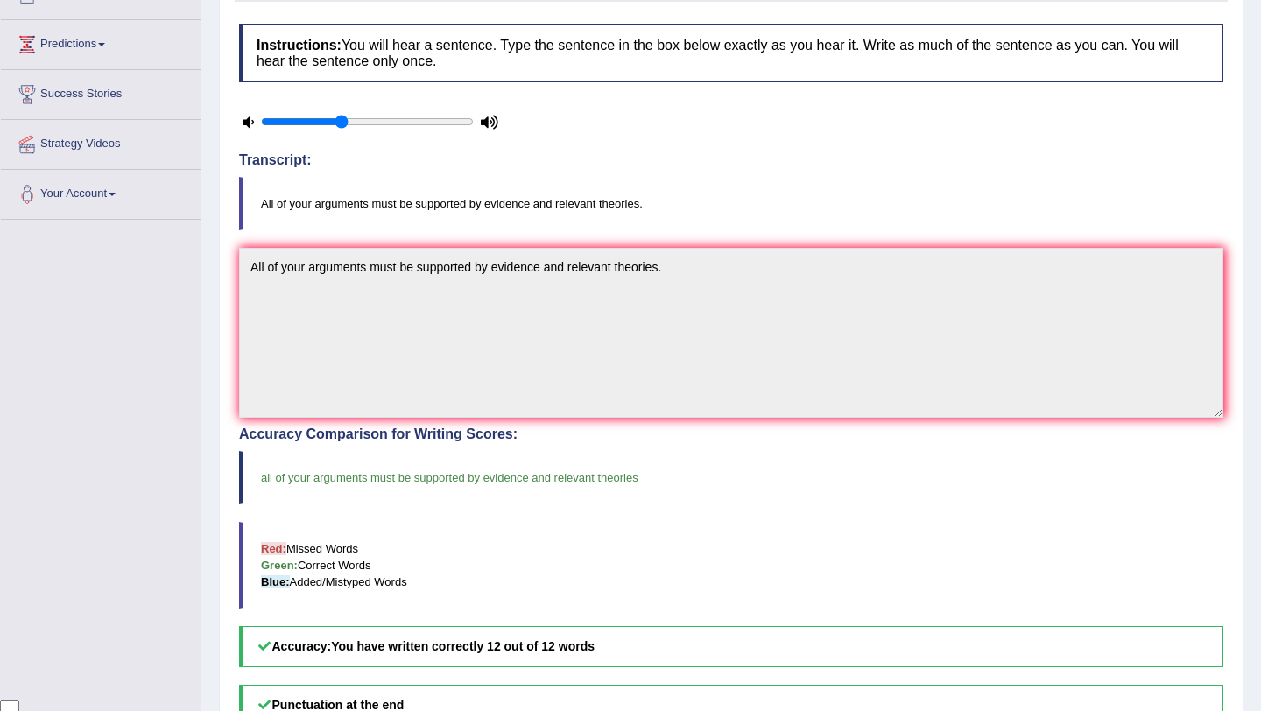
scroll to position [0, 0]
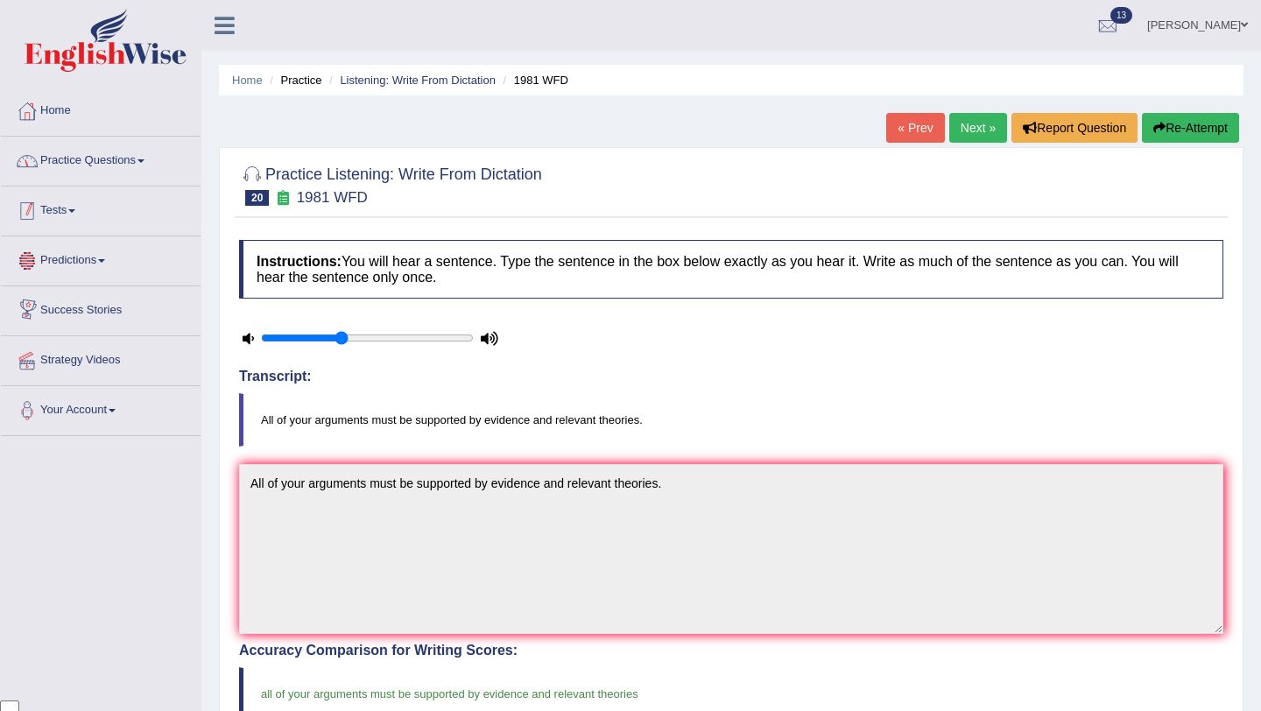
click at [151, 165] on link "Practice Questions" at bounding box center [101, 159] width 200 height 44
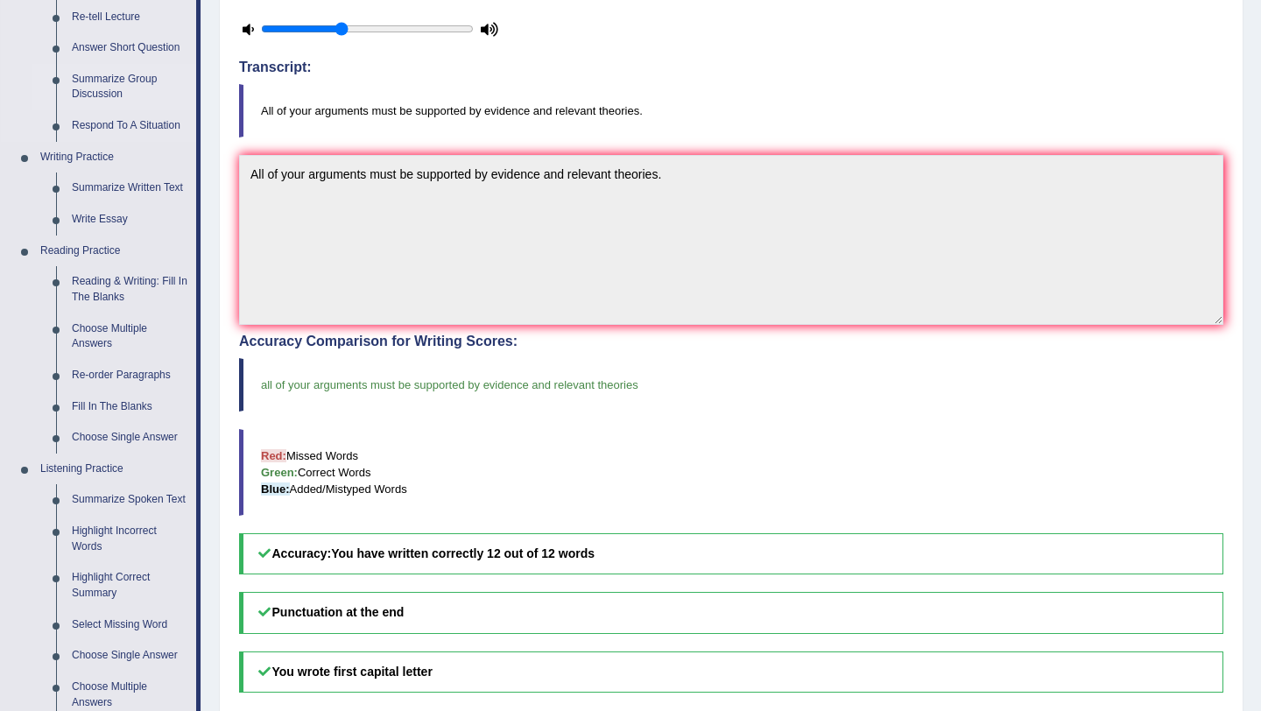
scroll to position [318, 0]
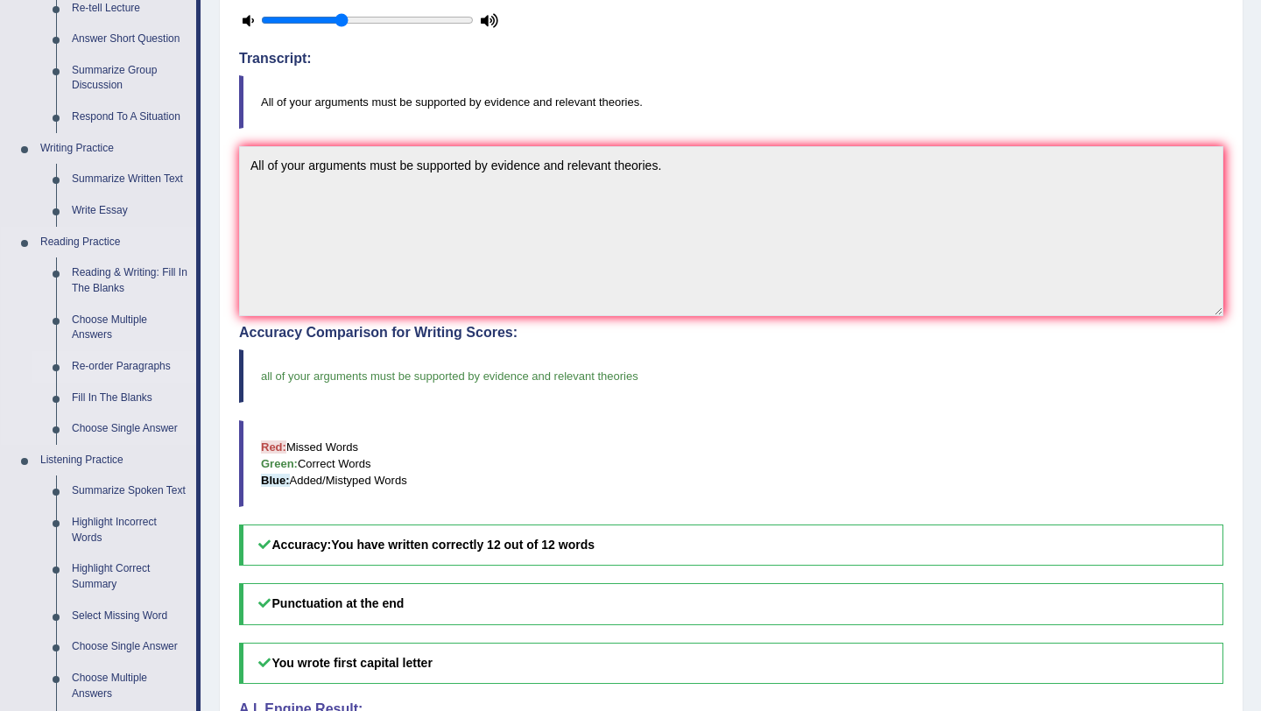
click at [127, 367] on link "Re-order Paragraphs" at bounding box center [130, 367] width 132 height 32
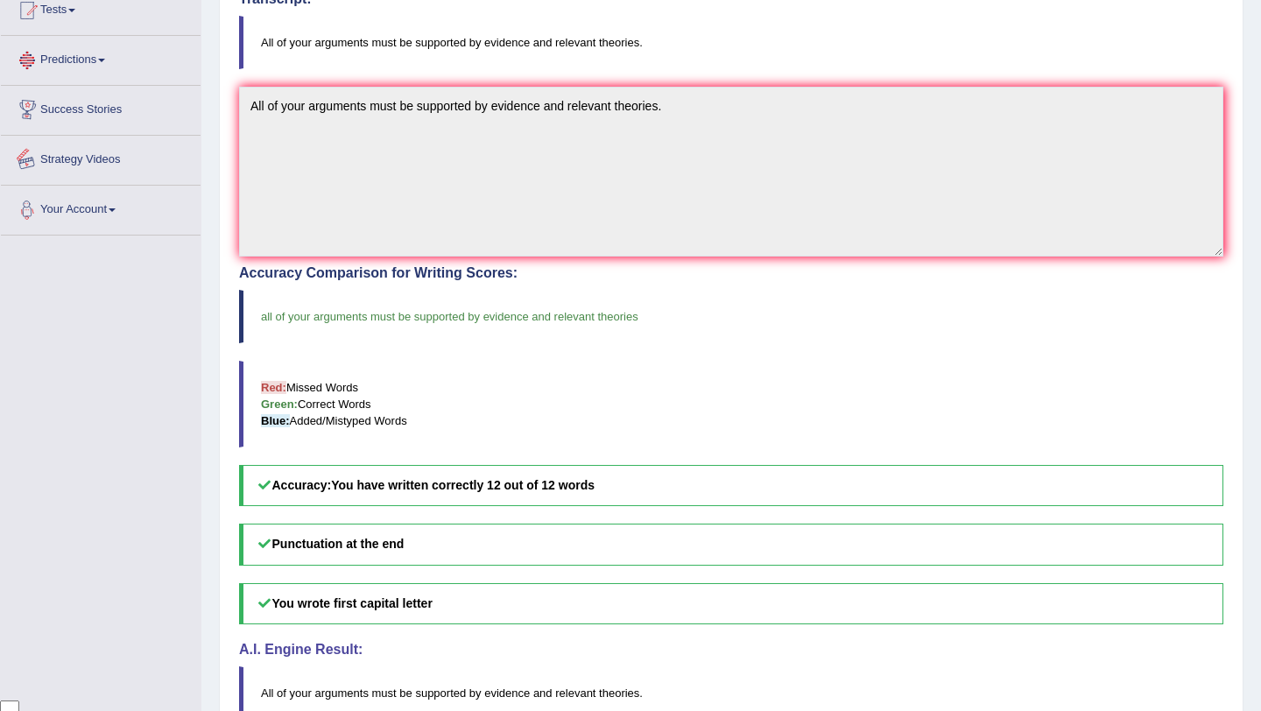
scroll to position [475, 0]
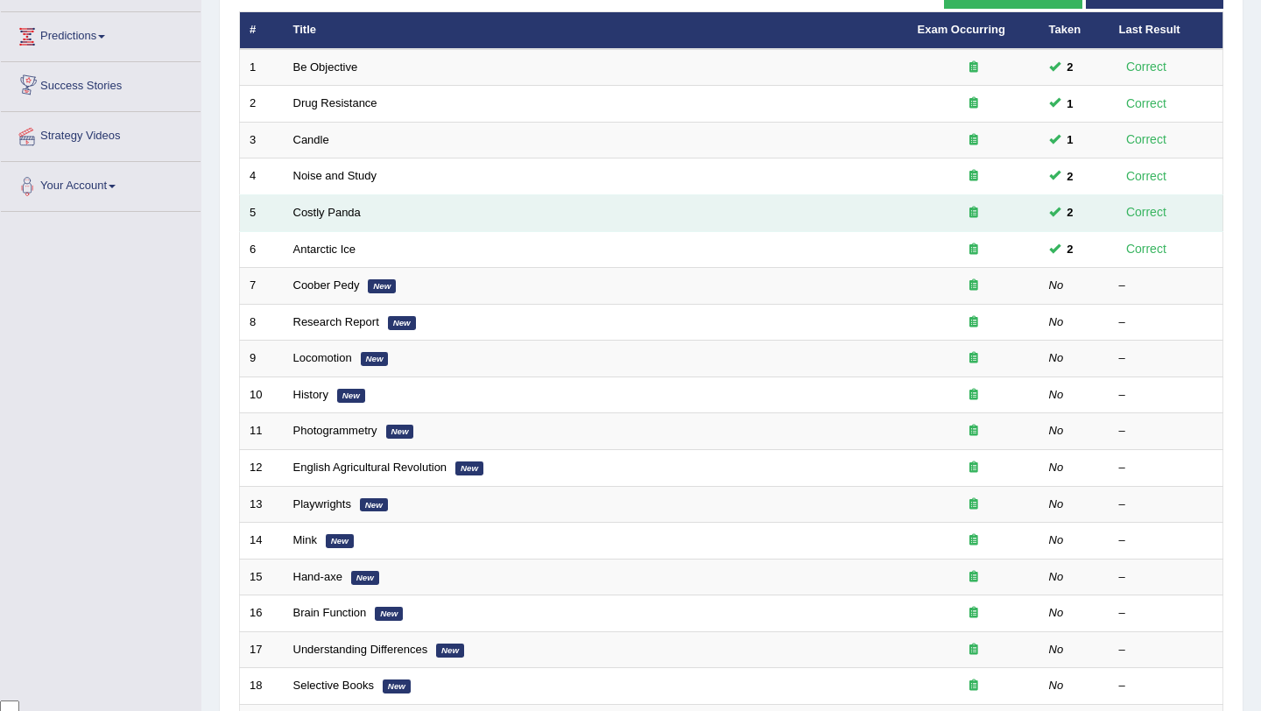
scroll to position [226, 0]
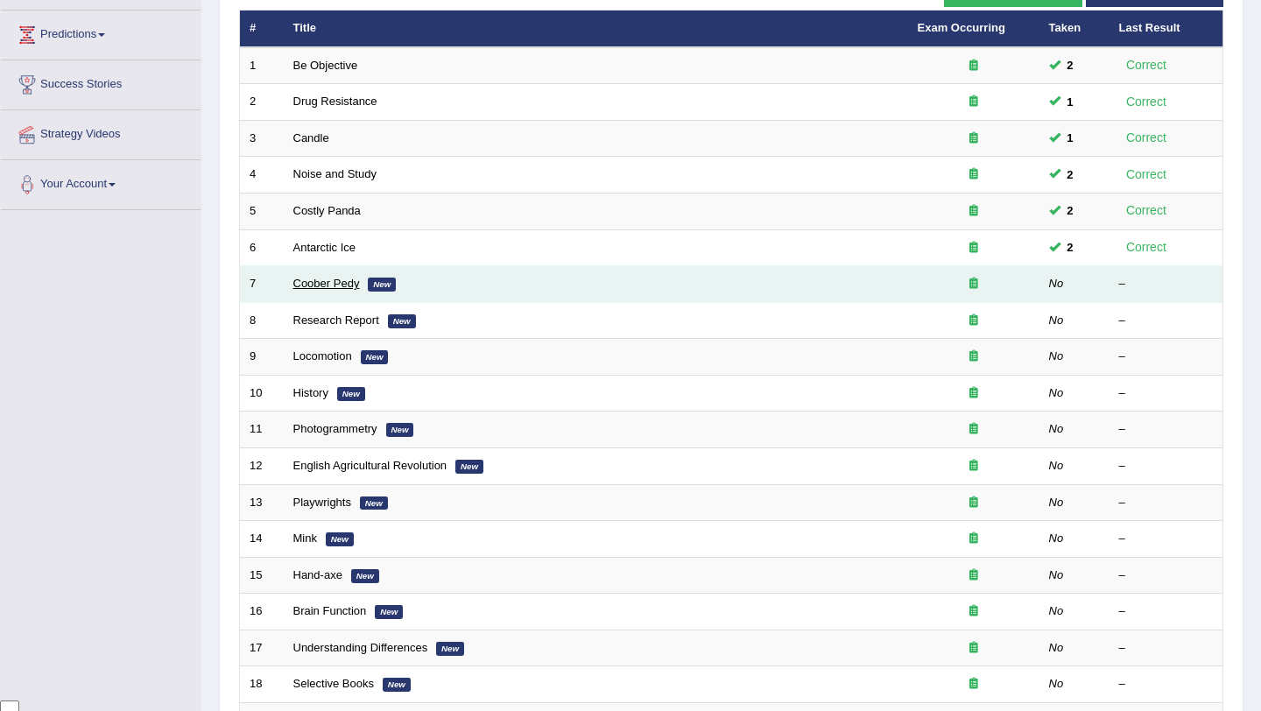
click at [324, 280] on link "Coober Pedy" at bounding box center [326, 283] width 67 height 13
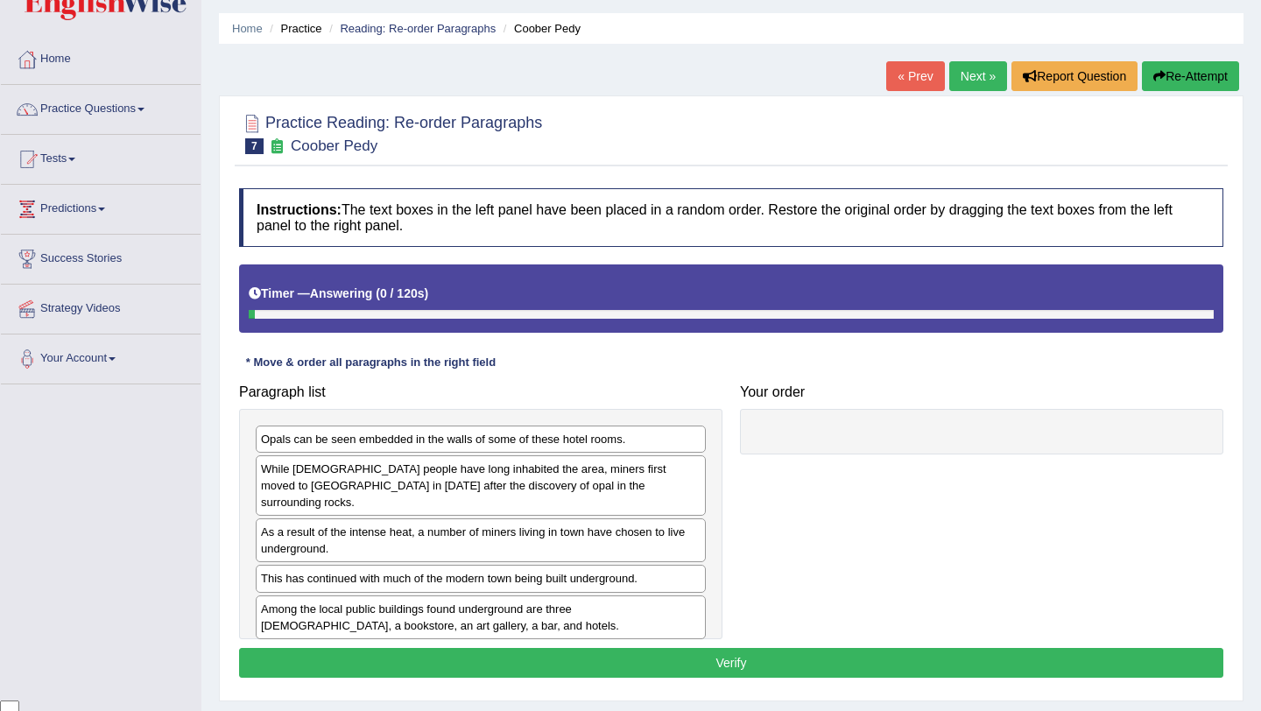
scroll to position [147, 0]
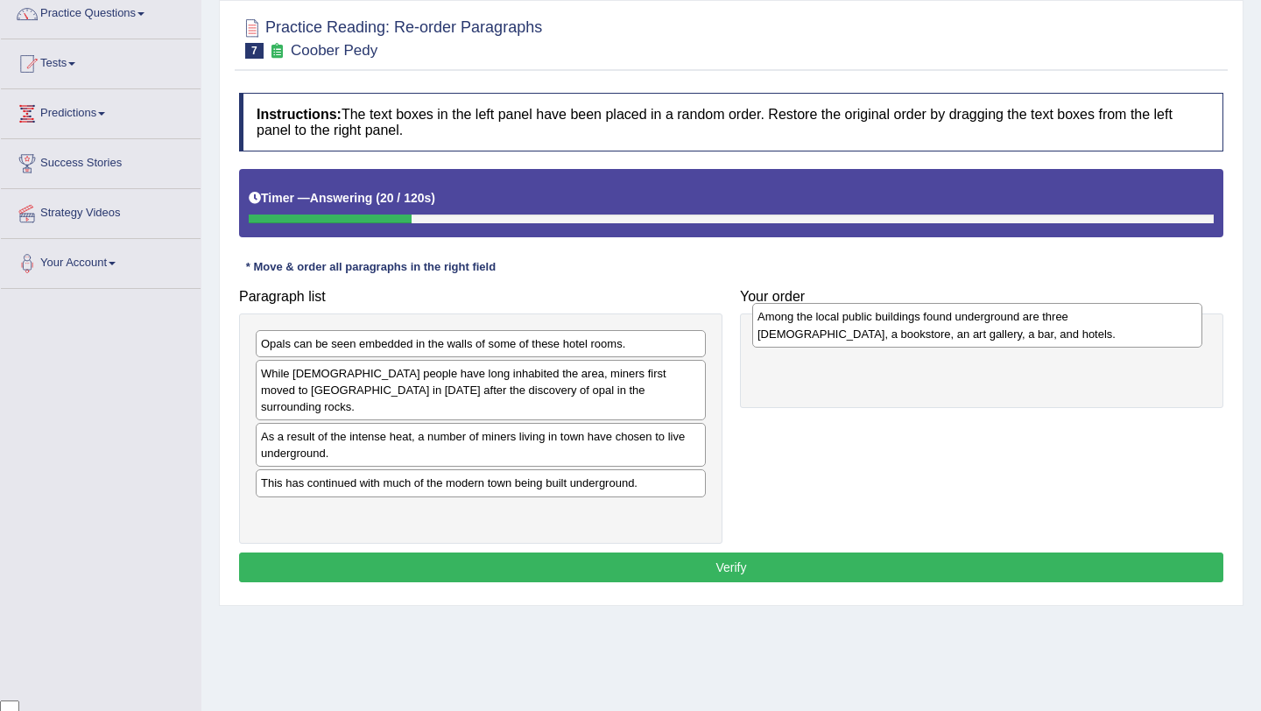
drag, startPoint x: 573, startPoint y: 511, endPoint x: 1069, endPoint y: 332, distance: 527.8
click at [1069, 332] on div "Among the local public buildings found underground are three churches, a bookst…" at bounding box center [977, 325] width 450 height 44
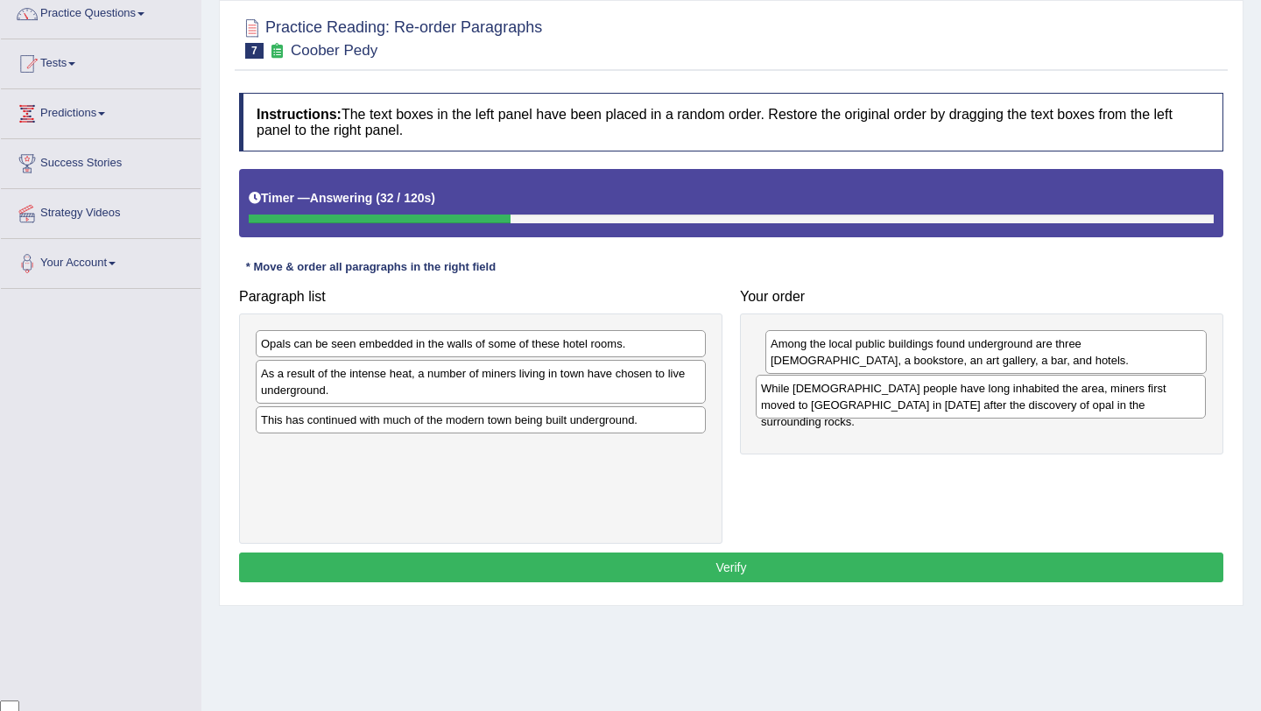
drag, startPoint x: 491, startPoint y: 389, endPoint x: 992, endPoint y: 404, distance: 501.0
click at [992, 404] on div "While Aboriginal people have long inhabited the area, miners first moved to Coo…" at bounding box center [980, 397] width 450 height 44
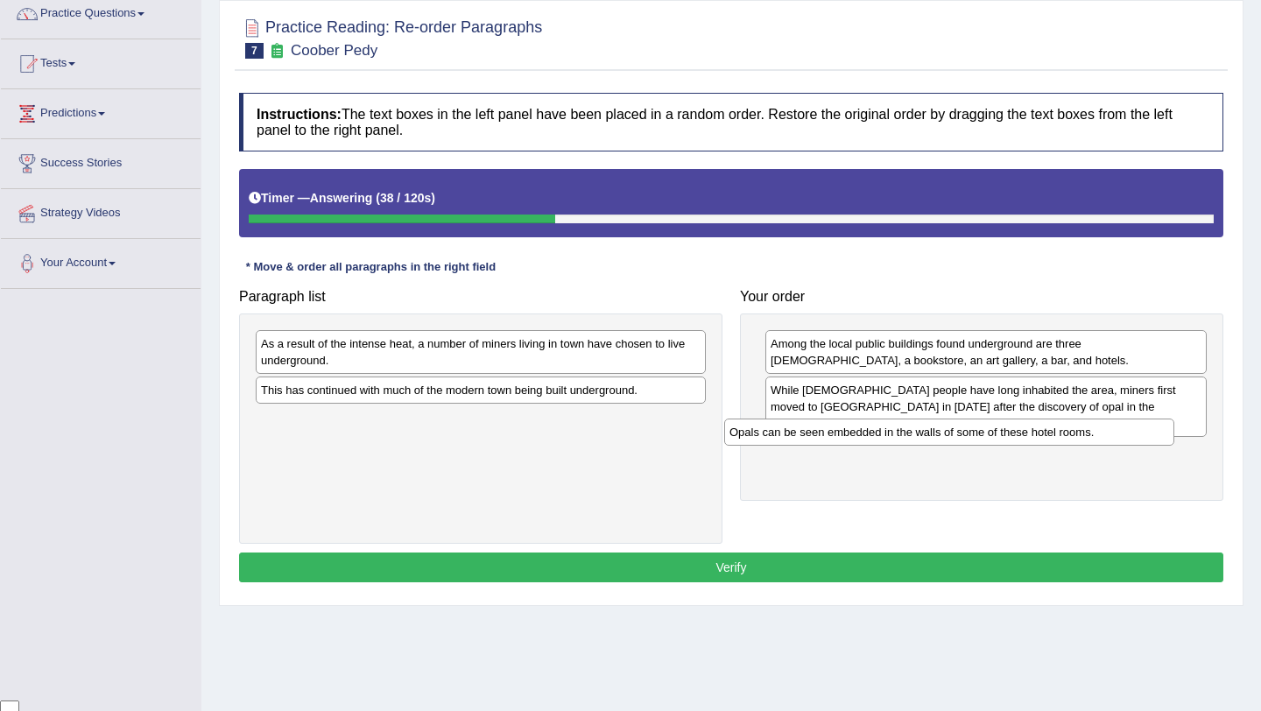
drag, startPoint x: 558, startPoint y: 341, endPoint x: 1026, endPoint y: 429, distance: 476.6
click at [1026, 429] on div "Opals can be seen embedded in the walls of some of these hotel rooms." at bounding box center [949, 431] width 450 height 27
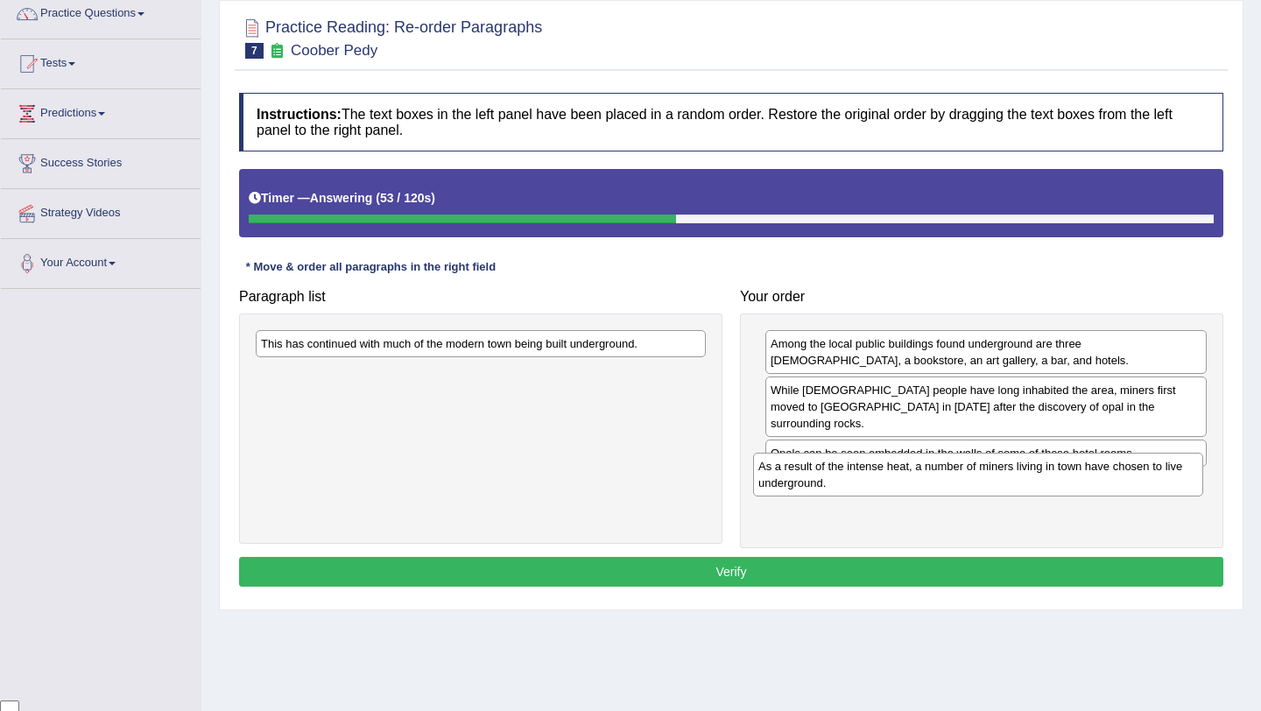
drag, startPoint x: 633, startPoint y: 350, endPoint x: 1130, endPoint y: 461, distance: 509.5
click at [1130, 461] on div "As a result of the intense heat, a number of miners living in town have chosen …" at bounding box center [978, 475] width 450 height 44
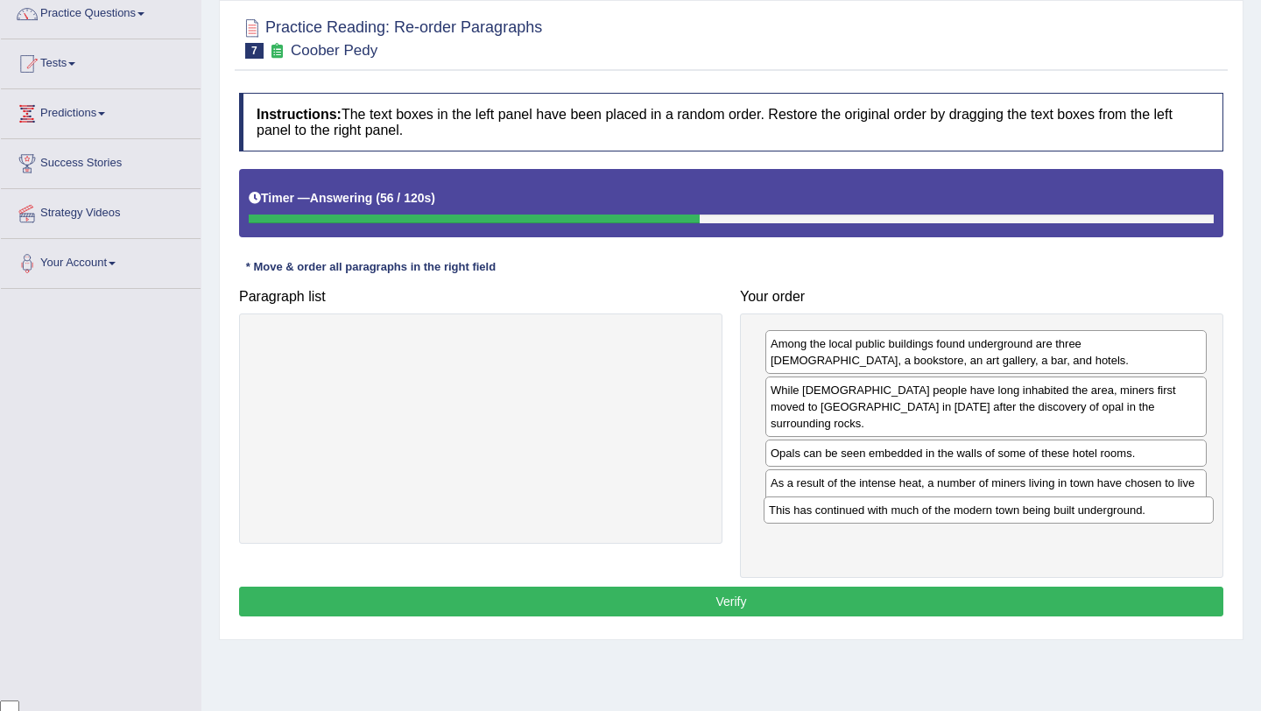
drag, startPoint x: 521, startPoint y: 340, endPoint x: 1036, endPoint y: 501, distance: 539.4
click at [1036, 501] on div "This has continued with much of the modern town being built underground." at bounding box center [988, 509] width 450 height 27
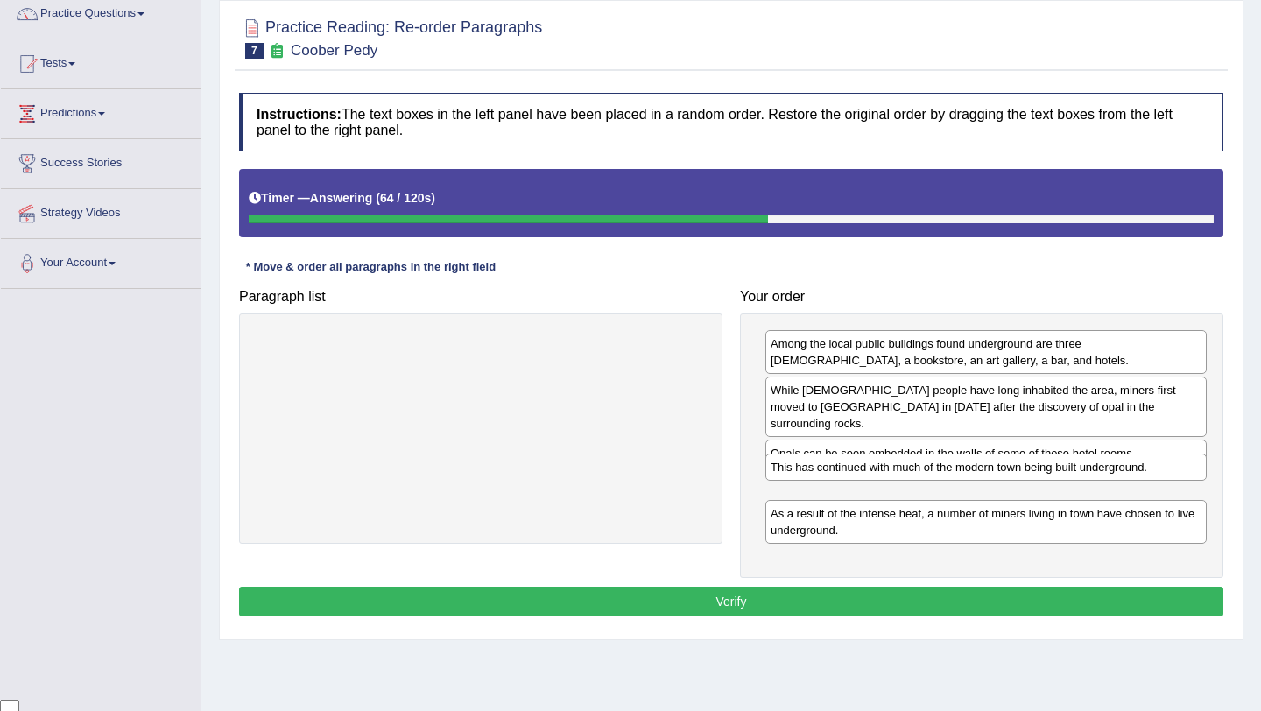
drag, startPoint x: 1021, startPoint y: 513, endPoint x: 1021, endPoint y: 465, distance: 48.1
click at [1021, 465] on div "This has continued with much of the modern town being built underground." at bounding box center [985, 466] width 441 height 27
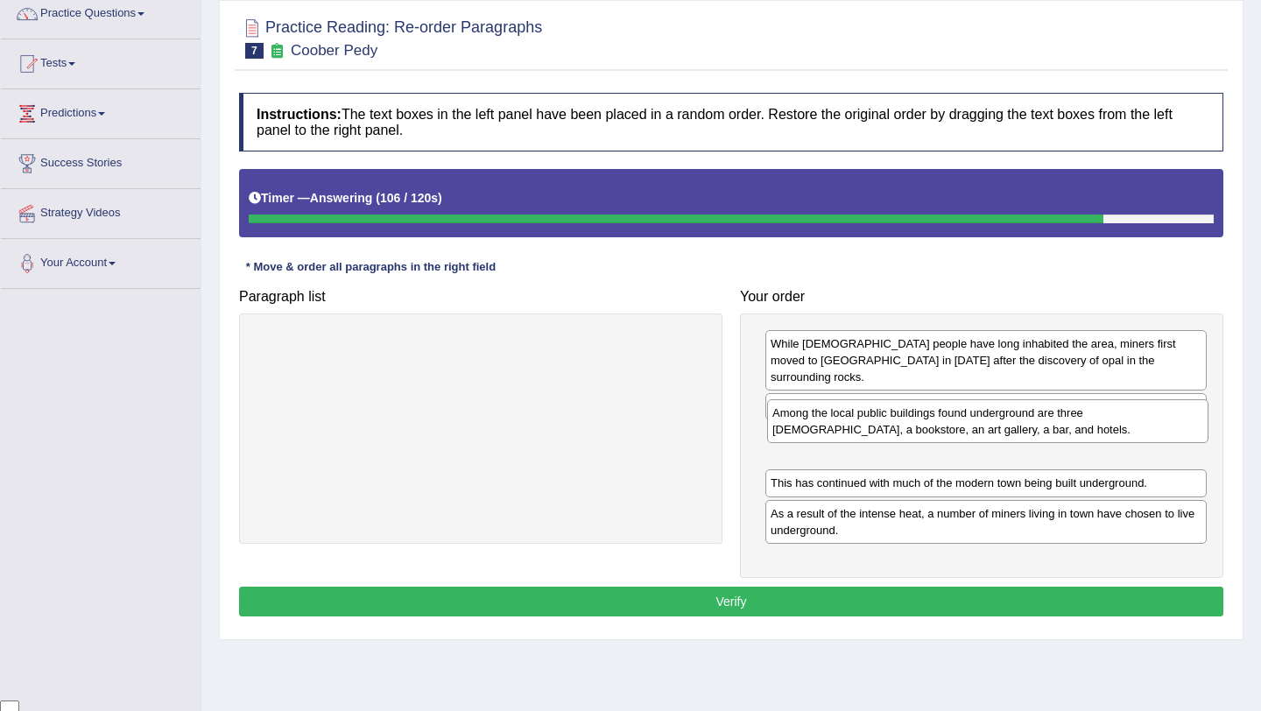
drag, startPoint x: 998, startPoint y: 349, endPoint x: 1000, endPoint y: 419, distance: 70.1
click at [1000, 419] on div "Among the local public buildings found underground are three [DEMOGRAPHIC_DATA]…" at bounding box center [987, 421] width 441 height 44
drag, startPoint x: 1001, startPoint y: 385, endPoint x: 999, endPoint y: 428, distance: 42.9
click at [999, 428] on div "Opals can be seen embedded in the walls of some of these hotel rooms." at bounding box center [983, 432] width 441 height 27
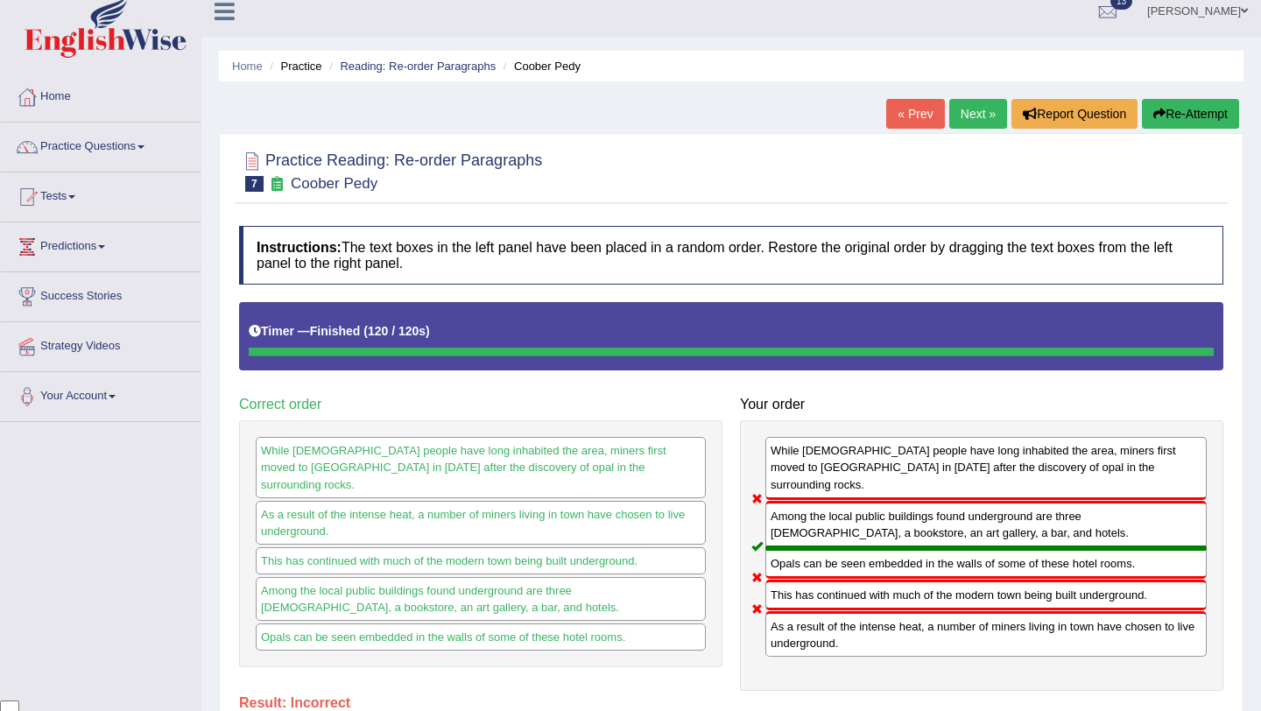
scroll to position [0, 0]
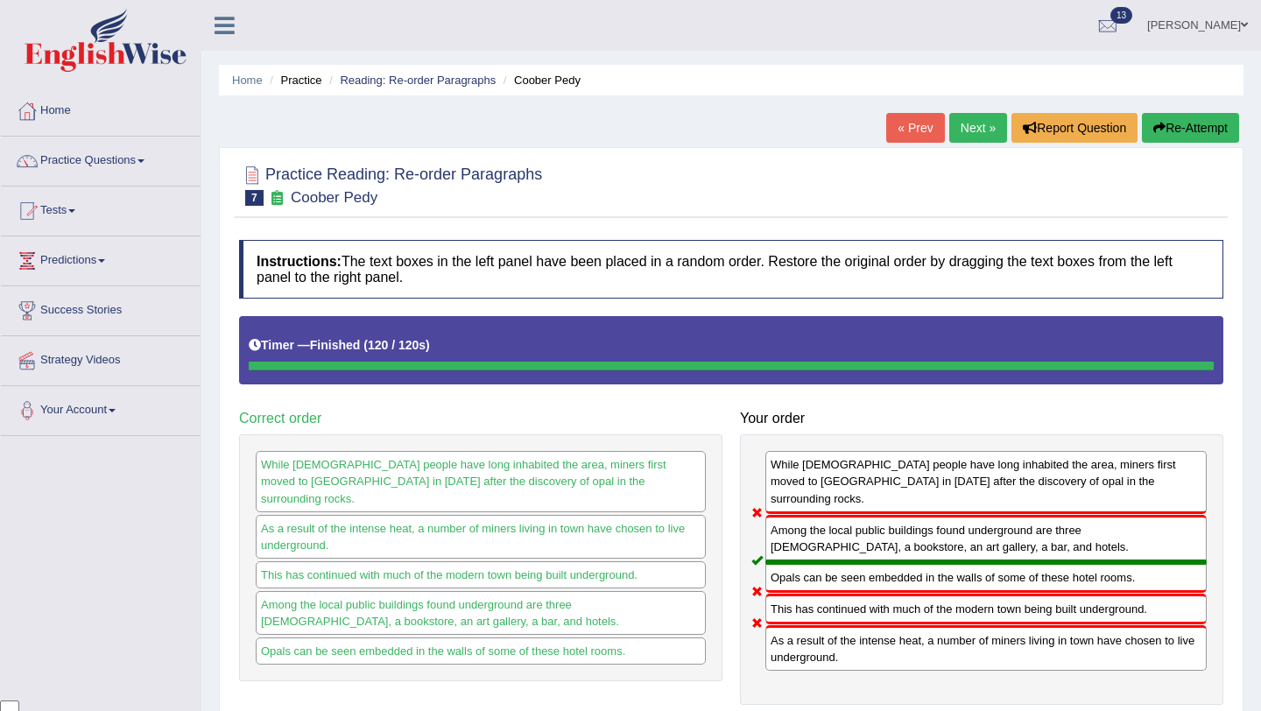
click at [1180, 128] on button "Re-Attempt" at bounding box center [1190, 128] width 97 height 30
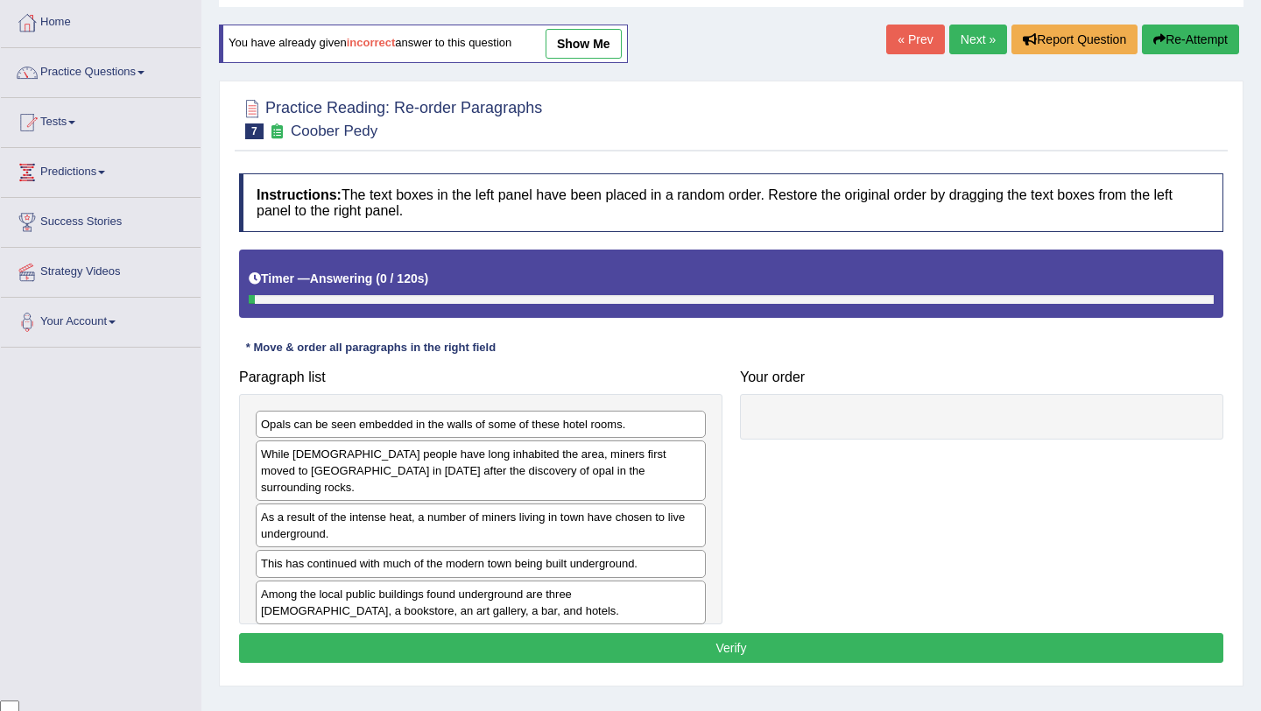
scroll to position [98, 0]
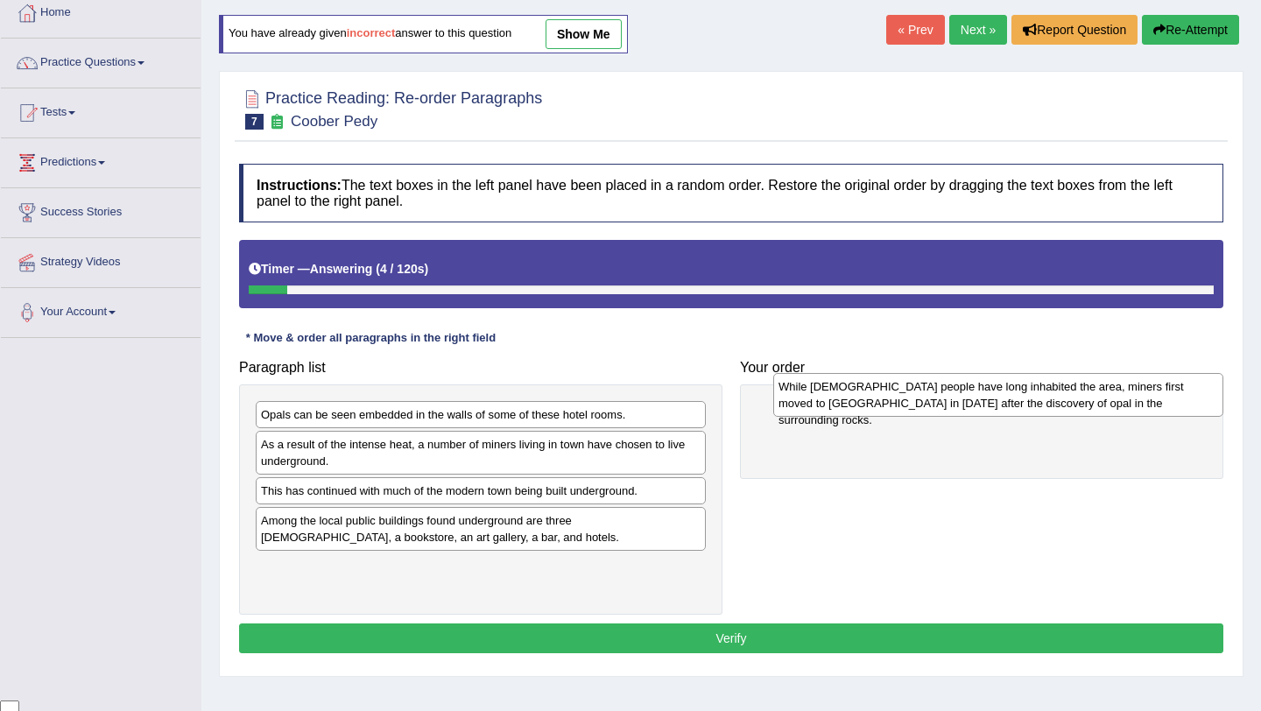
drag, startPoint x: 524, startPoint y: 449, endPoint x: 1042, endPoint y: 391, distance: 520.6
click at [1042, 391] on div "While [DEMOGRAPHIC_DATA] people have long inhabited the area, miners first move…" at bounding box center [998, 395] width 450 height 44
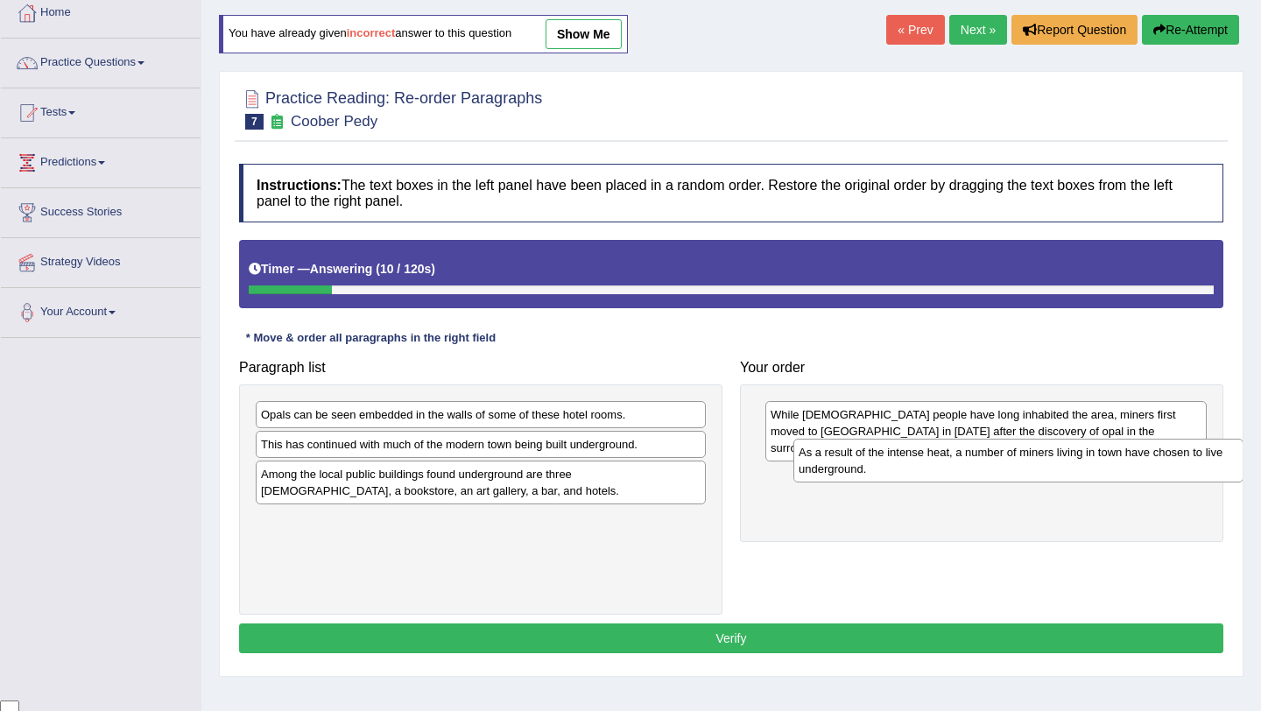
drag, startPoint x: 607, startPoint y: 444, endPoint x: 1145, endPoint y: 448, distance: 538.4
click at [1145, 448] on div "As a result of the intense heat, a number of miners living in town have chosen …" at bounding box center [1018, 461] width 450 height 44
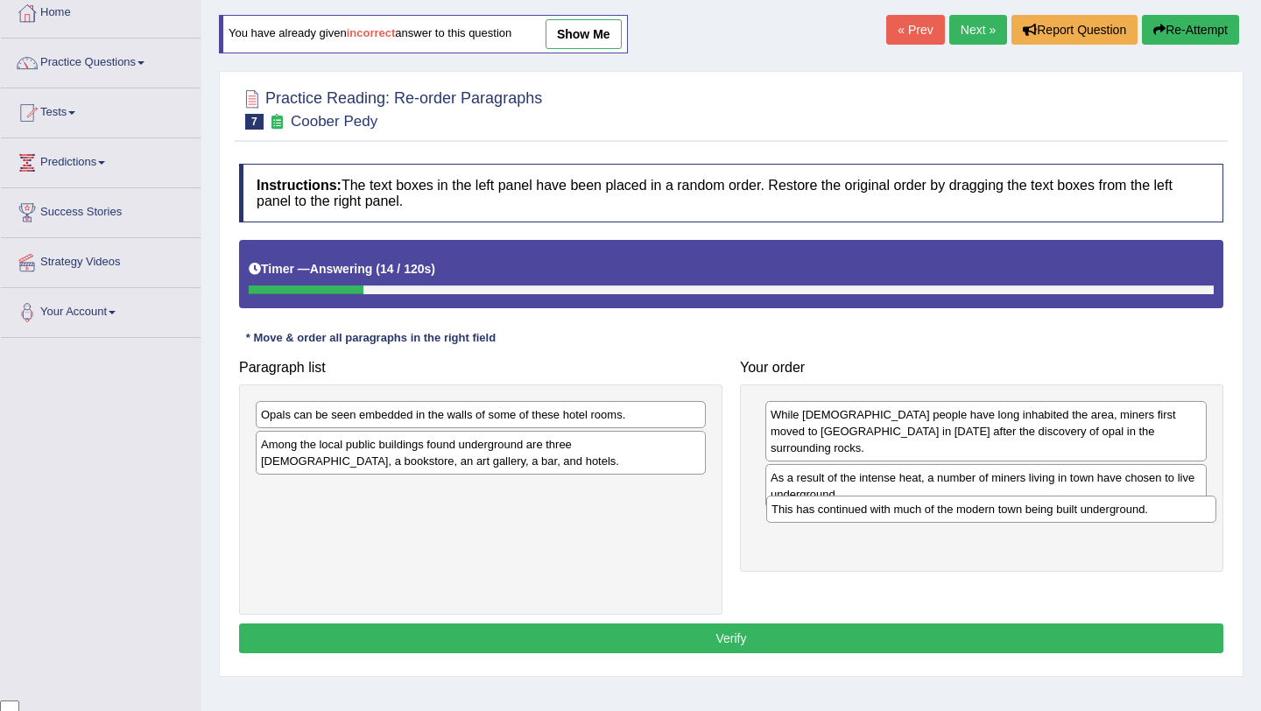
drag, startPoint x: 596, startPoint y: 442, endPoint x: 1107, endPoint y: 507, distance: 514.5
click at [1107, 507] on div "This has continued with much of the modern town being built underground." at bounding box center [991, 508] width 450 height 27
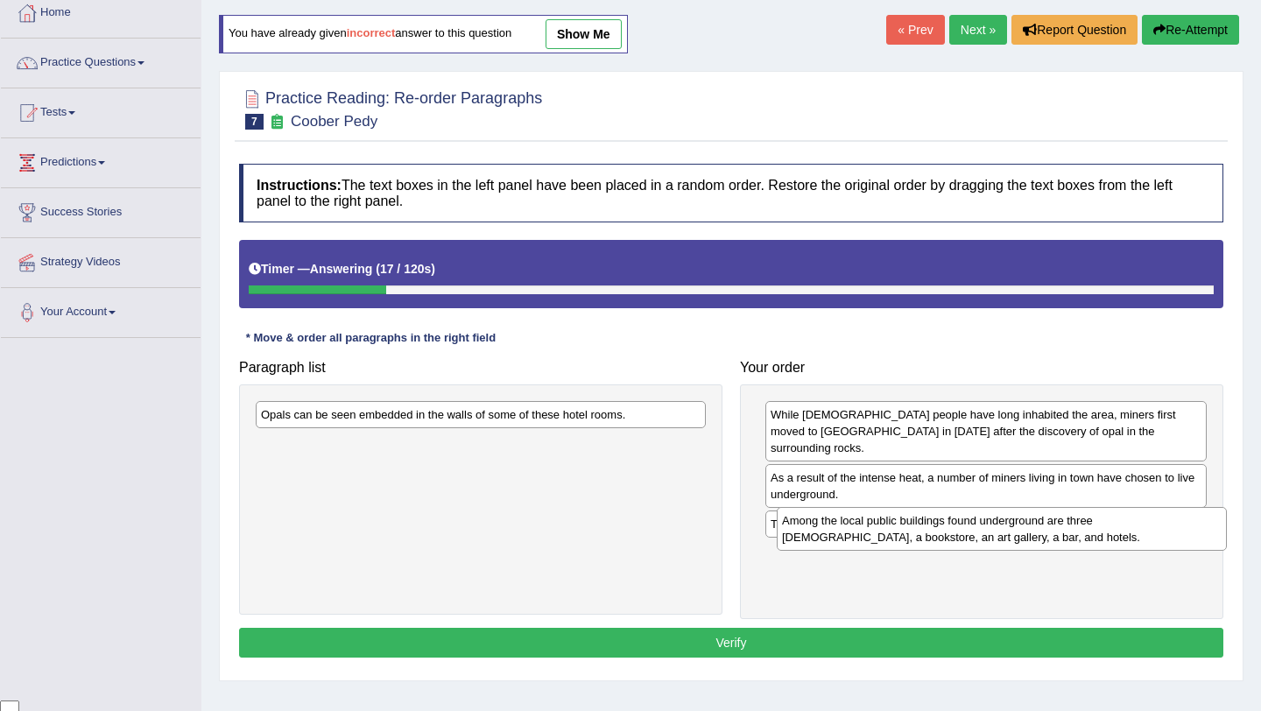
drag, startPoint x: 640, startPoint y: 446, endPoint x: 1155, endPoint y: 518, distance: 519.7
click at [1152, 518] on div "Among the local public buildings found underground are three [DEMOGRAPHIC_DATA]…" at bounding box center [1001, 529] width 450 height 44
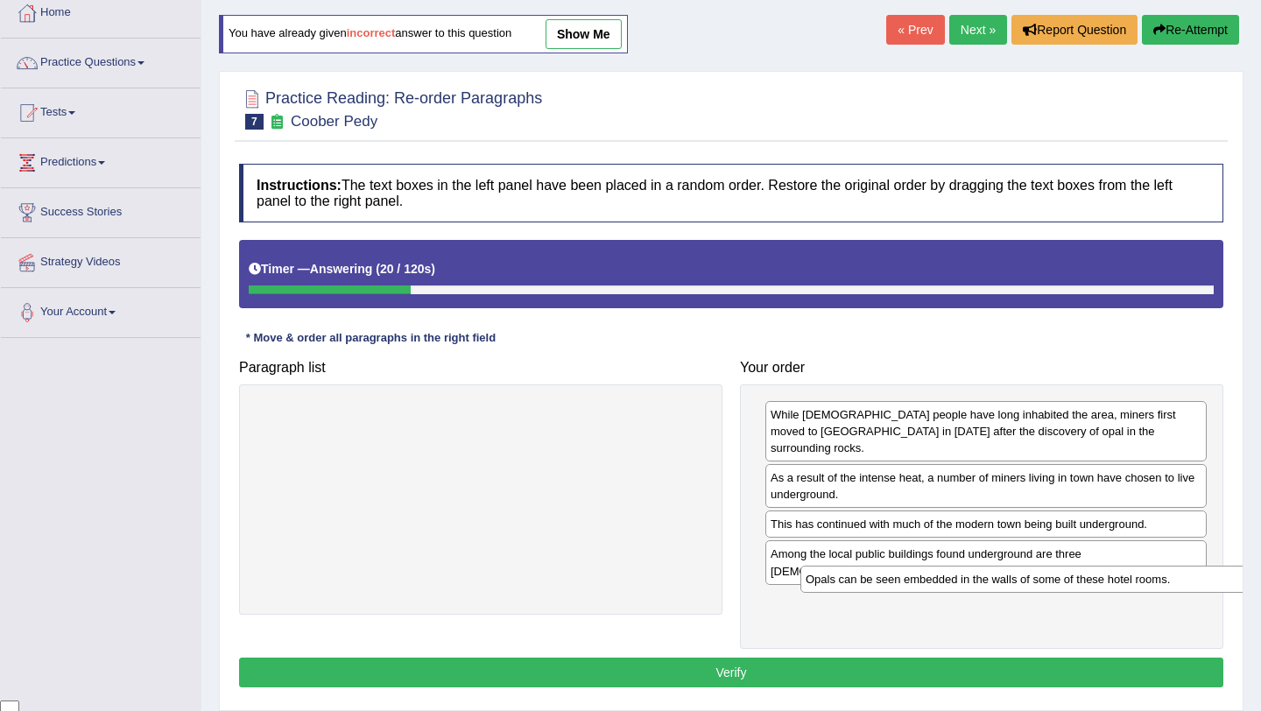
drag, startPoint x: 623, startPoint y: 415, endPoint x: 1148, endPoint y: 580, distance: 549.6
click at [1148, 580] on div "Opals can be seen embedded in the walls of some of these hotel rooms." at bounding box center [1025, 579] width 450 height 27
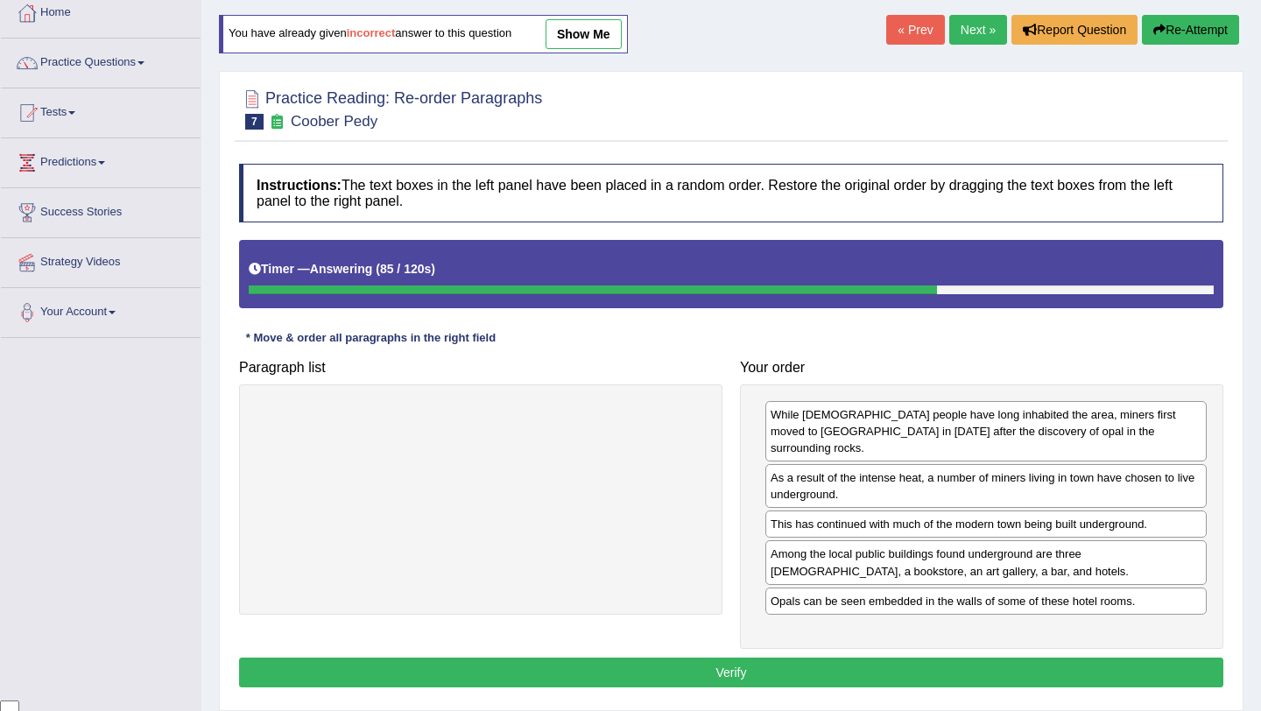
click at [1062, 657] on button "Verify" at bounding box center [731, 672] width 984 height 30
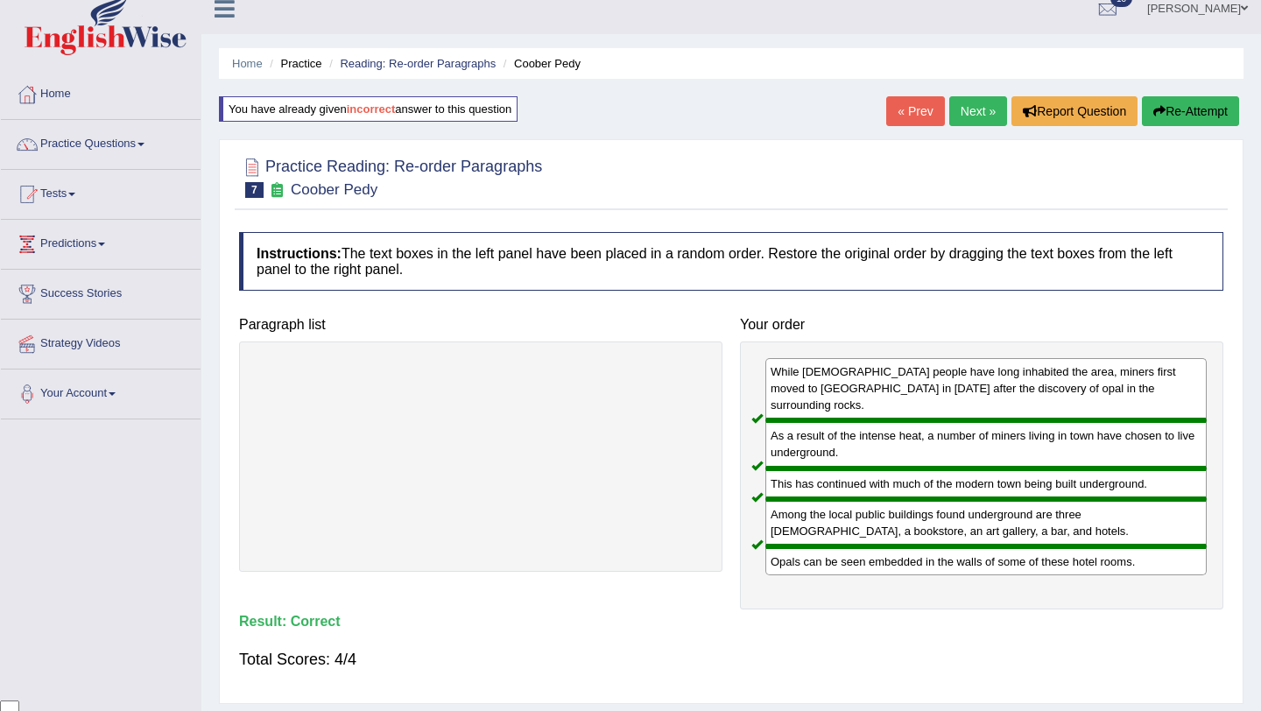
scroll to position [0, 0]
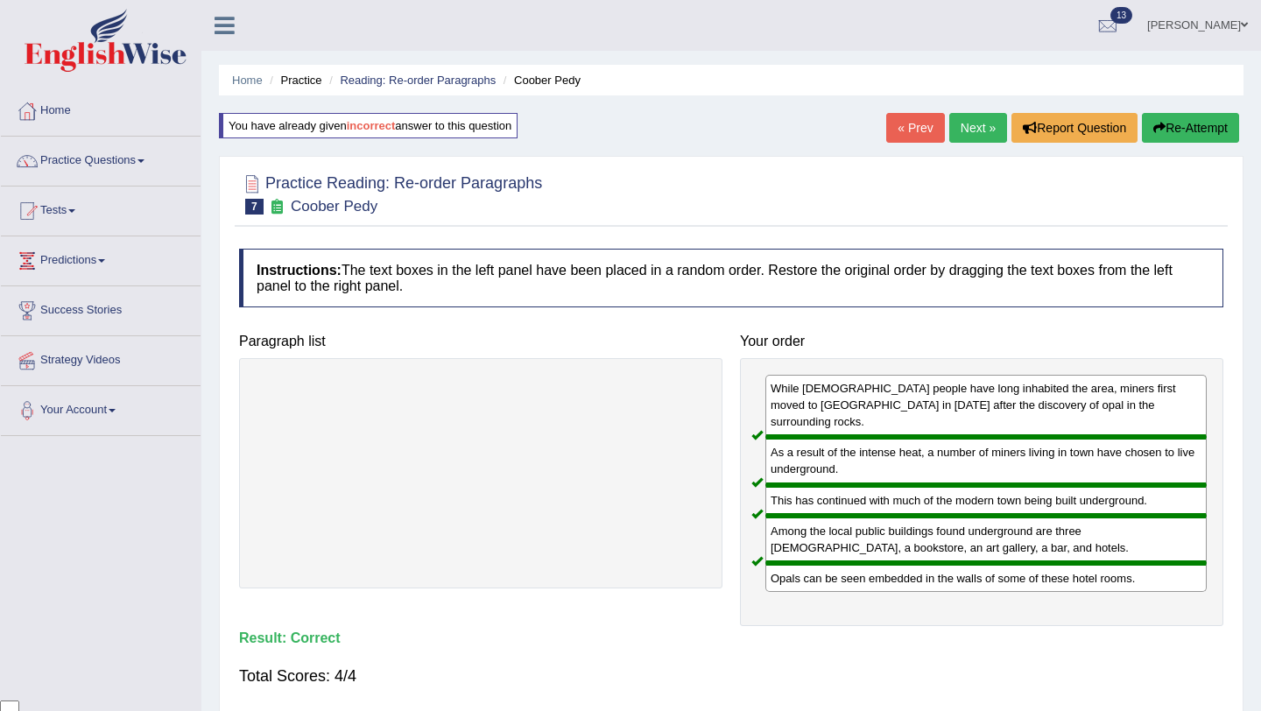
click at [970, 129] on link "Next »" at bounding box center [978, 128] width 58 height 30
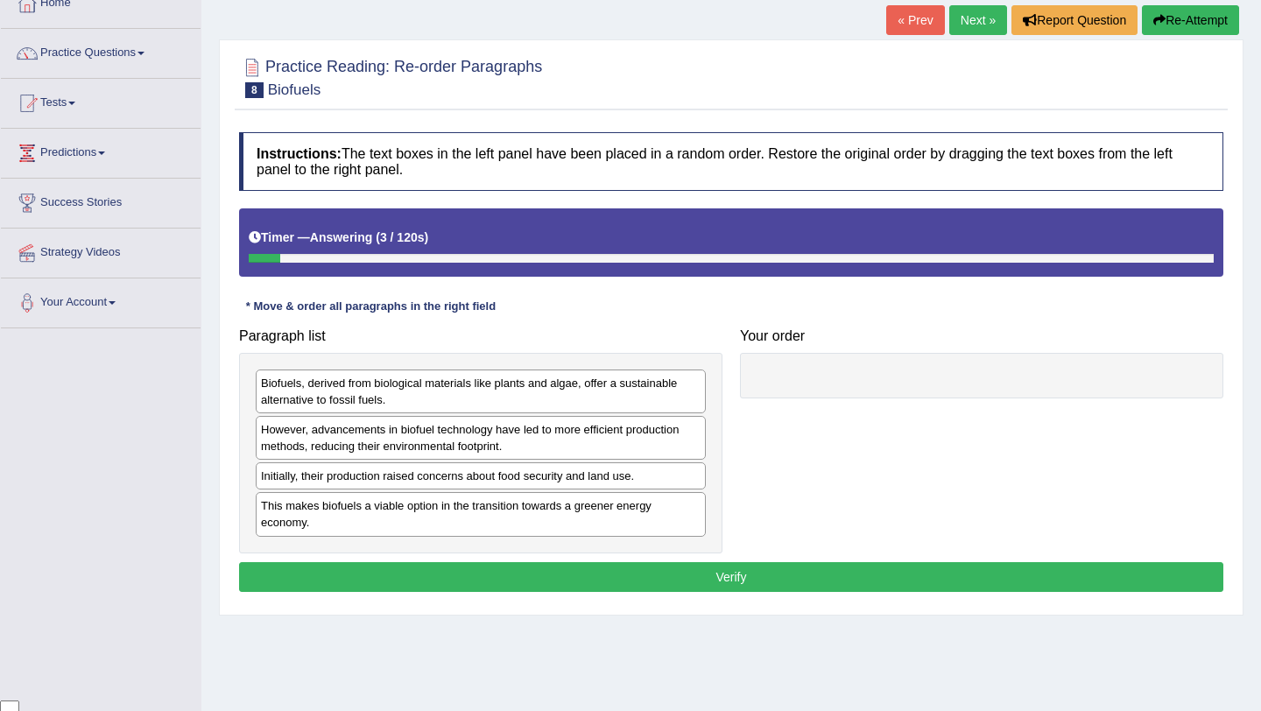
scroll to position [148, 0]
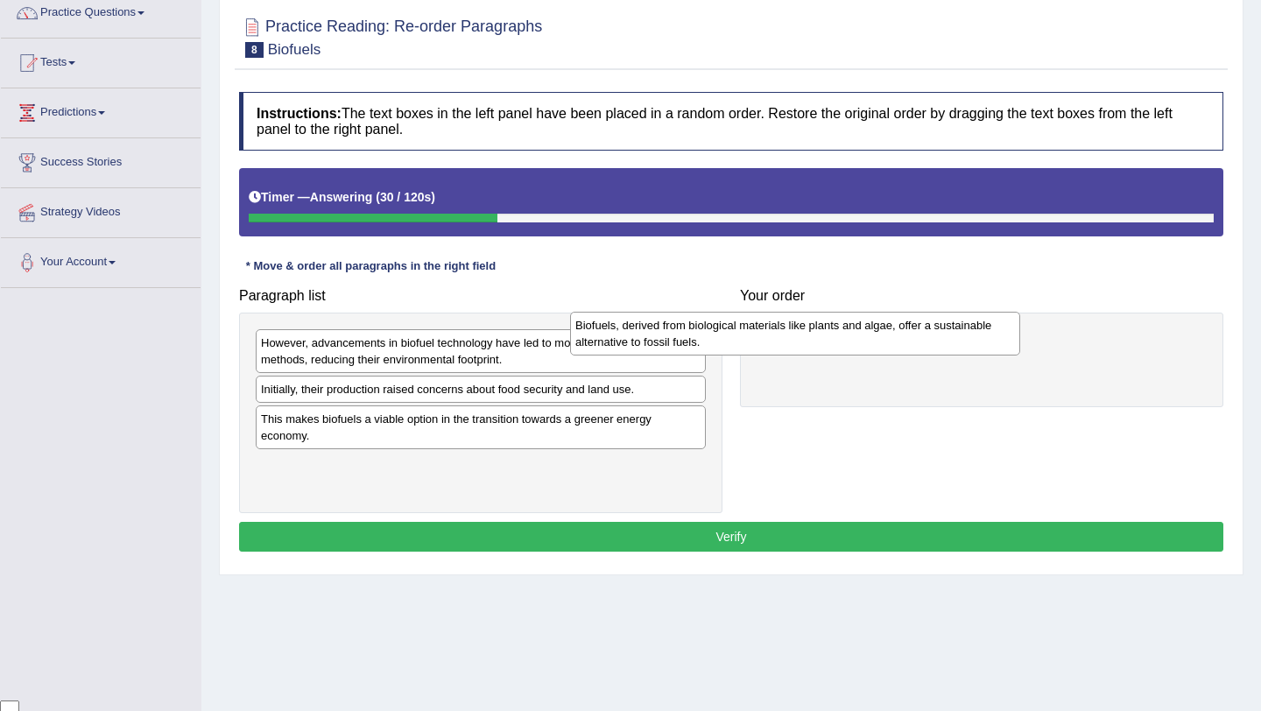
drag, startPoint x: 546, startPoint y: 346, endPoint x: 866, endPoint y: 340, distance: 319.6
click at [866, 340] on div "Biofuels, derived from biological materials like plants and algae, offer a sust…" at bounding box center [795, 334] width 450 height 44
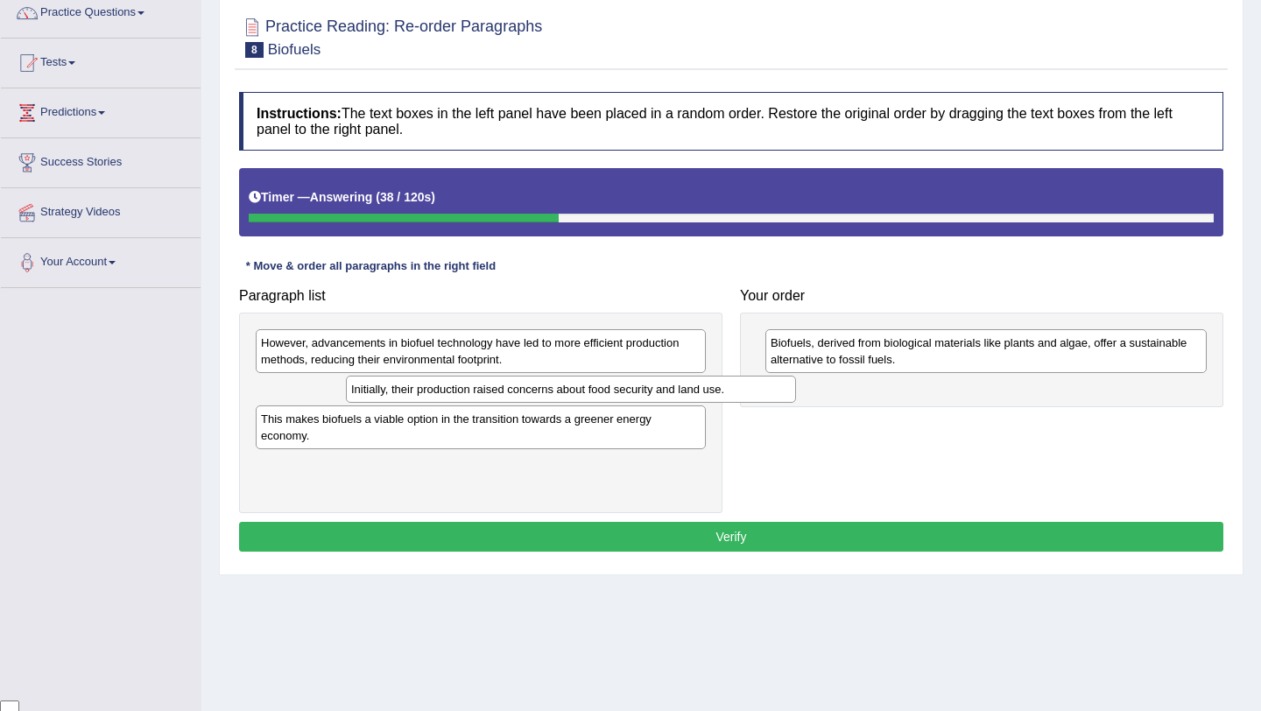
drag, startPoint x: 633, startPoint y: 390, endPoint x: 866, endPoint y: 398, distance: 233.0
click at [796, 397] on div "Initially, their production raised concerns about food security and land use." at bounding box center [571, 389] width 450 height 27
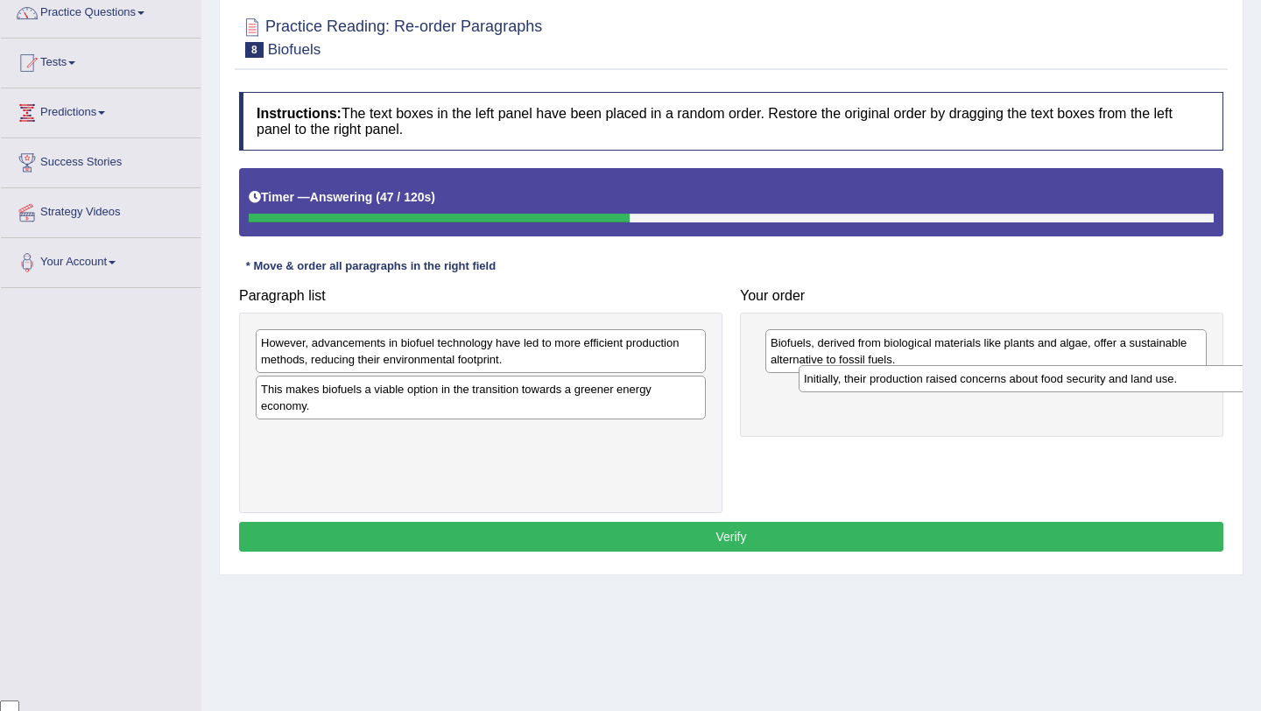
drag, startPoint x: 551, startPoint y: 388, endPoint x: 1091, endPoint y: 376, distance: 540.3
click at [1093, 376] on div "Initially, their production raised concerns about food security and land use." at bounding box center [1023, 378] width 450 height 27
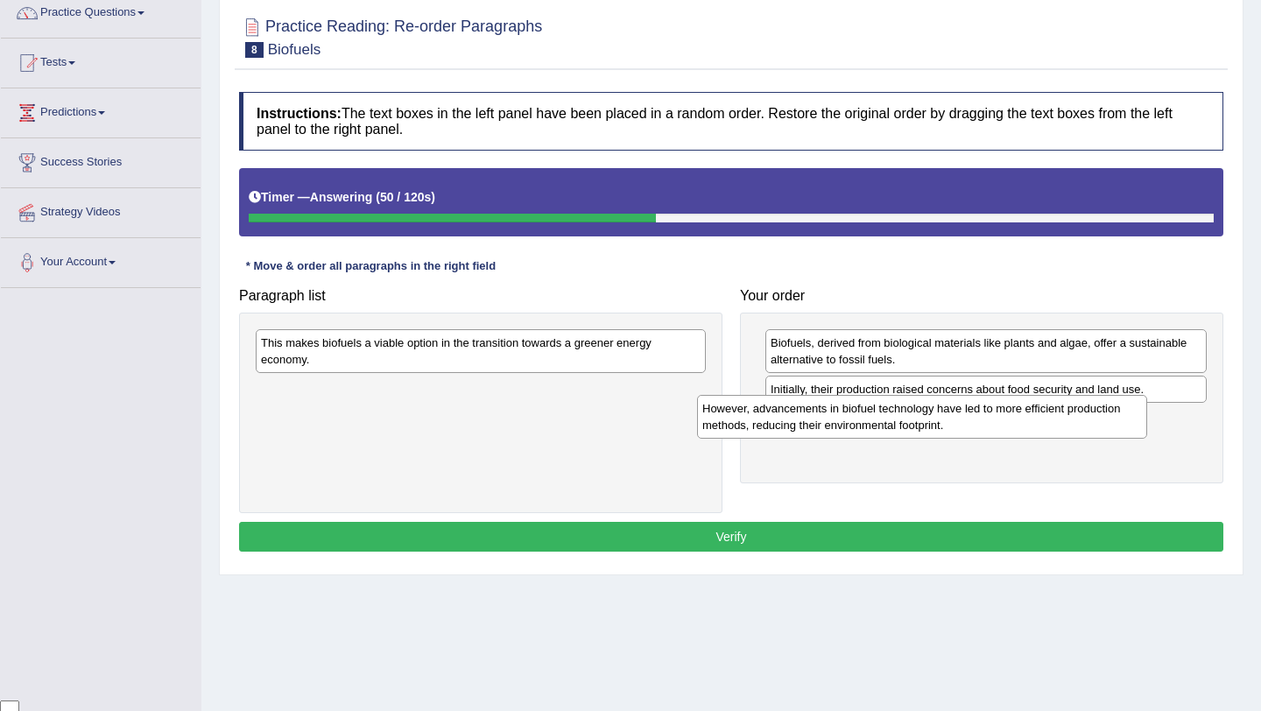
drag, startPoint x: 558, startPoint y: 345, endPoint x: 1015, endPoint y: 414, distance: 463.0
click at [1012, 413] on div "However, advancements in biofuel technology have led to more efficient producti…" at bounding box center [922, 417] width 450 height 44
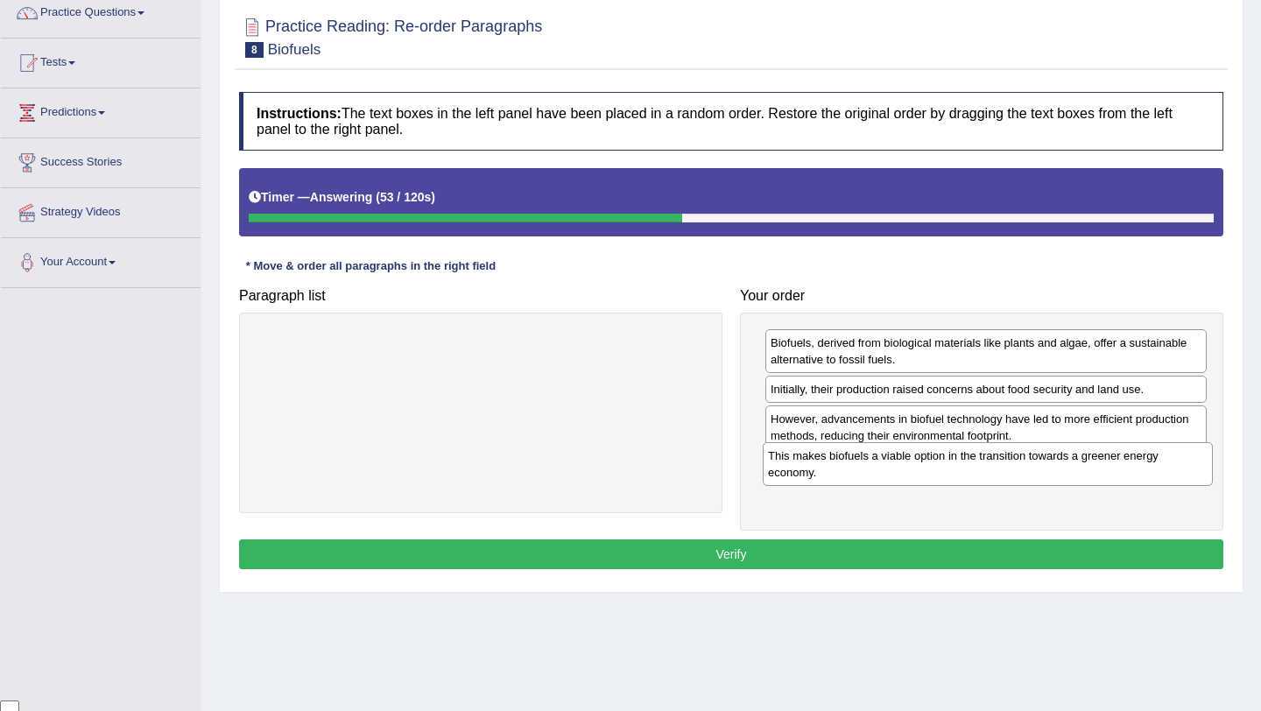
drag, startPoint x: 584, startPoint y: 355, endPoint x: 1103, endPoint y: 466, distance: 530.9
click at [1102, 466] on div "This makes biofuels a viable option in the transition towards a greener energy …" at bounding box center [987, 464] width 450 height 44
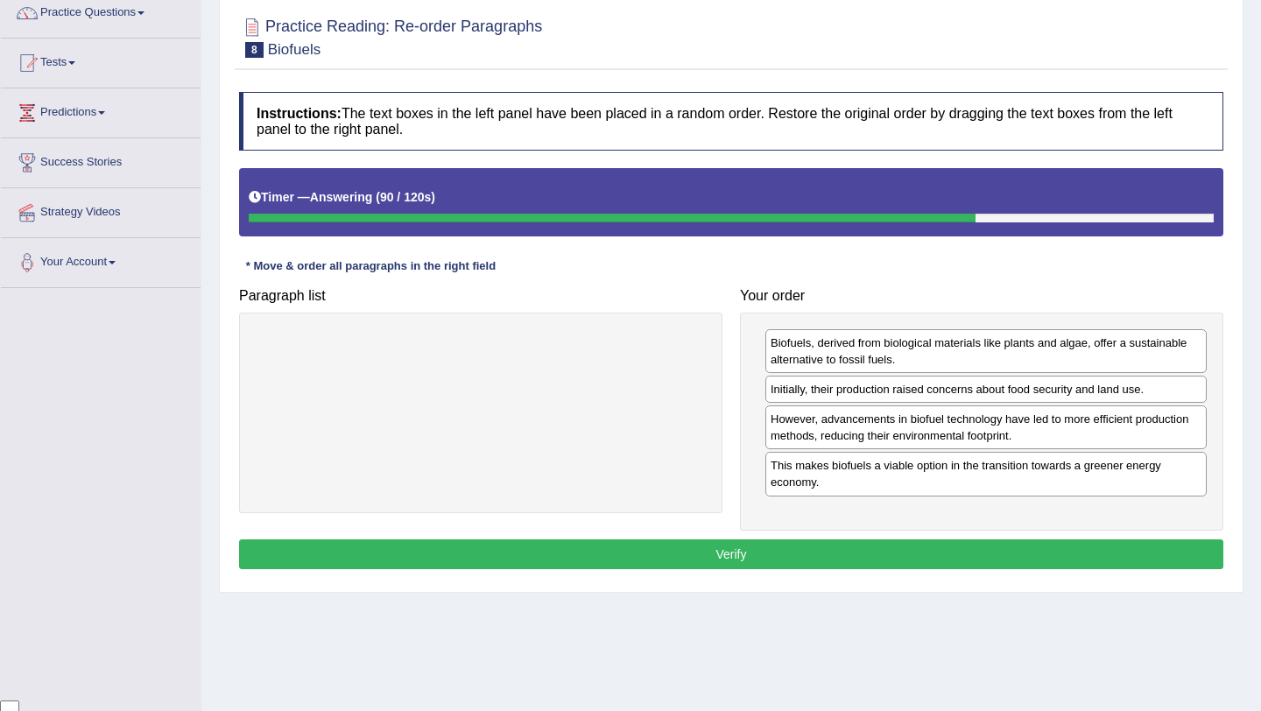
click at [1012, 551] on button "Verify" at bounding box center [731, 554] width 984 height 30
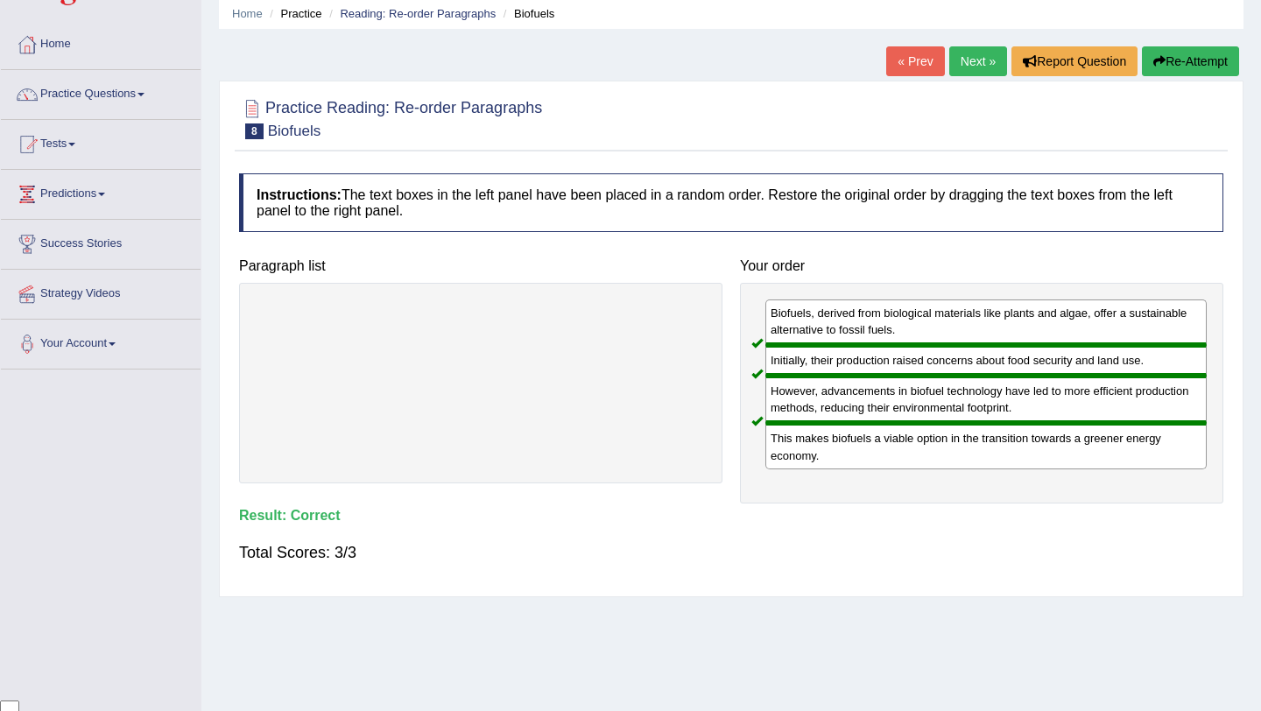
scroll to position [18, 0]
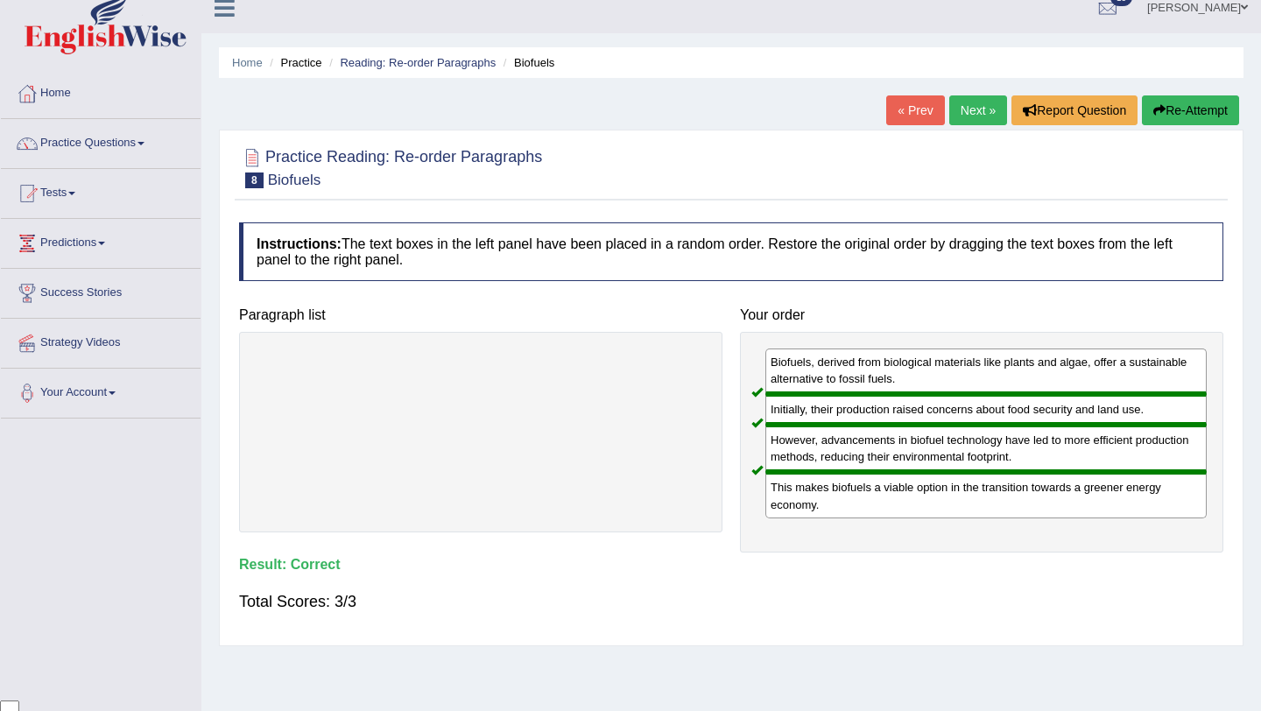
click at [968, 111] on link "Next »" at bounding box center [978, 110] width 58 height 30
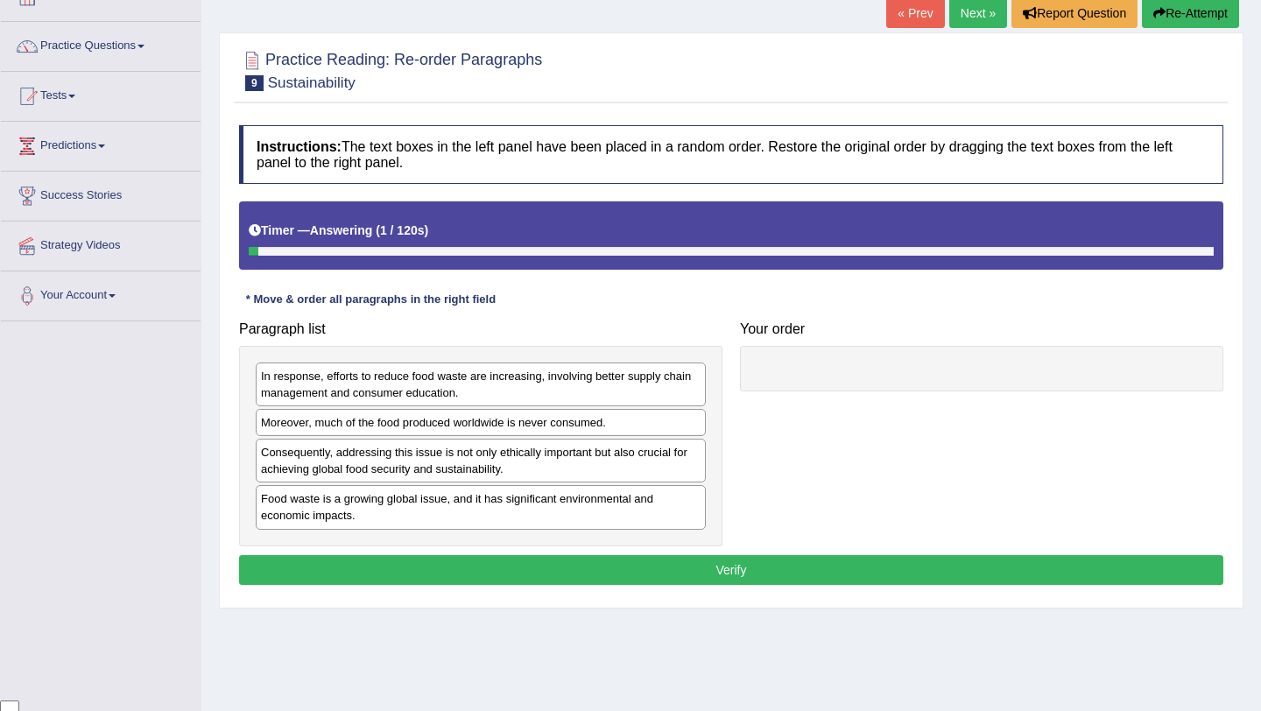
scroll to position [133, 0]
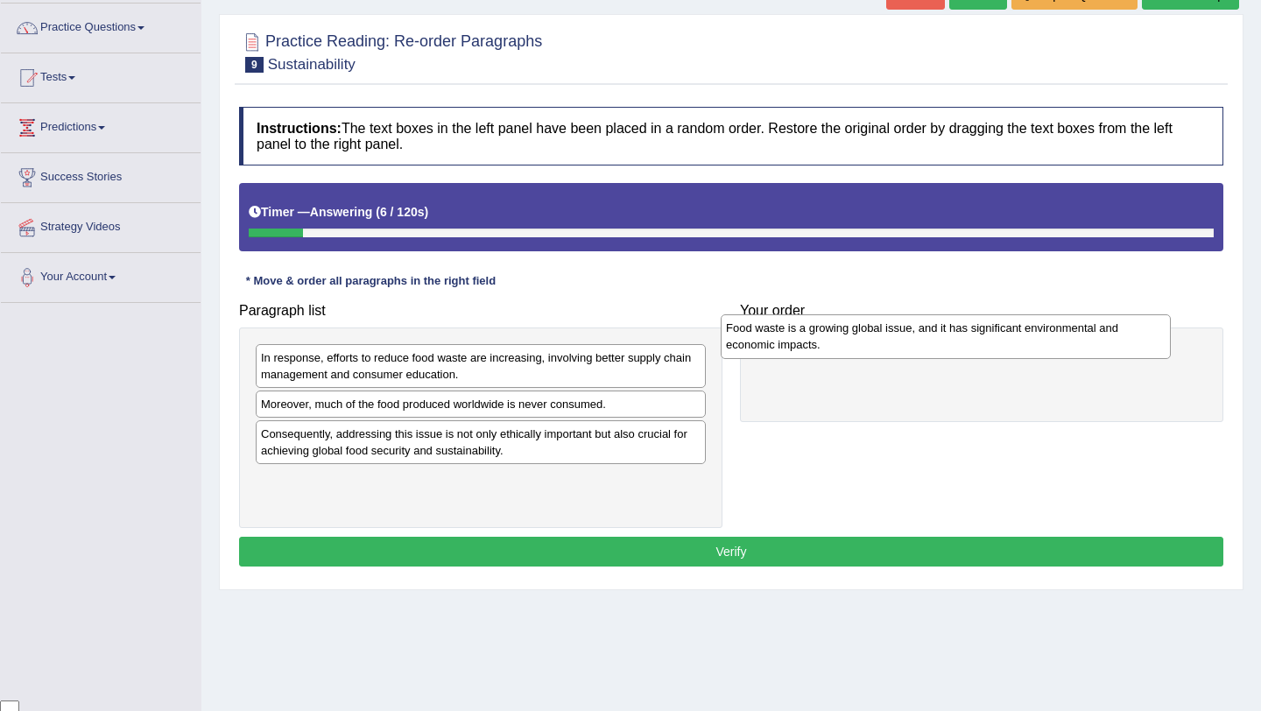
drag, startPoint x: 581, startPoint y: 487, endPoint x: 1047, endPoint y: 334, distance: 490.0
click at [1047, 334] on div "Food waste is a growing global issue, and it has significant environmental and …" at bounding box center [945, 336] width 450 height 44
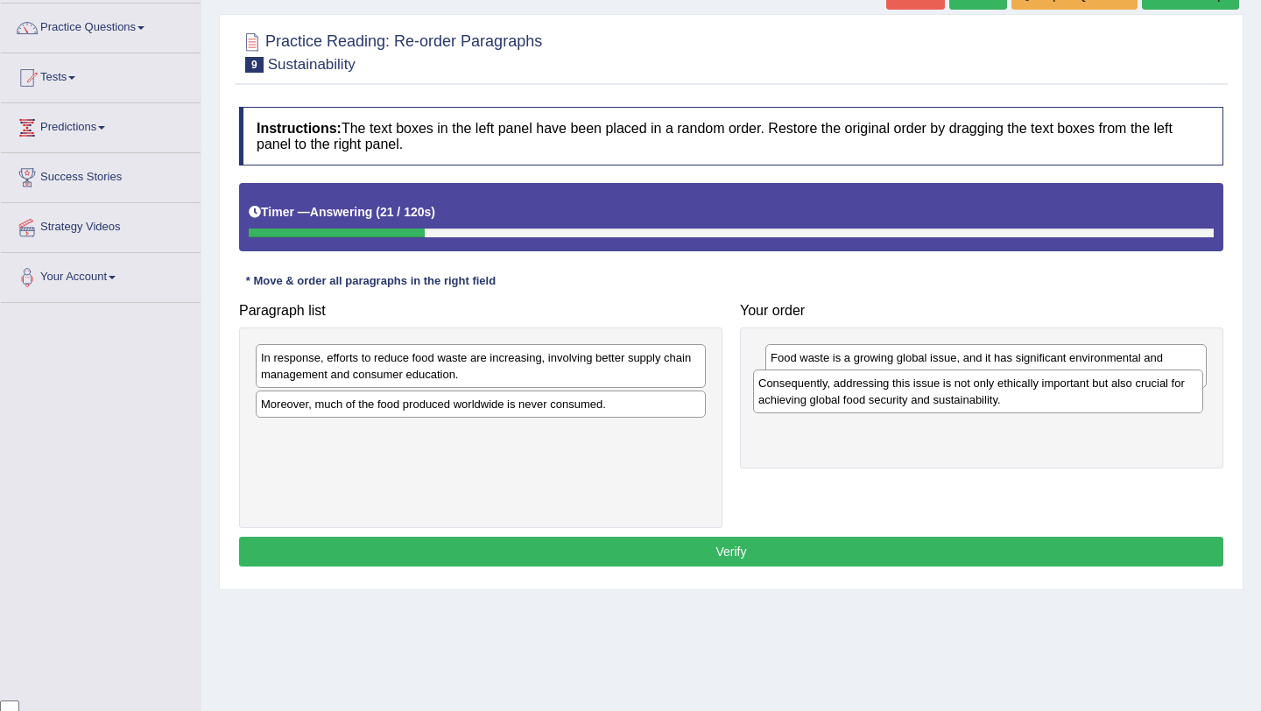
drag, startPoint x: 587, startPoint y: 444, endPoint x: 1086, endPoint y: 393, distance: 500.7
click at [1086, 393] on div "Consequently, addressing this issue is not only ethically important but also cr…" at bounding box center [978, 391] width 450 height 44
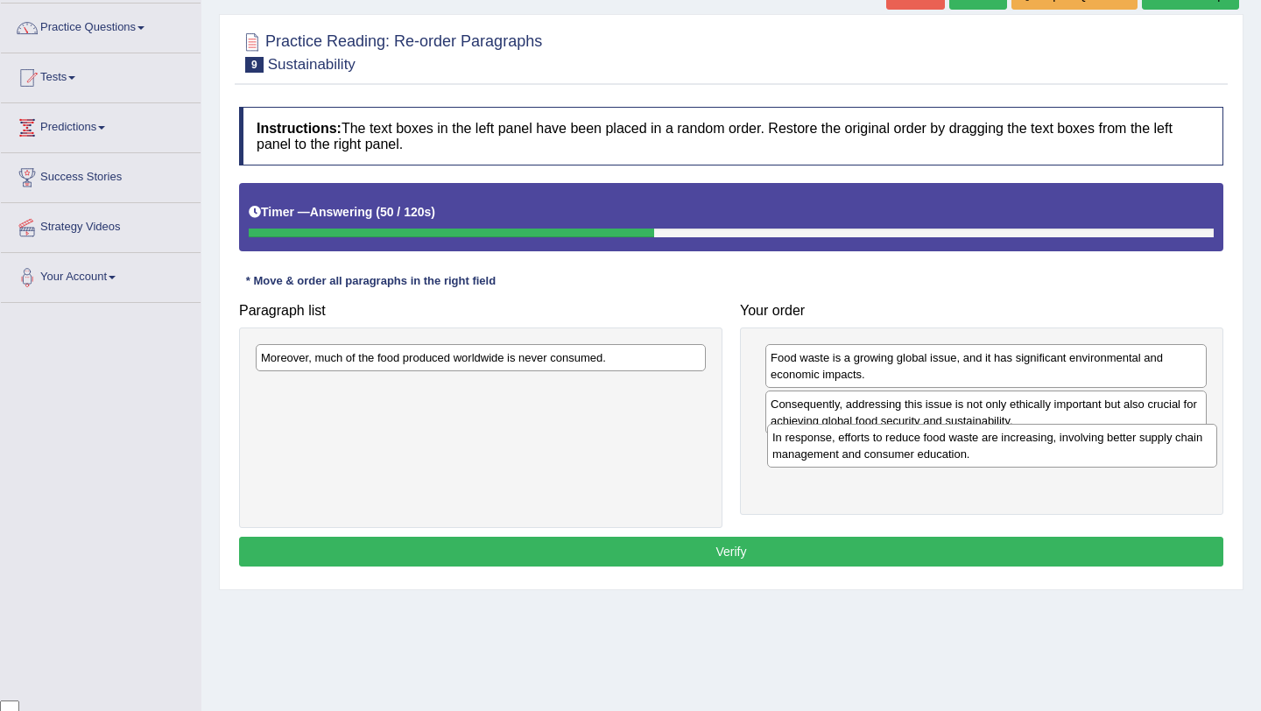
drag, startPoint x: 596, startPoint y: 351, endPoint x: 1112, endPoint y: 426, distance: 521.1
click at [1112, 427] on div "In response, efforts to reduce food waste are increasing, involving better supp…" at bounding box center [992, 446] width 450 height 44
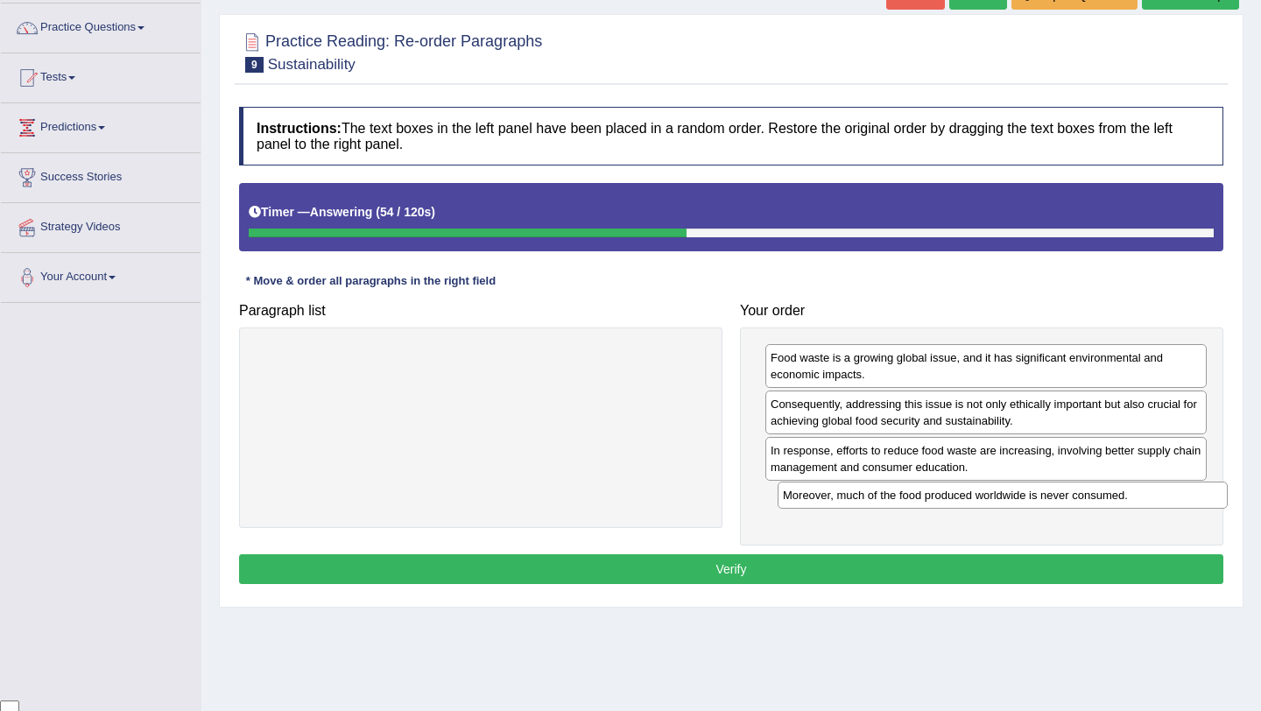
drag, startPoint x: 608, startPoint y: 353, endPoint x: 1133, endPoint y: 492, distance: 543.4
click at [1133, 492] on div "Moreover, much of the food produced worldwide is never consumed." at bounding box center [1002, 494] width 450 height 27
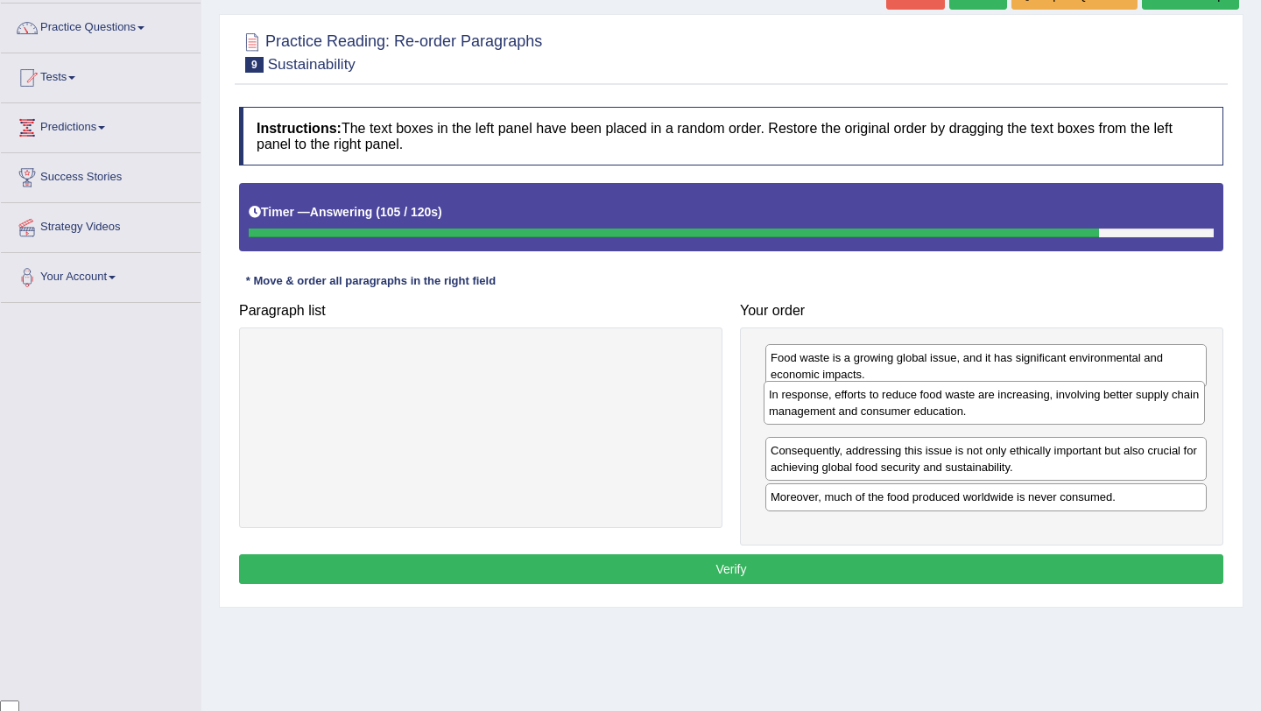
drag, startPoint x: 1072, startPoint y: 466, endPoint x: 1072, endPoint y: 410, distance: 56.0
click at [1072, 411] on div "In response, efforts to reduce food waste are increasing, involving better supp…" at bounding box center [983, 403] width 441 height 44
click at [948, 569] on button "Verify" at bounding box center [731, 569] width 984 height 30
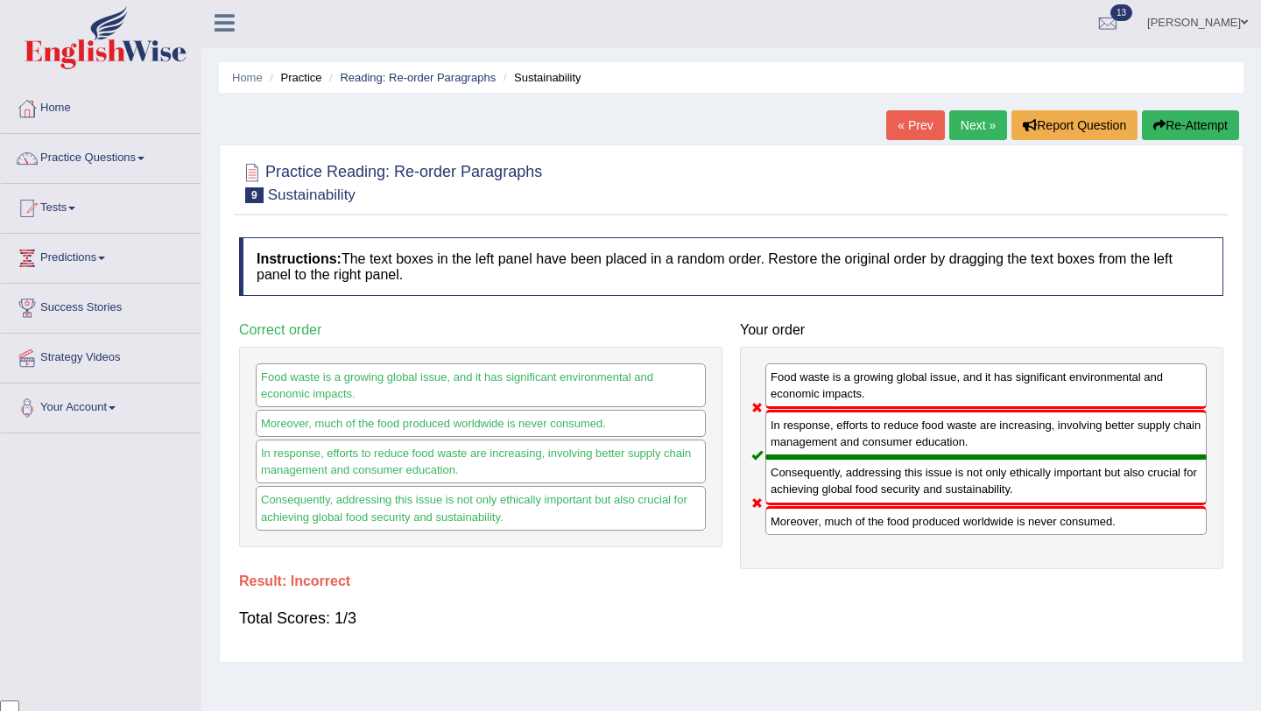
scroll to position [0, 0]
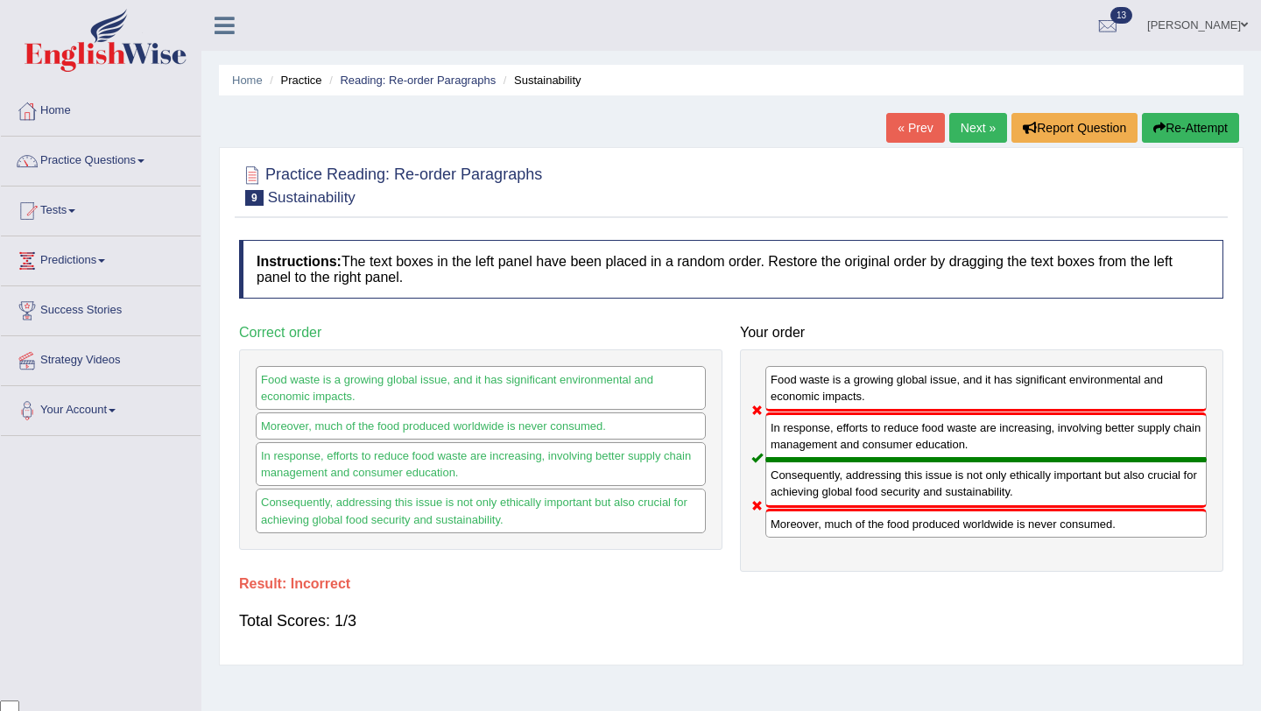
click at [1190, 126] on button "Re-Attempt" at bounding box center [1190, 128] width 97 height 30
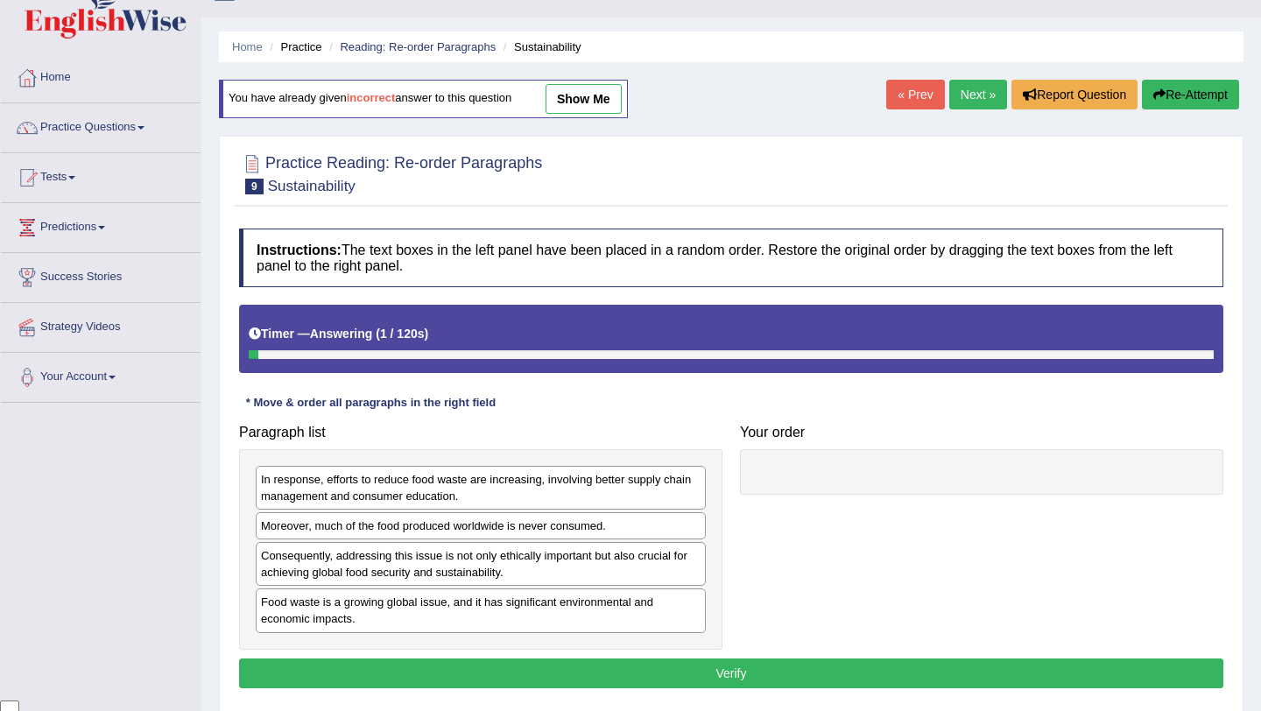
scroll to position [48, 0]
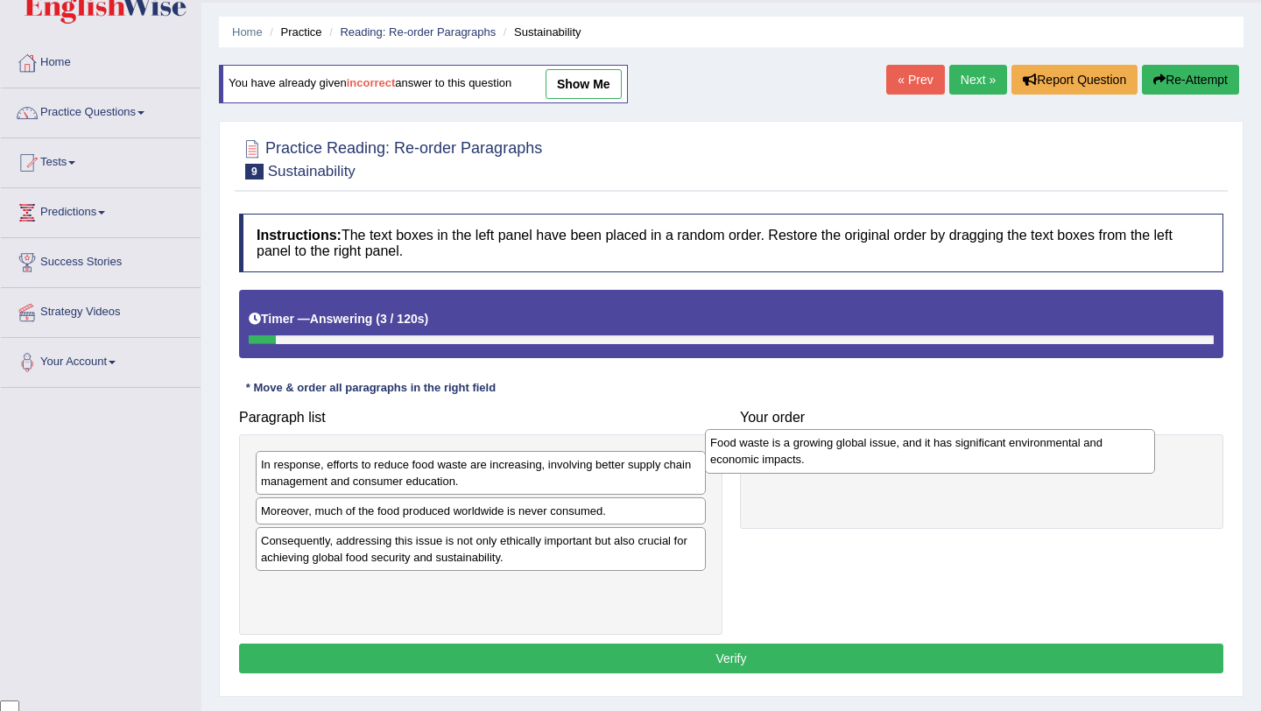
drag, startPoint x: 574, startPoint y: 598, endPoint x: 1024, endPoint y: 453, distance: 472.6
click at [1024, 453] on div "Food waste is a growing global issue, and it has significant environmental and …" at bounding box center [930, 451] width 450 height 44
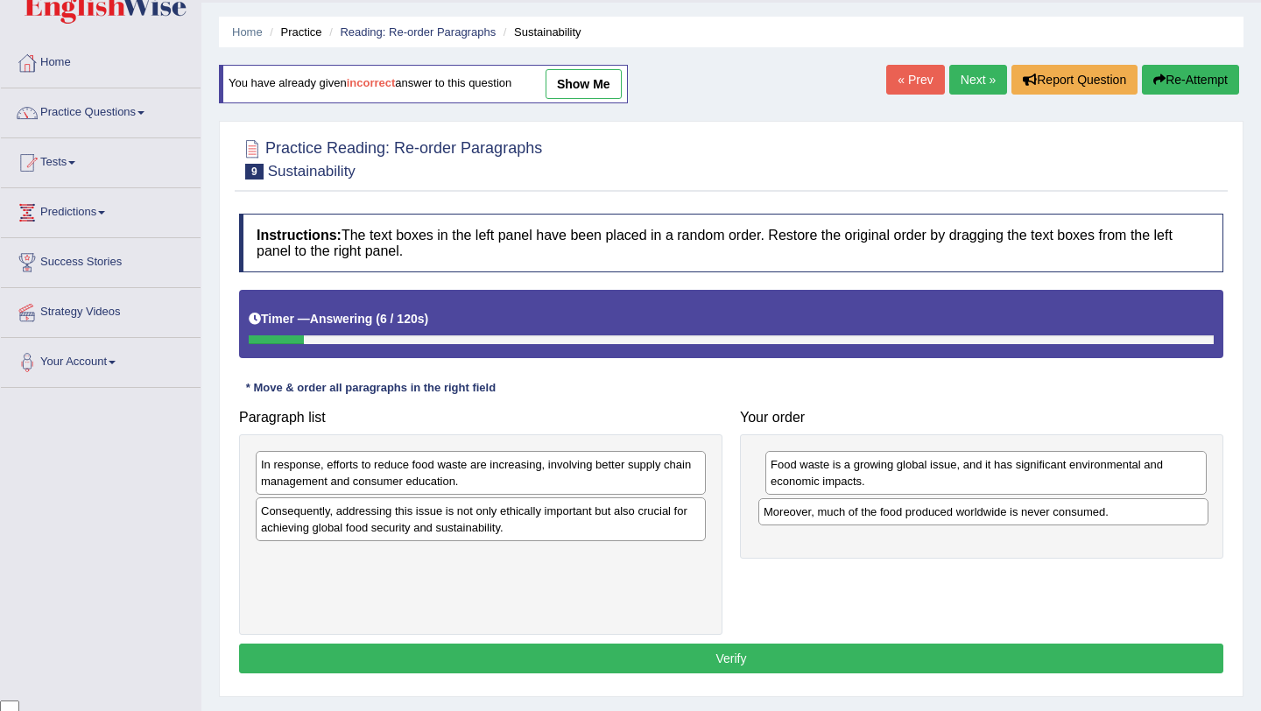
drag, startPoint x: 615, startPoint y: 513, endPoint x: 1117, endPoint y: 511, distance: 502.5
click at [1117, 512] on div "Moreover, much of the food produced worldwide is never consumed." at bounding box center [983, 511] width 450 height 27
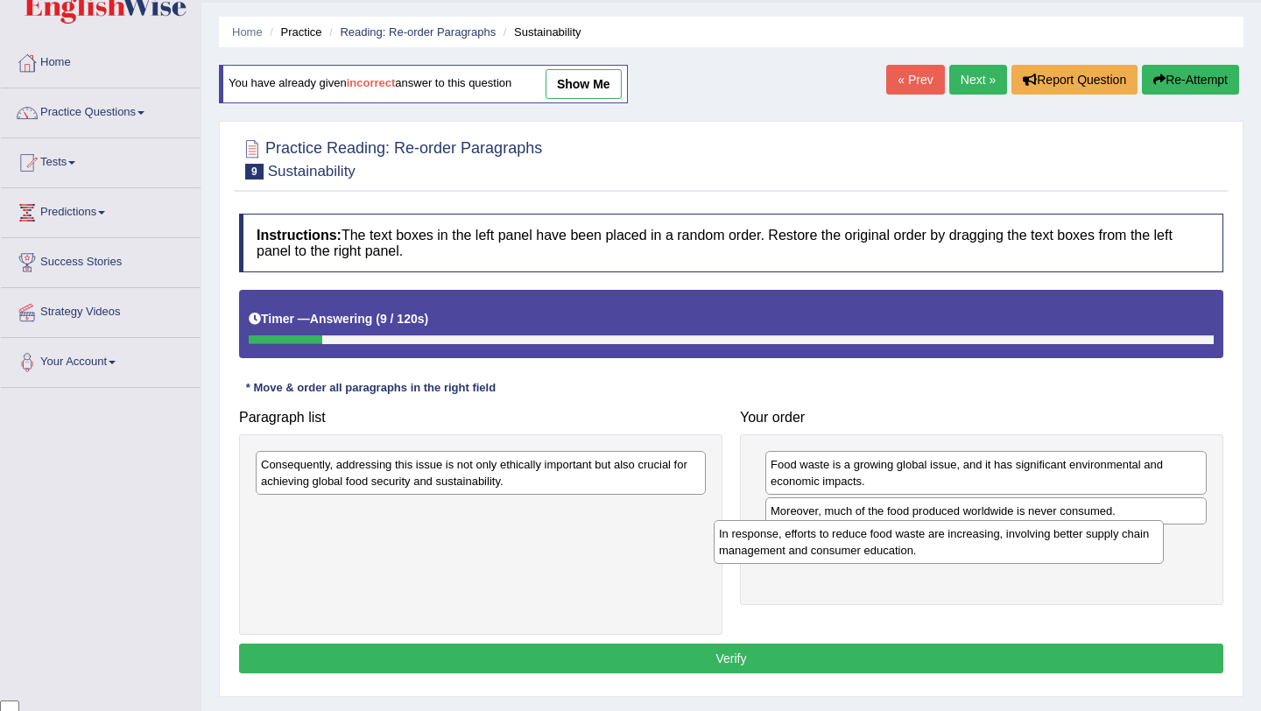
drag, startPoint x: 611, startPoint y: 475, endPoint x: 1086, endPoint y: 545, distance: 480.4
click at [1086, 545] on div "In response, efforts to reduce food waste are increasing, involving better supp…" at bounding box center [938, 542] width 450 height 44
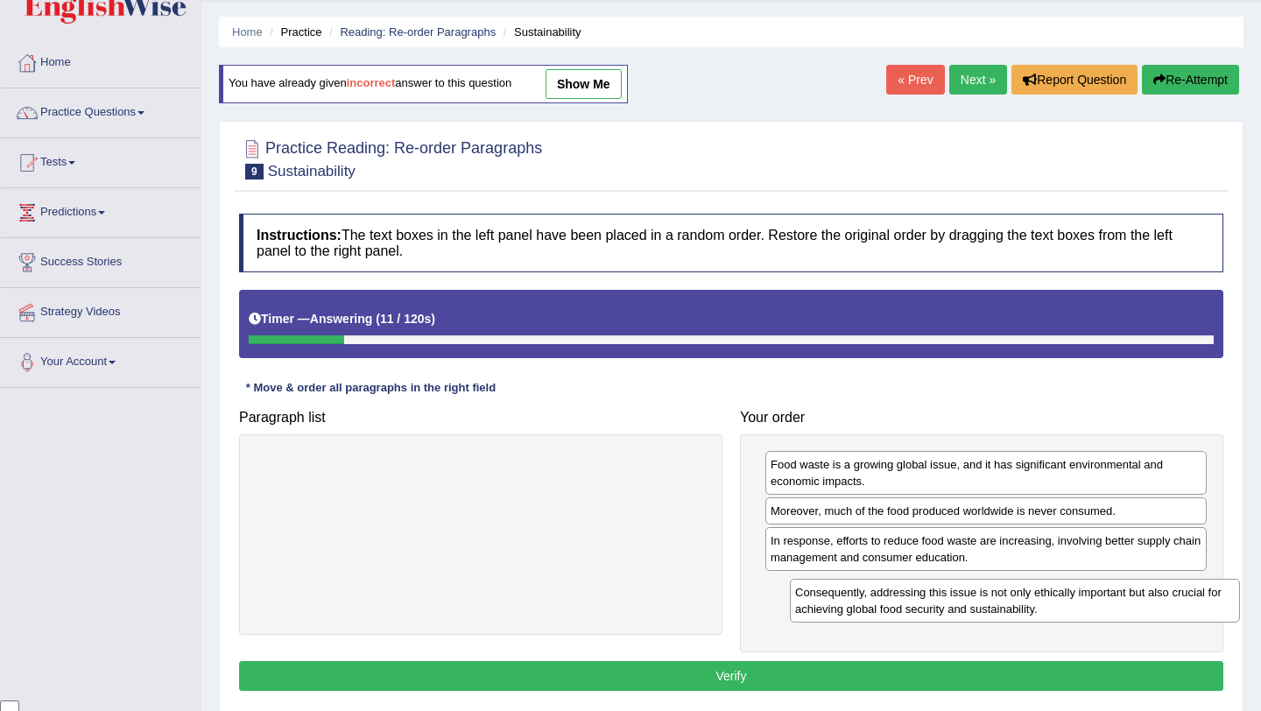
drag, startPoint x: 610, startPoint y: 467, endPoint x: 1144, endPoint y: 595, distance: 549.1
click at [1144, 595] on div "Consequently, addressing this issue is not only ethically important but also cr…" at bounding box center [1015, 601] width 450 height 44
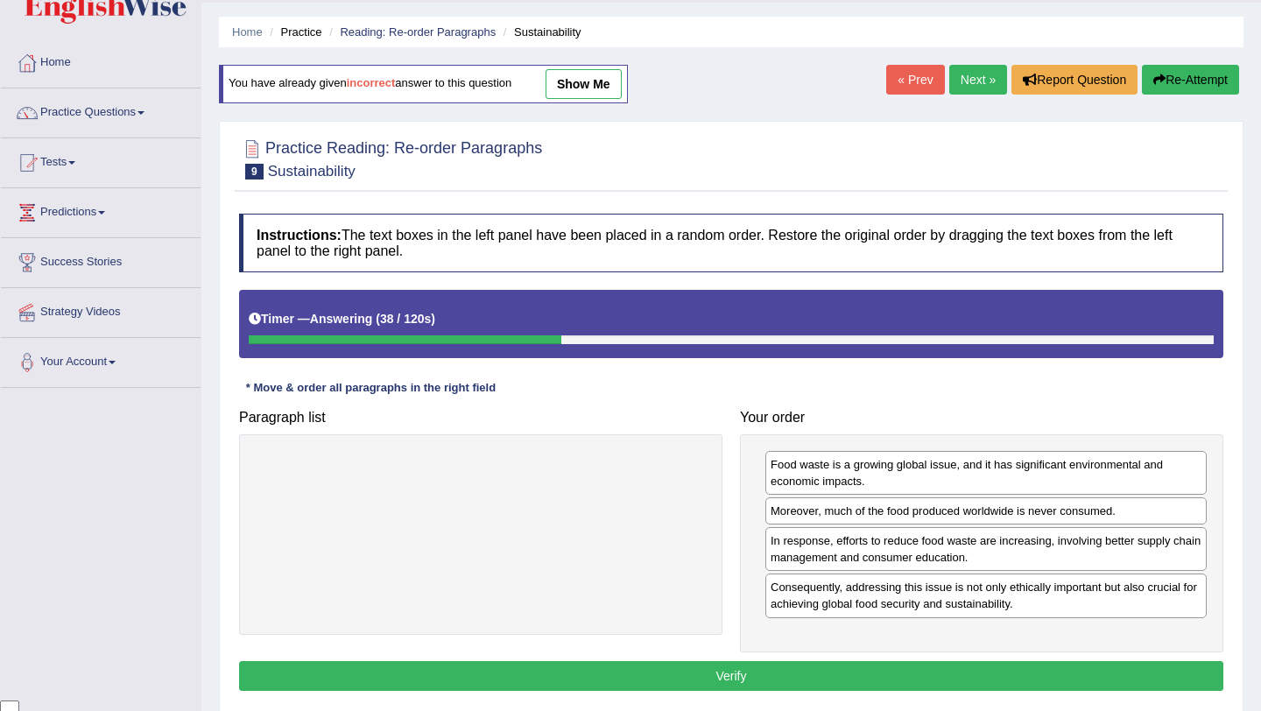
click at [843, 665] on button "Verify" at bounding box center [731, 676] width 984 height 30
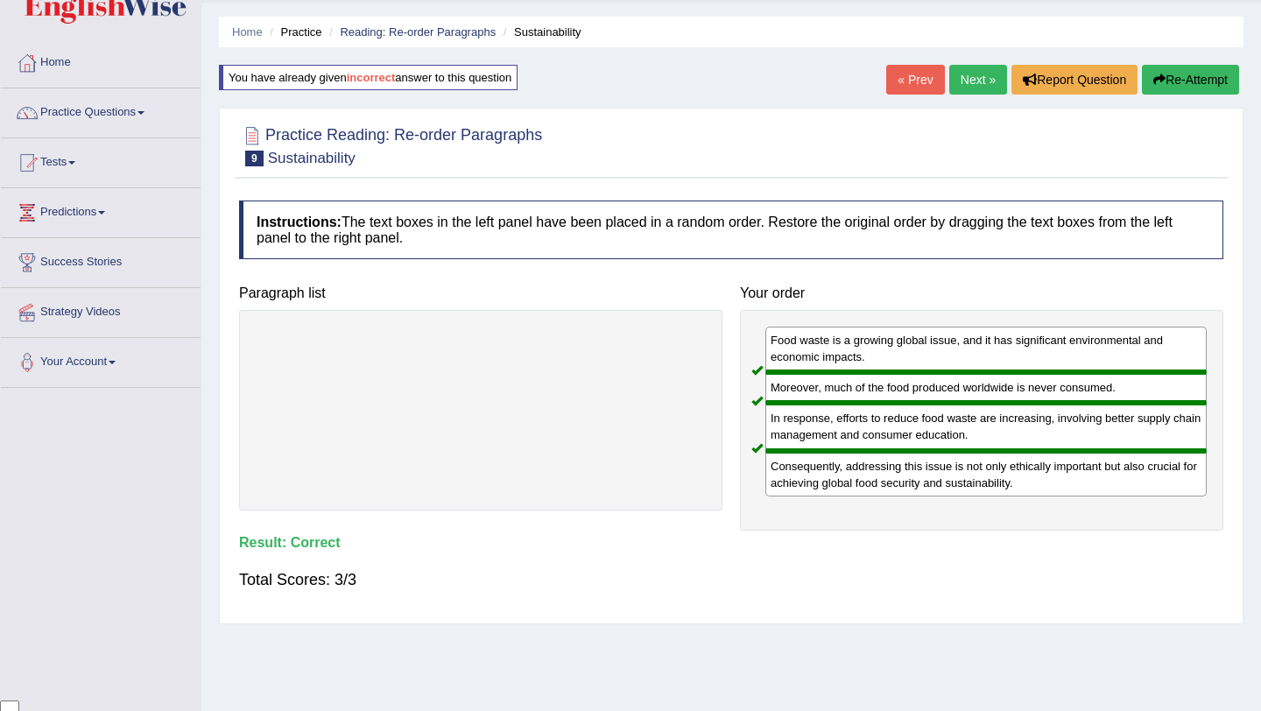
click at [966, 75] on link "Next »" at bounding box center [978, 80] width 58 height 30
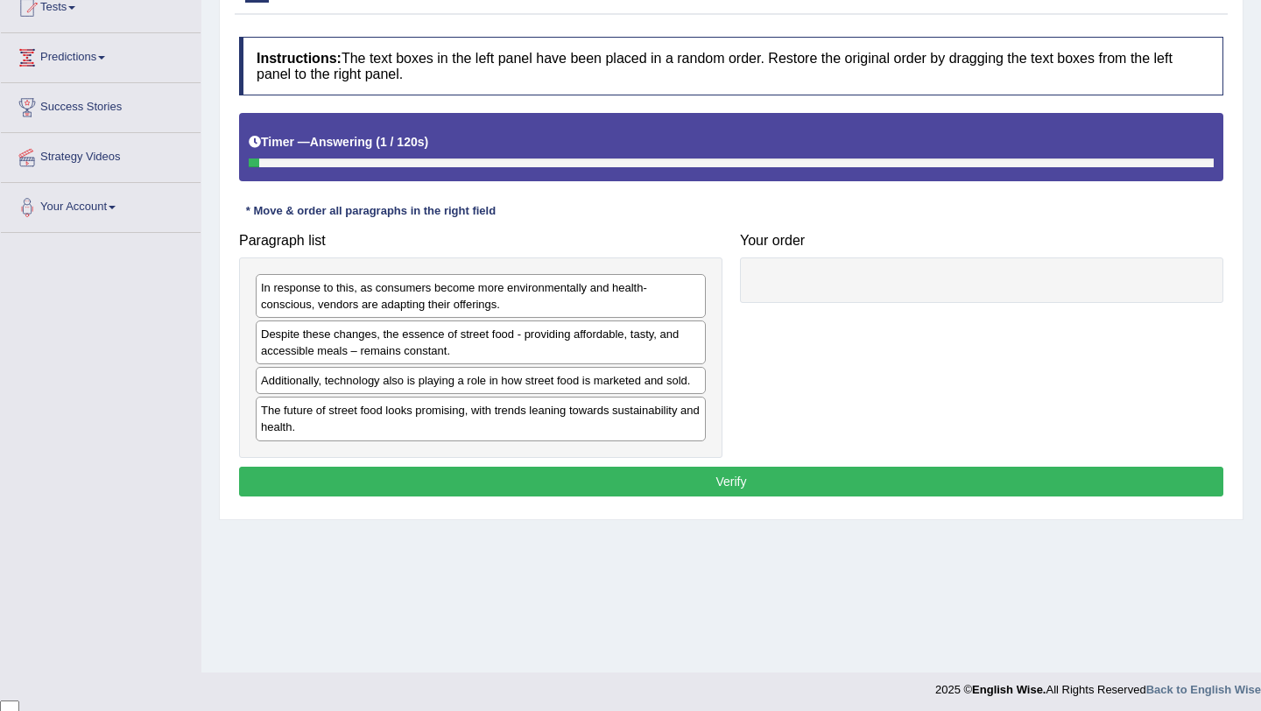
scroll to position [206, 0]
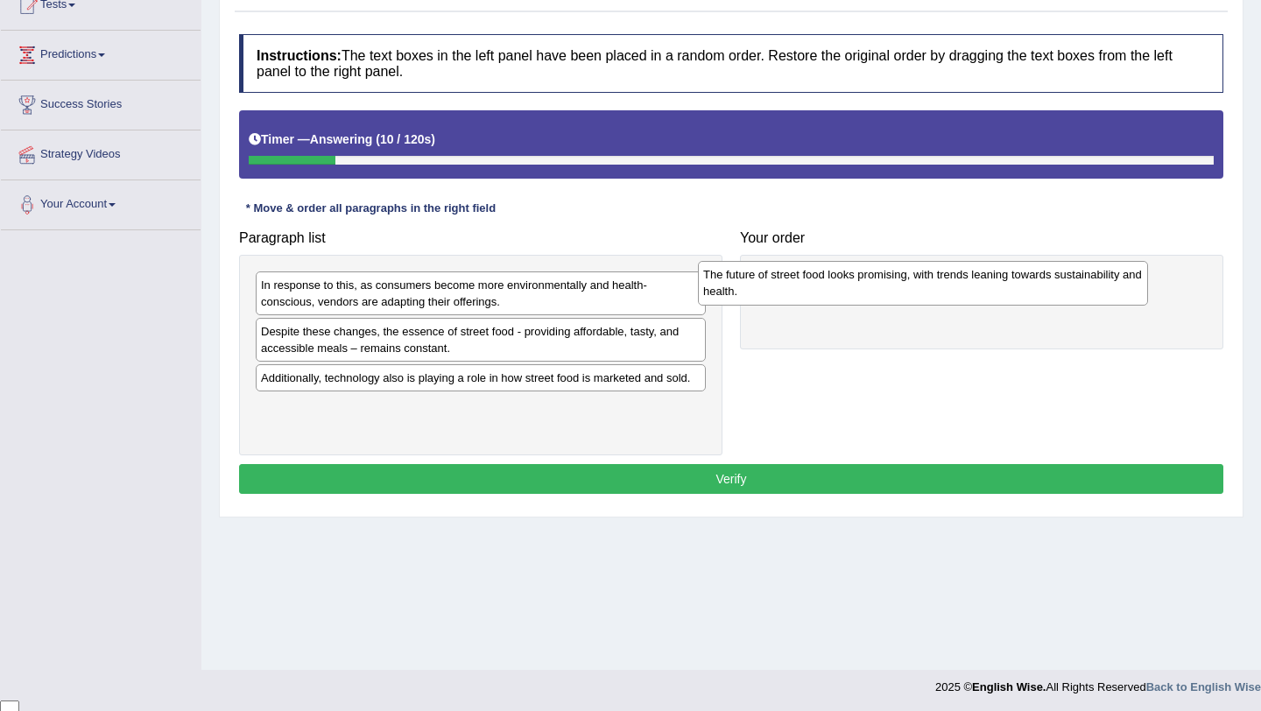
drag, startPoint x: 590, startPoint y: 422, endPoint x: 1029, endPoint y: 286, distance: 459.9
click at [1031, 287] on div "The future of street food looks promising, with trends leaning towards sustaina…" at bounding box center [923, 283] width 450 height 44
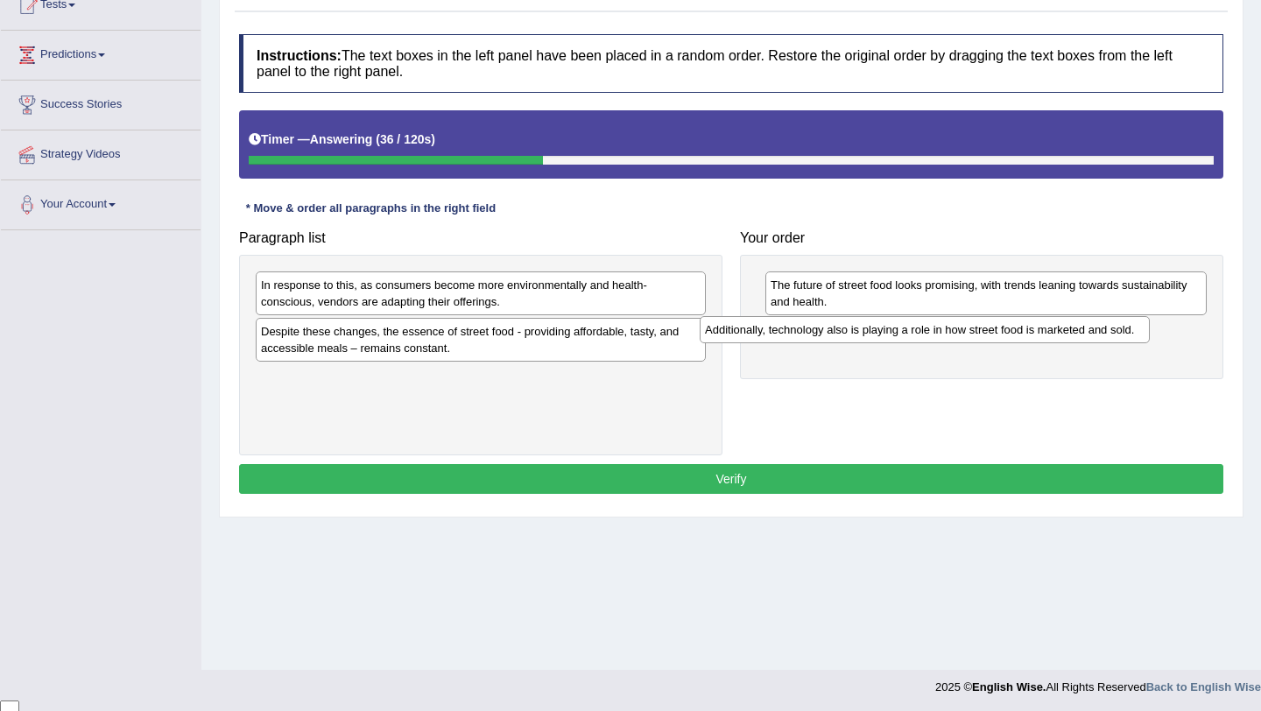
drag, startPoint x: 572, startPoint y: 380, endPoint x: 1017, endPoint y: 328, distance: 448.6
click at [1017, 330] on div "Additionally, technology also is playing a role in how street food is marketed …" at bounding box center [924, 329] width 450 height 27
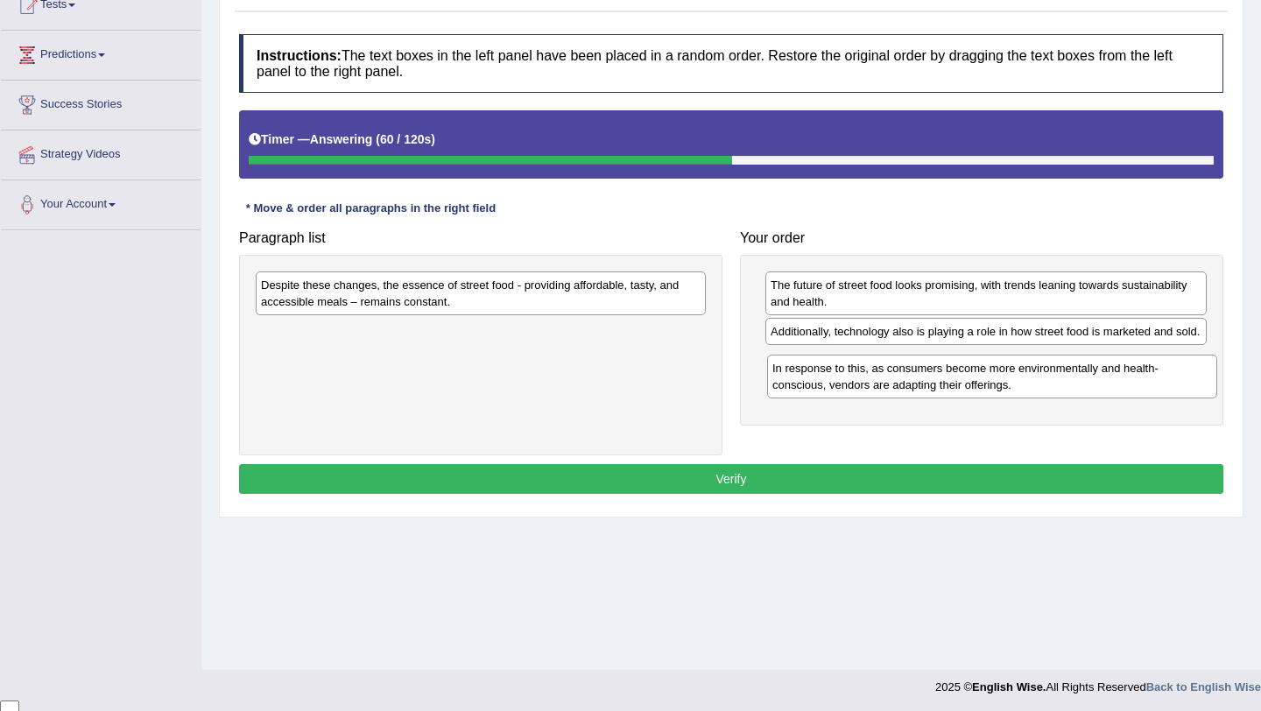
drag, startPoint x: 645, startPoint y: 286, endPoint x: 1162, endPoint y: 371, distance: 523.4
click at [1162, 371] on div "In response to this, as consumers become more environmentally and health-consci…" at bounding box center [992, 377] width 450 height 44
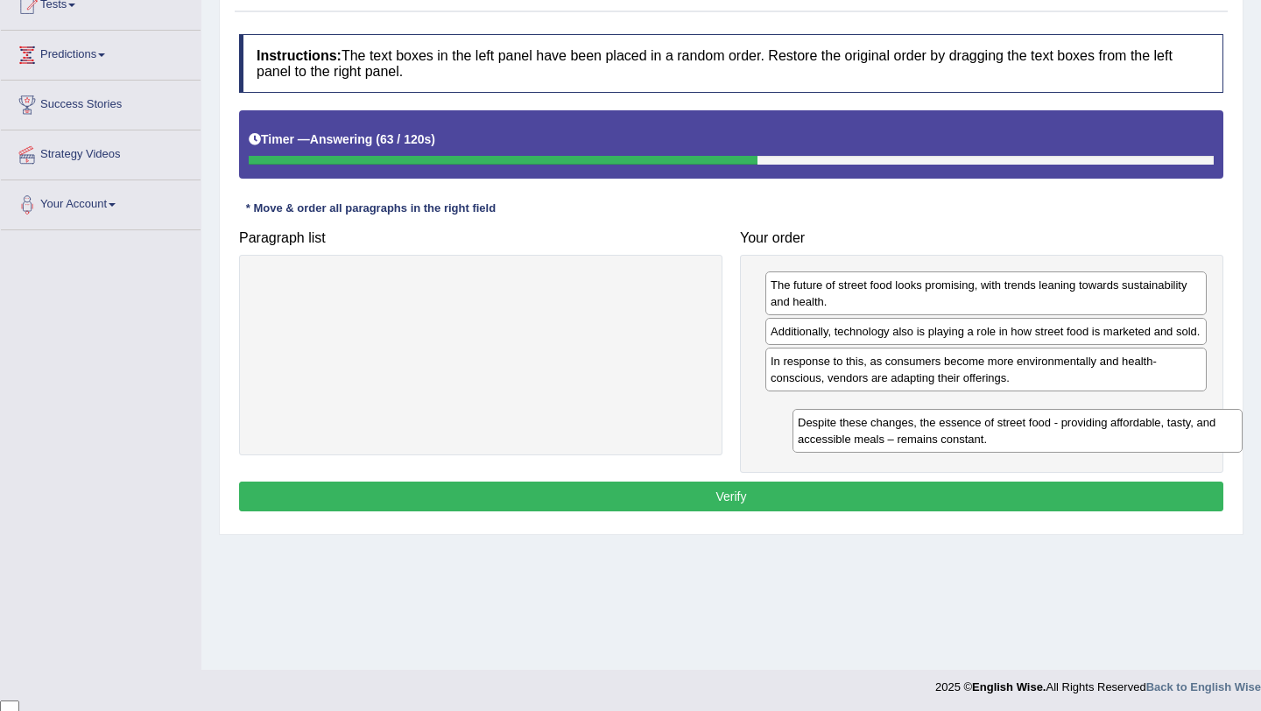
drag, startPoint x: 578, startPoint y: 285, endPoint x: 1107, endPoint y: 422, distance: 547.2
click at [1108, 422] on div "Despite these changes, the essence of street food - providing affordable, tasty…" at bounding box center [1017, 431] width 450 height 44
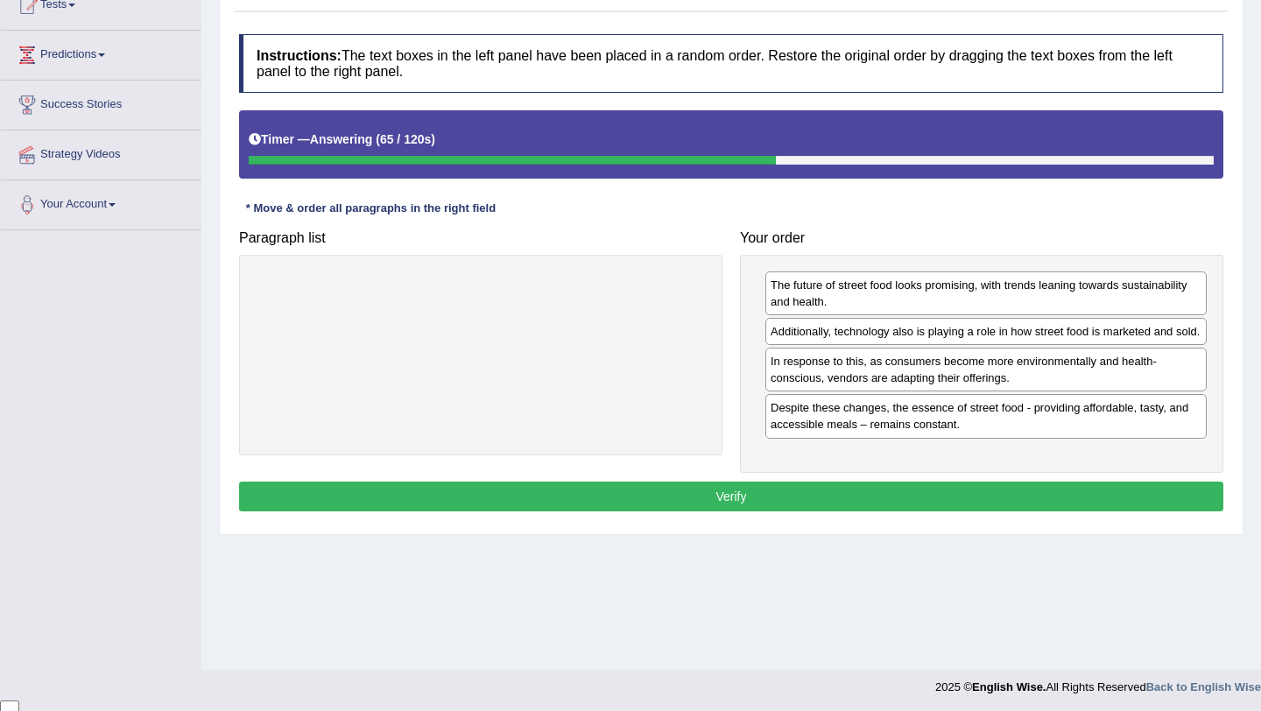
click at [1044, 511] on button "Verify" at bounding box center [731, 496] width 984 height 30
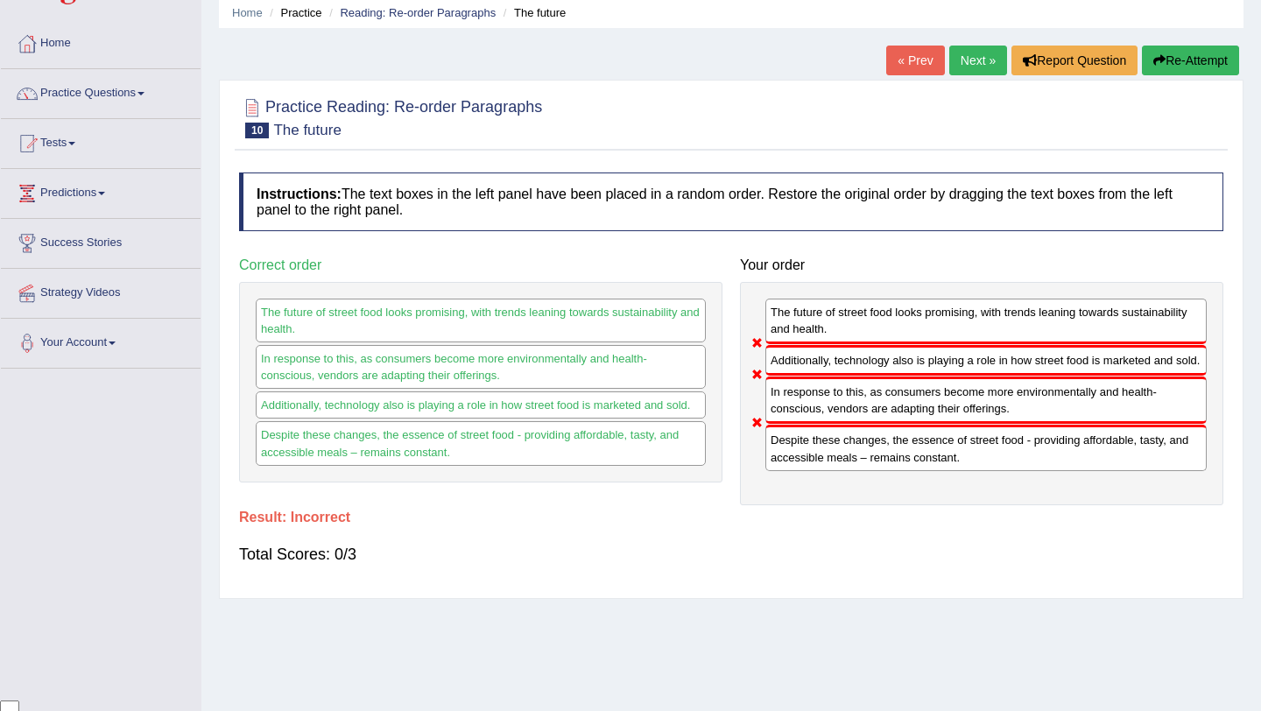
scroll to position [61, 0]
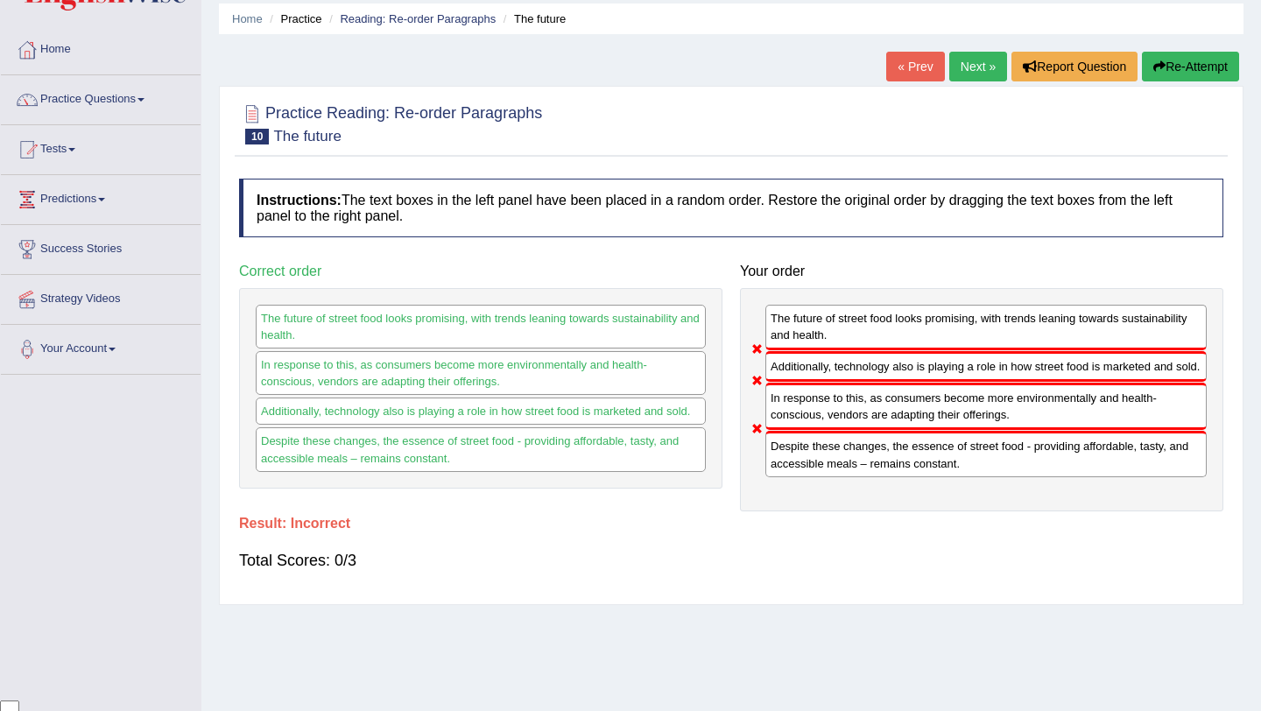
click at [1170, 74] on button "Re-Attempt" at bounding box center [1190, 67] width 97 height 30
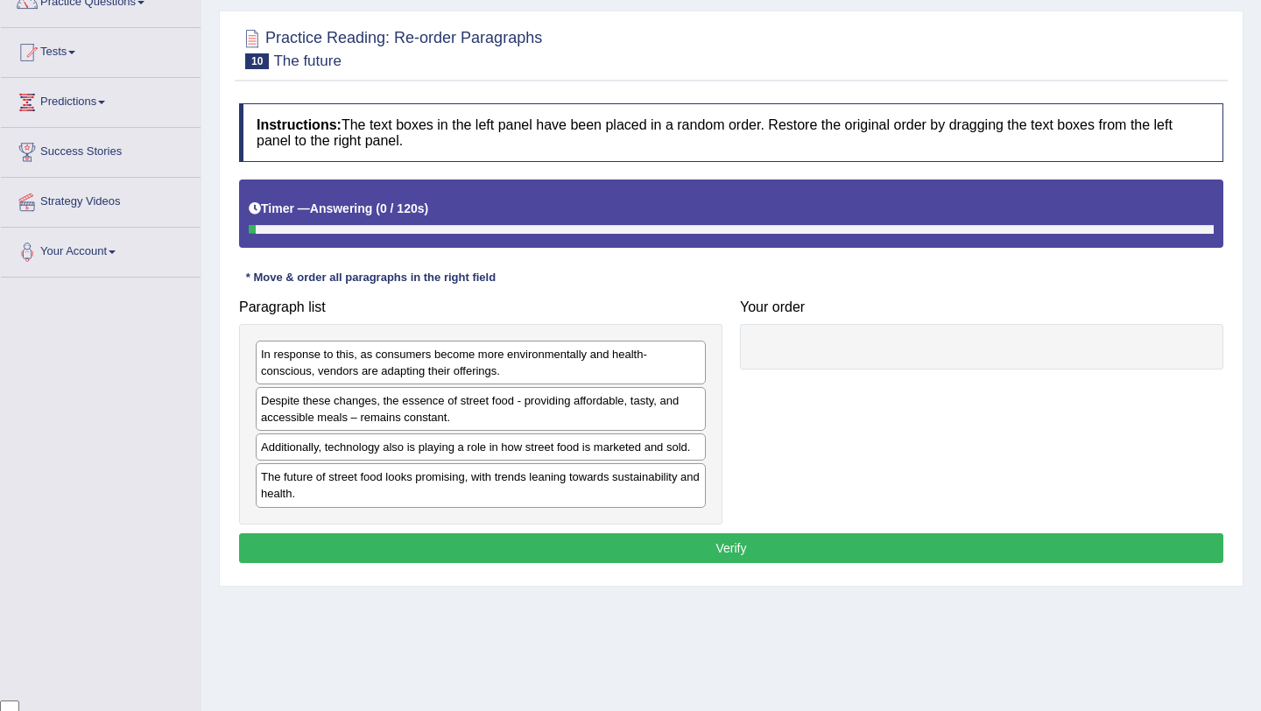
scroll to position [189, 0]
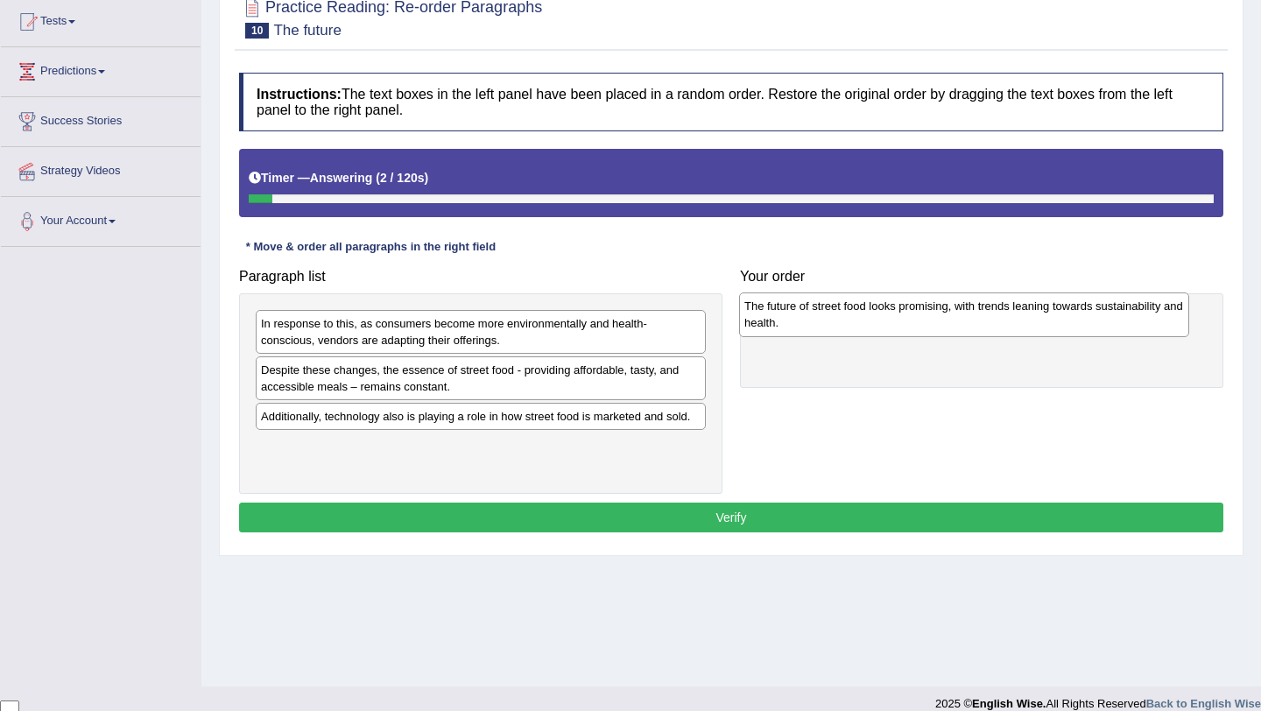
drag, startPoint x: 524, startPoint y: 459, endPoint x: 1008, endPoint y: 319, distance: 503.1
click at [1008, 319] on div "The future of street food looks promising, with trends leaning towards sustaina…" at bounding box center [964, 314] width 450 height 44
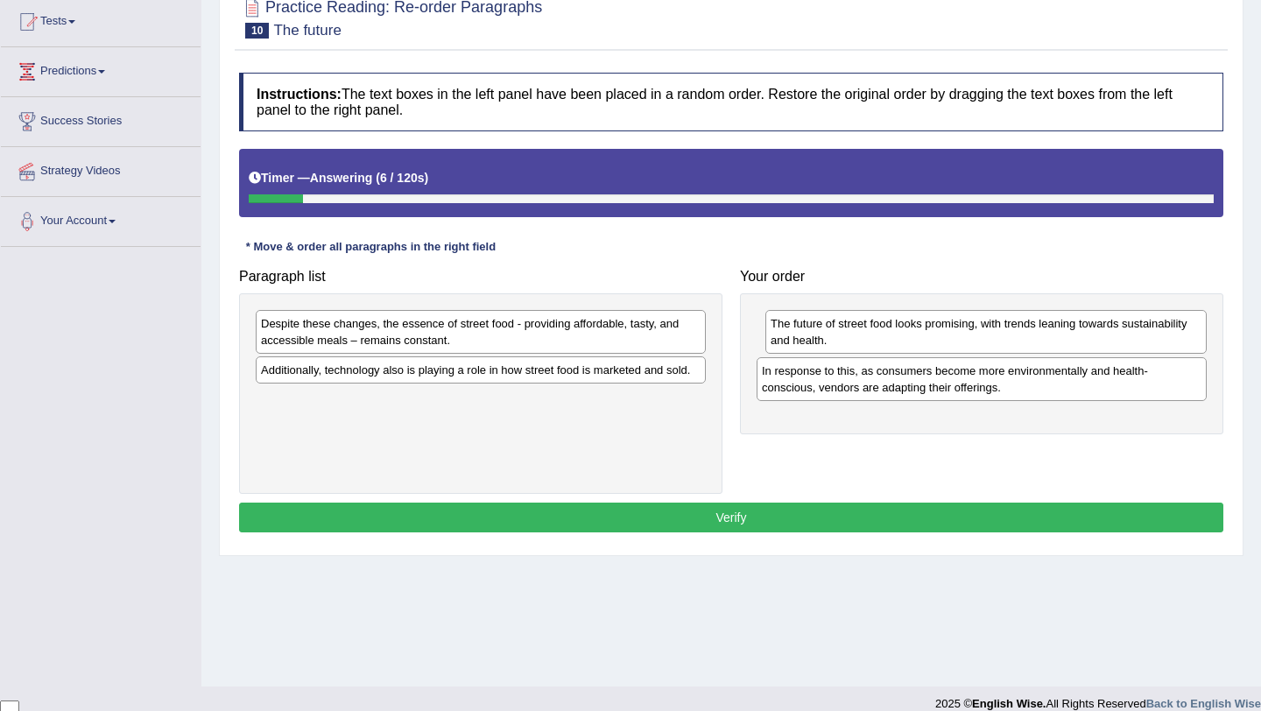
drag, startPoint x: 596, startPoint y: 333, endPoint x: 1097, endPoint y: 381, distance: 503.1
click at [1097, 381] on div "In response to this, as consumers become more environmentally and health-consci…" at bounding box center [981, 379] width 450 height 44
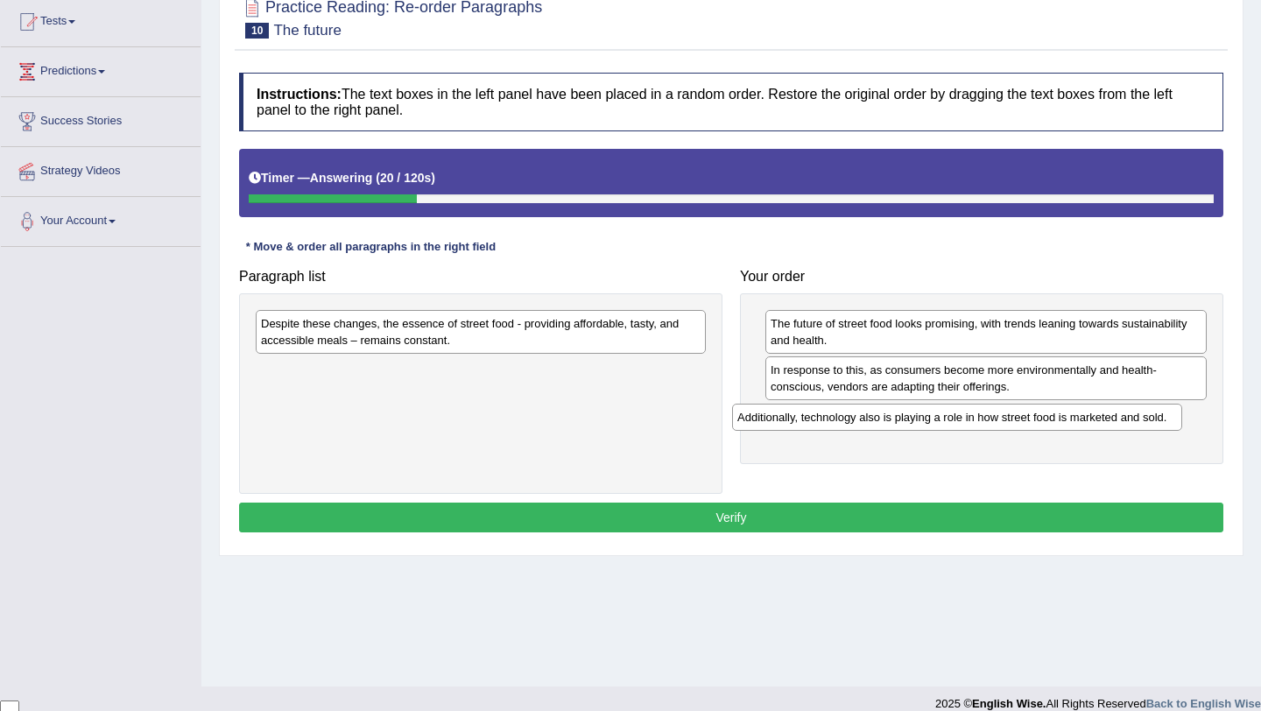
drag, startPoint x: 546, startPoint y: 371, endPoint x: 1032, endPoint y: 414, distance: 487.7
click at [1032, 415] on div "Additionally, technology also is playing a role in how street food is marketed …" at bounding box center [957, 417] width 450 height 27
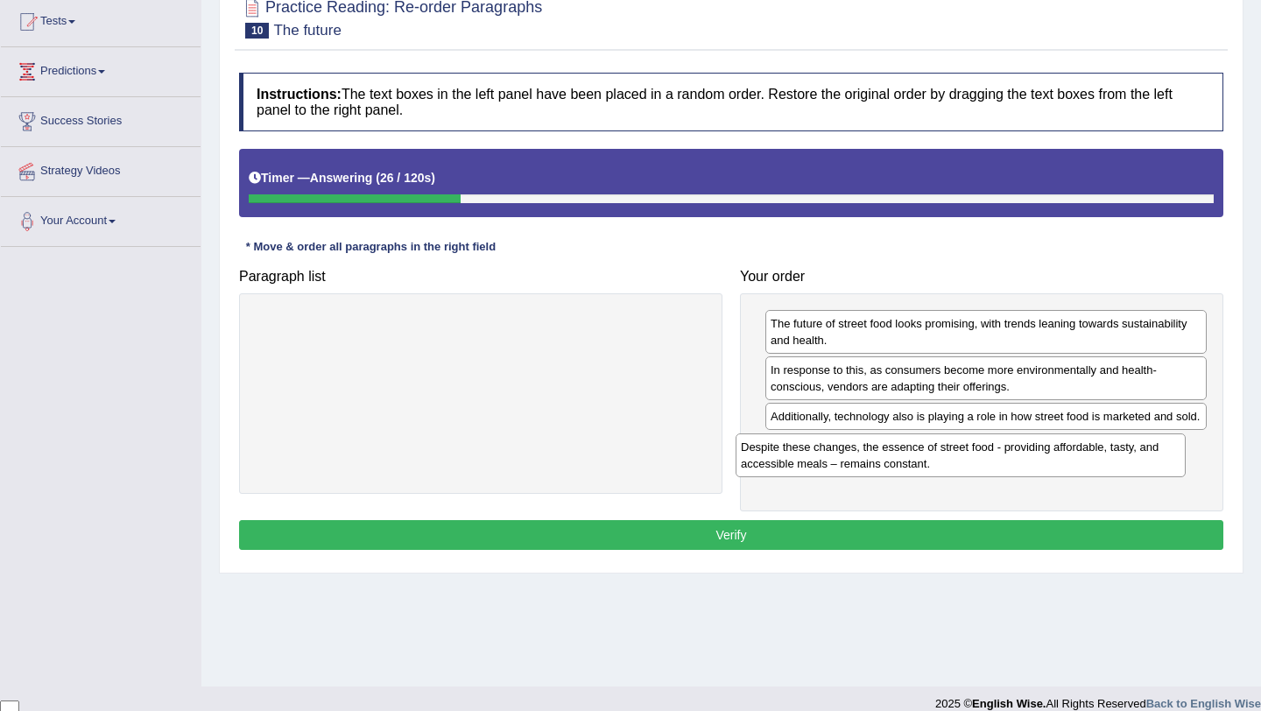
drag, startPoint x: 601, startPoint y: 333, endPoint x: 1085, endPoint y: 454, distance: 499.2
click at [1085, 454] on div "Despite these changes, the essence of street food - providing affordable, tasty…" at bounding box center [960, 455] width 450 height 44
click at [872, 550] on button "Verify" at bounding box center [731, 535] width 984 height 30
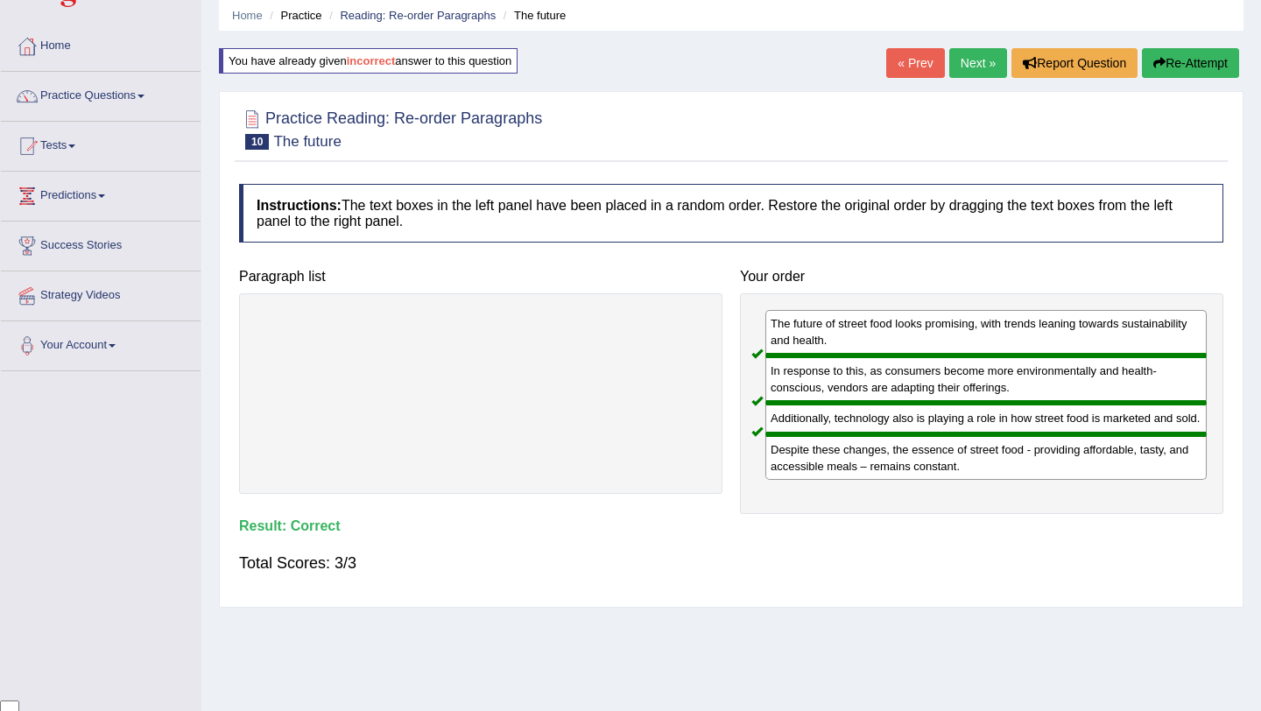
scroll to position [0, 0]
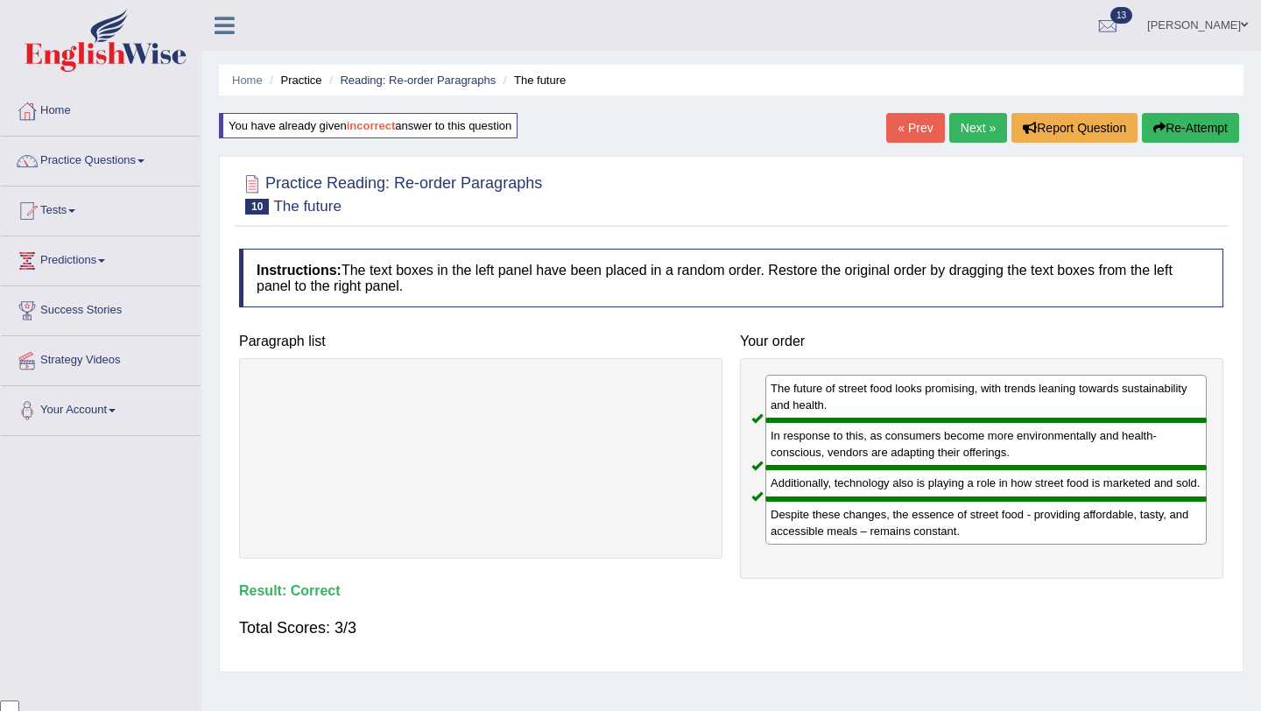
click at [974, 122] on link "Next »" at bounding box center [978, 128] width 58 height 30
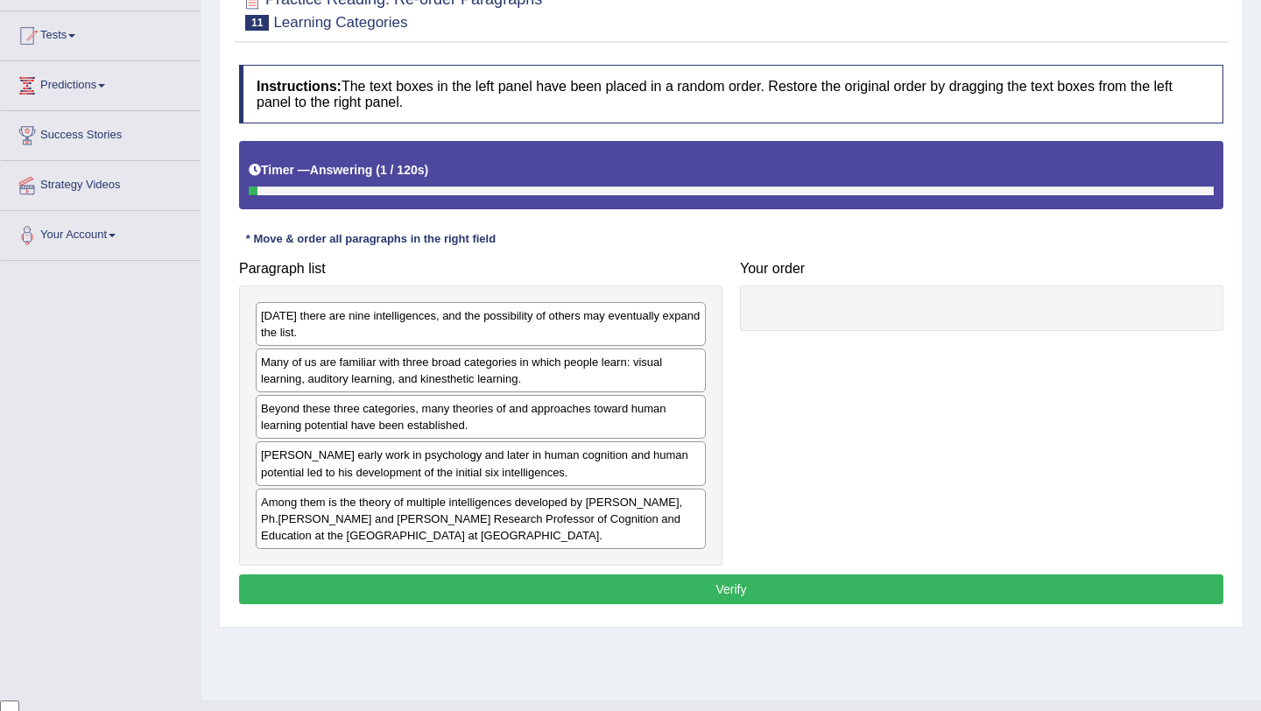
scroll to position [196, 0]
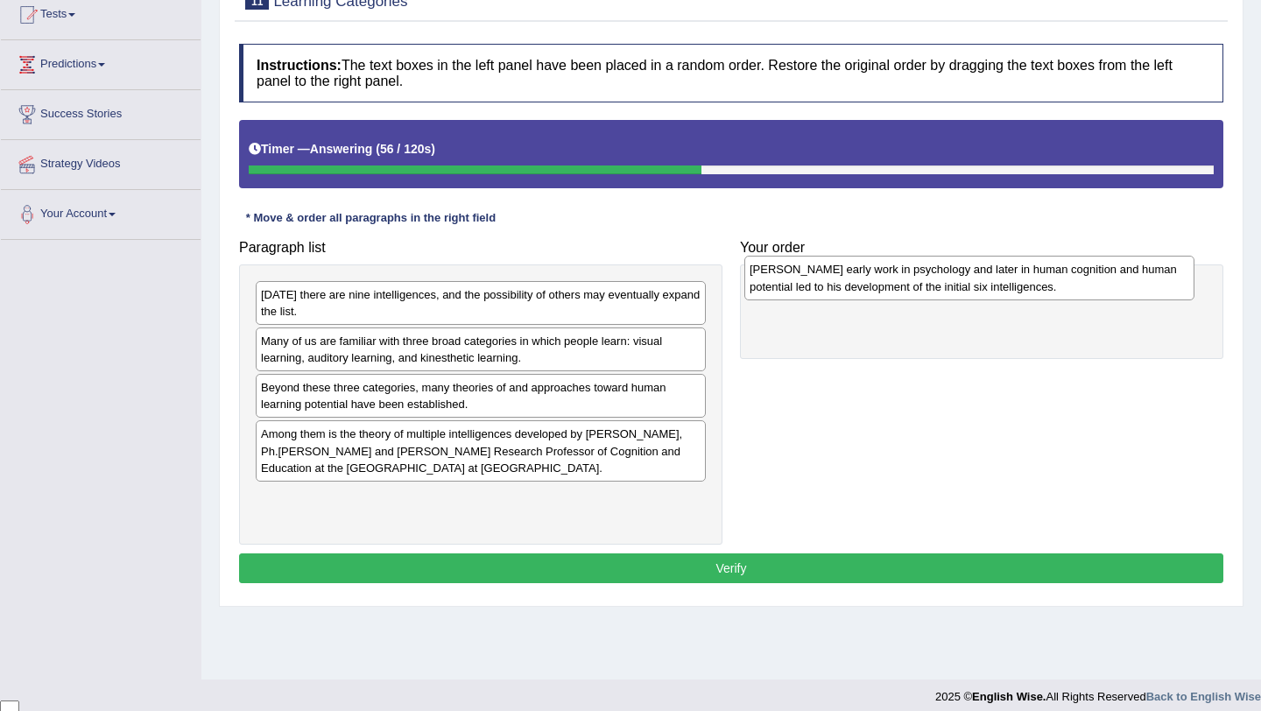
drag, startPoint x: 511, startPoint y: 443, endPoint x: 1000, endPoint y: 278, distance: 515.5
click at [1000, 278] on div "[PERSON_NAME] early work in psychology and later in human cognition and human p…" at bounding box center [969, 278] width 450 height 44
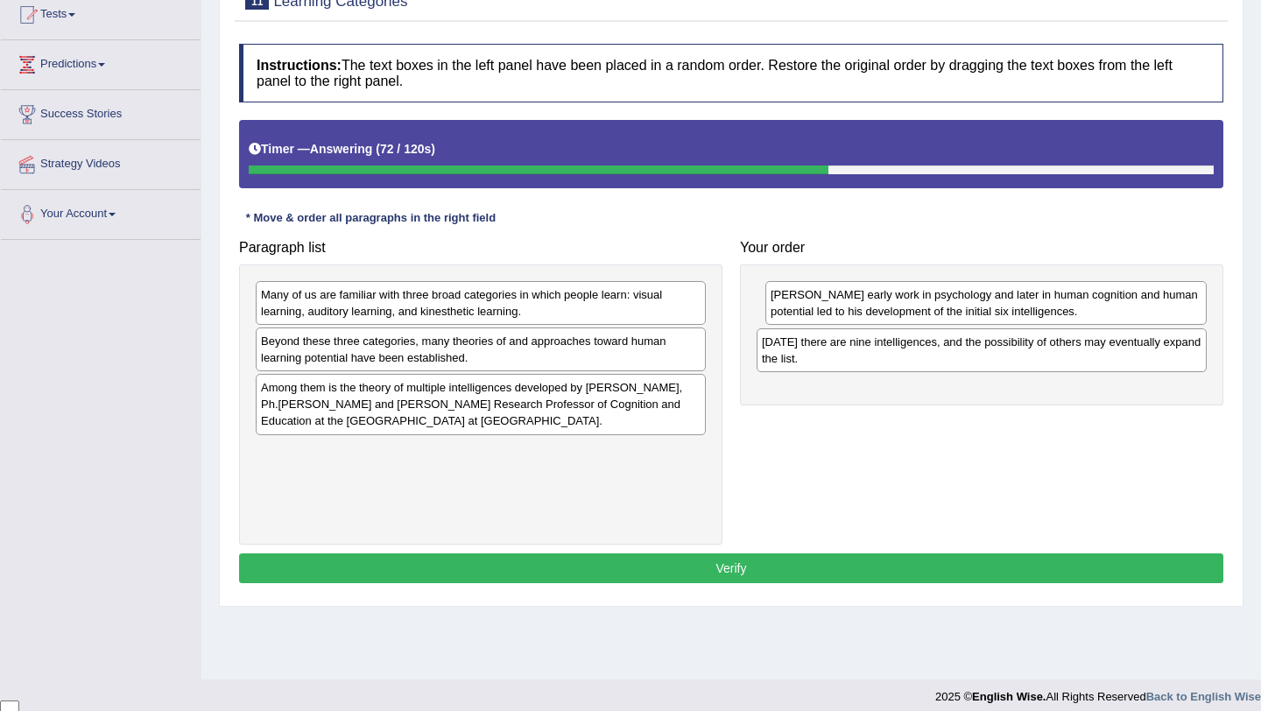
drag, startPoint x: 605, startPoint y: 294, endPoint x: 1108, endPoint y: 343, distance: 505.7
click at [1108, 343] on div "[DATE] there are nine intelligences, and the possibility of others may eventual…" at bounding box center [981, 350] width 450 height 44
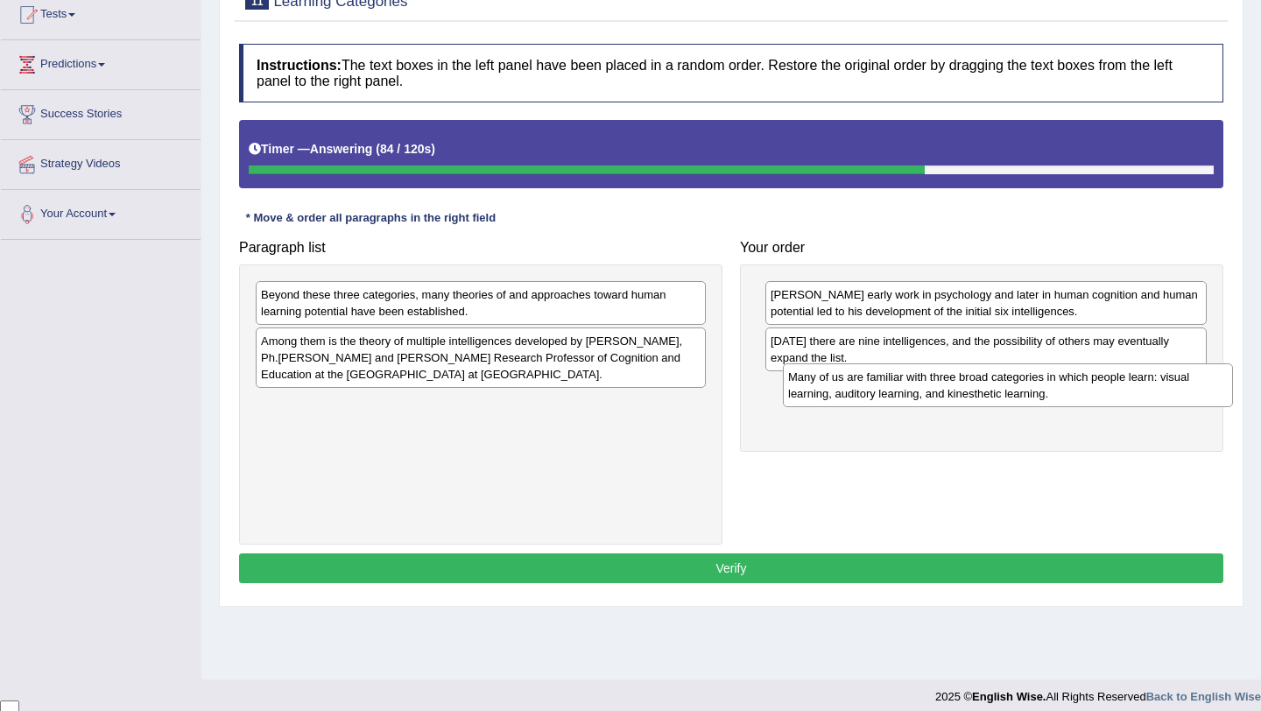
drag, startPoint x: 519, startPoint y: 299, endPoint x: 1046, endPoint y: 382, distance: 533.4
click at [1046, 382] on div "Many of us are familiar with three broad categories in which people learn: visu…" at bounding box center [1008, 385] width 450 height 44
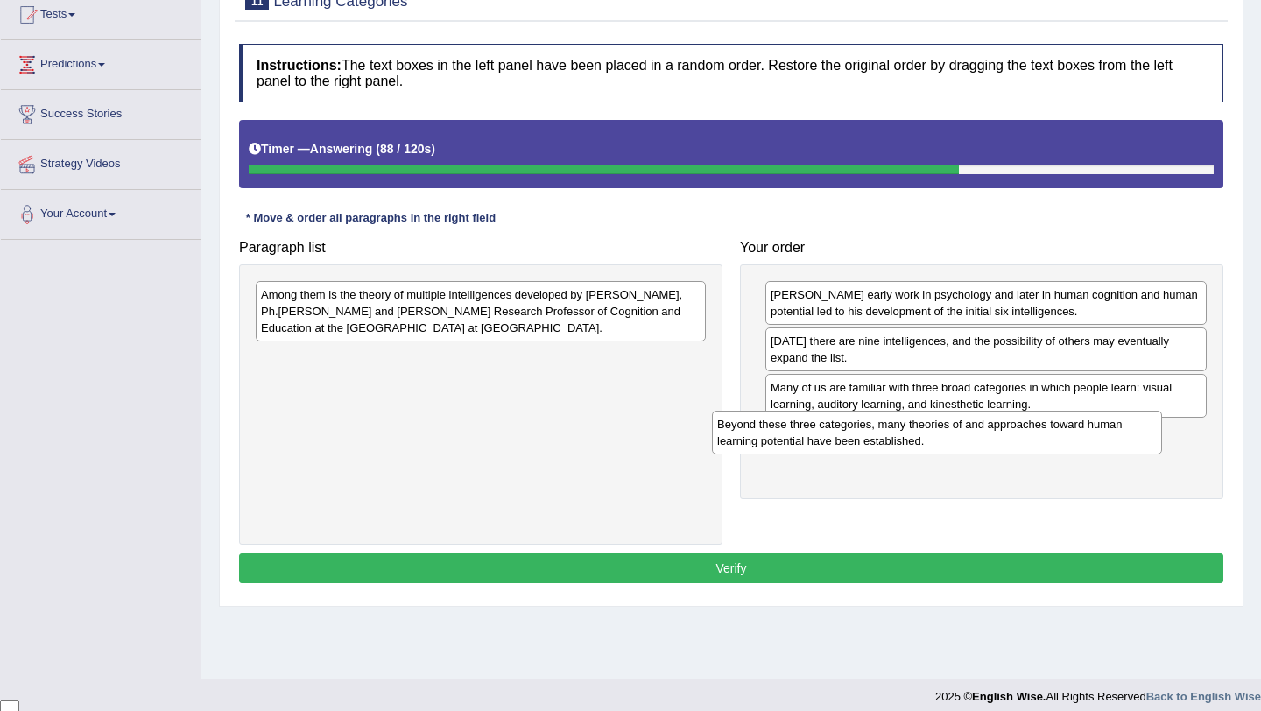
drag, startPoint x: 485, startPoint y: 302, endPoint x: 941, endPoint y: 432, distance: 474.1
click at [941, 432] on div "Beyond these three categories, many theories of and approaches toward human lea…" at bounding box center [937, 433] width 450 height 44
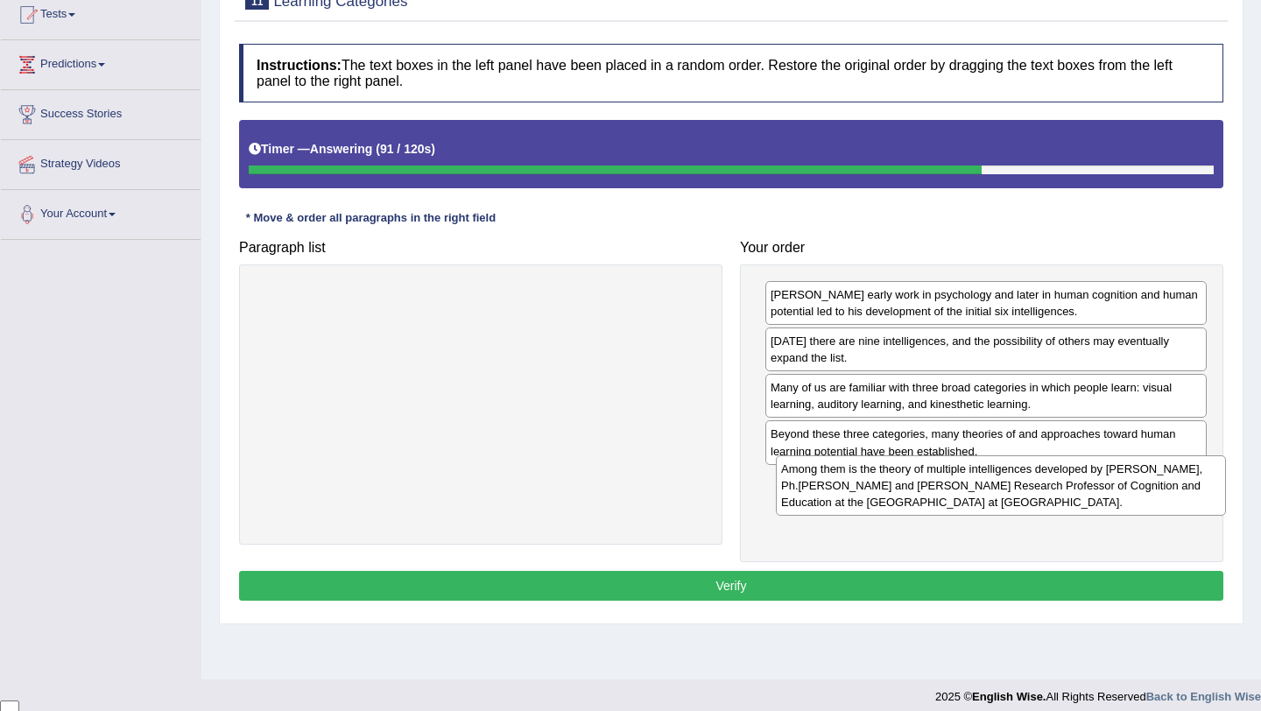
drag, startPoint x: 544, startPoint y: 311, endPoint x: 1054, endPoint y: 484, distance: 539.0
click at [1054, 484] on div "Among them is the theory of multiple intelligences developed by [PERSON_NAME], …" at bounding box center [1001, 485] width 450 height 60
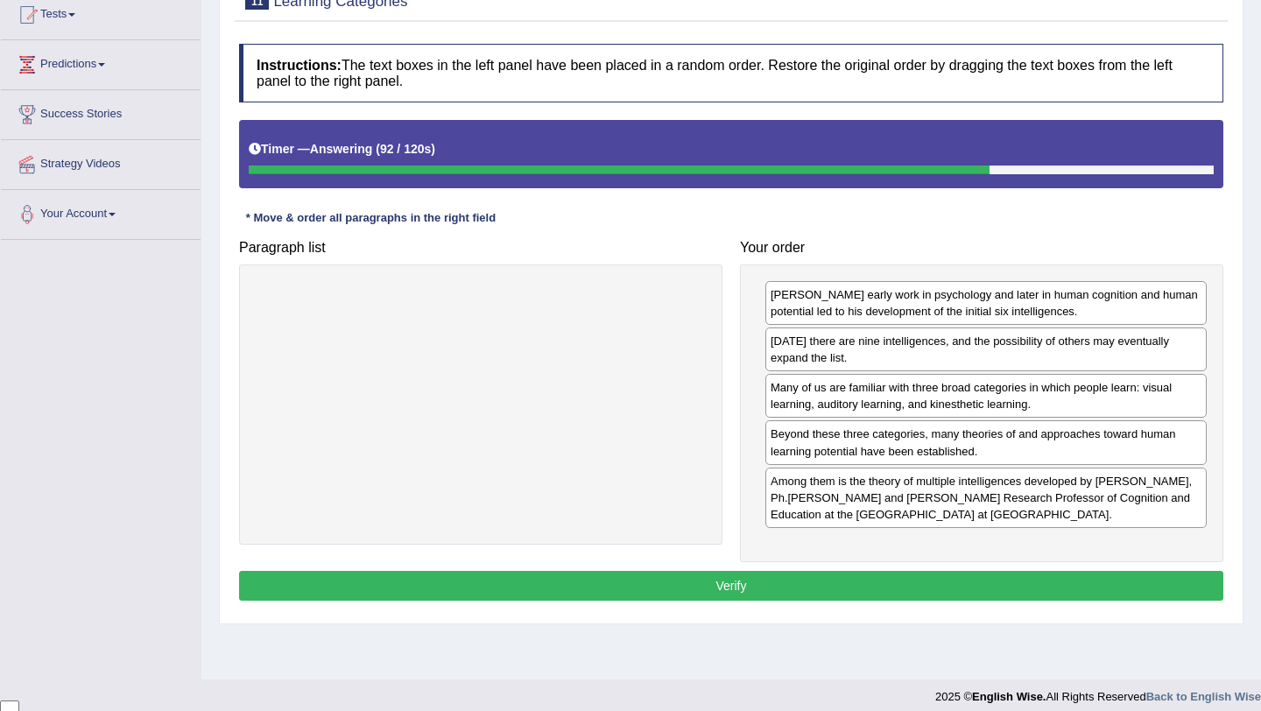
click at [973, 590] on button "Verify" at bounding box center [731, 586] width 984 height 30
